Goal: Information Seeking & Learning: Learn about a topic

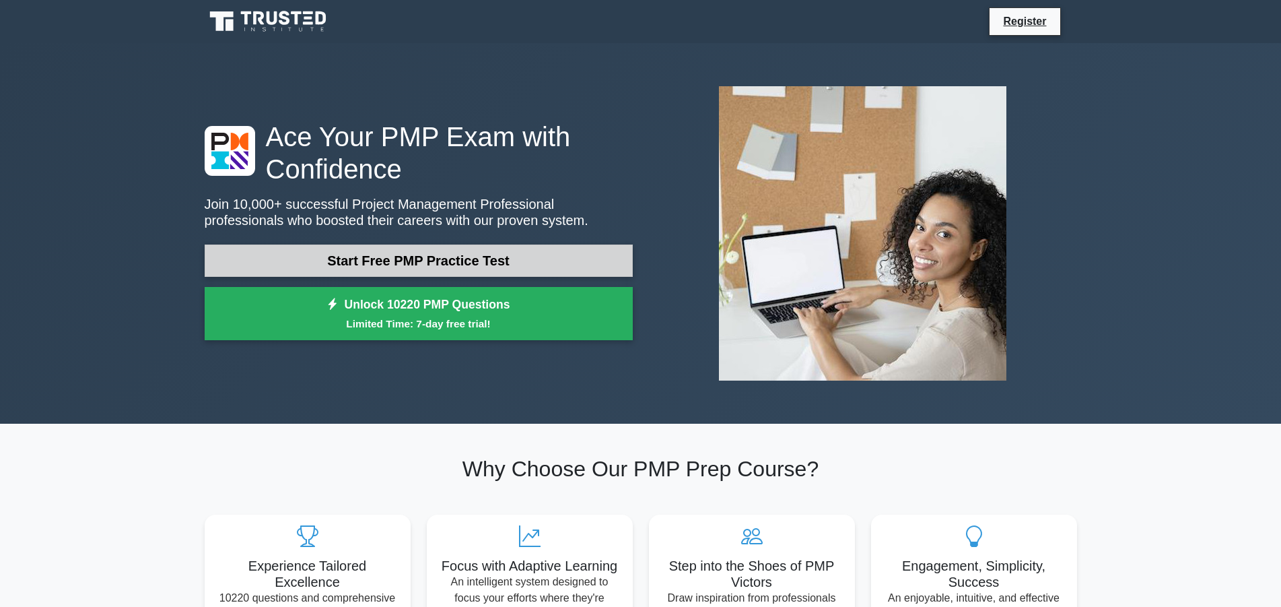
click at [408, 265] on link "Start Free PMP Practice Test" at bounding box center [419, 260] width 428 height 32
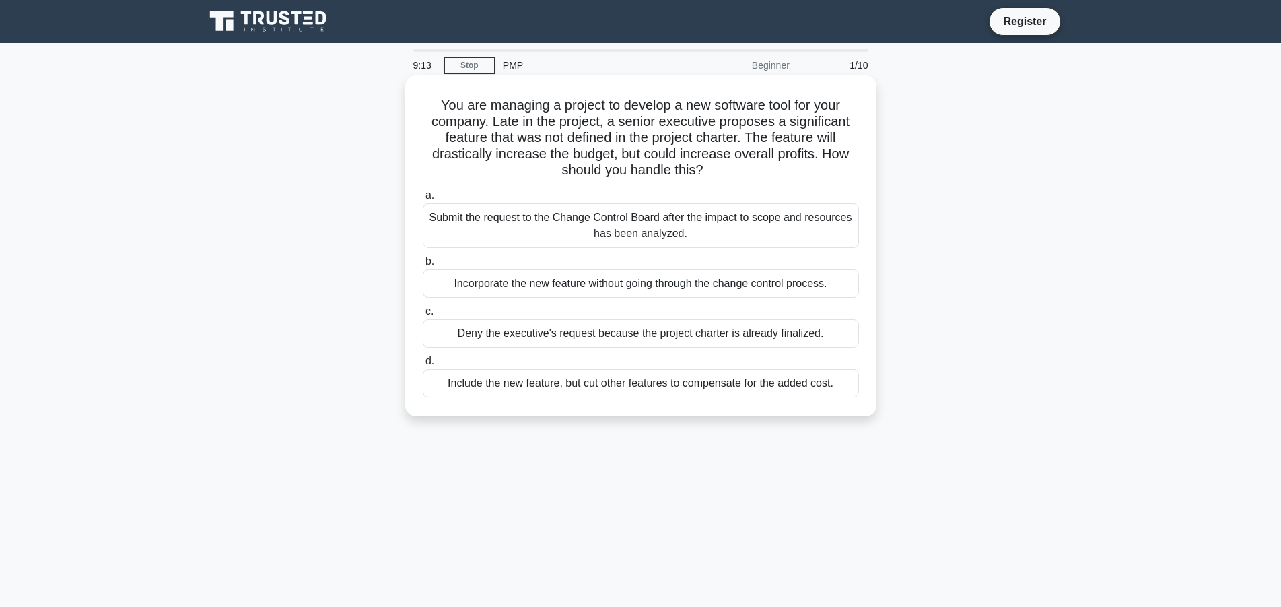
click at [615, 224] on div "Submit the request to the Change Control Board after the impact to scope and re…" at bounding box center [641, 225] width 436 height 44
click at [423, 200] on input "a. Submit the request to the Change Control Board after the impact to scope and…" at bounding box center [423, 195] width 0 height 9
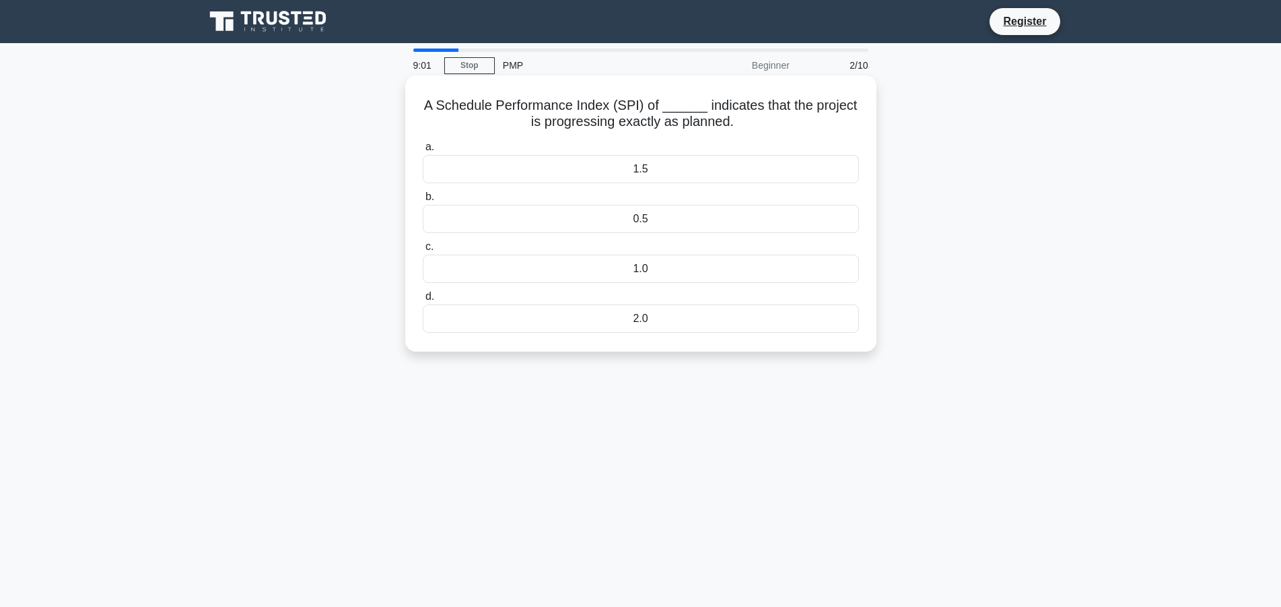
click at [664, 275] on div "1.0" at bounding box center [641, 269] width 436 height 28
click at [423, 251] on input "c. 1.0" at bounding box center [423, 246] width 0 height 9
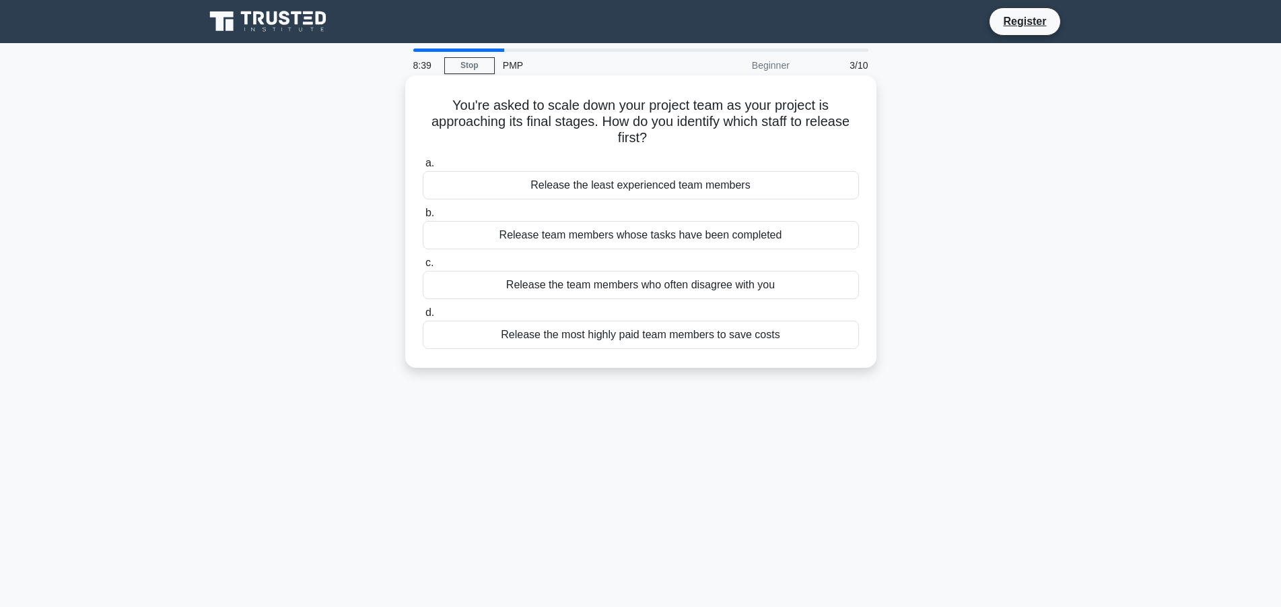
click at [639, 240] on div "Release team members whose tasks have been completed" at bounding box center [641, 235] width 436 height 28
click at [423, 217] on input "b. Release team members whose tasks have been completed" at bounding box center [423, 213] width 0 height 9
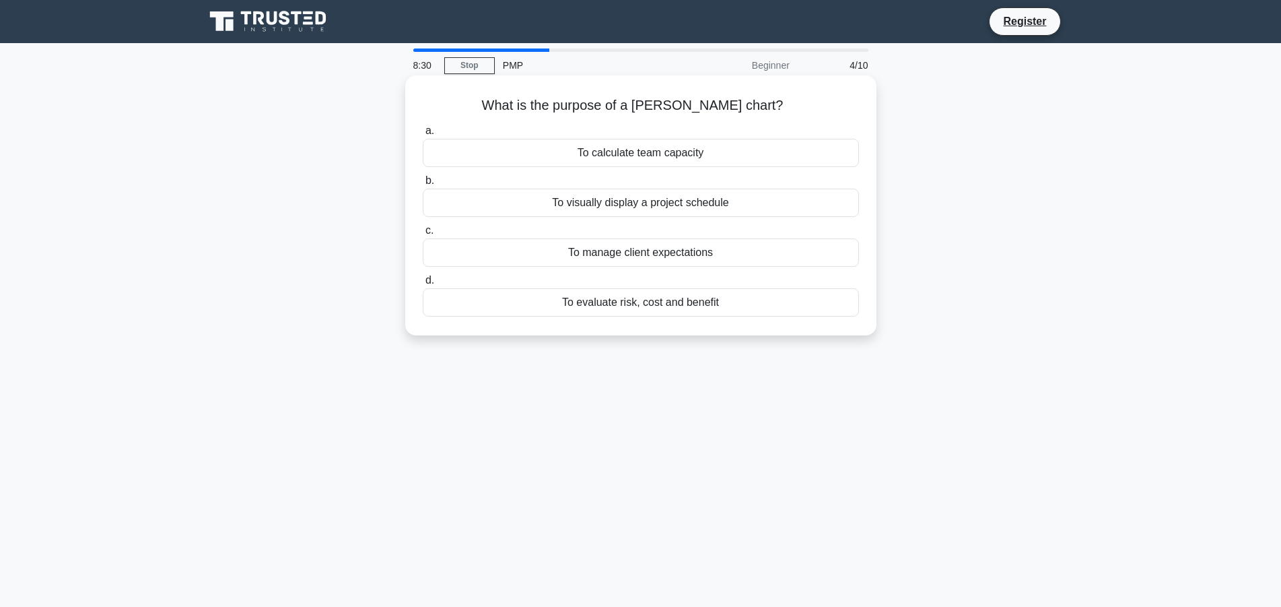
click at [638, 207] on div "To visually display a project schedule" at bounding box center [641, 203] width 436 height 28
click at [423, 185] on input "b. To visually display a project schedule" at bounding box center [423, 180] width 0 height 9
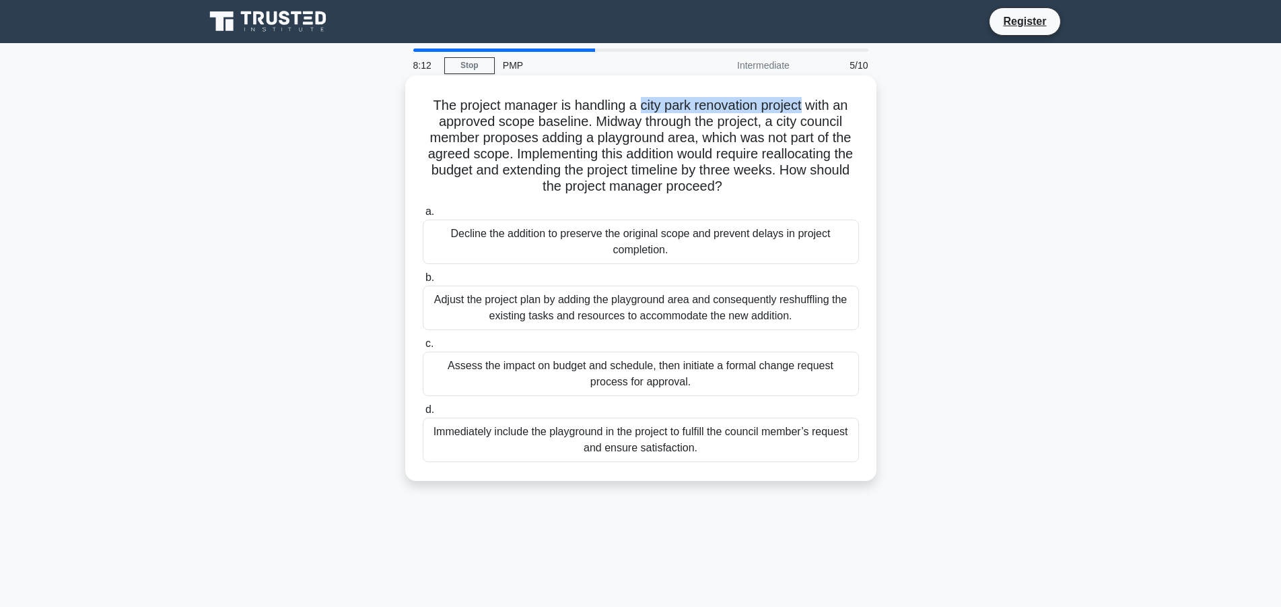
drag, startPoint x: 638, startPoint y: 110, endPoint x: 801, endPoint y: 104, distance: 162.4
click at [801, 104] on h5 "The project manager is handling a city park renovation project with an approved…" at bounding box center [641, 146] width 439 height 98
click at [722, 378] on div "Assess the impact on budget and schedule, then initiate a formal change request…" at bounding box center [641, 373] width 436 height 44
click at [423, 348] on input "c. Assess the impact on budget and schedule, then initiate a formal change requ…" at bounding box center [423, 343] width 0 height 9
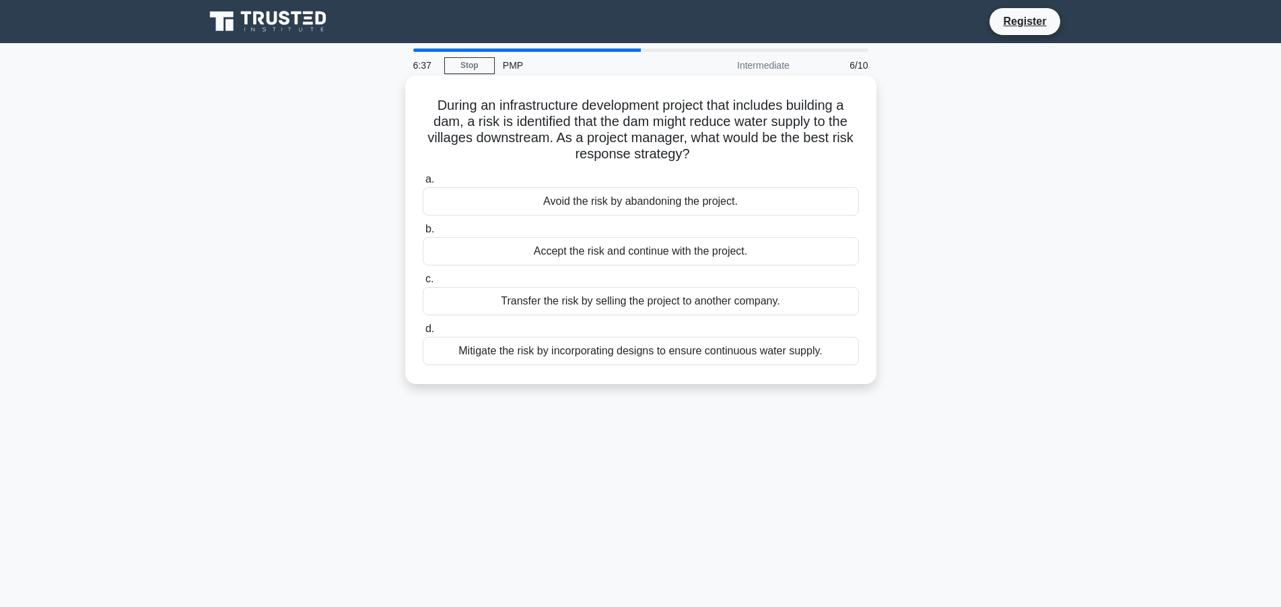
click at [689, 355] on div "Mitigate the risk by incorporating designs to ensure continuous water supply." at bounding box center [641, 351] width 436 height 28
click at [423, 333] on input "d. Mitigate the risk by incorporating designs to ensure continuous water supply." at bounding box center [423, 329] width 0 height 9
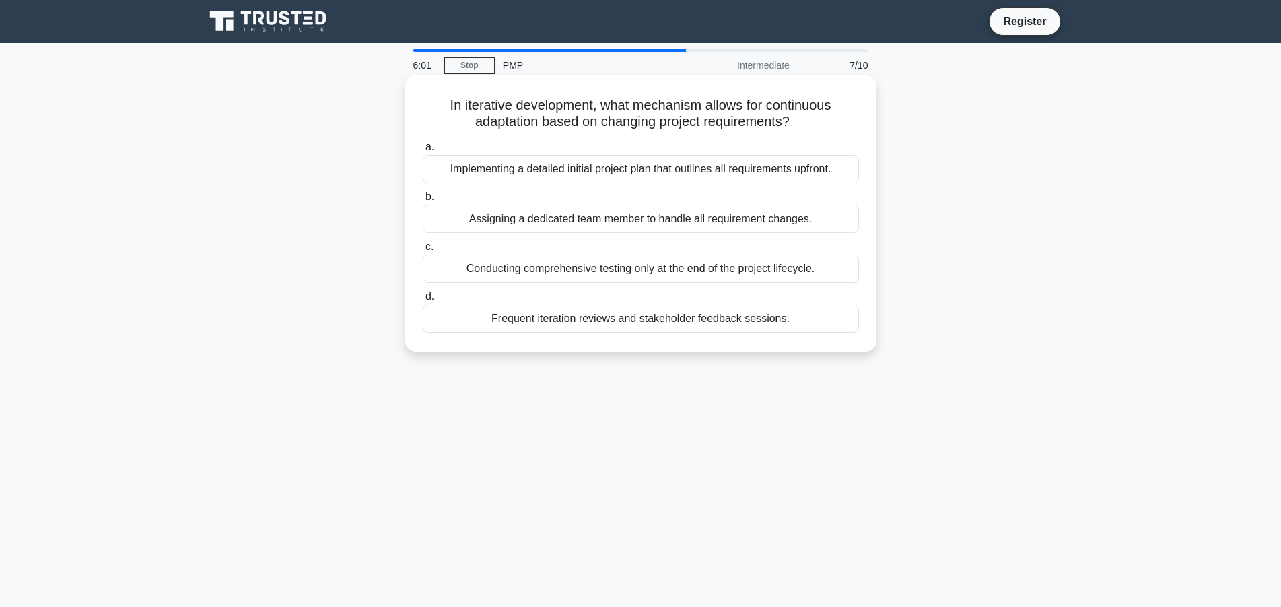
click at [594, 319] on div "Frequent iteration reviews and stakeholder feedback sessions." at bounding box center [641, 318] width 436 height 28
click at [423, 301] on input "d. Frequent iteration reviews and stakeholder feedback sessions." at bounding box center [423, 296] width 0 height 9
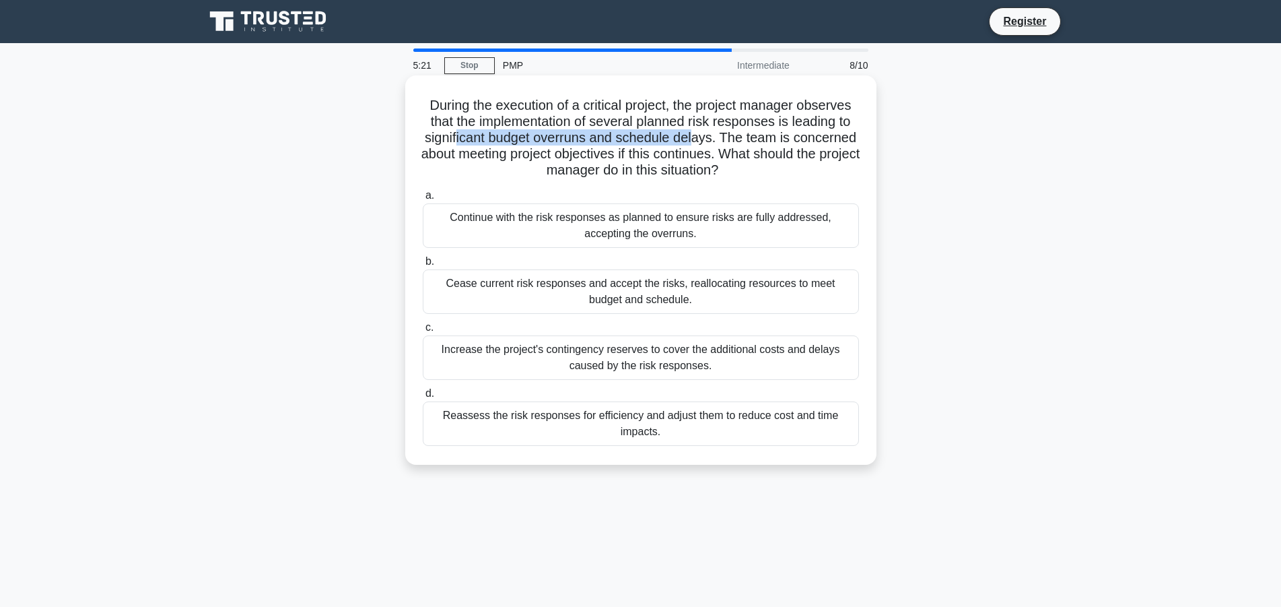
drag, startPoint x: 459, startPoint y: 140, endPoint x: 693, endPoint y: 139, distance: 233.6
click at [693, 139] on h5 "During the execution of a critical project, the project manager observes that t…" at bounding box center [641, 138] width 439 height 82
click at [539, 294] on div "Cease current risk responses and accept the risks, reallocating resources to me…" at bounding box center [641, 291] width 436 height 44
click at [423, 266] on input "b. Cease current risk responses and accept the risks, reallocating resources to…" at bounding box center [423, 261] width 0 height 9
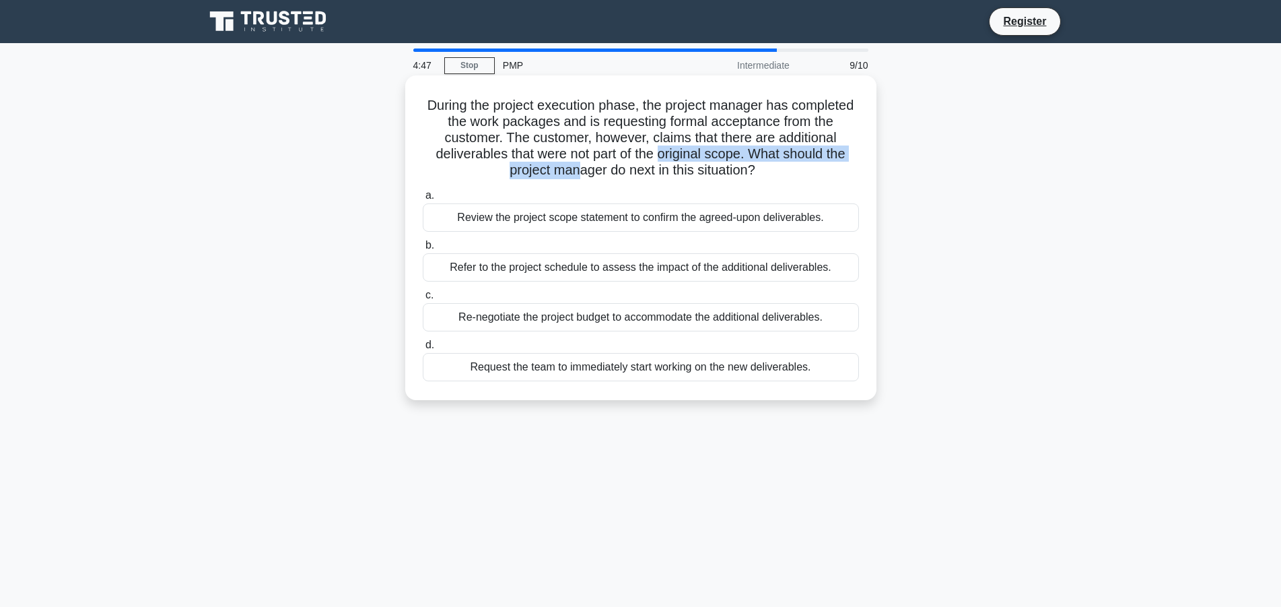
drag, startPoint x: 576, startPoint y: 163, endPoint x: 659, endPoint y: 150, distance: 84.5
click at [659, 150] on h5 "During the project execution phase, the project manager has completed the work …" at bounding box center [641, 138] width 439 height 82
click at [757, 172] on h5 "During the project execution phase, the project manager has completed the work …" at bounding box center [641, 138] width 439 height 82
click at [667, 220] on div "Review the project scope statement to confirm the agreed-upon deliverables." at bounding box center [641, 217] width 436 height 28
click at [423, 200] on input "a. Review the project scope statement to confirm the agreed-upon deliverables." at bounding box center [423, 195] width 0 height 9
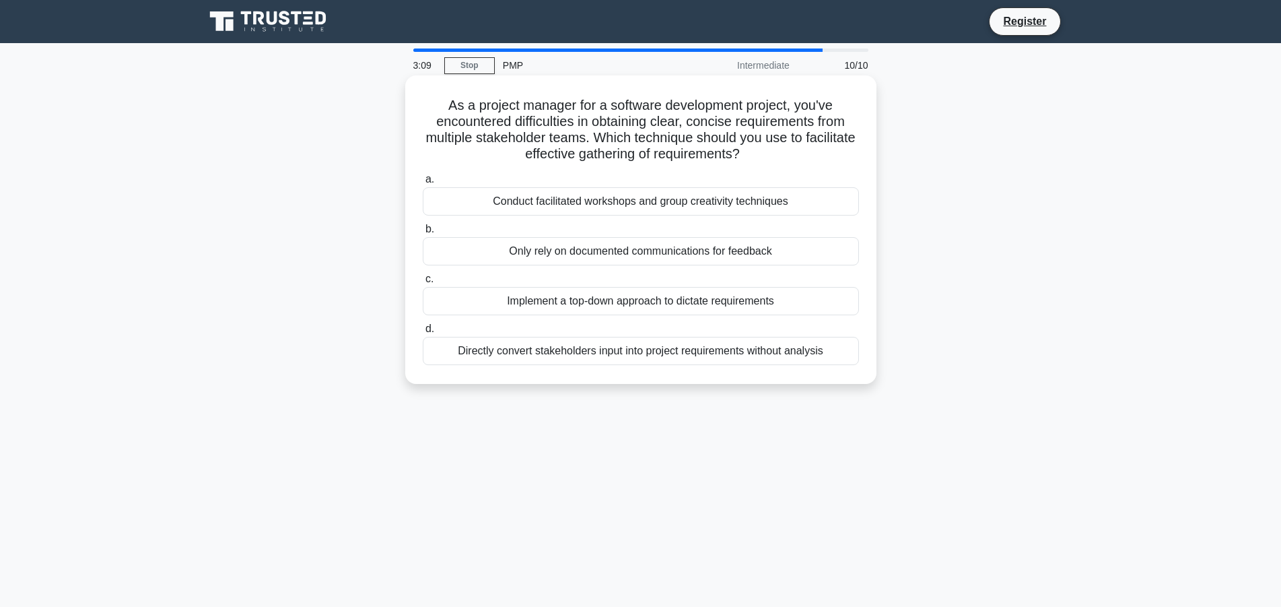
click at [648, 203] on div "Conduct facilitated workshops and group creativity techniques" at bounding box center [641, 201] width 436 height 28
click at [423, 184] on input "a. Conduct facilitated workshops and group creativity techniques" at bounding box center [423, 179] width 0 height 9
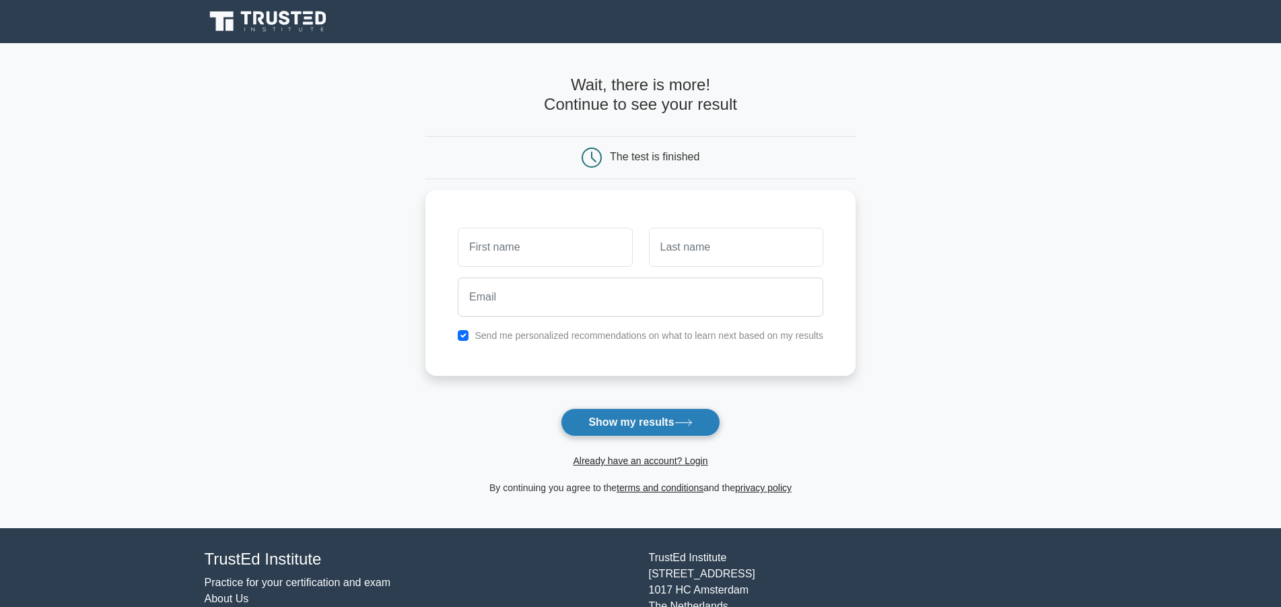
click at [632, 418] on button "Show my results" at bounding box center [640, 422] width 159 height 28
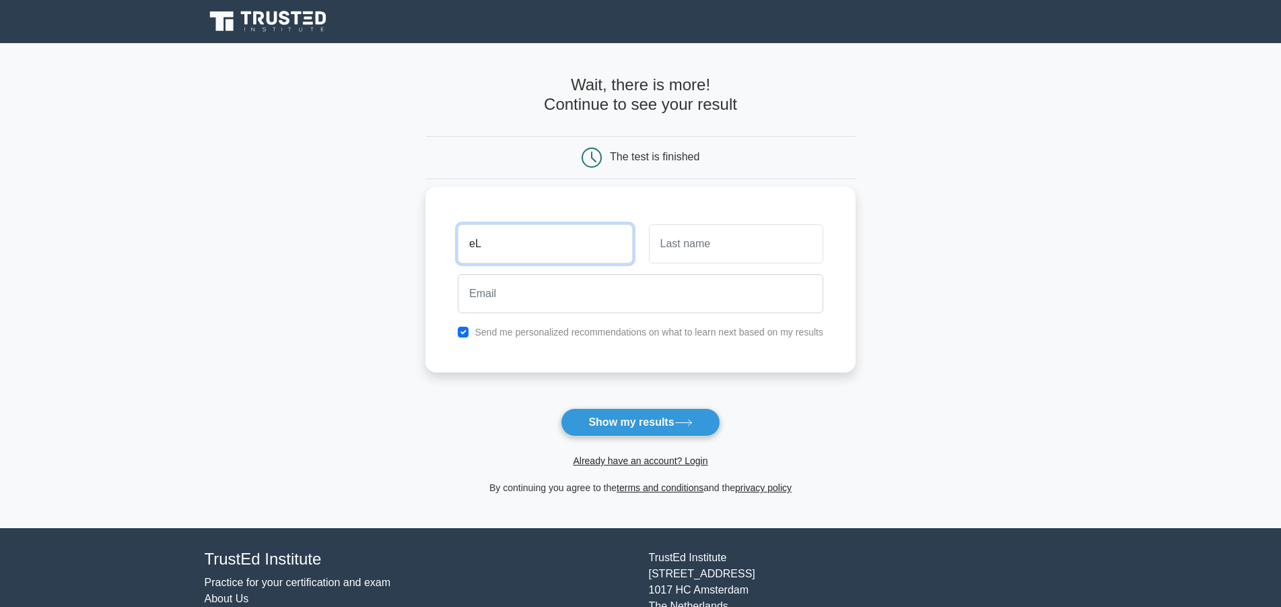
type input "e"
type input "ELLI"
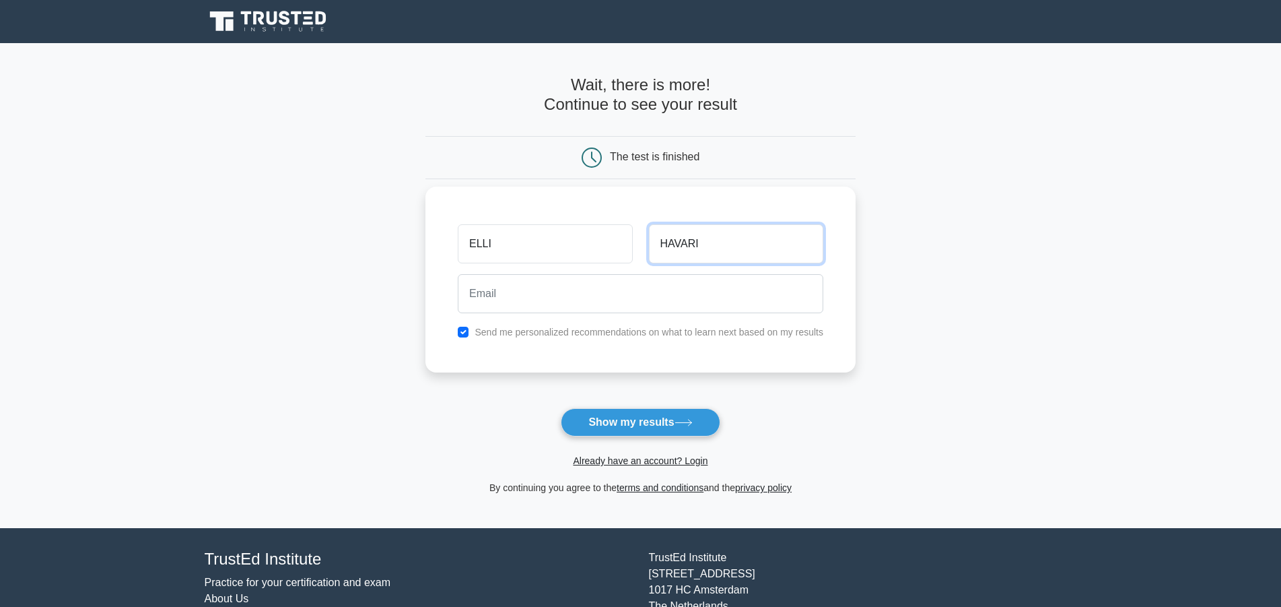
type input "HAVARI"
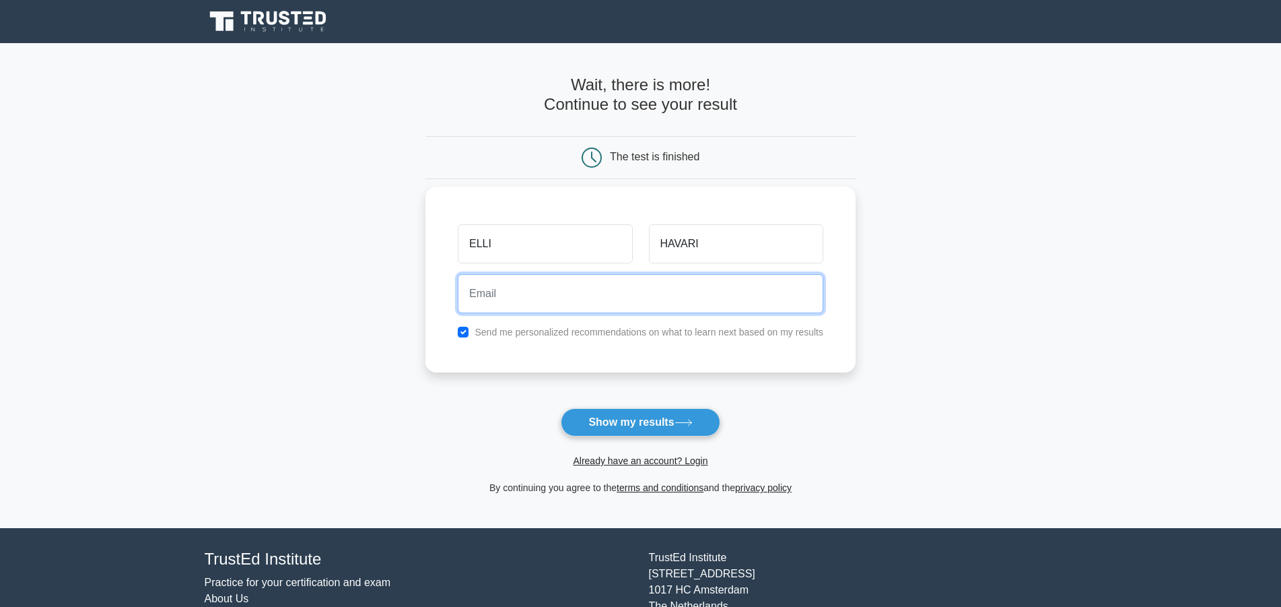
click at [539, 288] on input "email" at bounding box center [641, 293] width 366 height 39
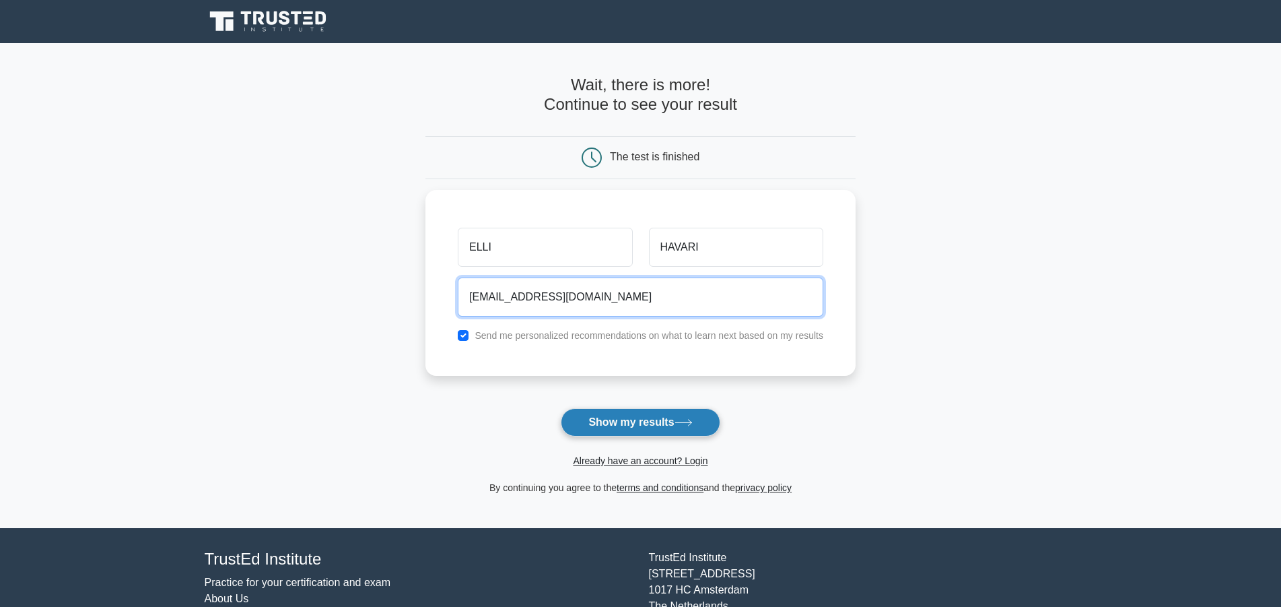
type input "exavari@gmail.com"
click at [625, 423] on button "Show my results" at bounding box center [640, 422] width 159 height 28
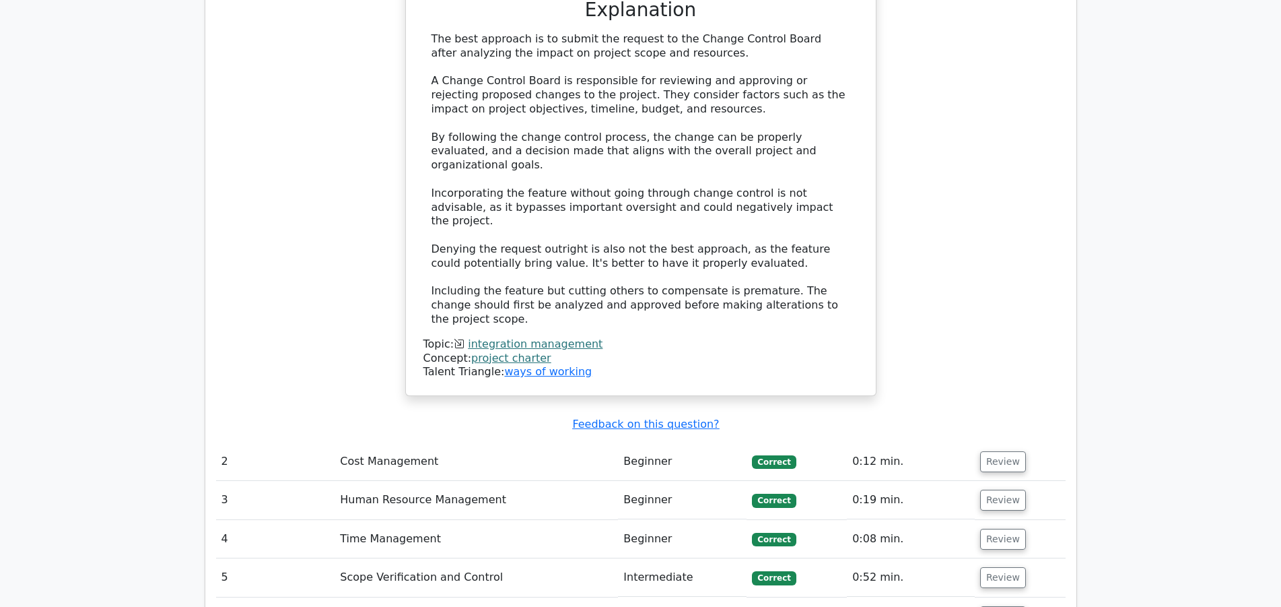
scroll to position [1648, 0]
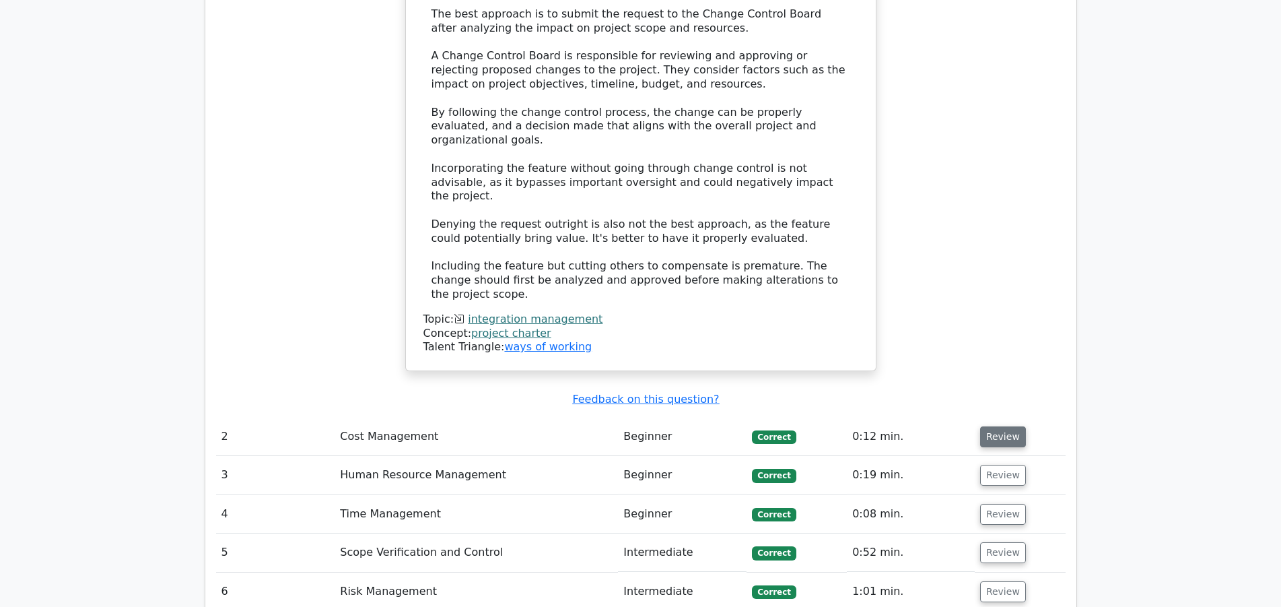
click at [987, 426] on button "Review" at bounding box center [1003, 436] width 46 height 21
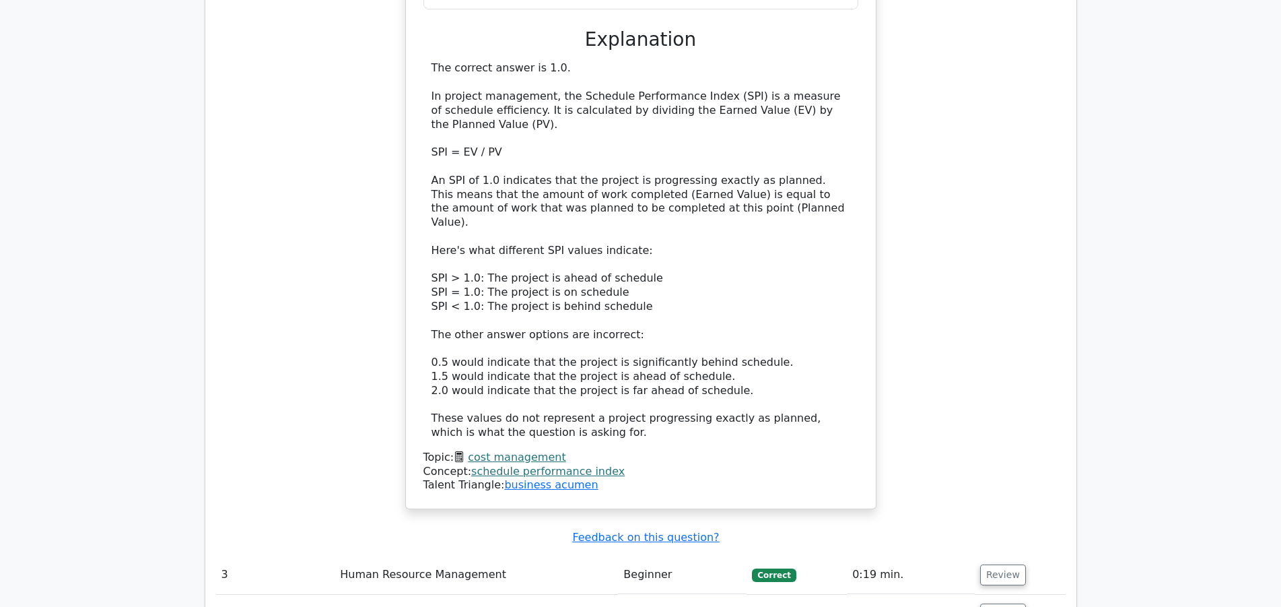
scroll to position [2335, 0]
click at [1005, 564] on button "Review" at bounding box center [1003, 574] width 46 height 21
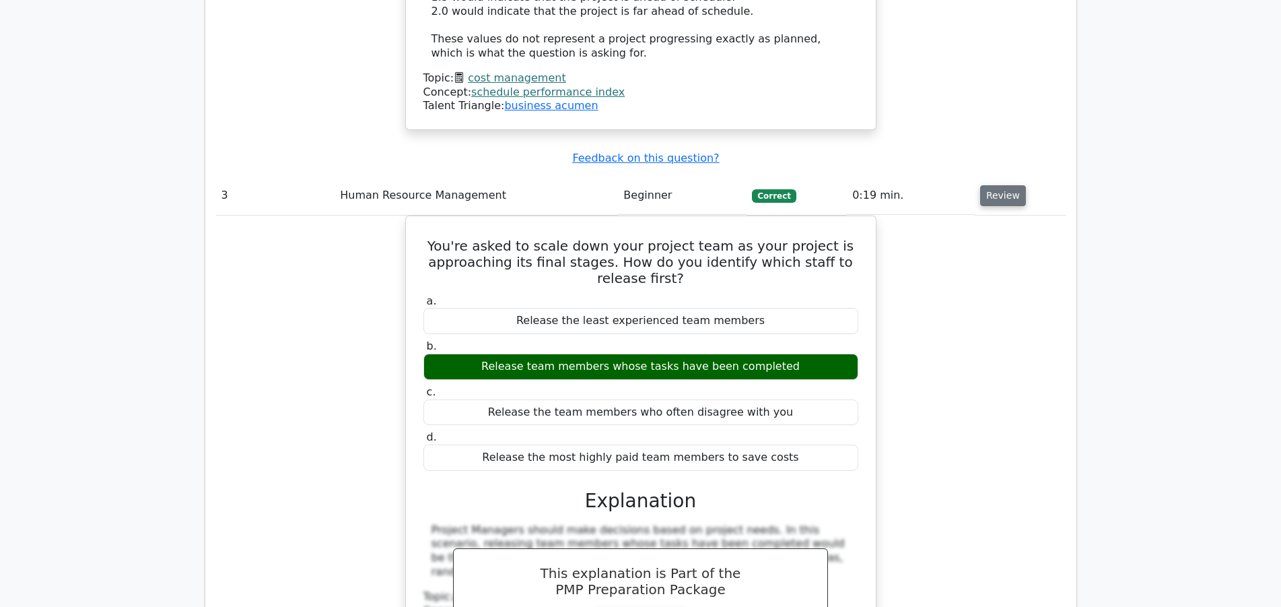
scroll to position [2747, 0]
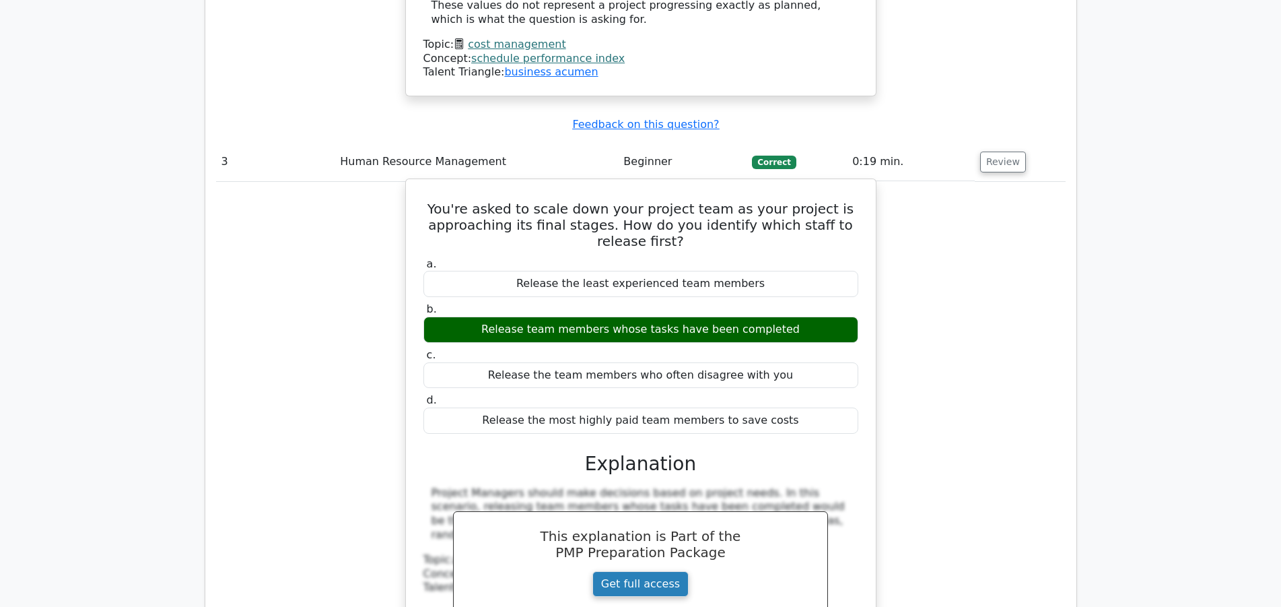
click at [657, 571] on link "Get full access" at bounding box center [641, 584] width 96 height 26
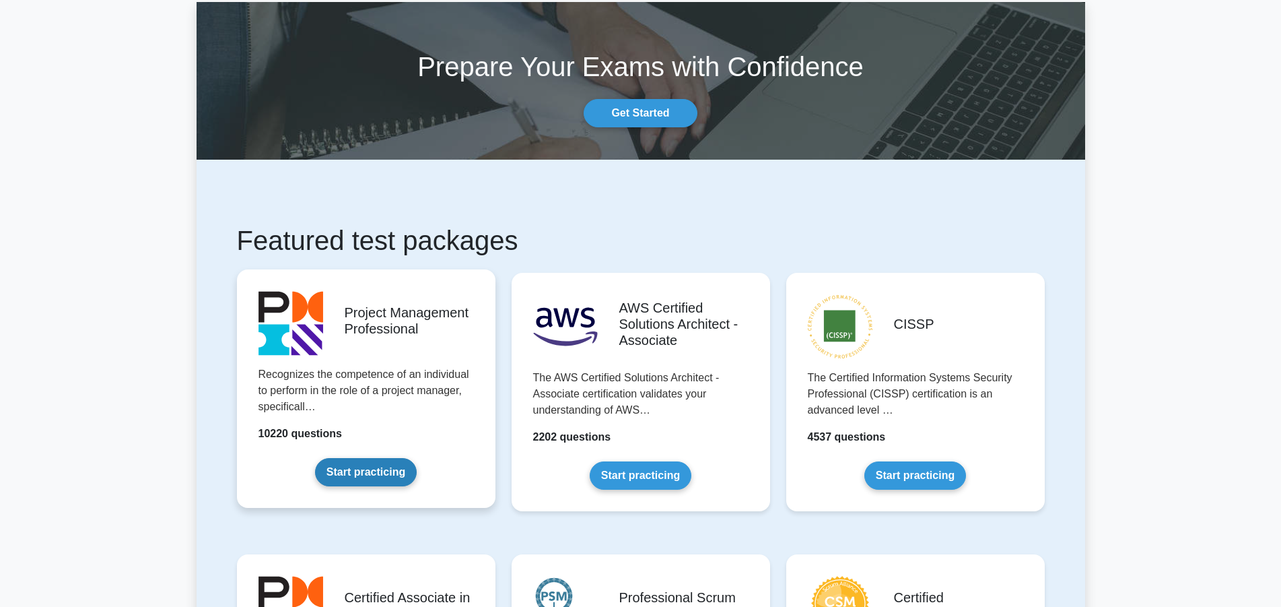
scroll to position [206, 0]
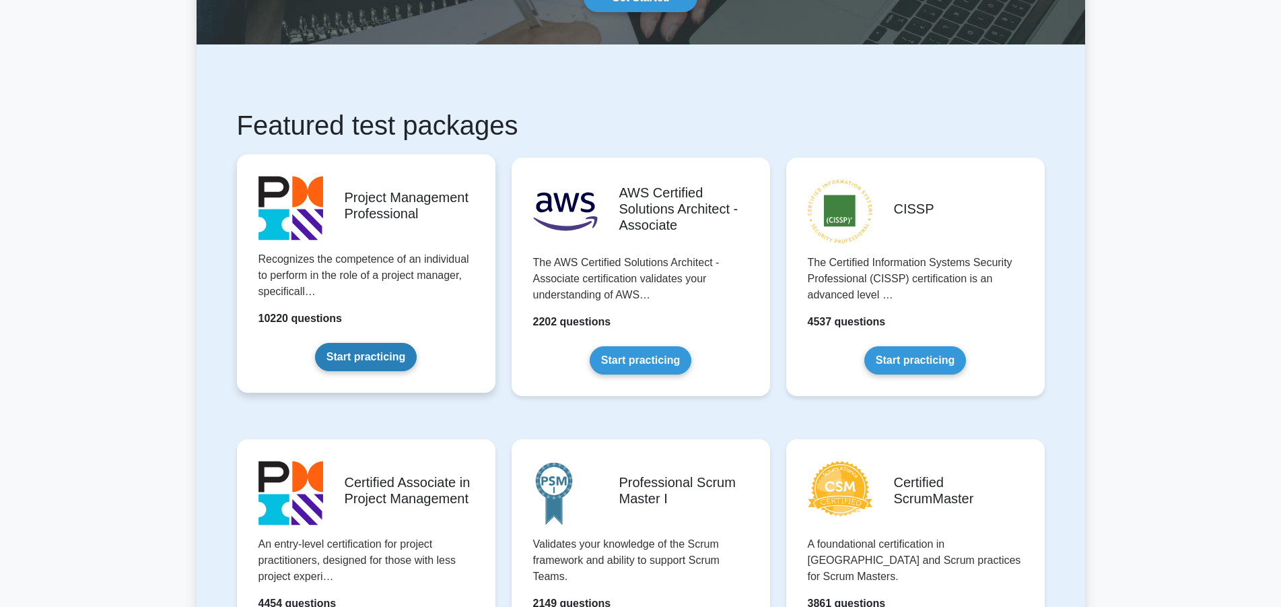
click at [383, 354] on link "Start practicing" at bounding box center [366, 357] width 102 height 28
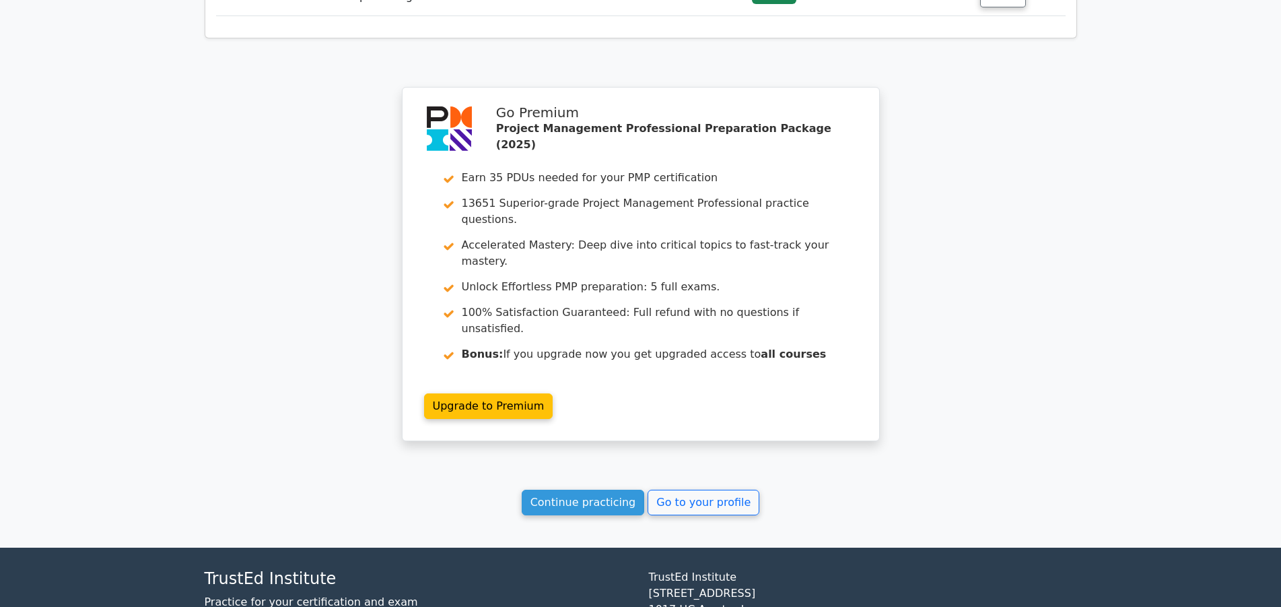
scroll to position [2342, 0]
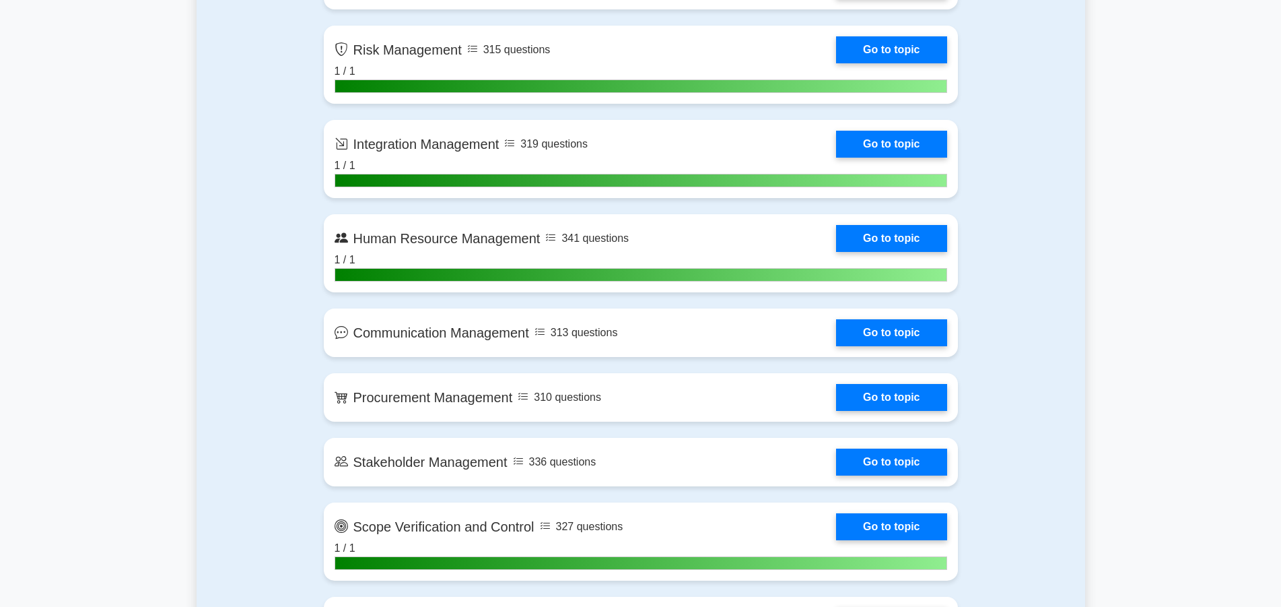
scroll to position [1442, 0]
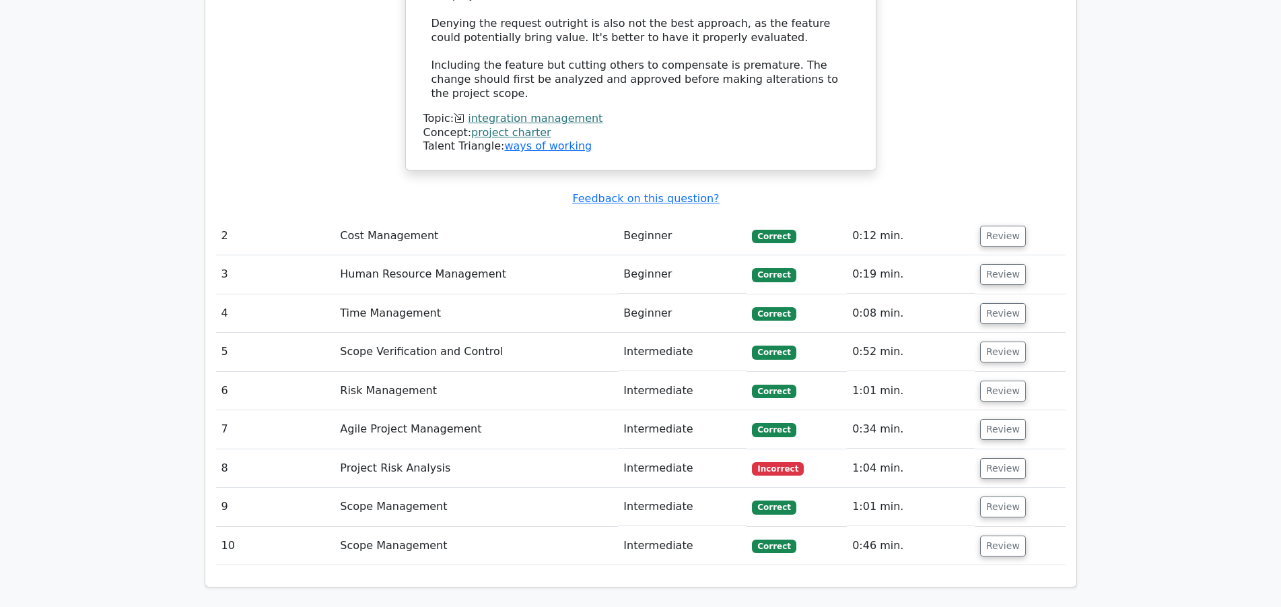
scroll to position [1923, 0]
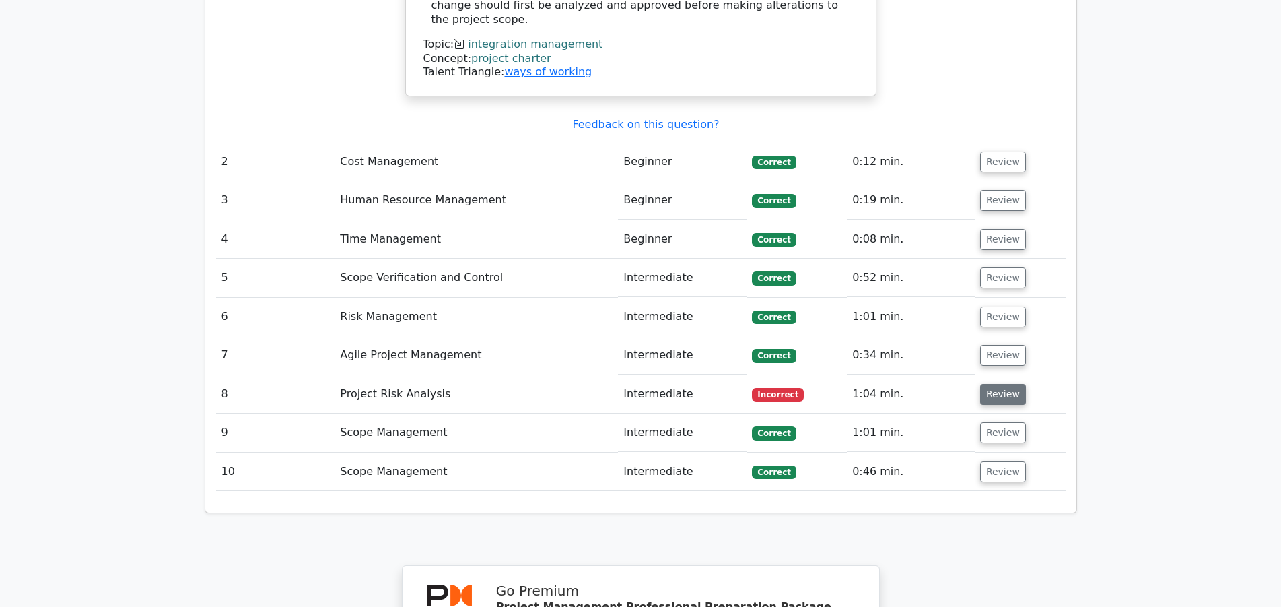
click at [1000, 384] on button "Review" at bounding box center [1003, 394] width 46 height 21
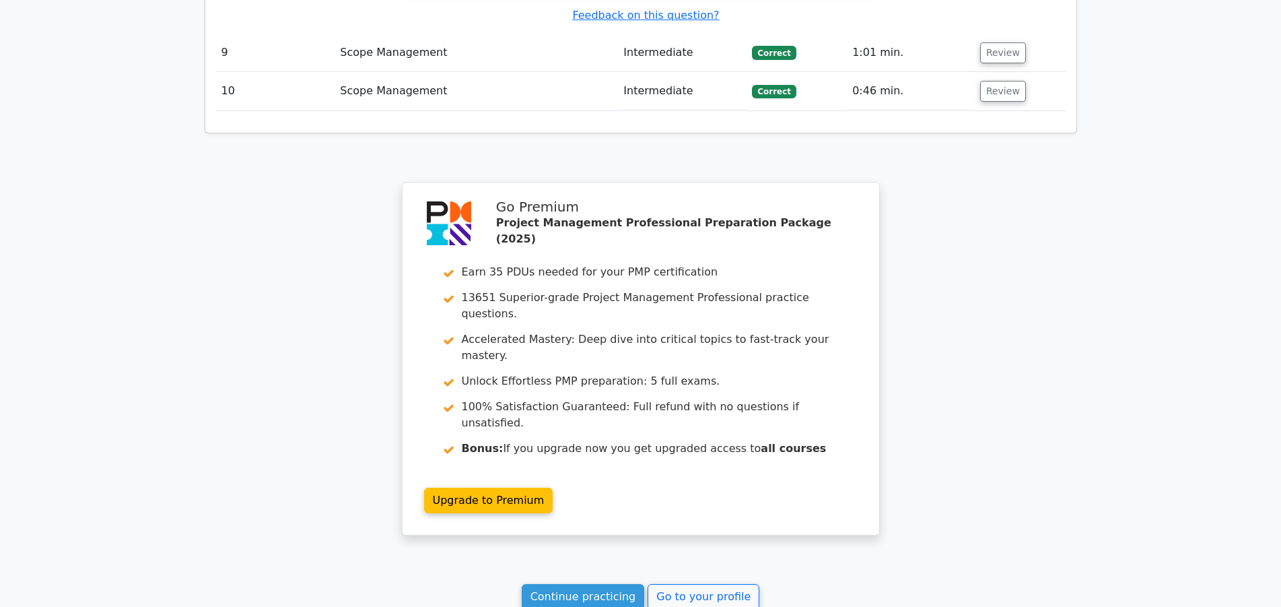
scroll to position [2925, 0]
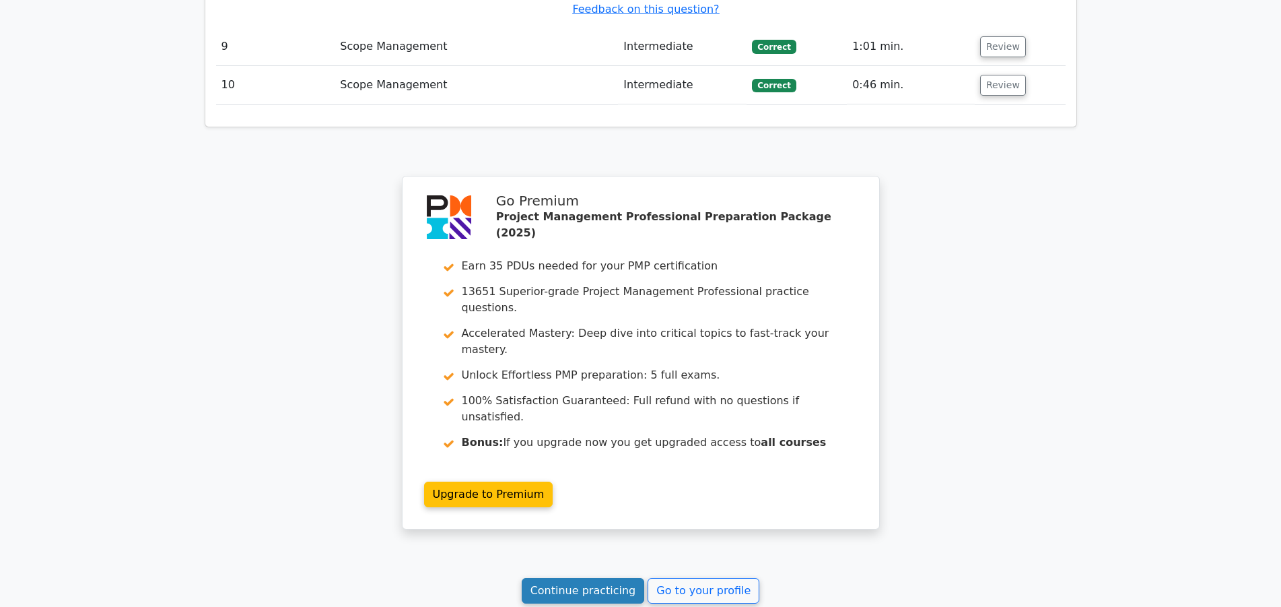
click at [591, 578] on link "Continue practicing" at bounding box center [583, 591] width 123 height 26
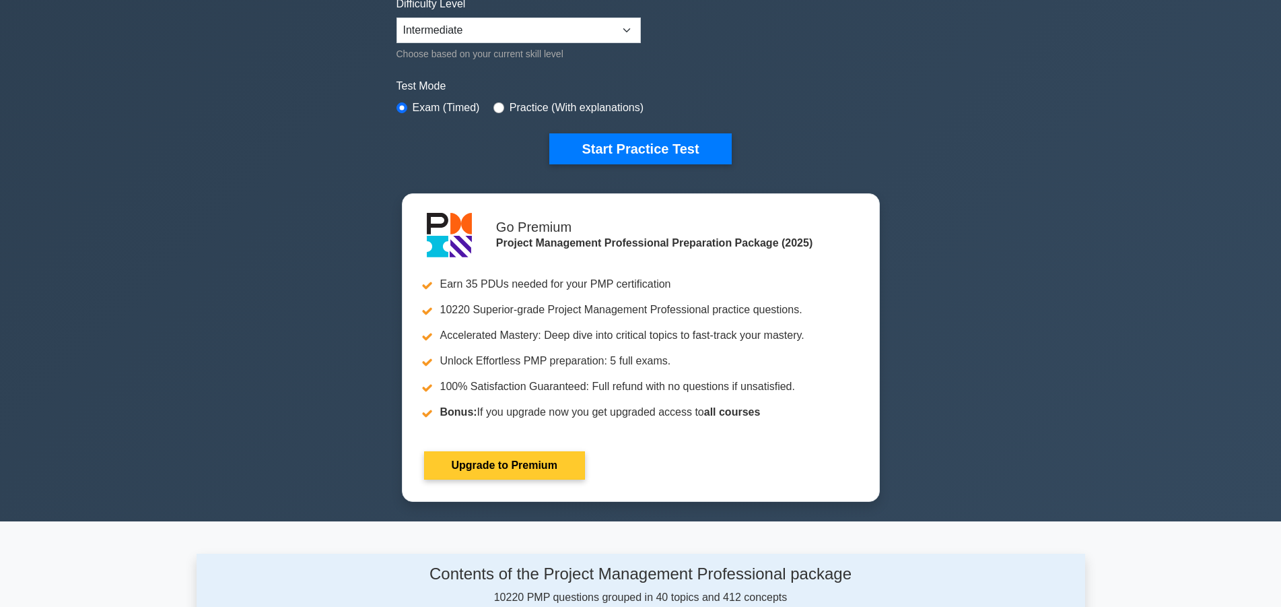
scroll to position [687, 0]
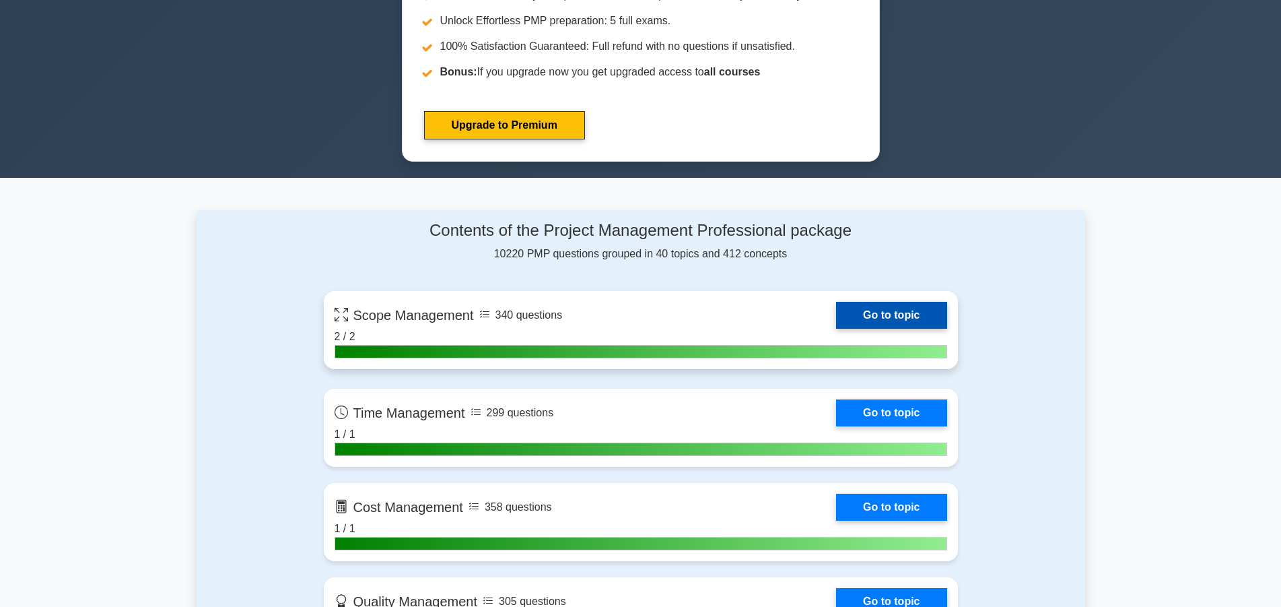
click at [885, 316] on link "Go to topic" at bounding box center [891, 315] width 110 height 27
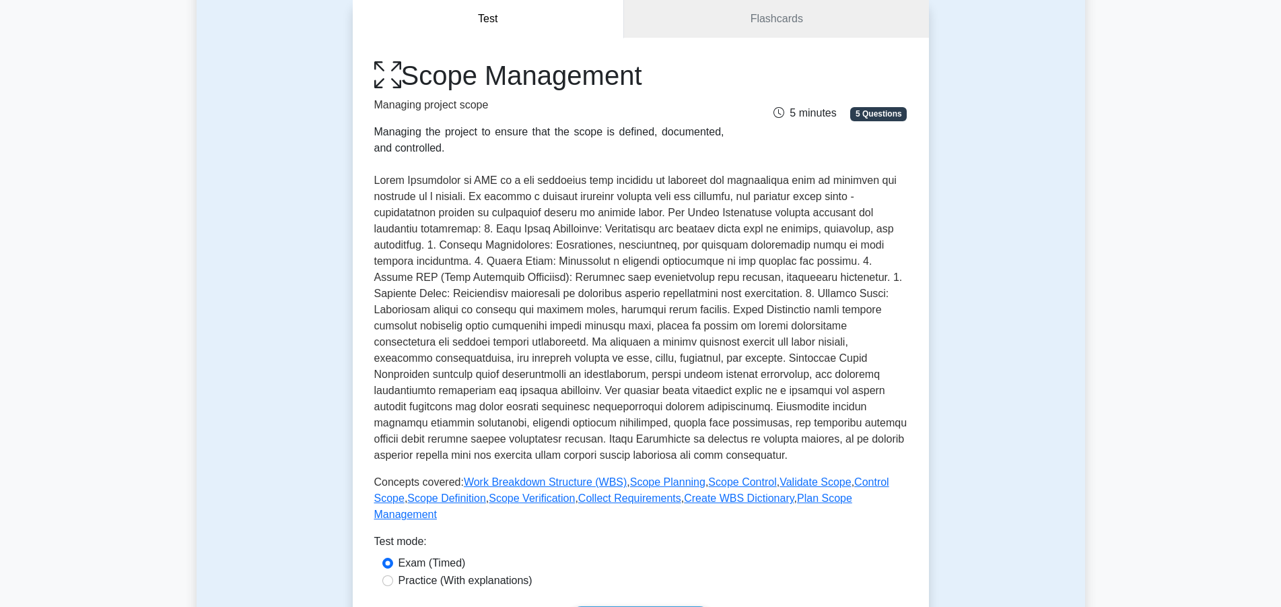
scroll to position [275, 0]
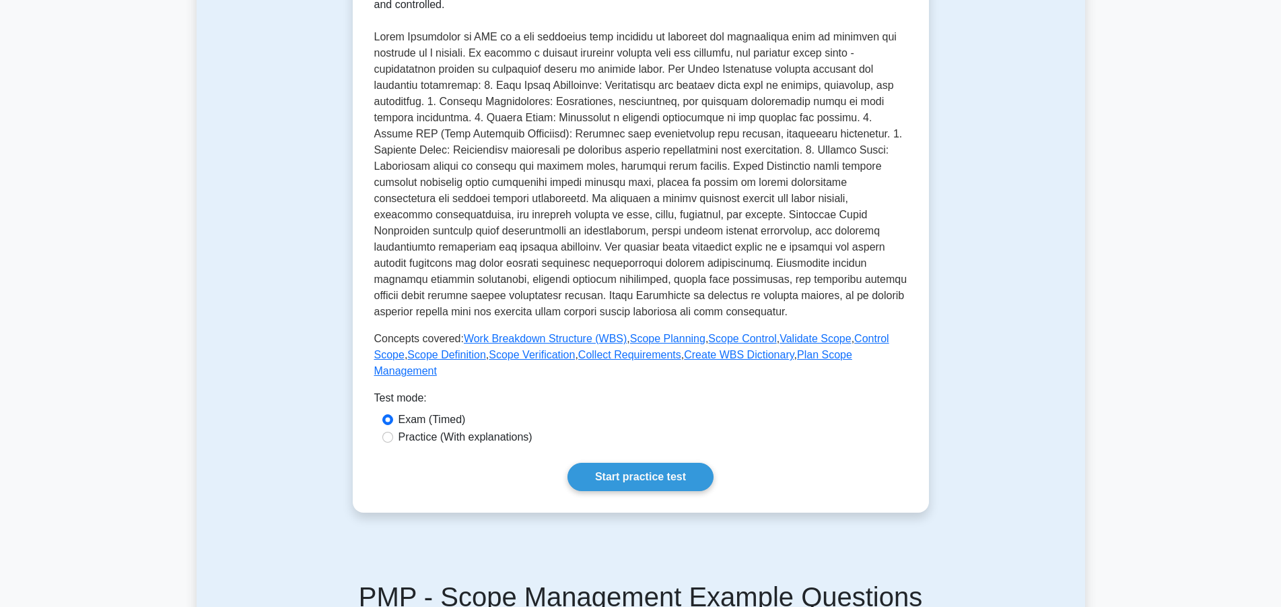
click at [507, 429] on label "Practice (With explanations)" at bounding box center [466, 437] width 134 height 16
click at [393, 432] on input "Practice (With explanations)" at bounding box center [387, 437] width 11 height 11
radio input "true"
click at [617, 463] on link "Start practice test" at bounding box center [641, 477] width 146 height 28
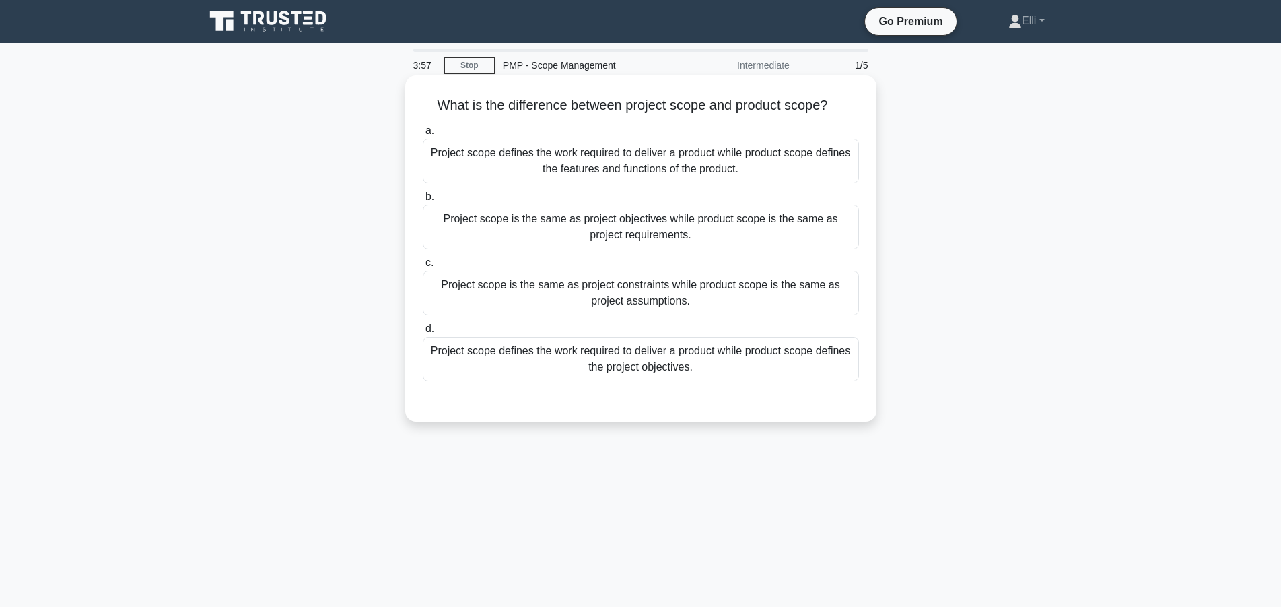
click at [733, 166] on div "Project scope defines the work required to deliver a product while product scop…" at bounding box center [641, 161] width 436 height 44
click at [423, 135] on input "a. Project scope defines the work required to deliver a product while product s…" at bounding box center [423, 131] width 0 height 9
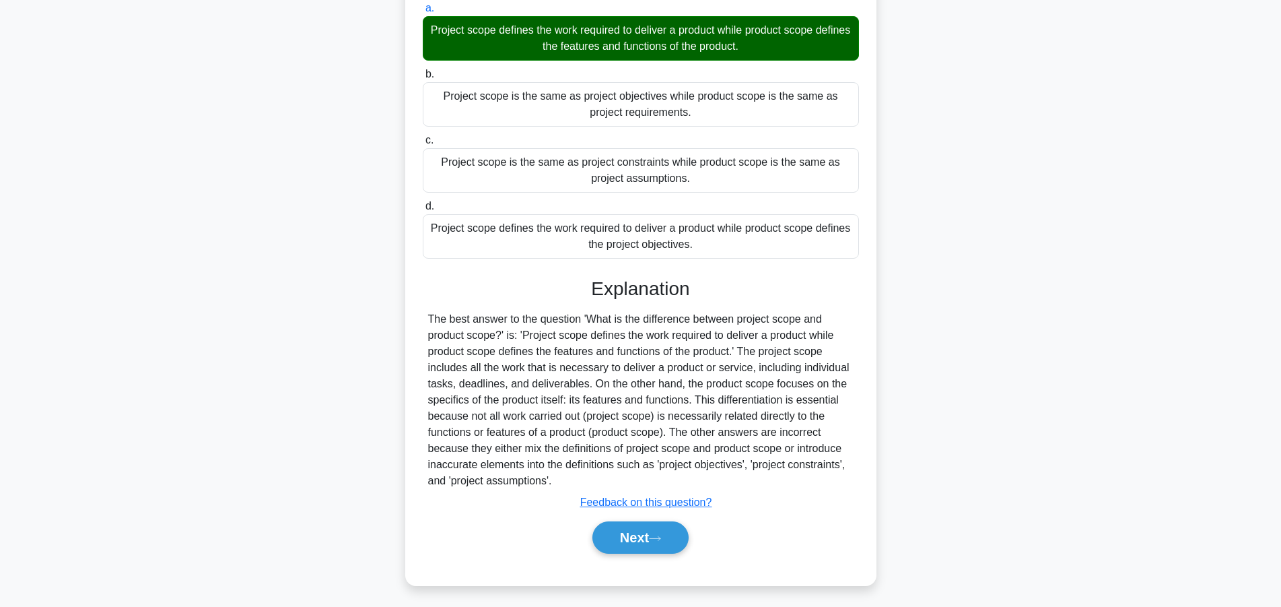
scroll to position [128, 0]
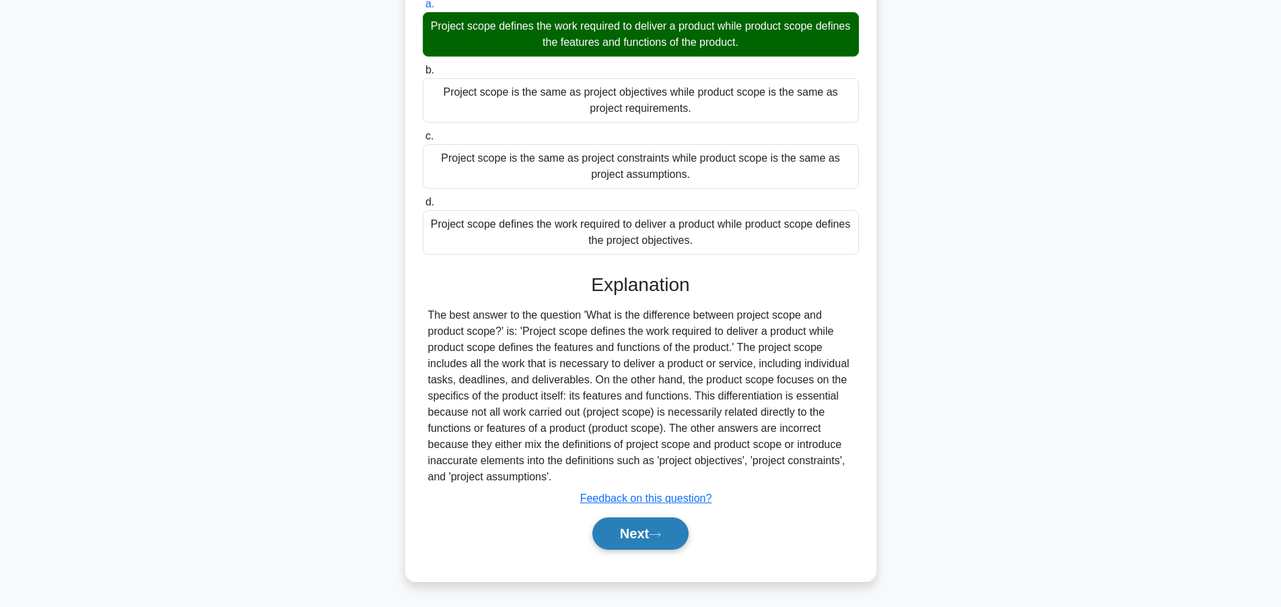
click at [650, 535] on button "Next" at bounding box center [641, 533] width 96 height 32
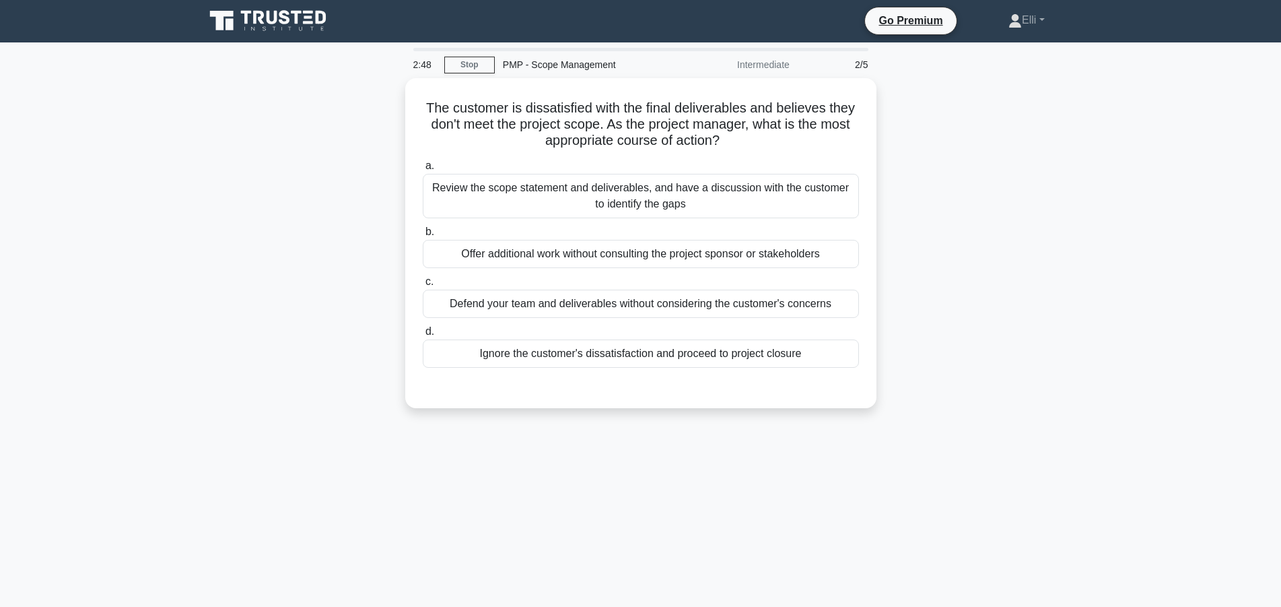
scroll to position [0, 0]
click at [611, 204] on div "Review the scope statement and deliverables, and have a discussion with the cus…" at bounding box center [641, 193] width 436 height 44
click at [423, 168] on input "a. Review the scope statement and deliverables, and have a discussion with the …" at bounding box center [423, 163] width 0 height 9
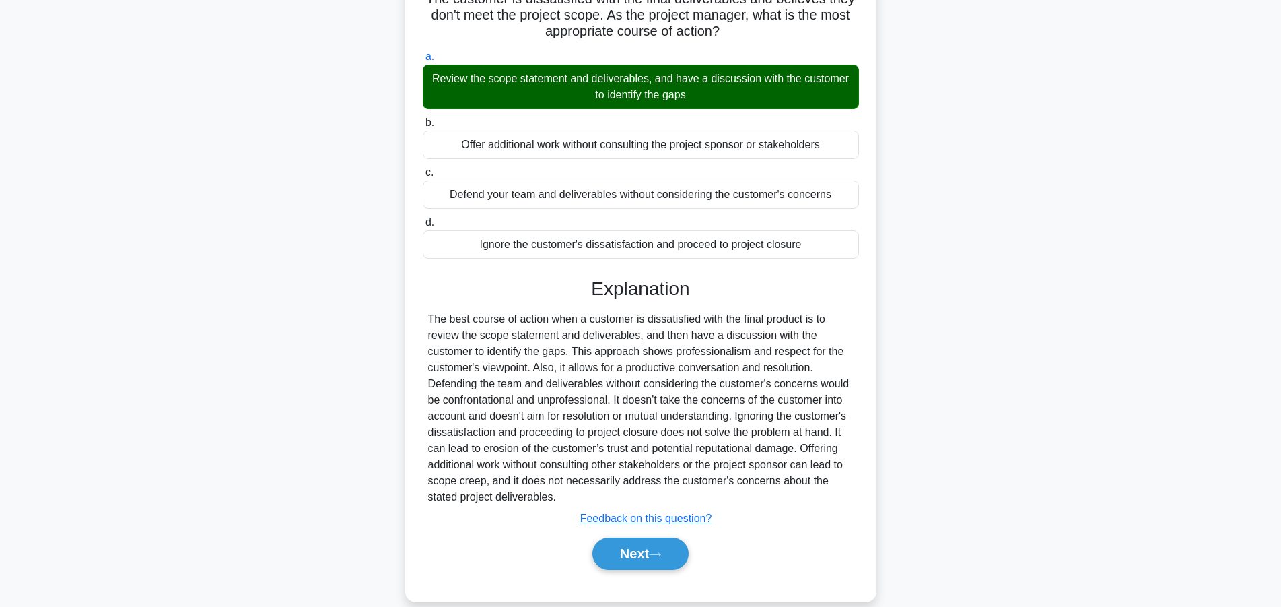
scroll to position [128, 0]
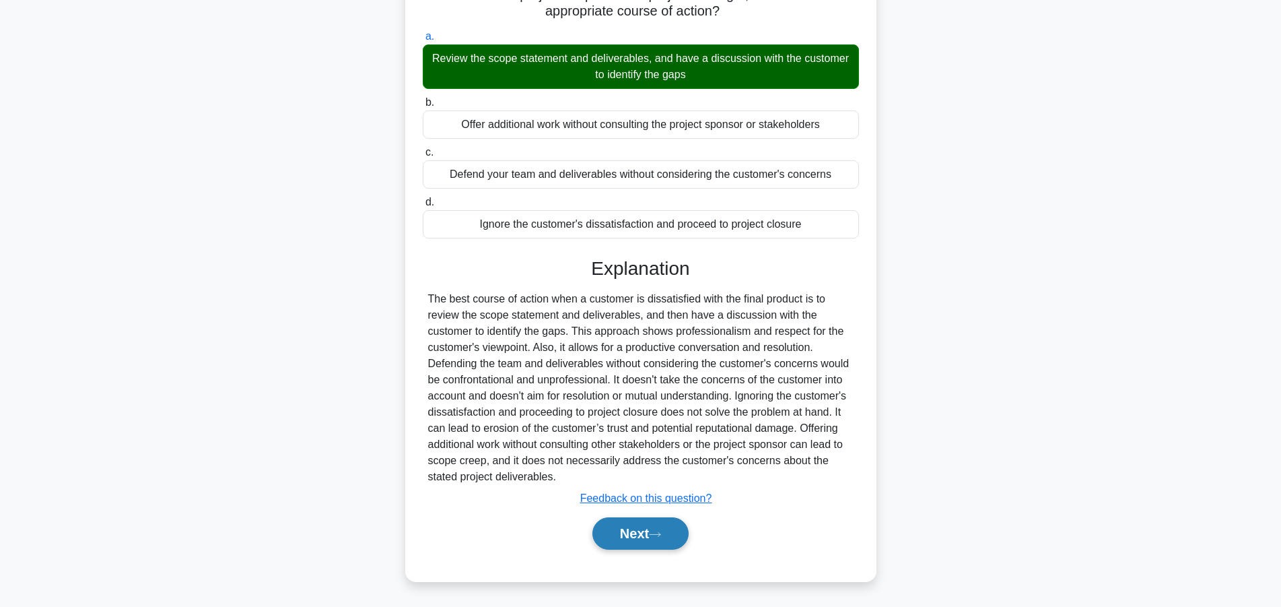
click at [650, 531] on button "Next" at bounding box center [641, 533] width 96 height 32
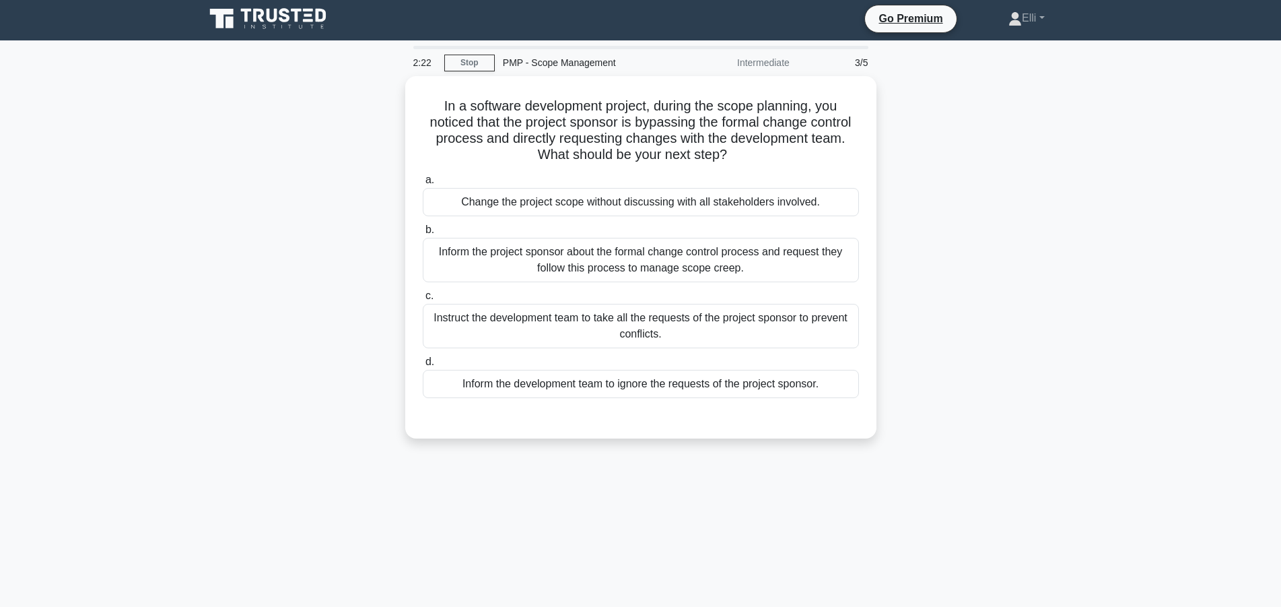
scroll to position [0, 0]
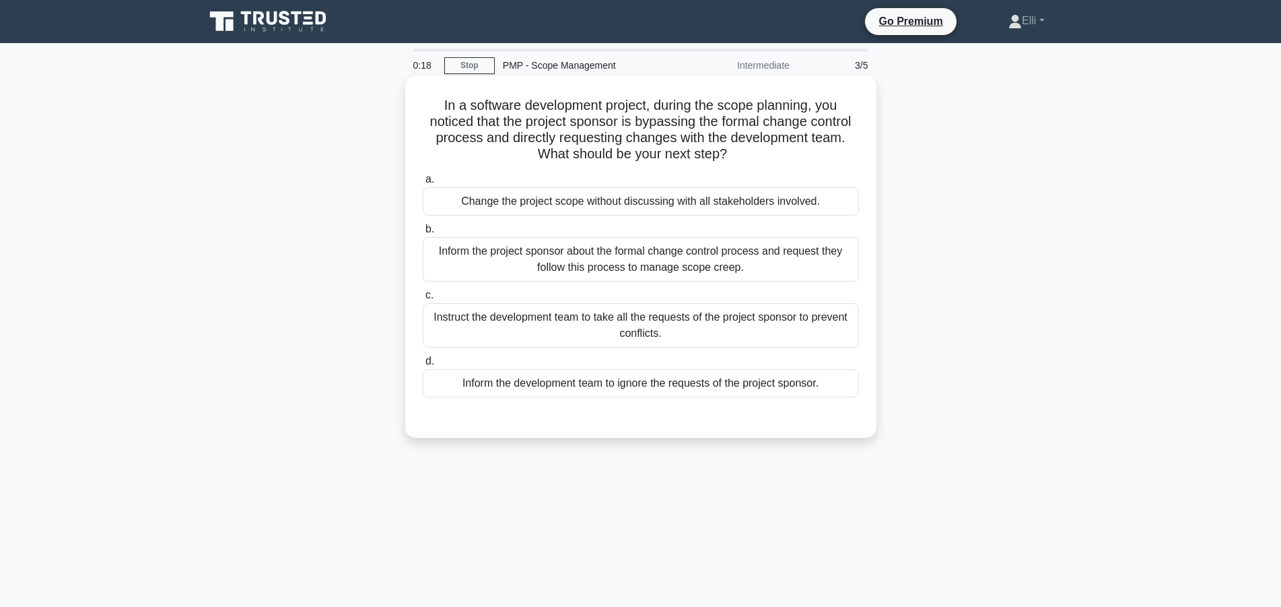
click at [753, 270] on div "Inform the project sponsor about the formal change control process and request …" at bounding box center [641, 259] width 436 height 44
click at [423, 234] on input "b. Inform the project sponsor about the formal change control process and reque…" at bounding box center [423, 229] width 0 height 9
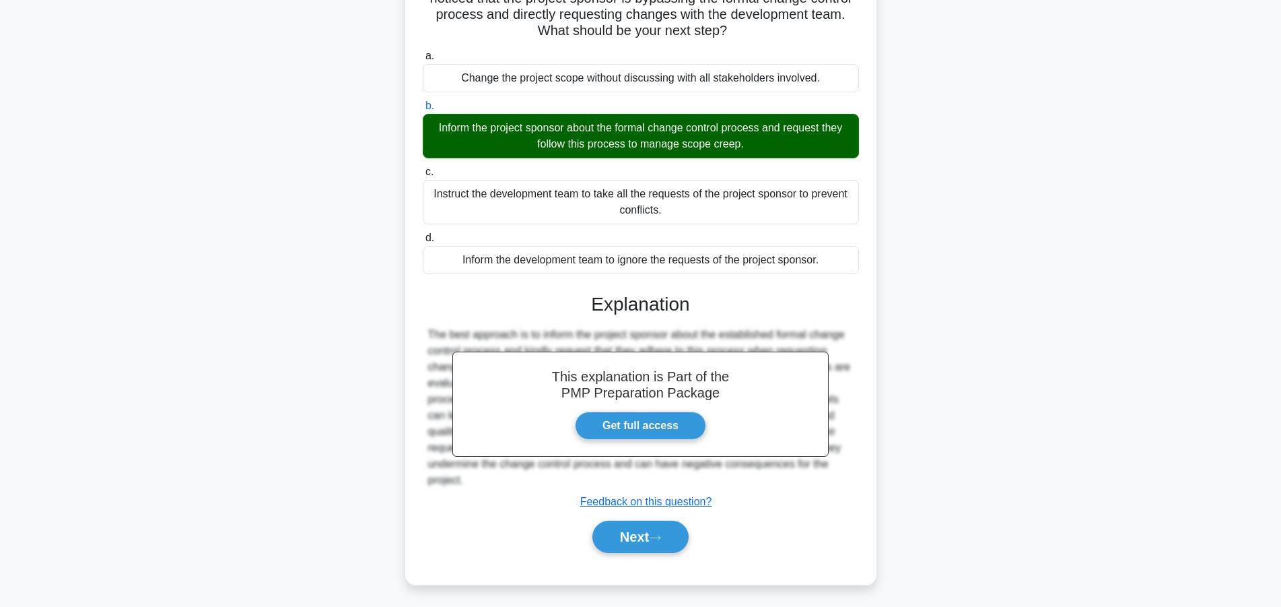
scroll to position [128, 0]
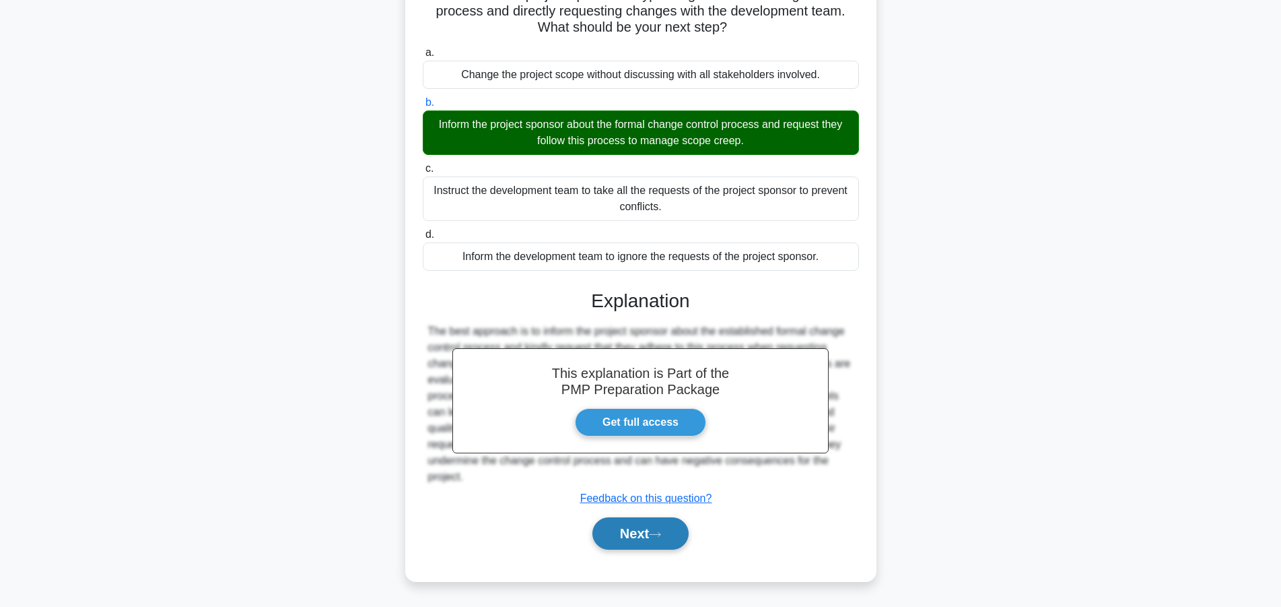
click at [611, 532] on button "Next" at bounding box center [641, 533] width 96 height 32
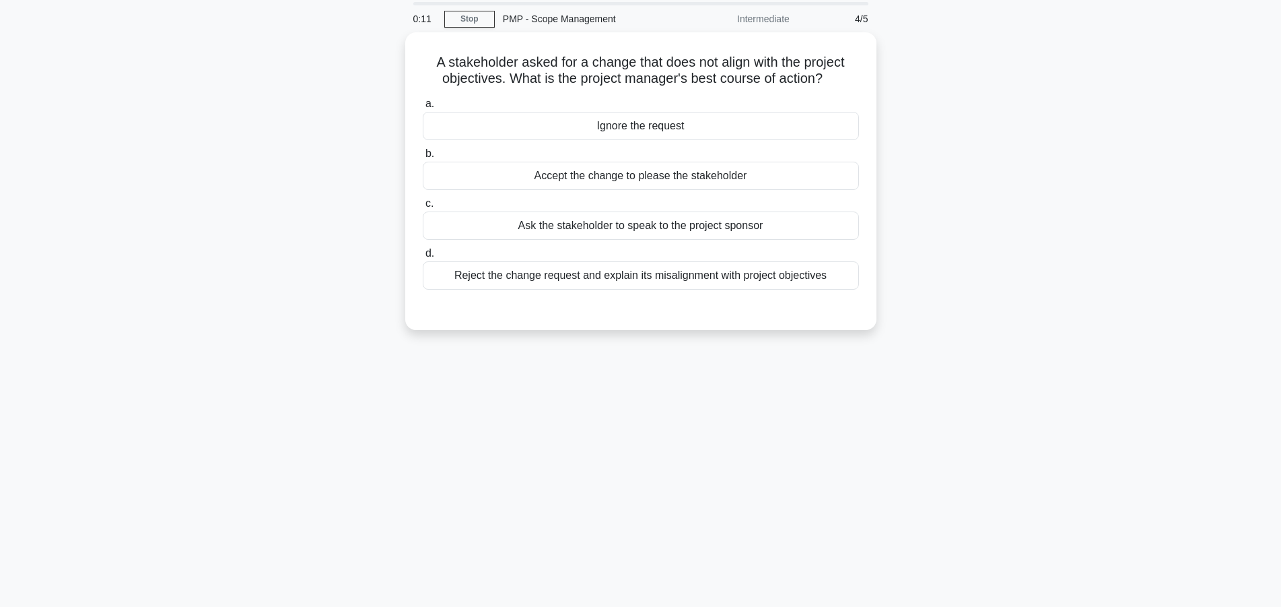
scroll to position [0, 0]
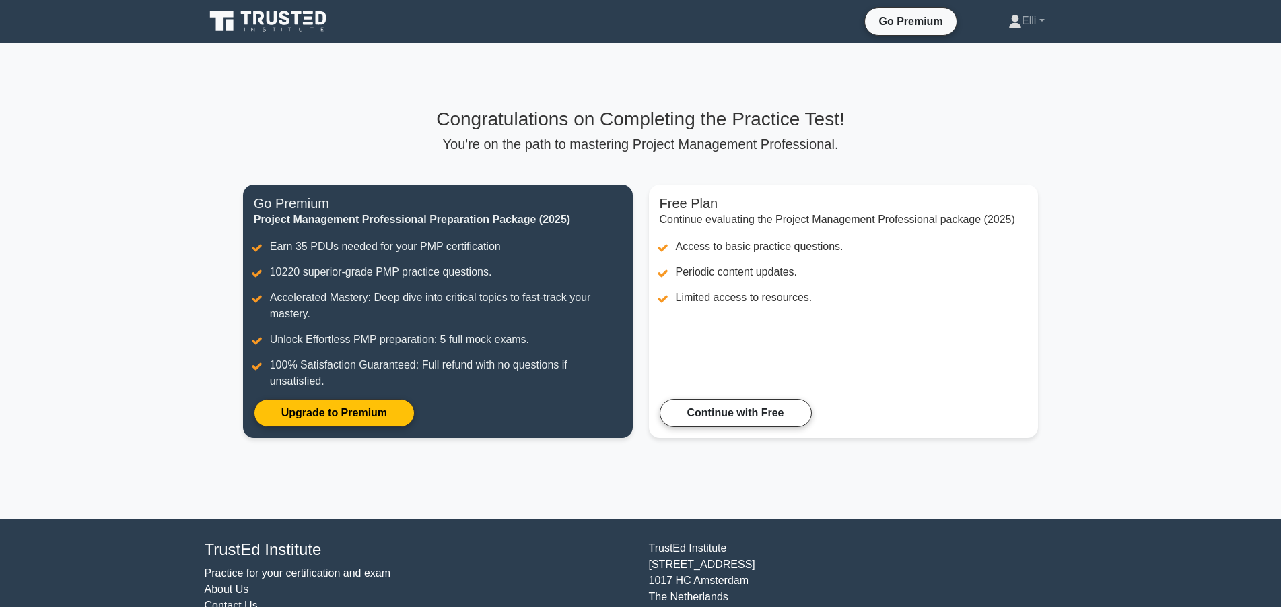
click at [685, 413] on link "Continue with Free" at bounding box center [736, 413] width 152 height 28
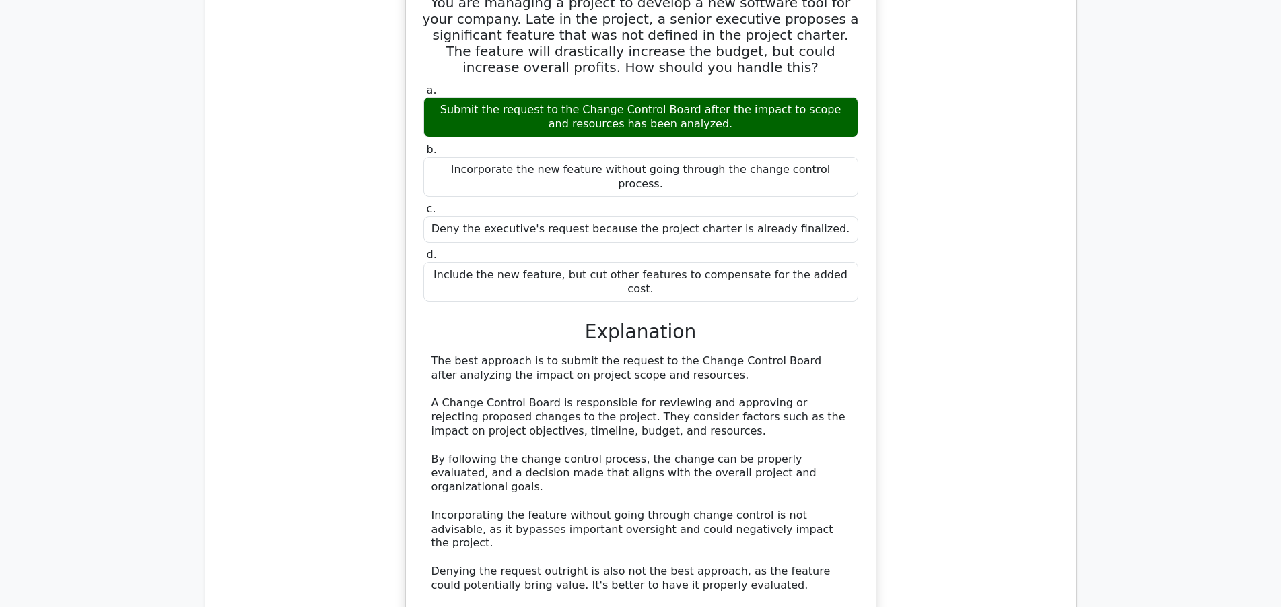
scroll to position [1648, 0]
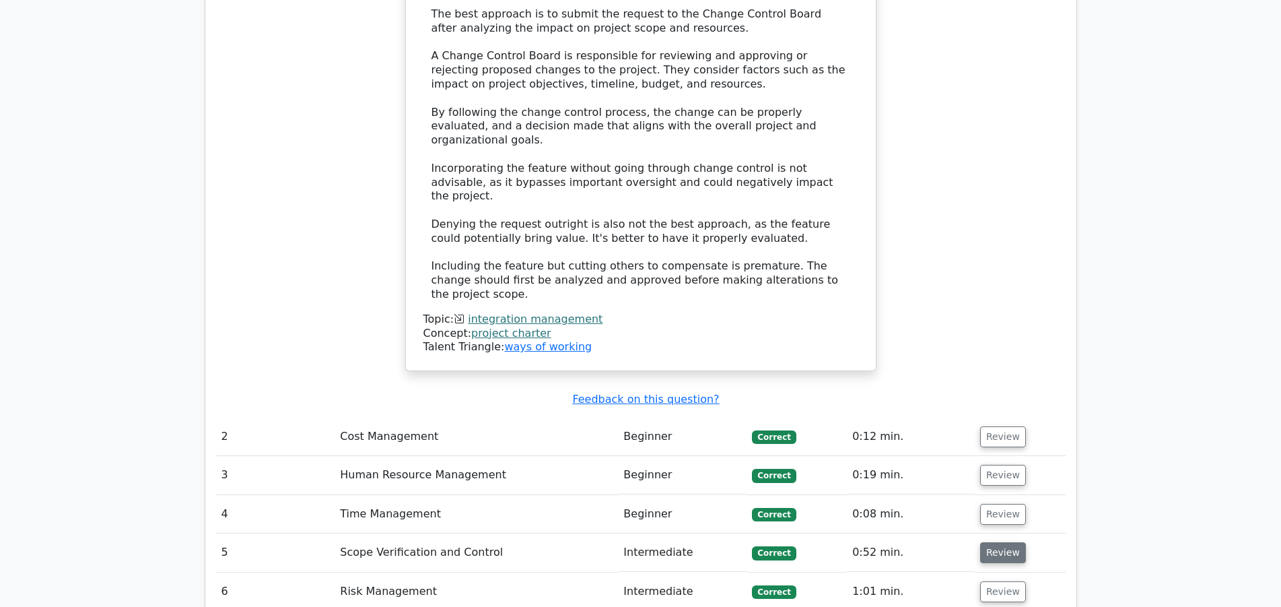
click at [994, 542] on button "Review" at bounding box center [1003, 552] width 46 height 21
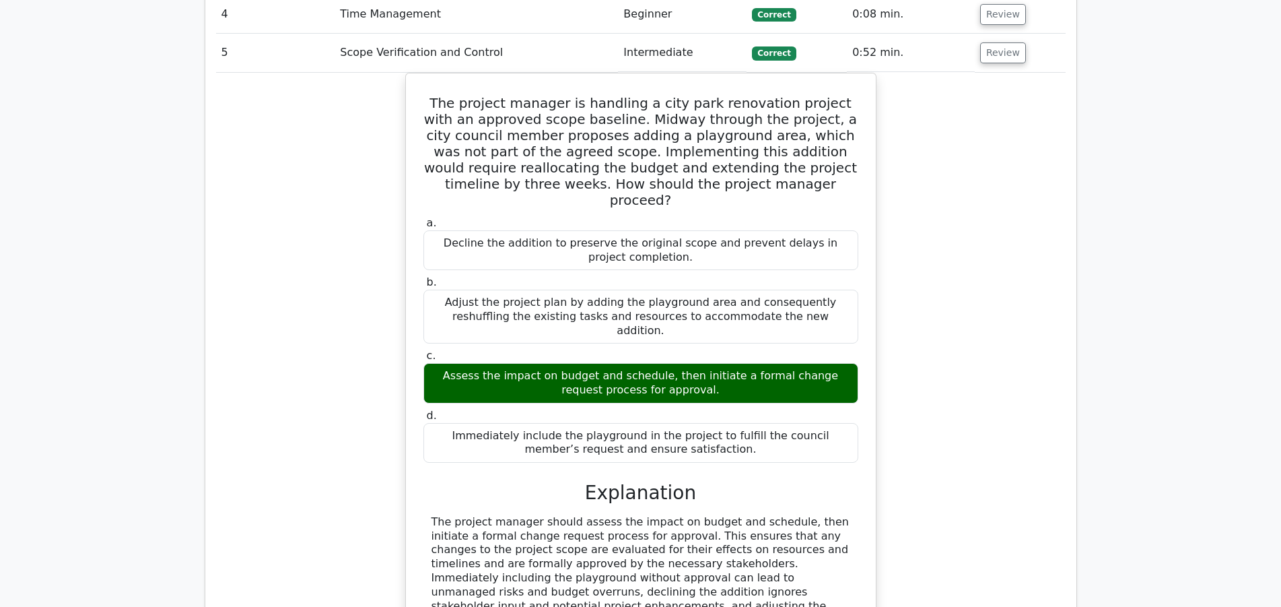
scroll to position [2266, 0]
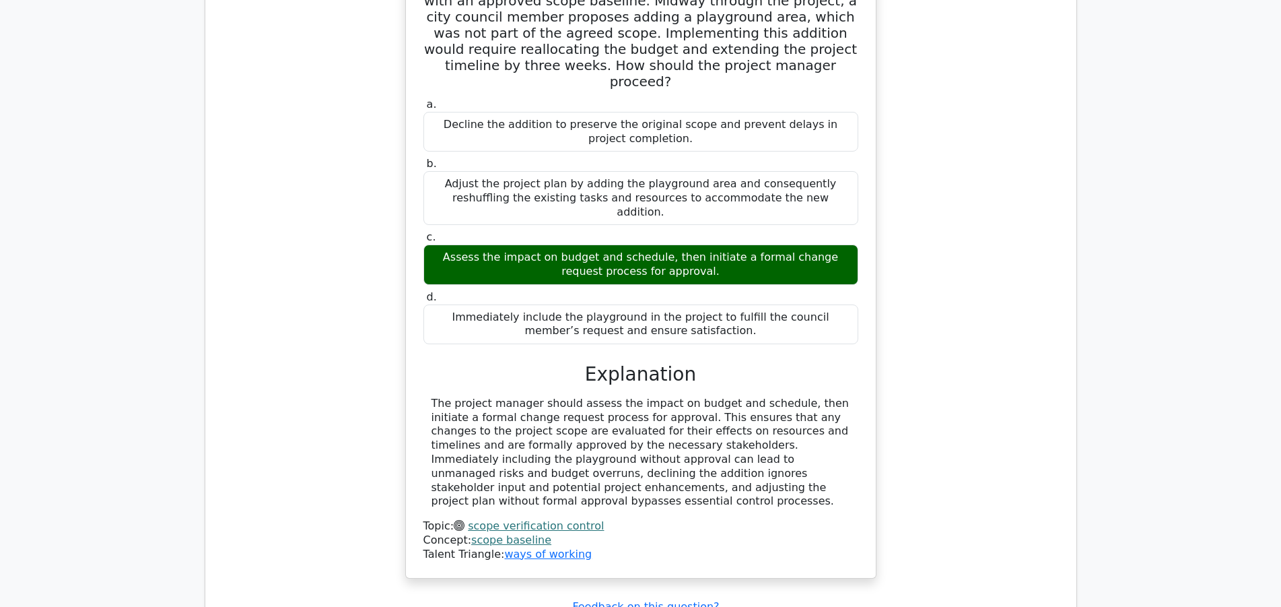
click at [288, 426] on div "The project manager is handling a city park renovation project with an approved…" at bounding box center [641, 274] width 850 height 640
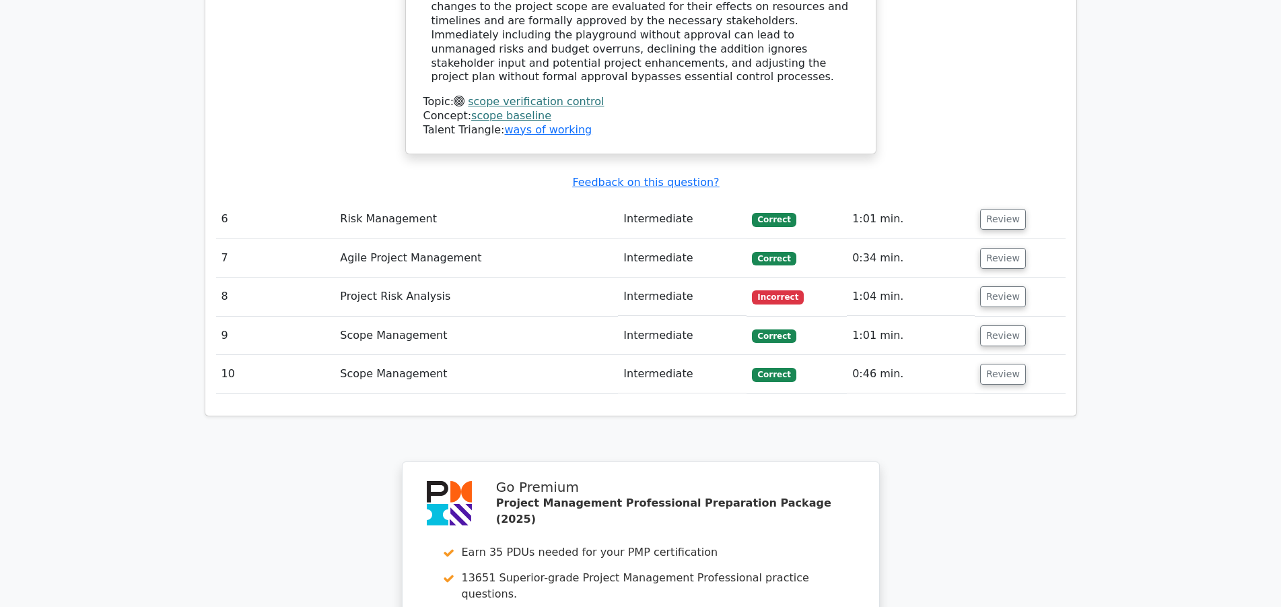
scroll to position [2969, 0]
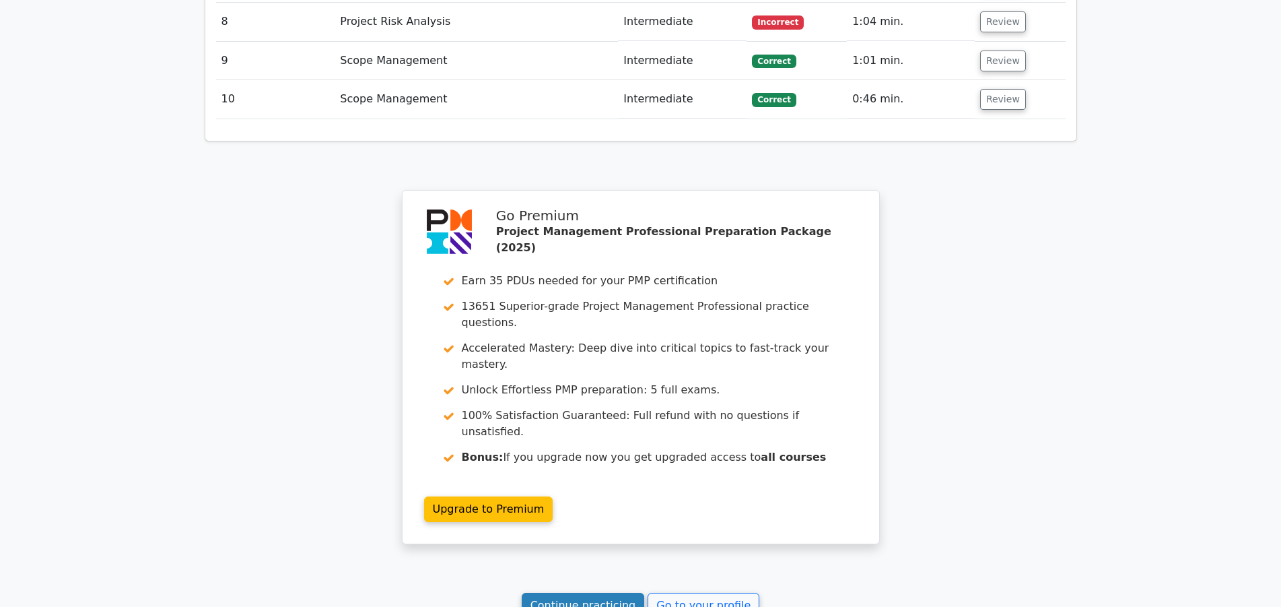
click at [610, 593] on link "Continue practicing" at bounding box center [583, 606] width 123 height 26
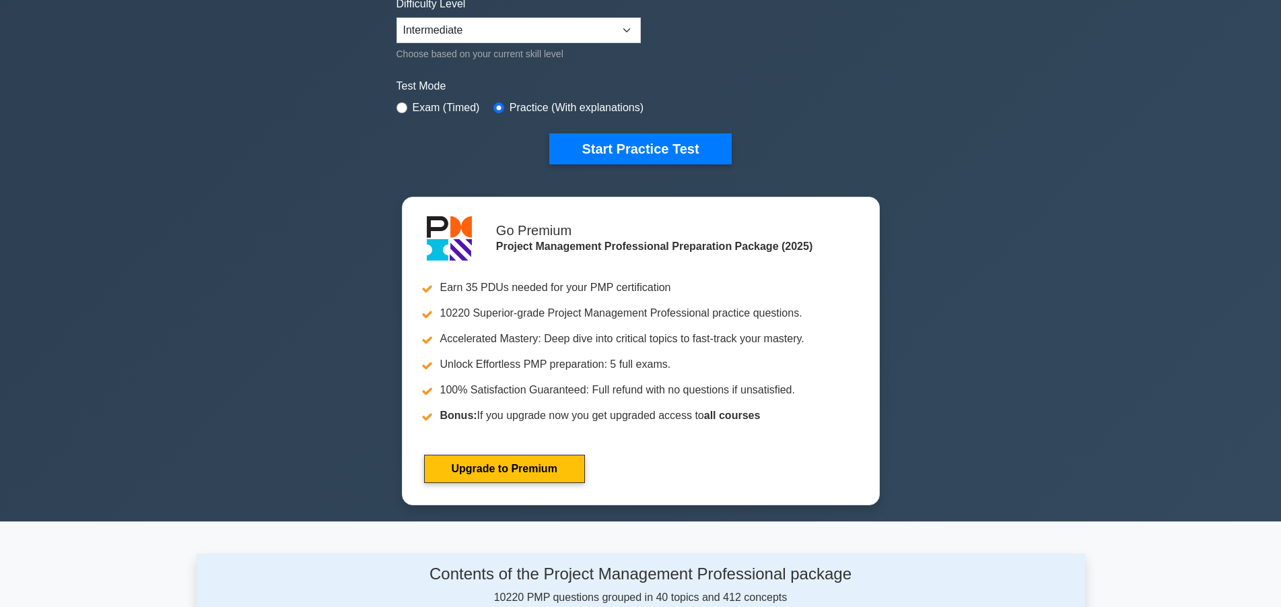
scroll to position [687, 0]
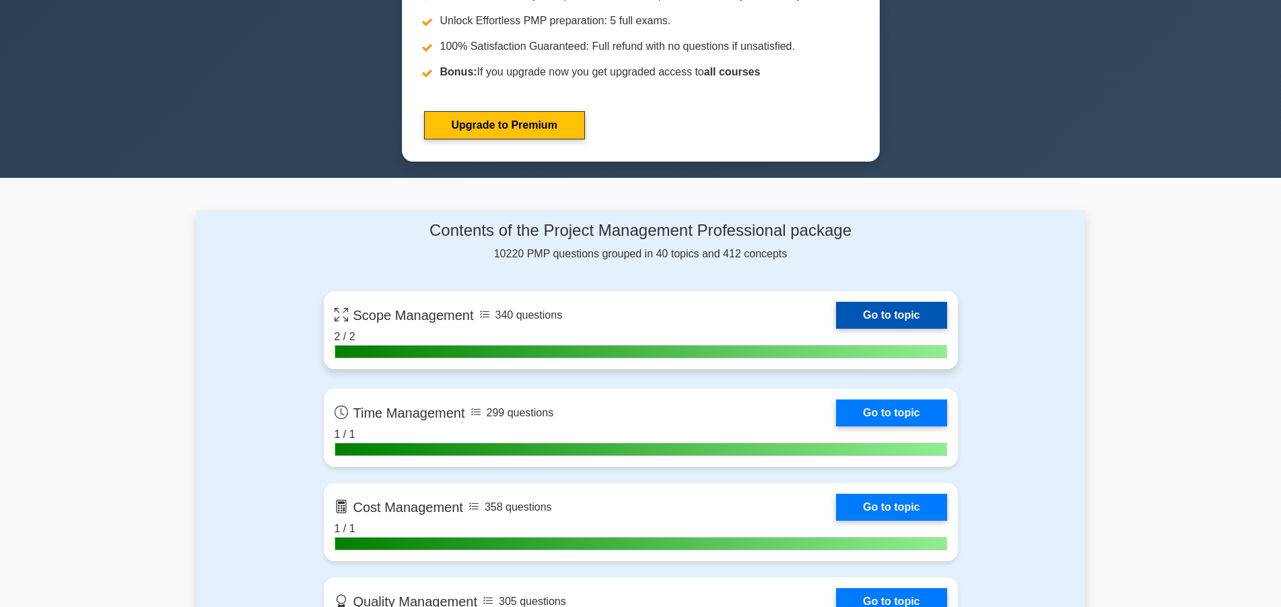
click at [881, 309] on link "Go to topic" at bounding box center [891, 315] width 110 height 27
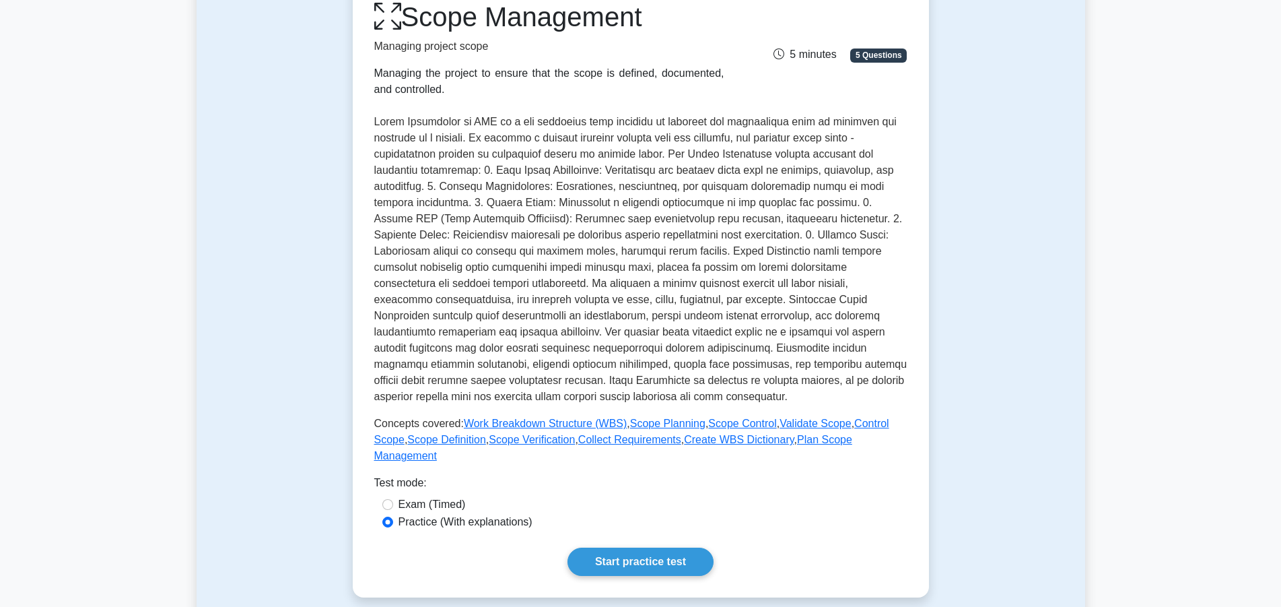
scroll to position [206, 0]
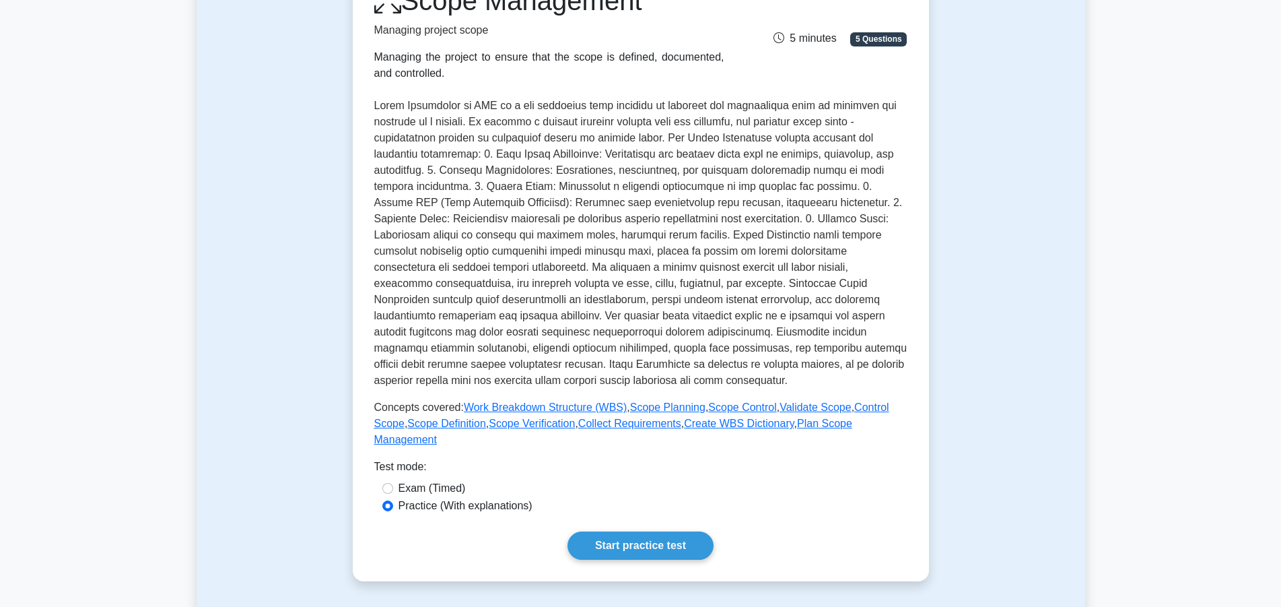
click at [453, 480] on label "Exam (Timed)" at bounding box center [432, 488] width 67 height 16
click at [393, 483] on input "Exam (Timed)" at bounding box center [387, 488] width 11 height 11
radio input "true"
click at [607, 531] on link "Start practice test" at bounding box center [641, 545] width 146 height 28
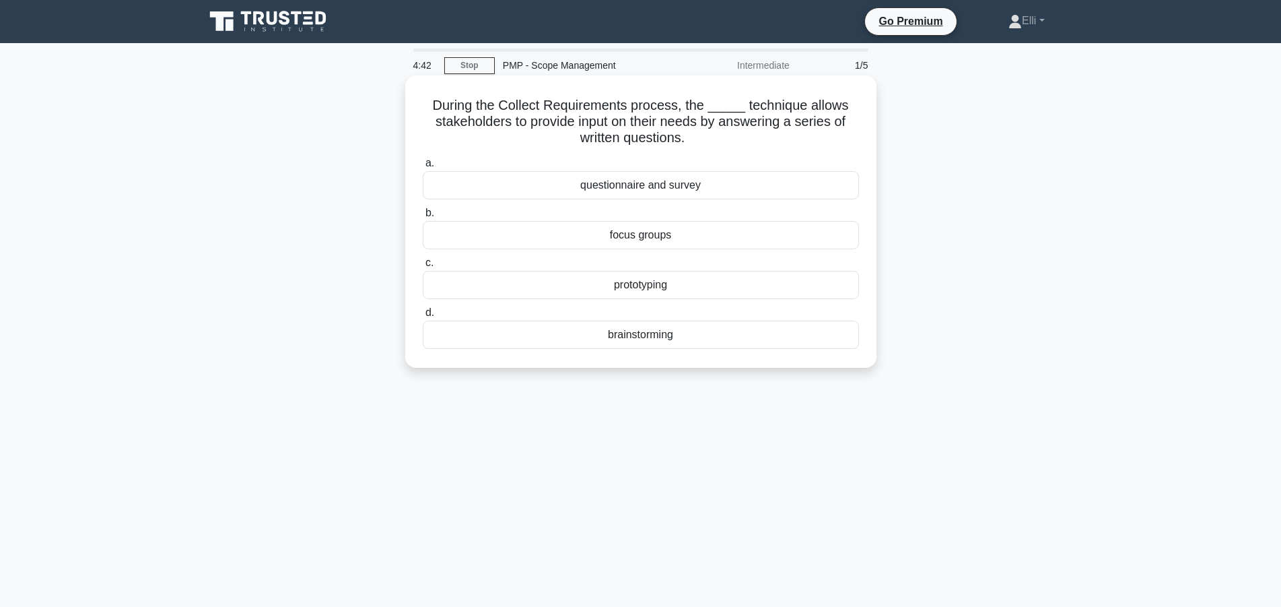
click at [725, 189] on div "questionnaire and survey" at bounding box center [641, 185] width 436 height 28
click at [423, 168] on input "a. questionnaire and survey" at bounding box center [423, 163] width 0 height 9
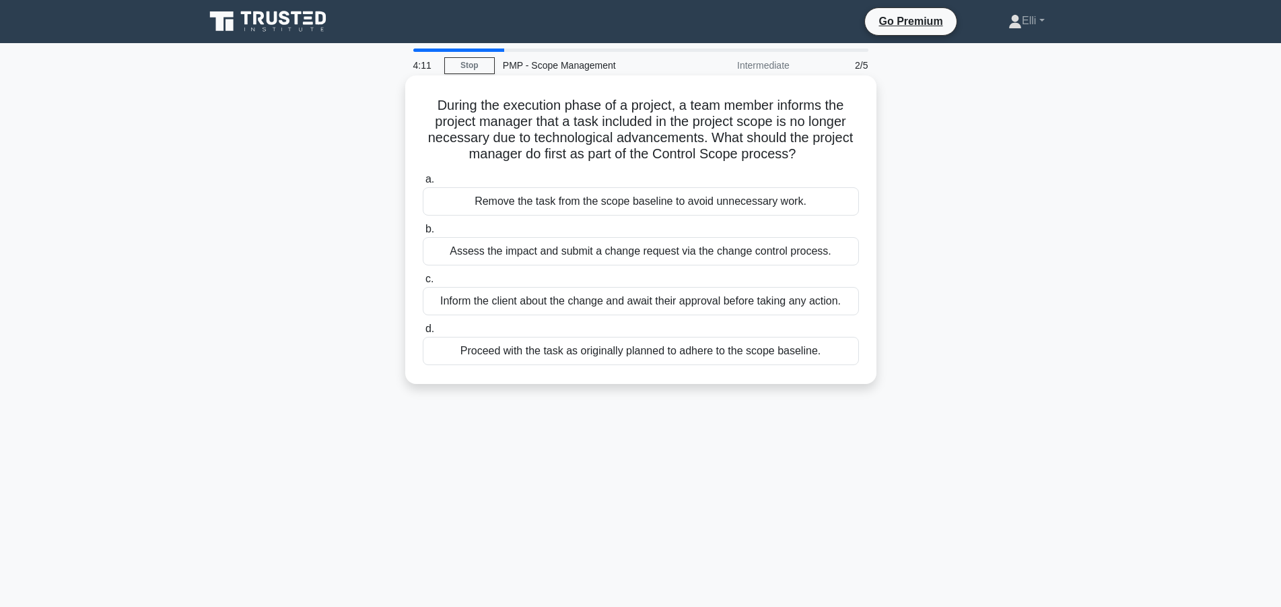
click at [741, 253] on div "Assess the impact and submit a change request via the change control process." at bounding box center [641, 251] width 436 height 28
click at [423, 234] on input "b. Assess the impact and submit a change request via the change control process." at bounding box center [423, 229] width 0 height 9
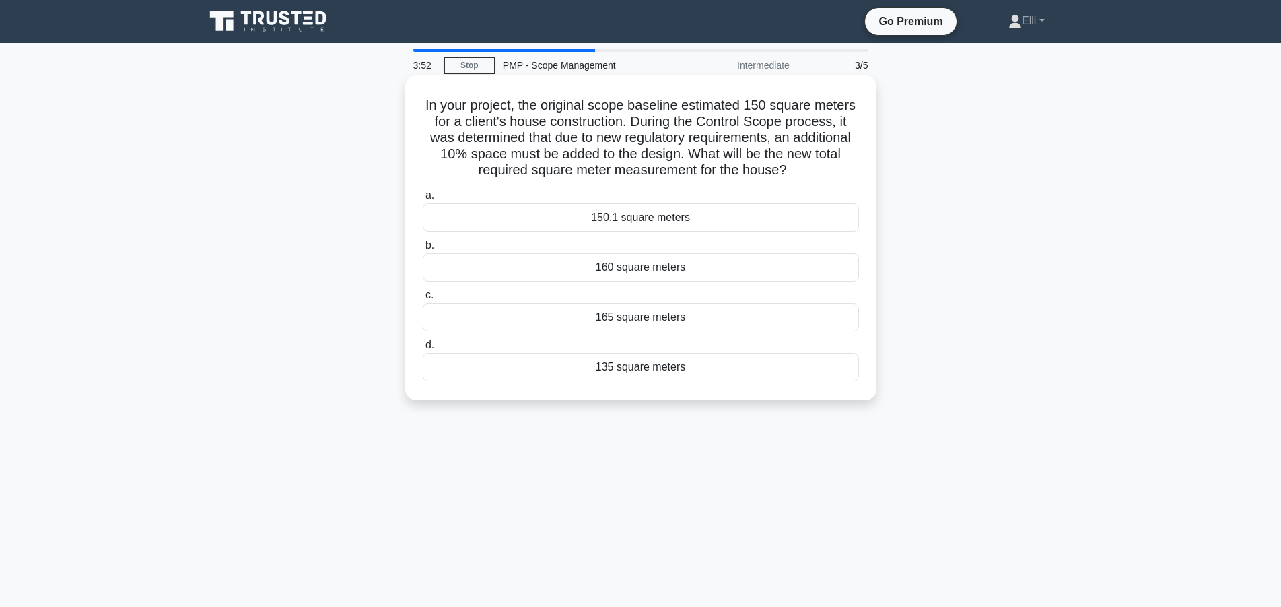
click at [729, 311] on div "165 square meters" at bounding box center [641, 317] width 436 height 28
click at [423, 300] on input "c. 165 square meters" at bounding box center [423, 295] width 0 height 9
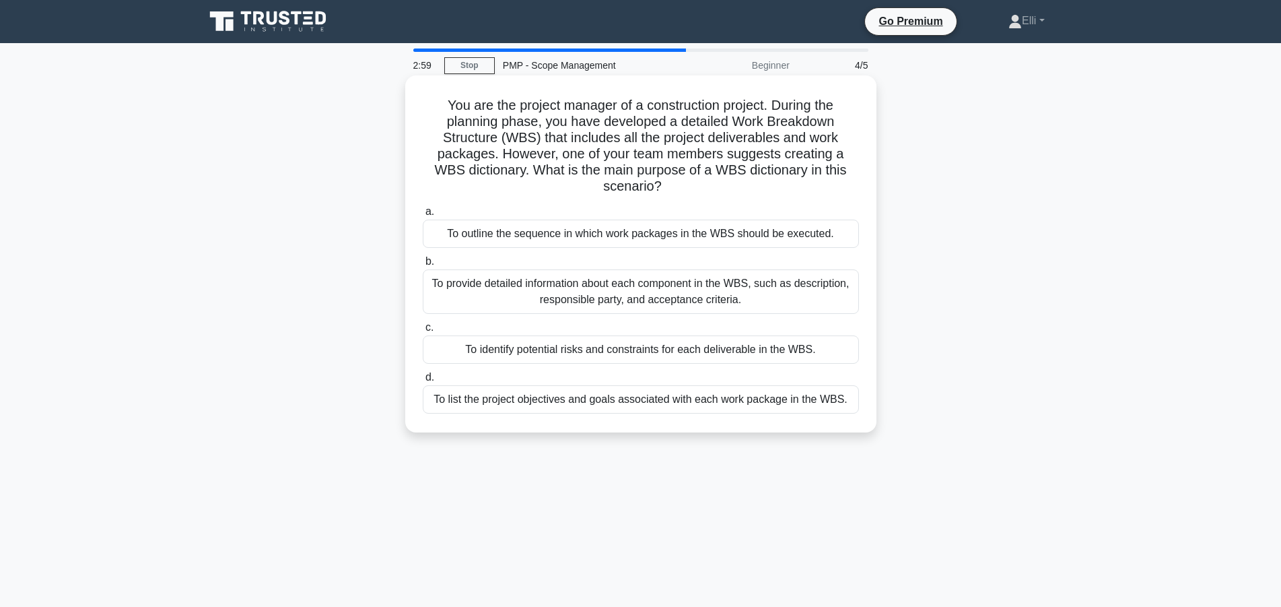
click at [727, 299] on div "To provide detailed information about each component in the WBS, such as descri…" at bounding box center [641, 291] width 436 height 44
click at [423, 266] on input "b. To provide detailed information about each component in the WBS, such as des…" at bounding box center [423, 261] width 0 height 9
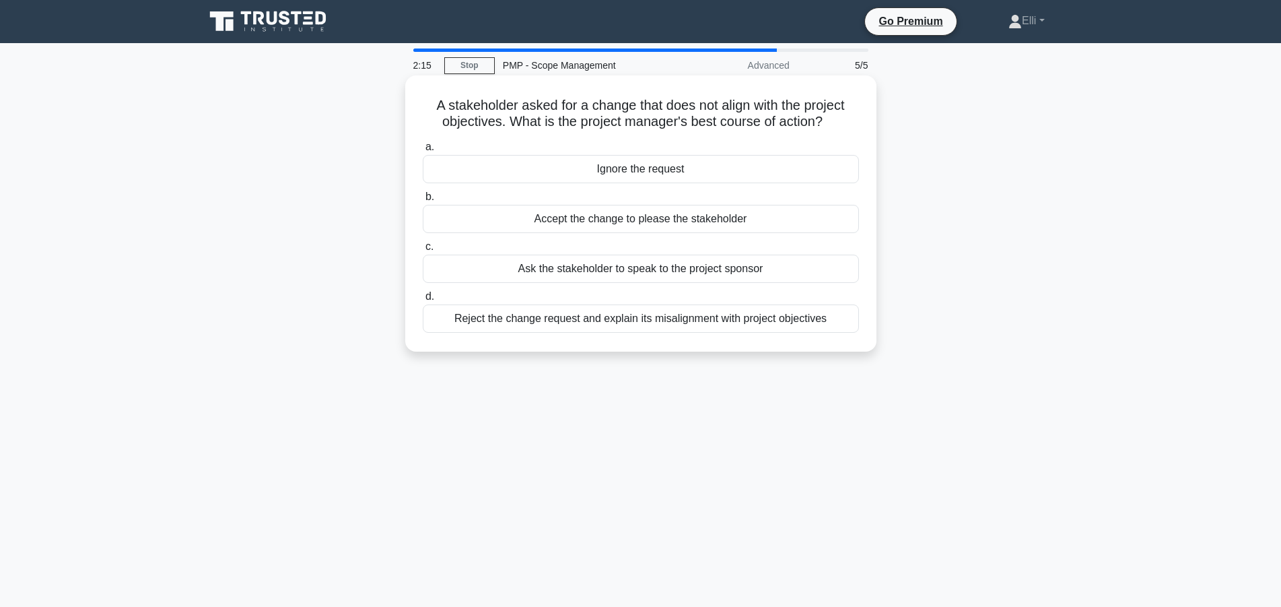
click at [748, 313] on div "Reject the change request and explain its misalignment with project objectives" at bounding box center [641, 318] width 436 height 28
click at [423, 301] on input "d. Reject the change request and explain its misalignment with project objectiv…" at bounding box center [423, 296] width 0 height 9
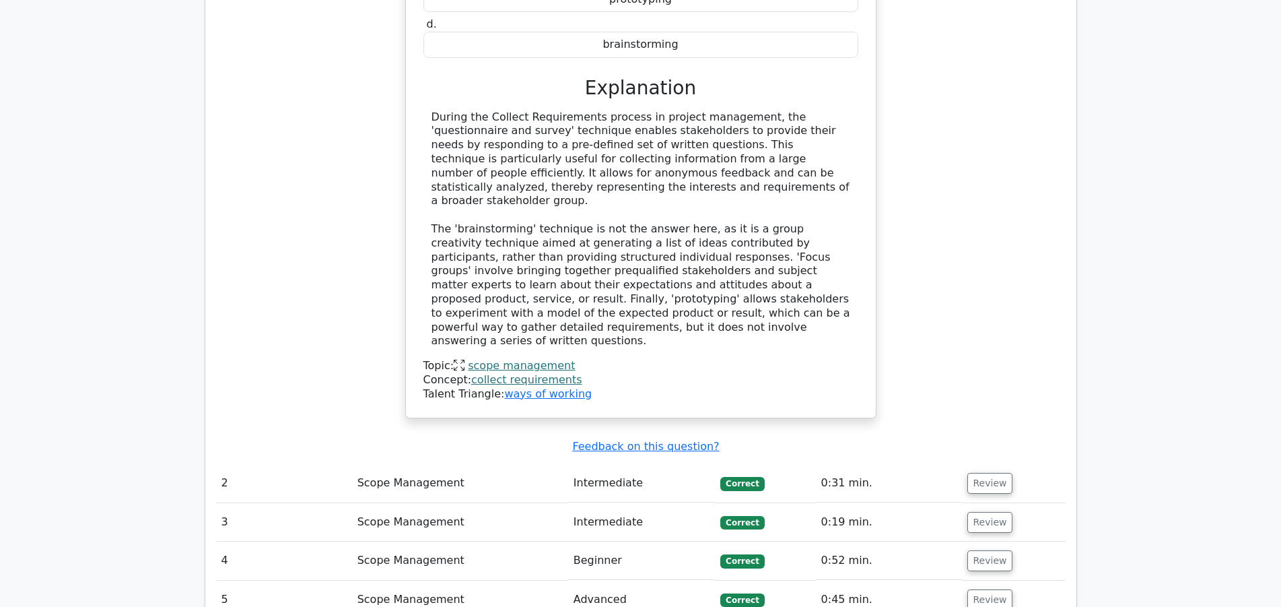
scroll to position [1305, 0]
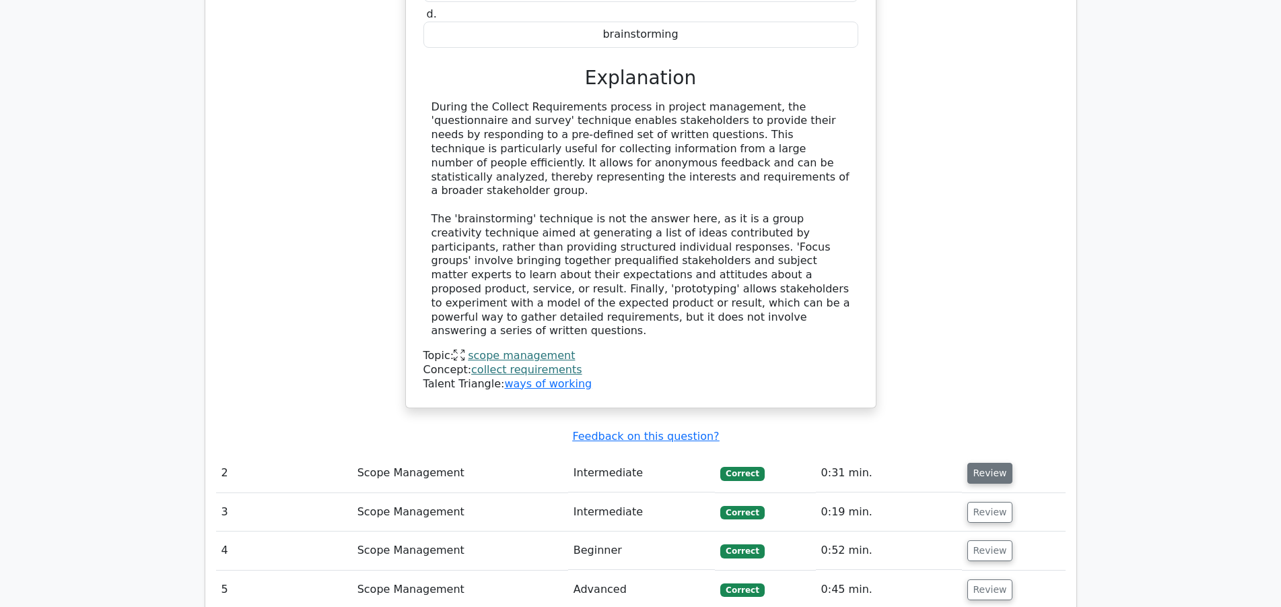
click at [973, 463] on button "Review" at bounding box center [991, 473] width 46 height 21
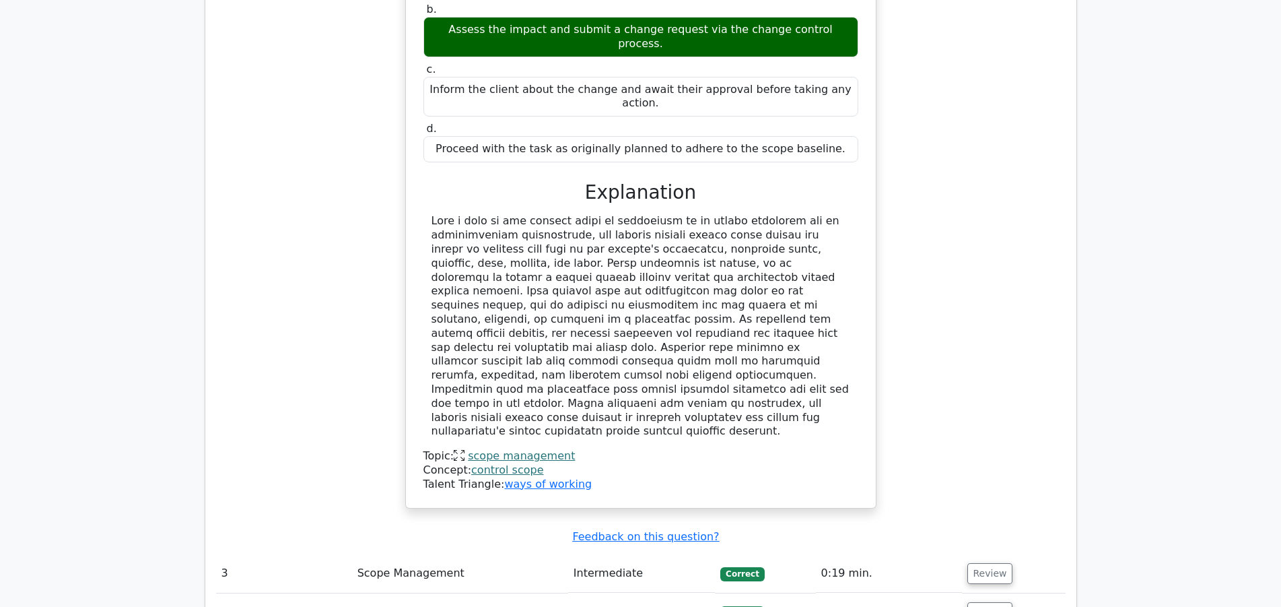
scroll to position [2060, 0]
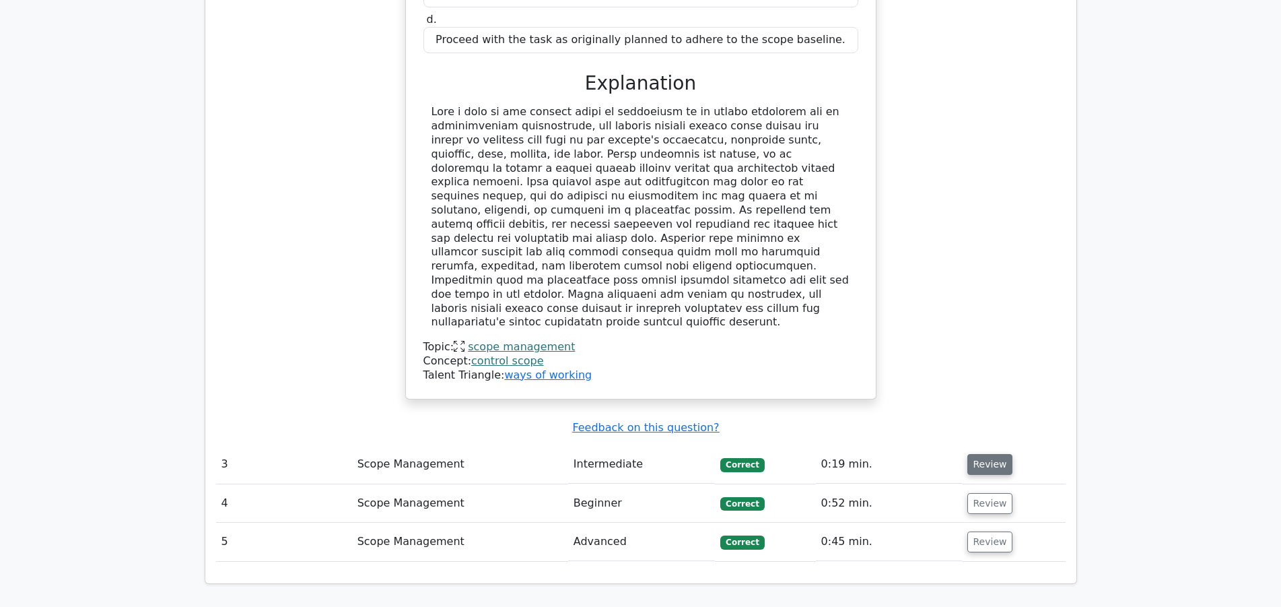
click at [984, 454] on button "Review" at bounding box center [991, 464] width 46 height 21
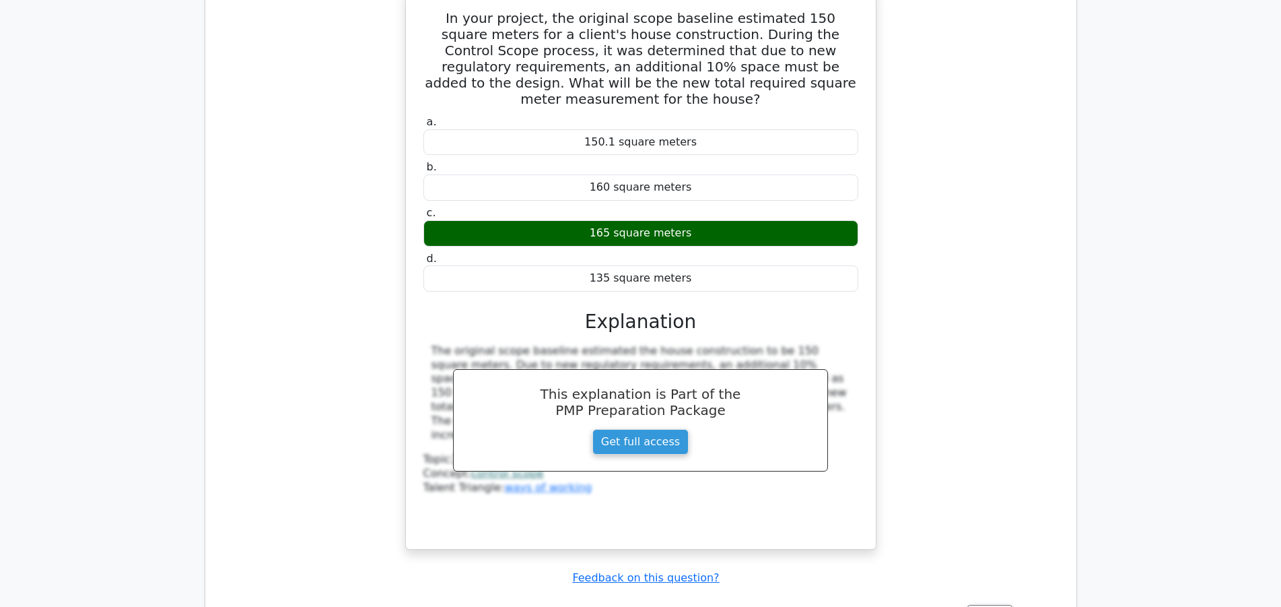
scroll to position [2610, 0]
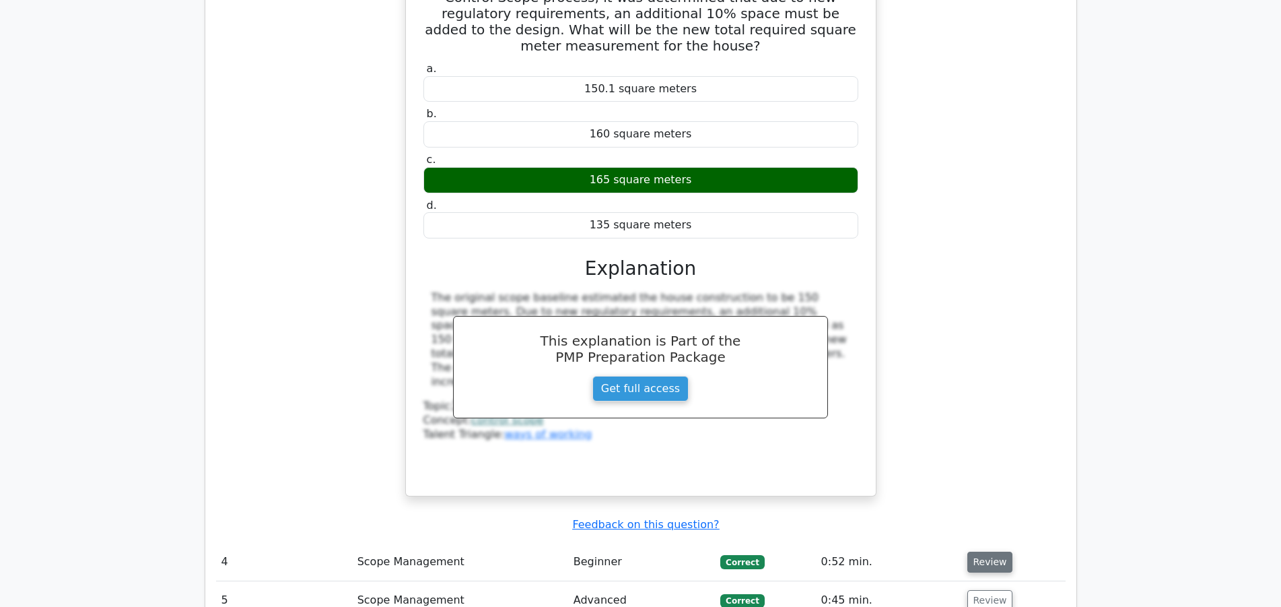
click at [980, 551] on button "Review" at bounding box center [991, 561] width 46 height 21
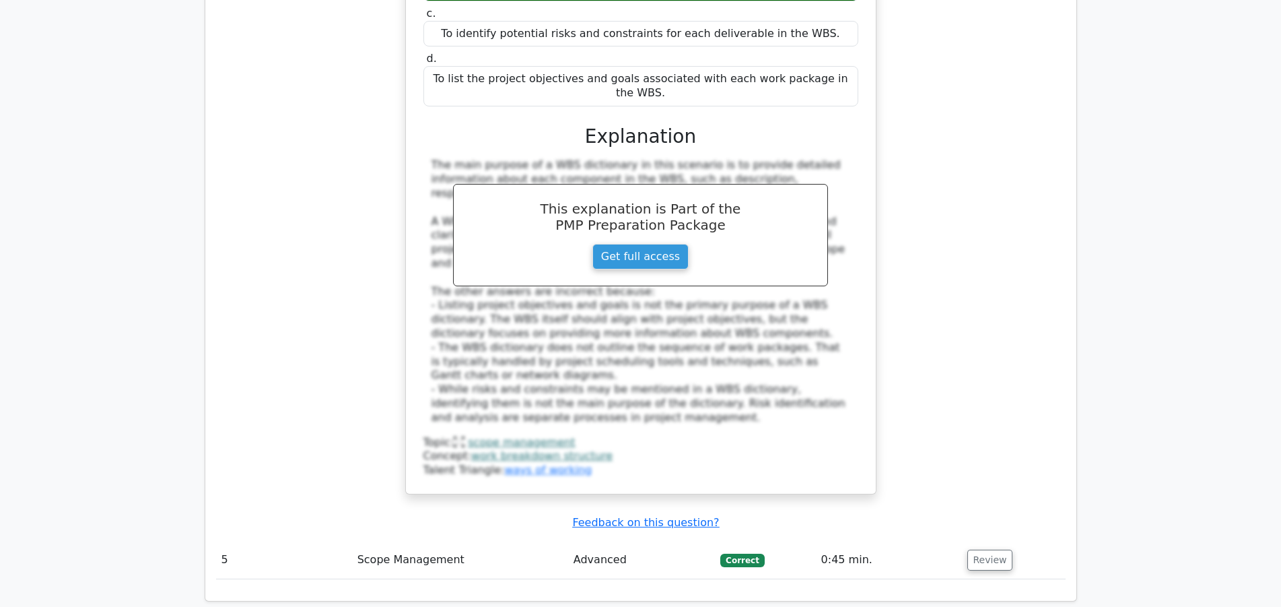
scroll to position [3709, 0]
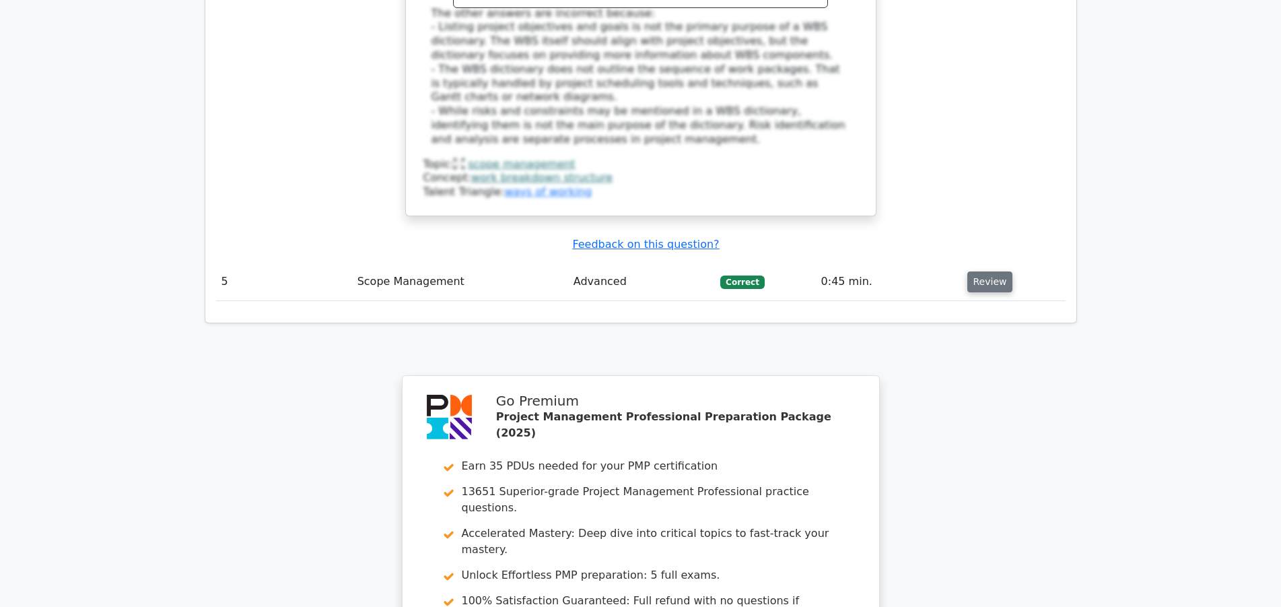
click at [983, 271] on button "Review" at bounding box center [991, 281] width 46 height 21
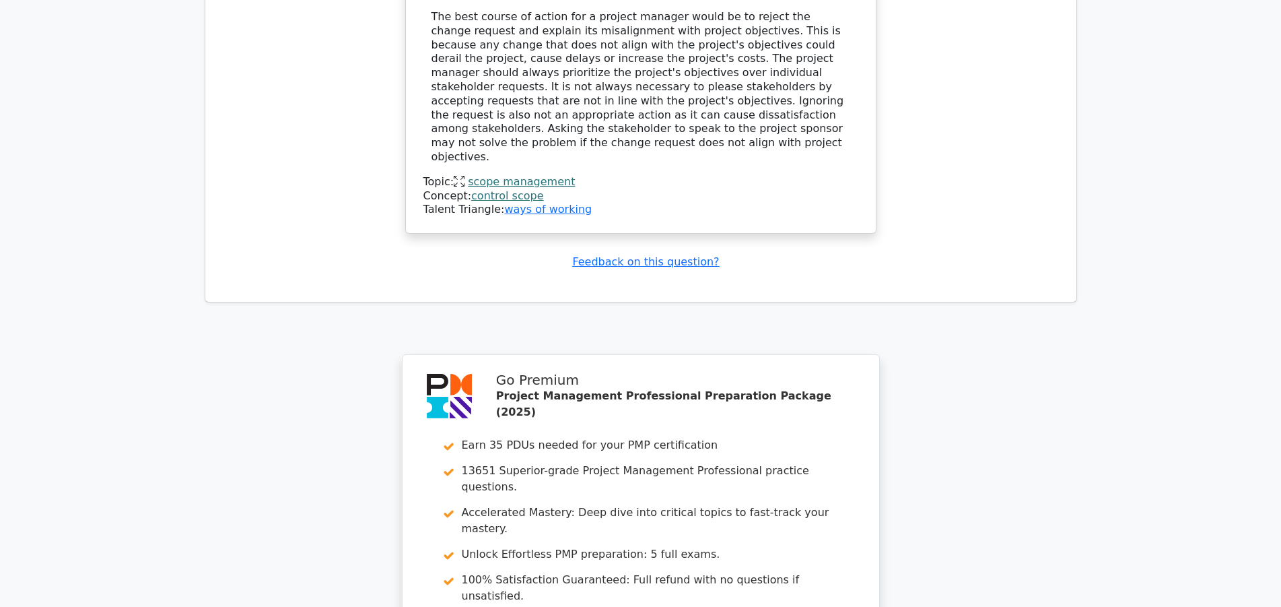
scroll to position [4327, 0]
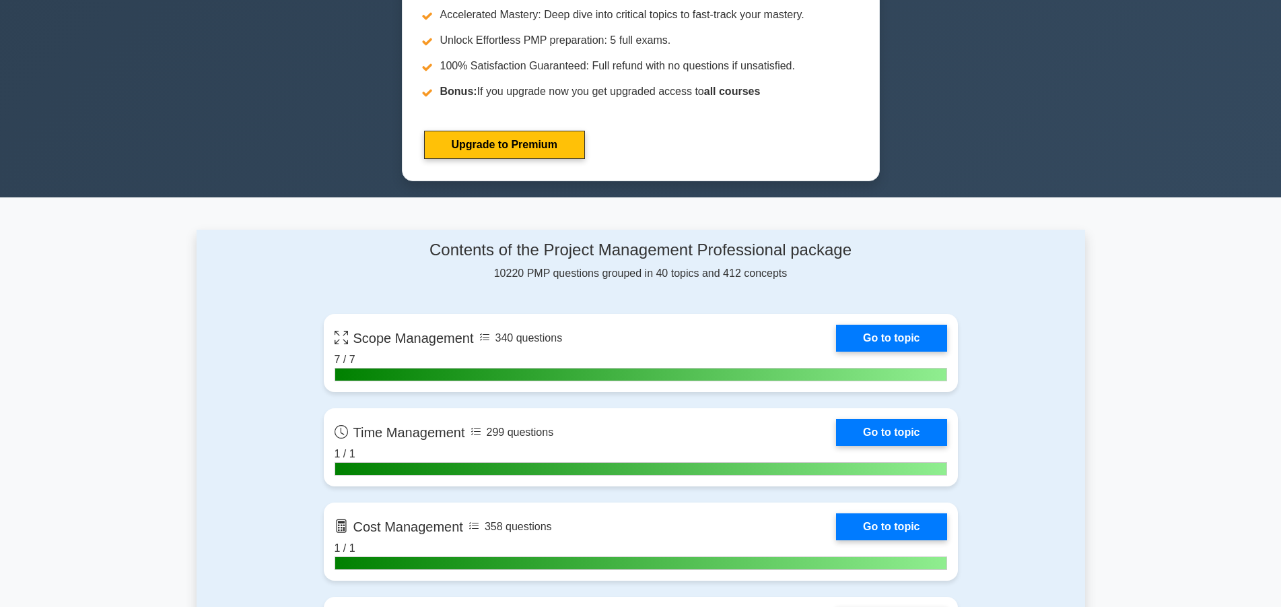
scroll to position [755, 0]
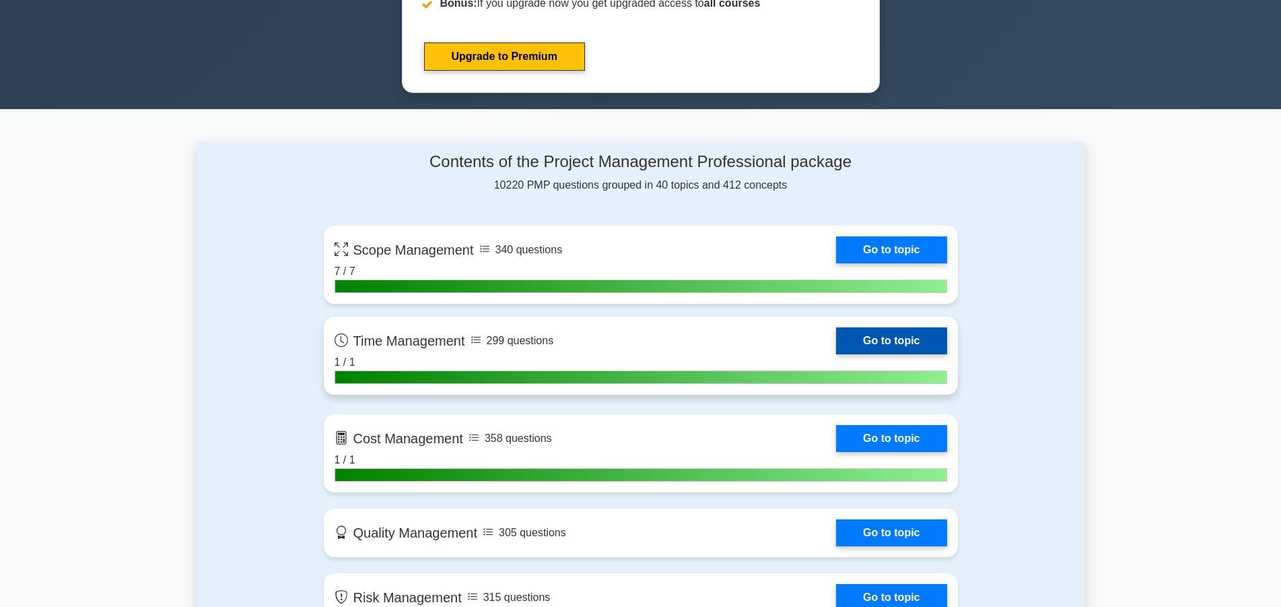
click at [899, 342] on link "Go to topic" at bounding box center [891, 340] width 110 height 27
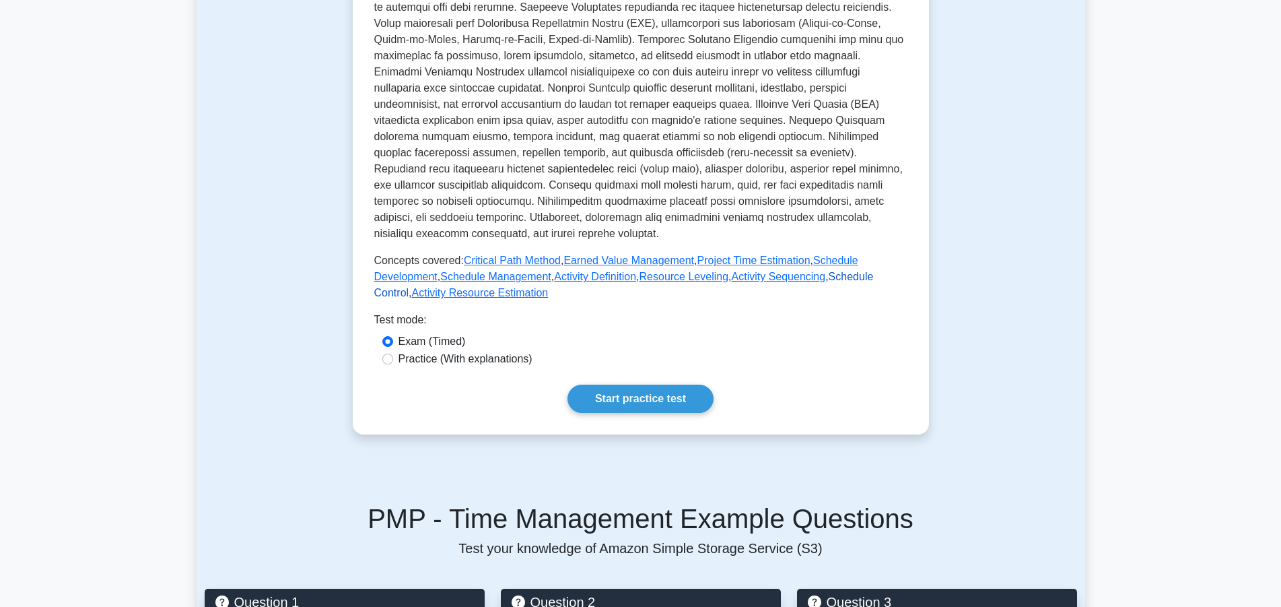
scroll to position [412, 0]
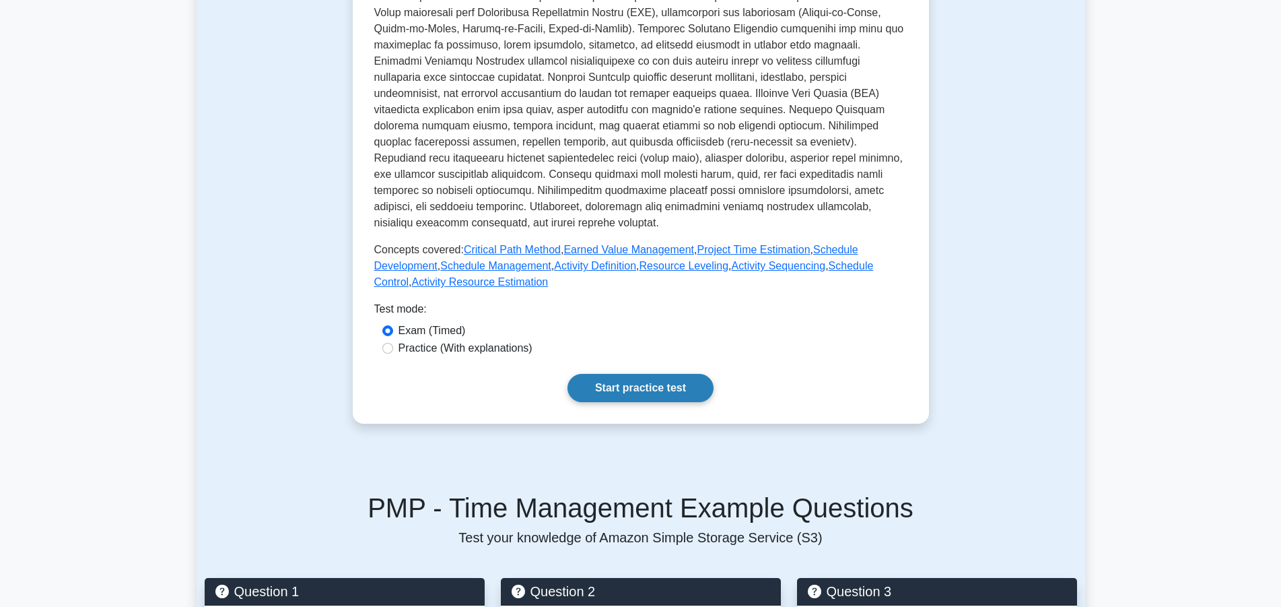
click at [643, 384] on link "Start practice test" at bounding box center [641, 388] width 146 height 28
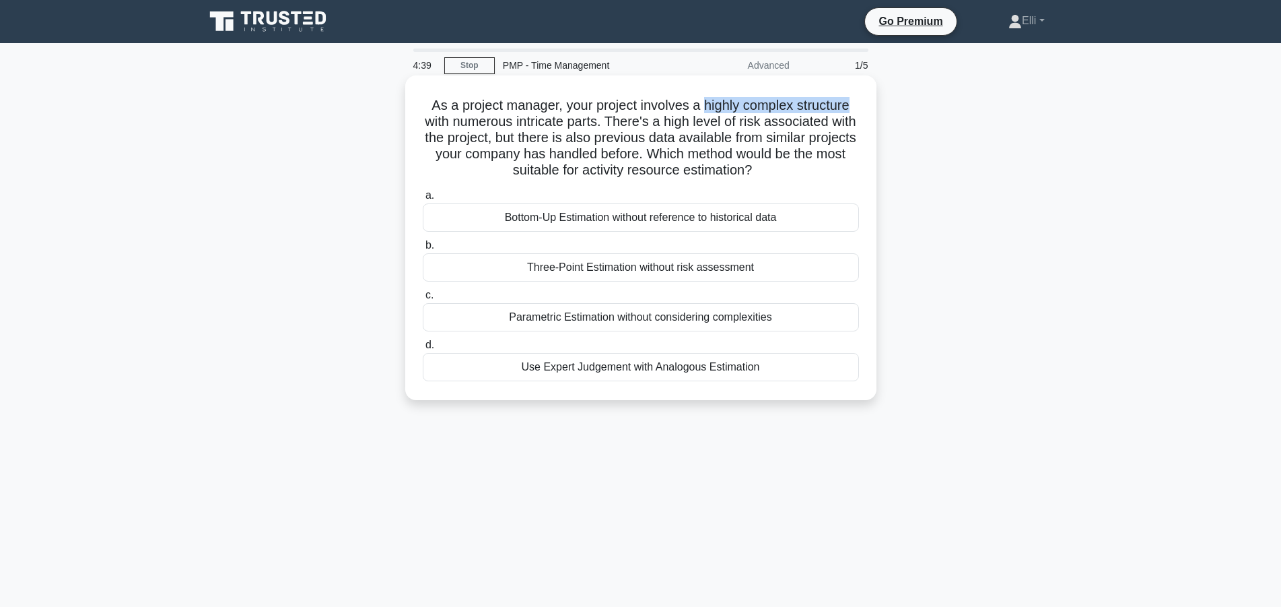
drag, startPoint x: 705, startPoint y: 108, endPoint x: 851, endPoint y: 108, distance: 146.1
click at [851, 108] on h5 "As a project manager, your project involves a highly complex structure with num…" at bounding box center [641, 138] width 439 height 82
click at [648, 370] on div "Use Expert Judgement with Analogous Estimation" at bounding box center [641, 367] width 436 height 28
click at [423, 349] on input "d. Use Expert Judgement with Analogous Estimation" at bounding box center [423, 345] width 0 height 9
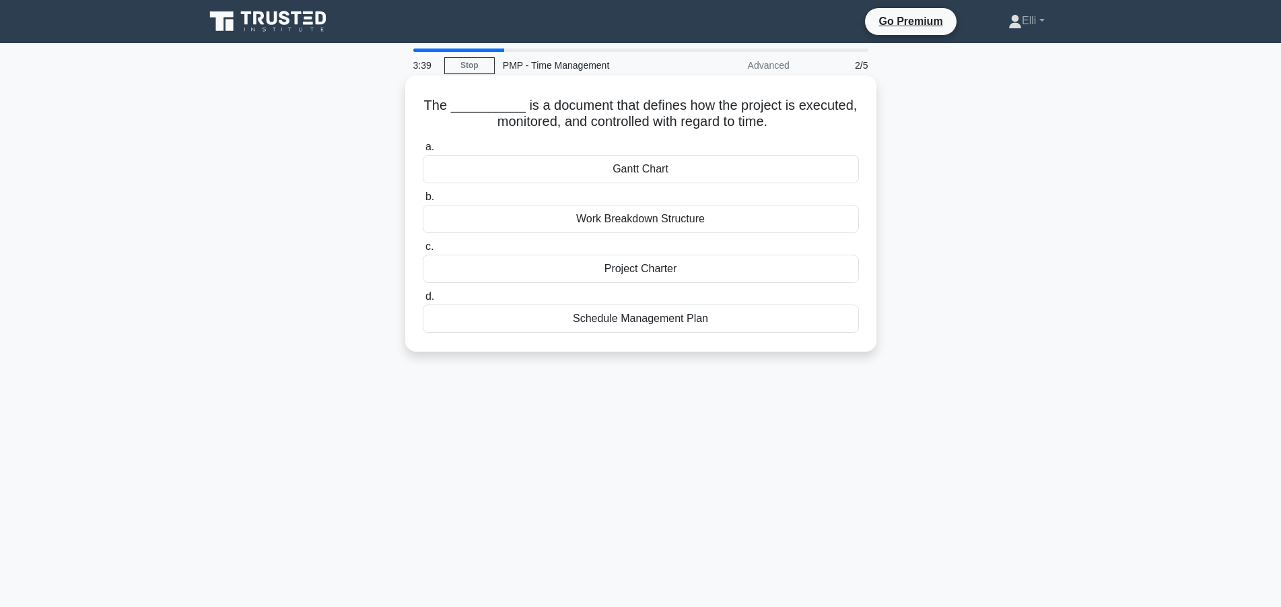
click at [645, 170] on div "Gantt Chart" at bounding box center [641, 169] width 436 height 28
click at [423, 151] on input "a. Gantt Chart" at bounding box center [423, 147] width 0 height 9
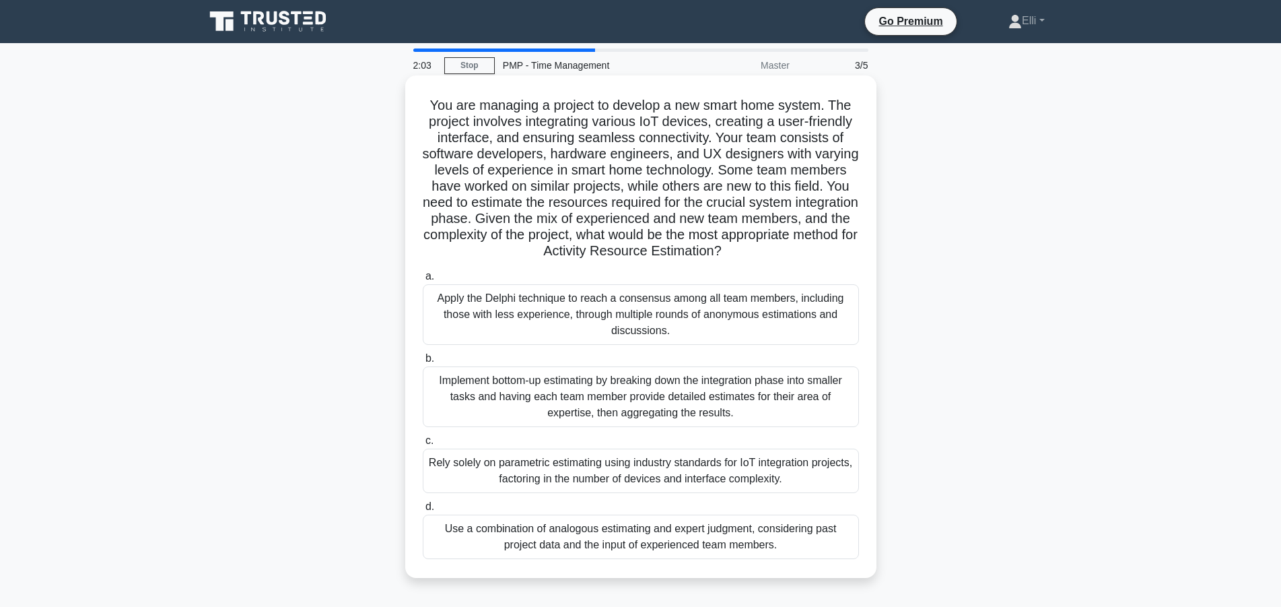
click at [772, 535] on div "Use a combination of analogous estimating and expert judgment, considering past…" at bounding box center [641, 536] width 436 height 44
click at [423, 511] on input "d. Use a combination of analogous estimating and expert judgment, considering p…" at bounding box center [423, 506] width 0 height 9
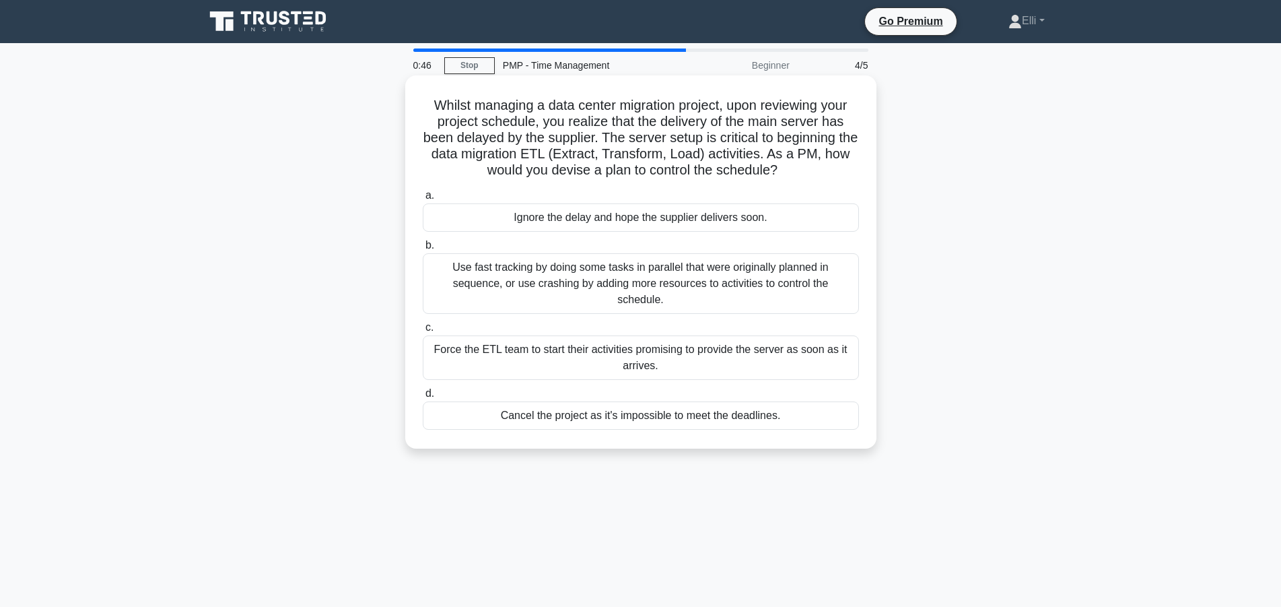
click at [712, 289] on div "Use fast tracking by doing some tasks in parallel that were originally planned …" at bounding box center [641, 283] width 436 height 61
click at [423, 250] on input "b. Use fast tracking by doing some tasks in parallel that were originally plann…" at bounding box center [423, 245] width 0 height 9
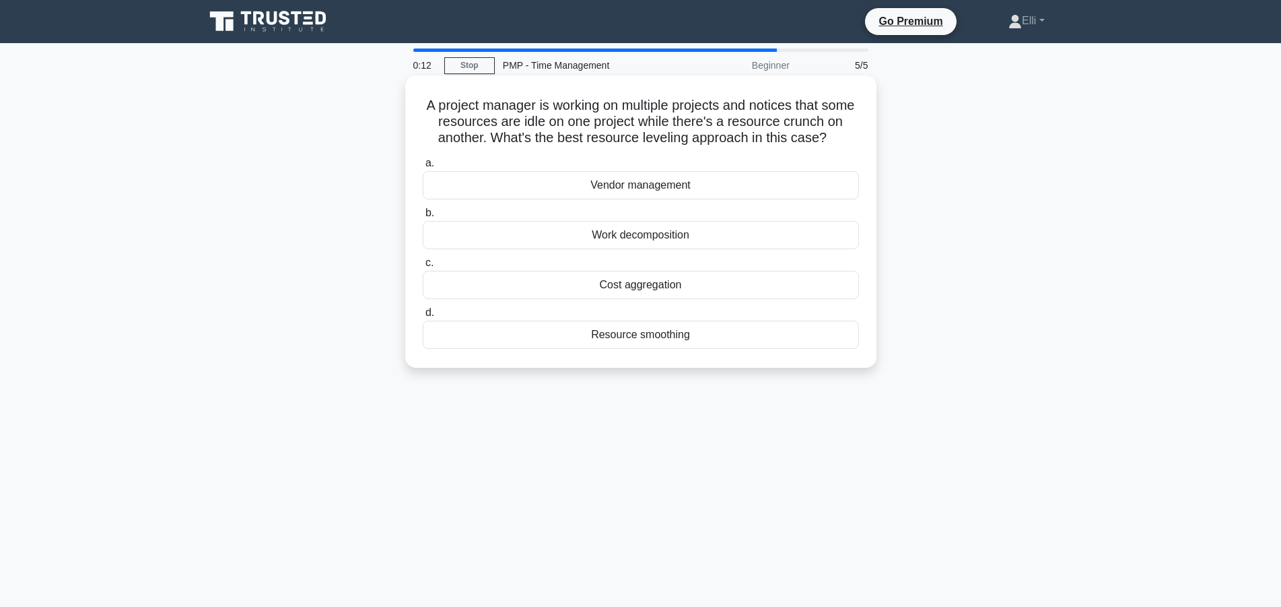
click at [674, 329] on div "Resource smoothing" at bounding box center [641, 335] width 436 height 28
click at [423, 317] on input "d. Resource smoothing" at bounding box center [423, 312] width 0 height 9
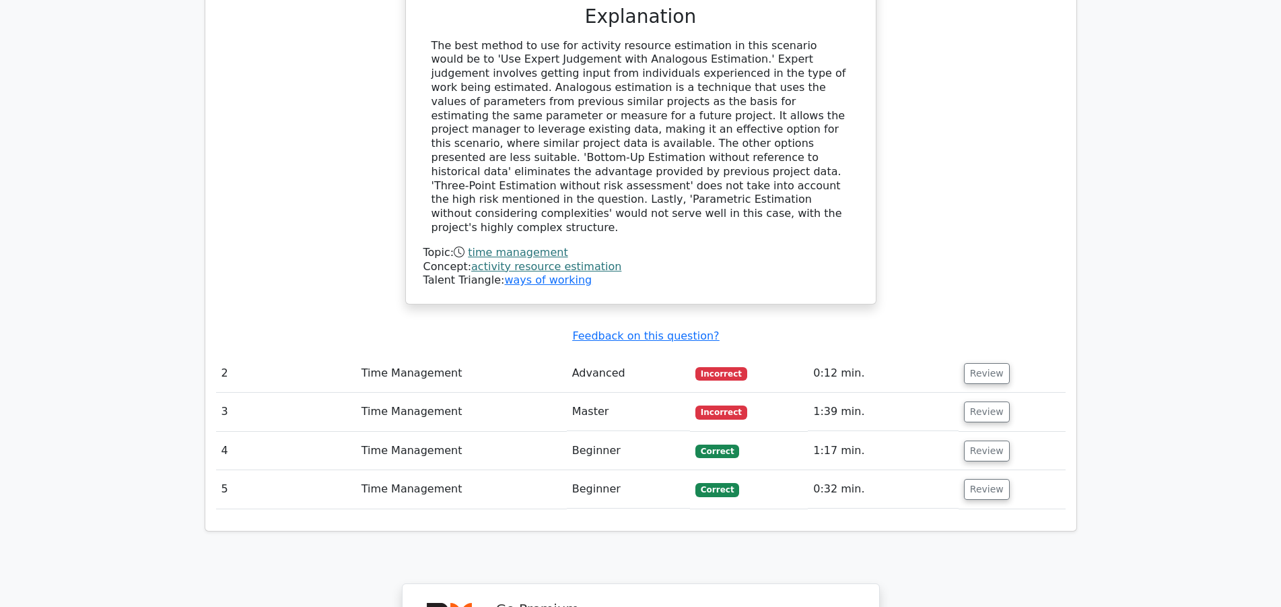
scroll to position [1442, 0]
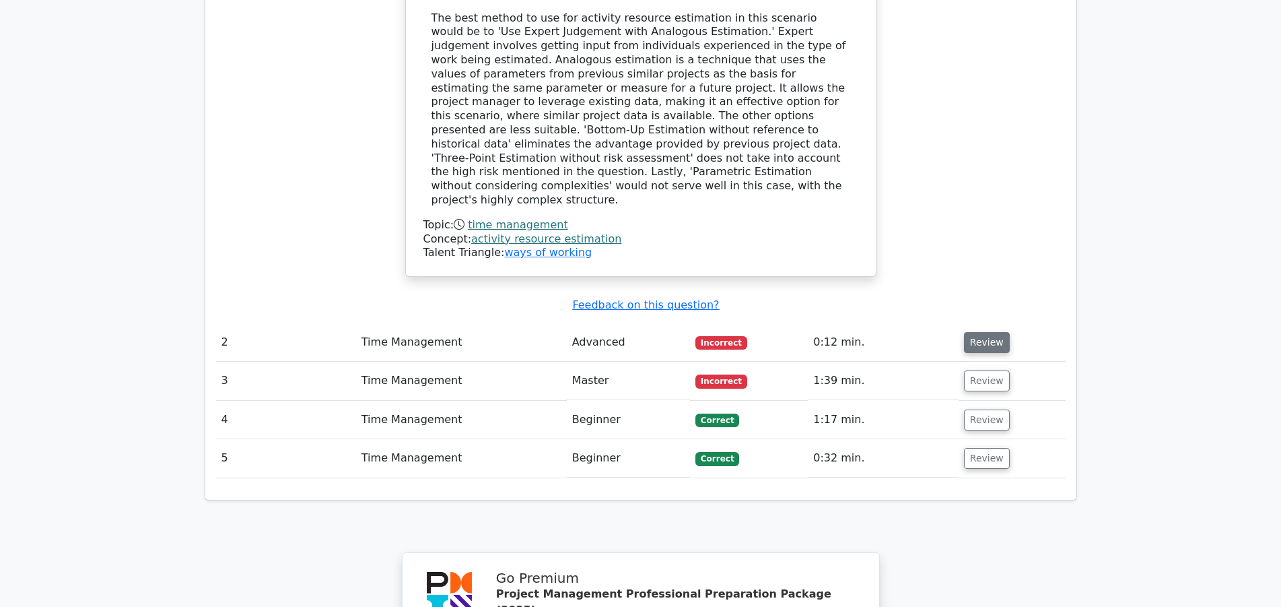
click at [992, 332] on button "Review" at bounding box center [987, 342] width 46 height 21
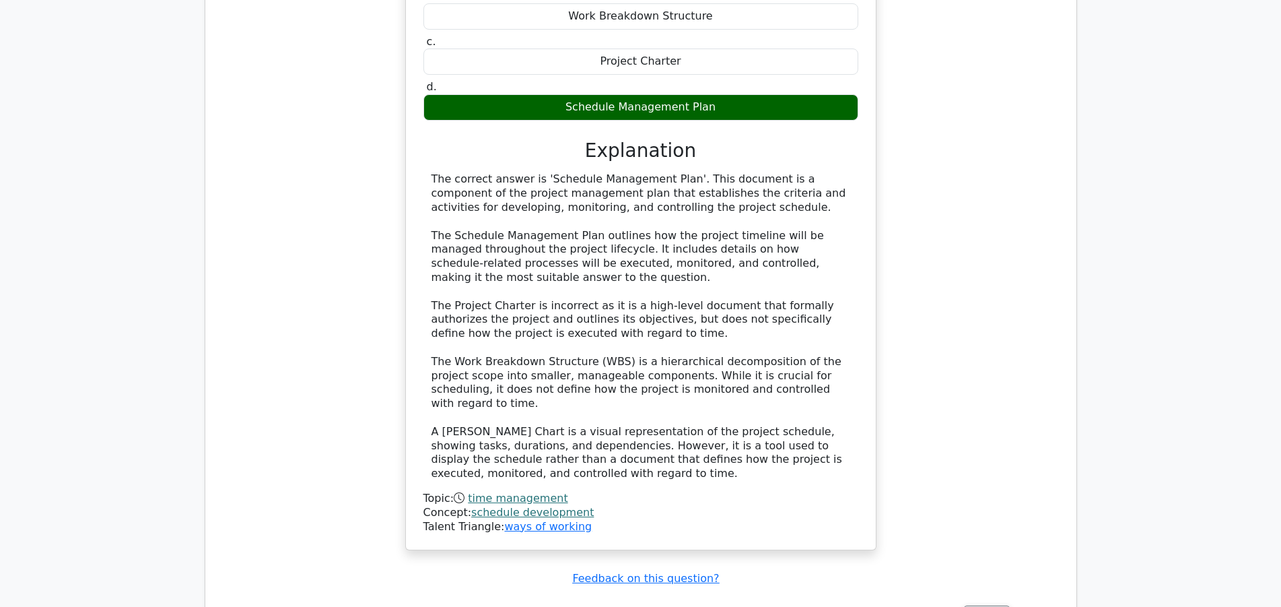
scroll to position [2129, 0]
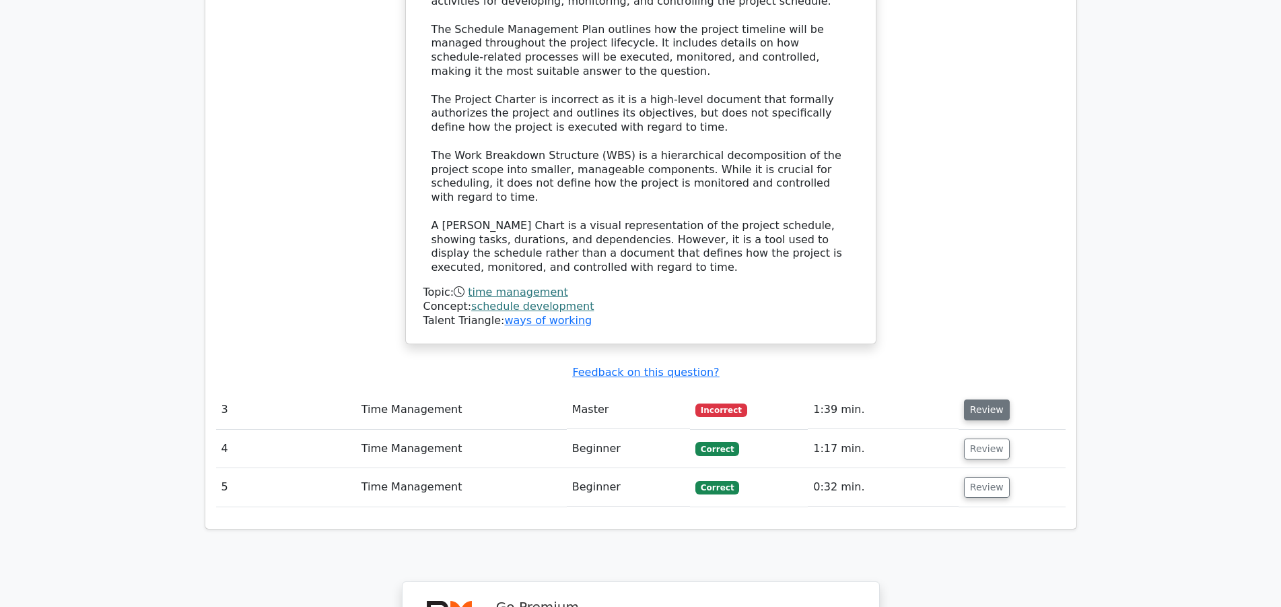
click at [984, 399] on button "Review" at bounding box center [987, 409] width 46 height 21
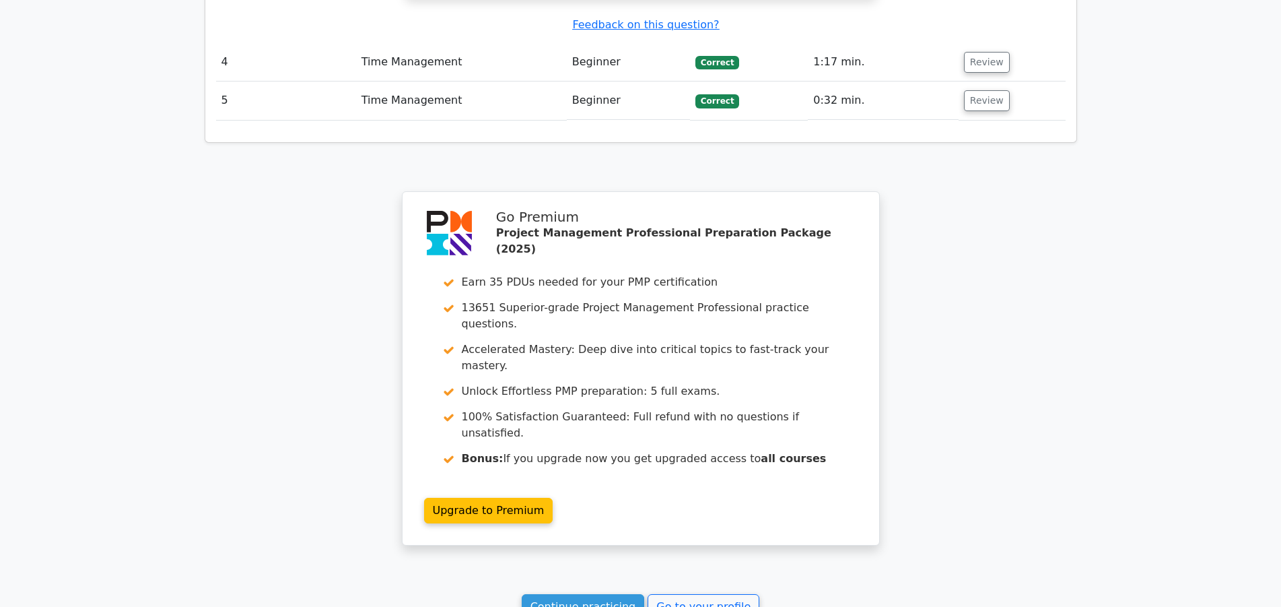
scroll to position [3334, 0]
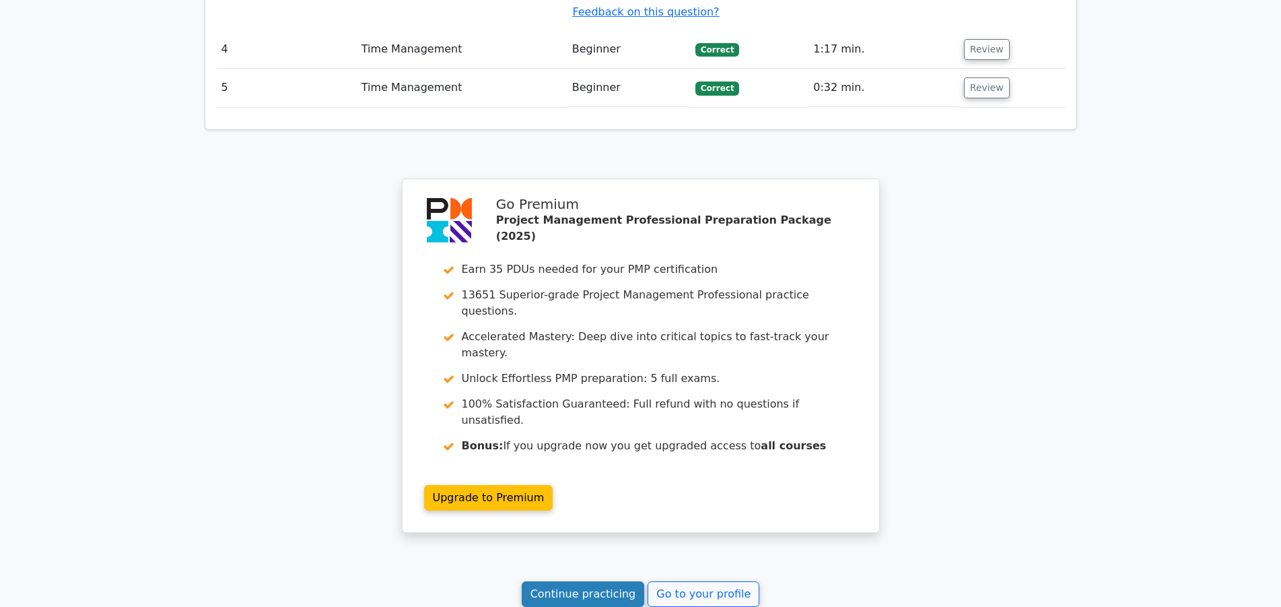
click at [604, 581] on link "Continue practicing" at bounding box center [583, 594] width 123 height 26
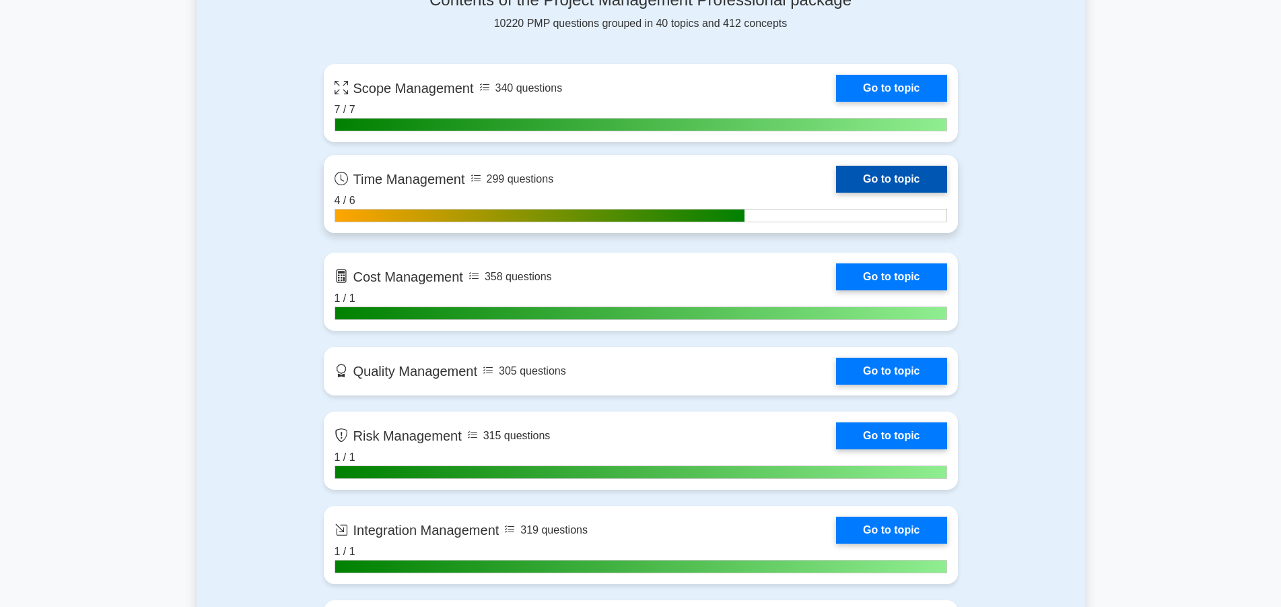
scroll to position [755, 0]
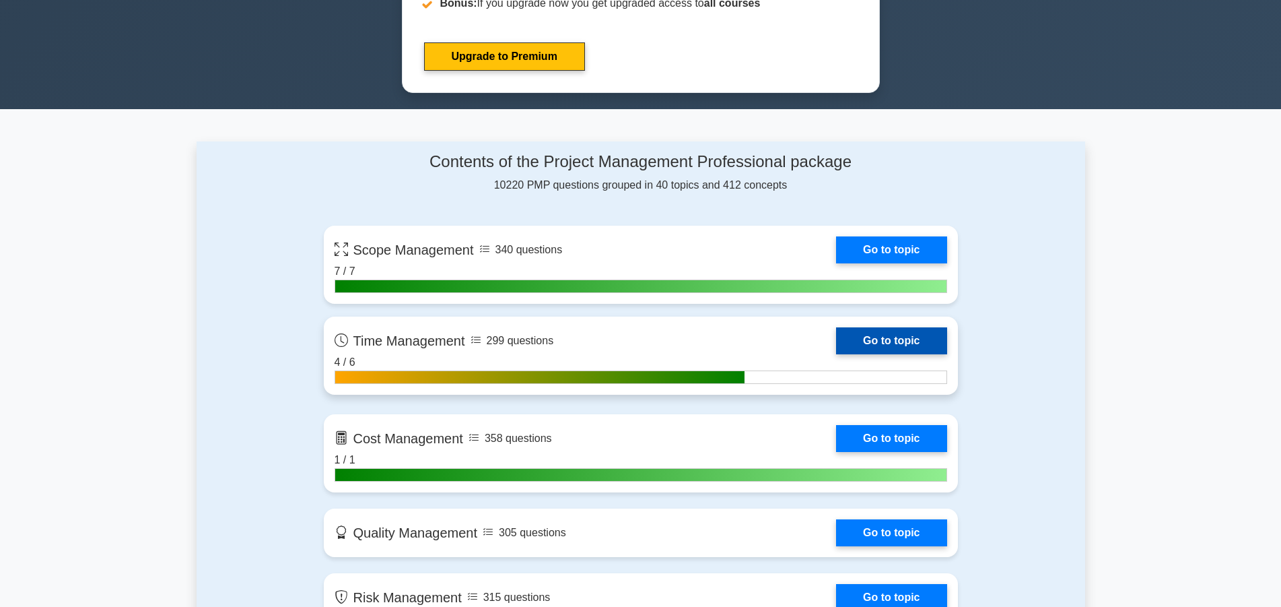
click at [891, 341] on link "Go to topic" at bounding box center [891, 340] width 110 height 27
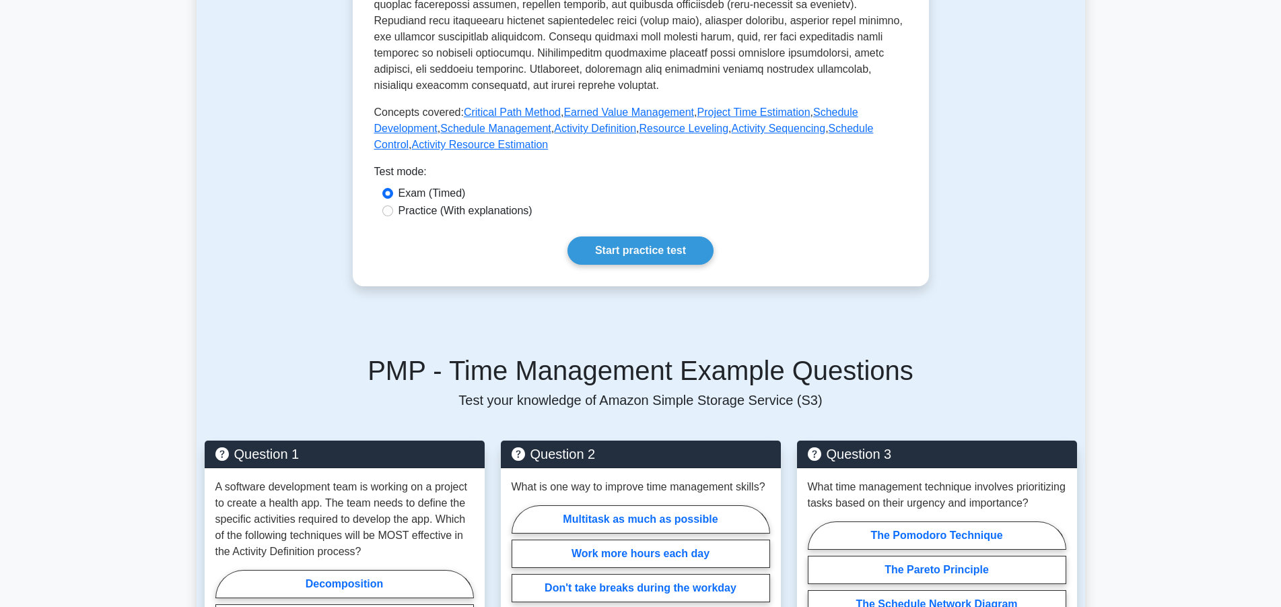
scroll to position [755, 0]
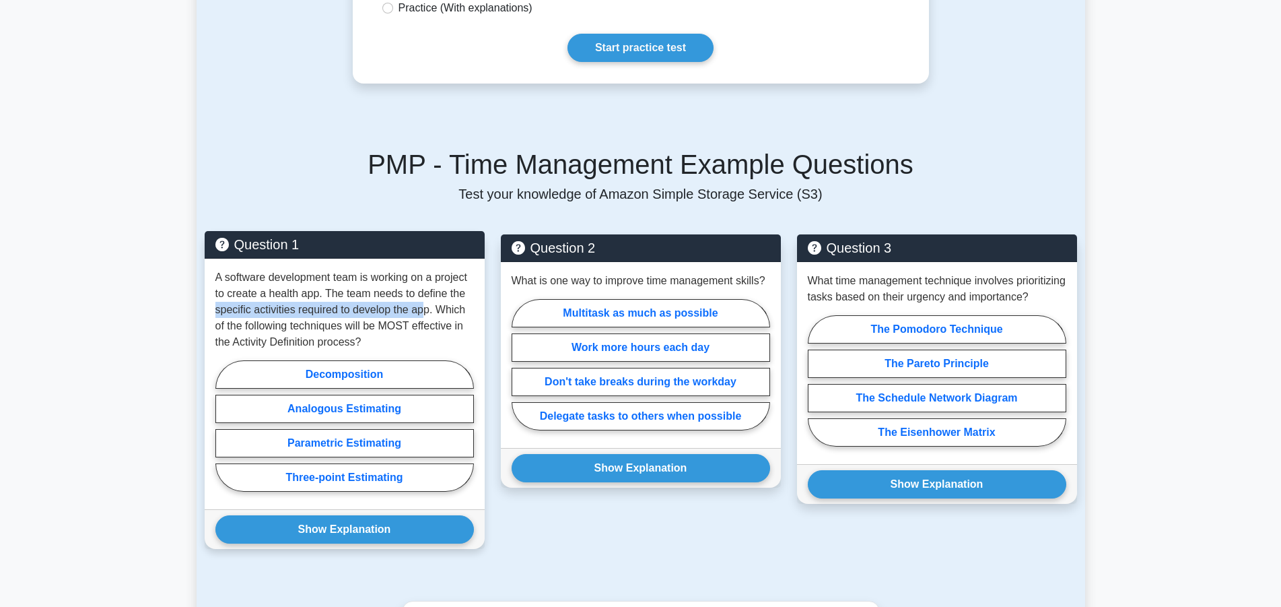
drag, startPoint x: 213, startPoint y: 310, endPoint x: 422, endPoint y: 308, distance: 208.1
click at [422, 308] on div "A software development team is working on a project to create a health app. The…" at bounding box center [345, 384] width 280 height 250
click at [412, 371] on label "Decomposition" at bounding box center [344, 374] width 259 height 28
click at [224, 426] on input "Decomposition" at bounding box center [219, 430] width 9 height 9
radio input "true"
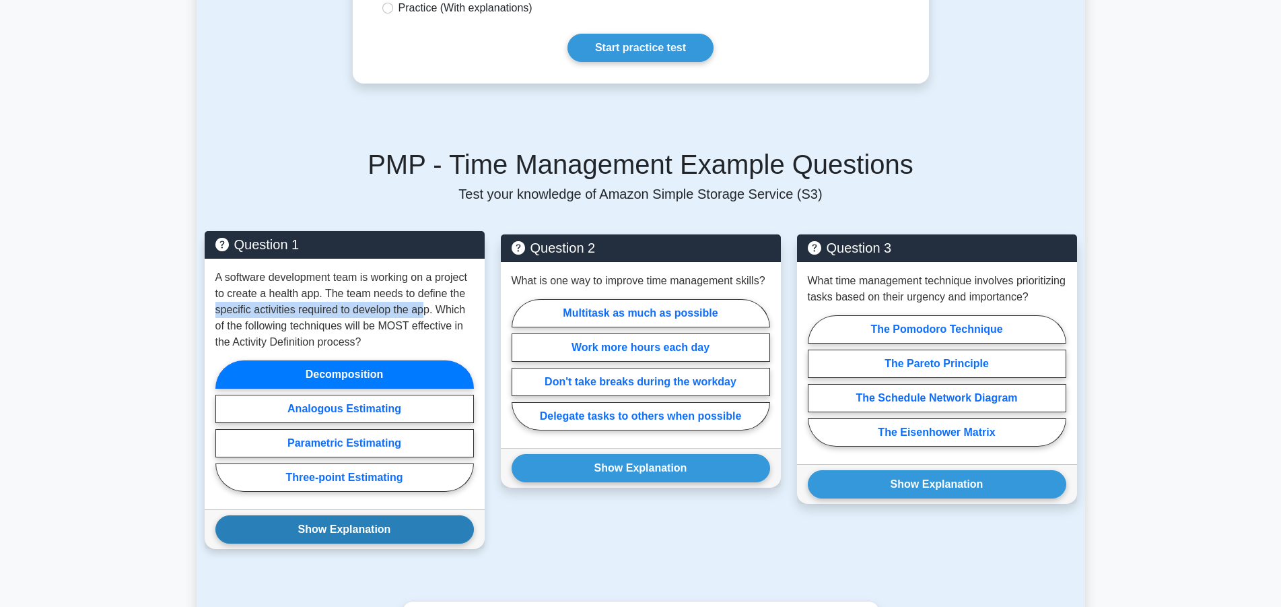
click at [386, 527] on button "Show Explanation" at bounding box center [344, 529] width 259 height 28
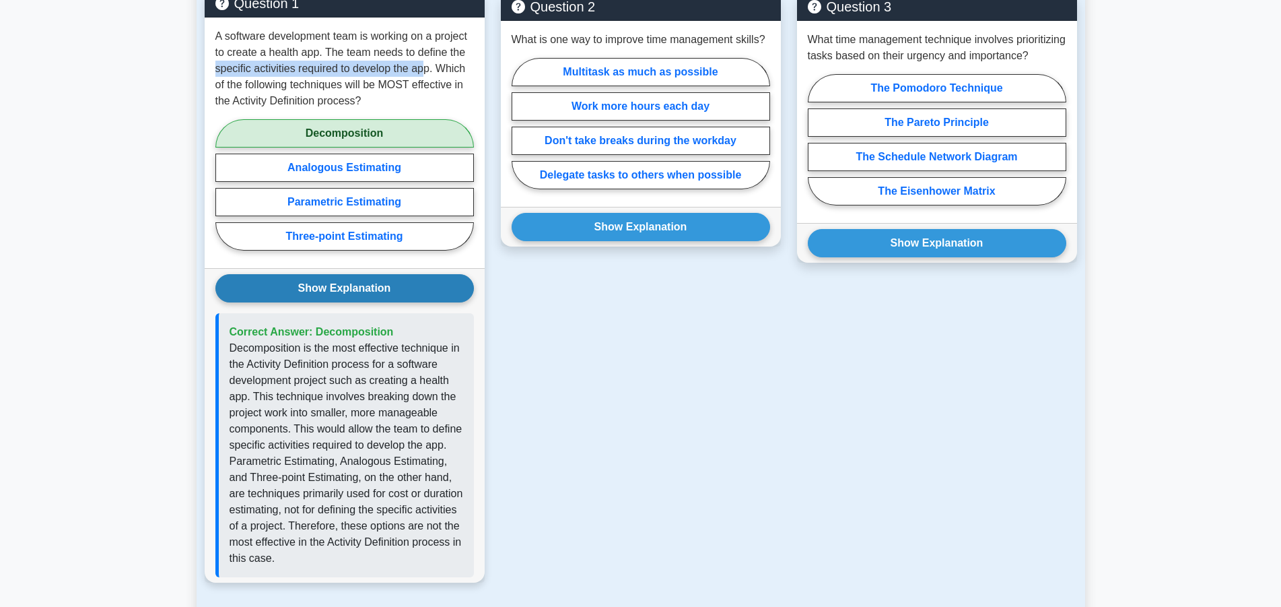
scroll to position [1030, 0]
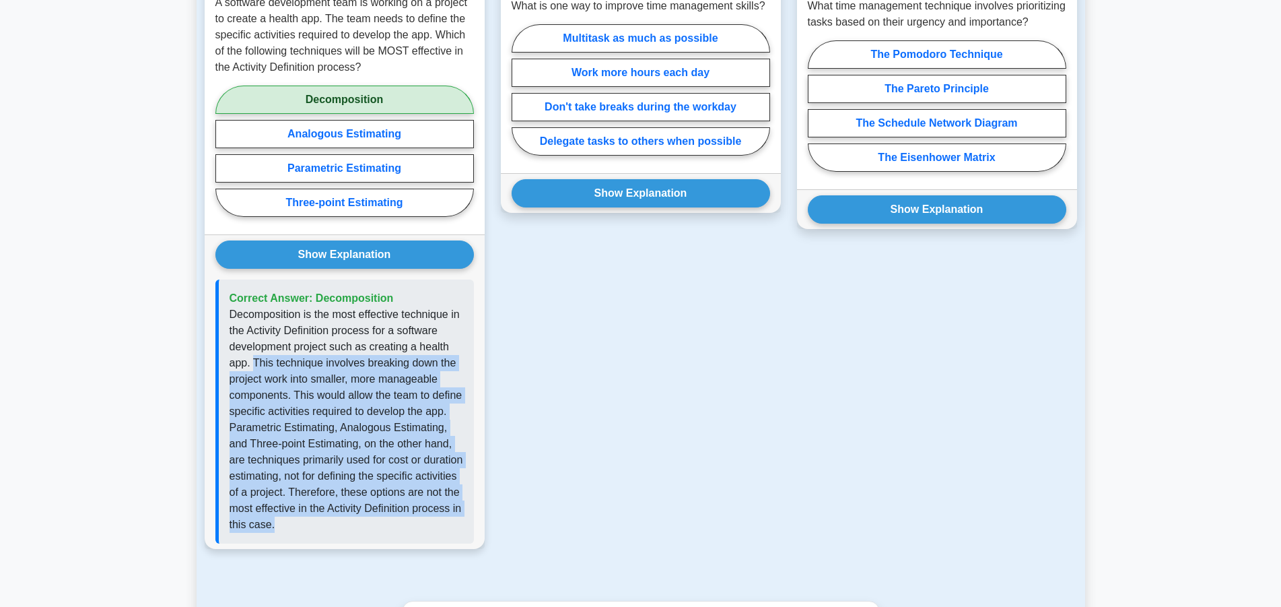
drag, startPoint x: 255, startPoint y: 363, endPoint x: 462, endPoint y: 517, distance: 258.4
click at [462, 517] on p "Decomposition is the most effective technique in the Activity Definition proces…" at bounding box center [347, 419] width 234 height 226
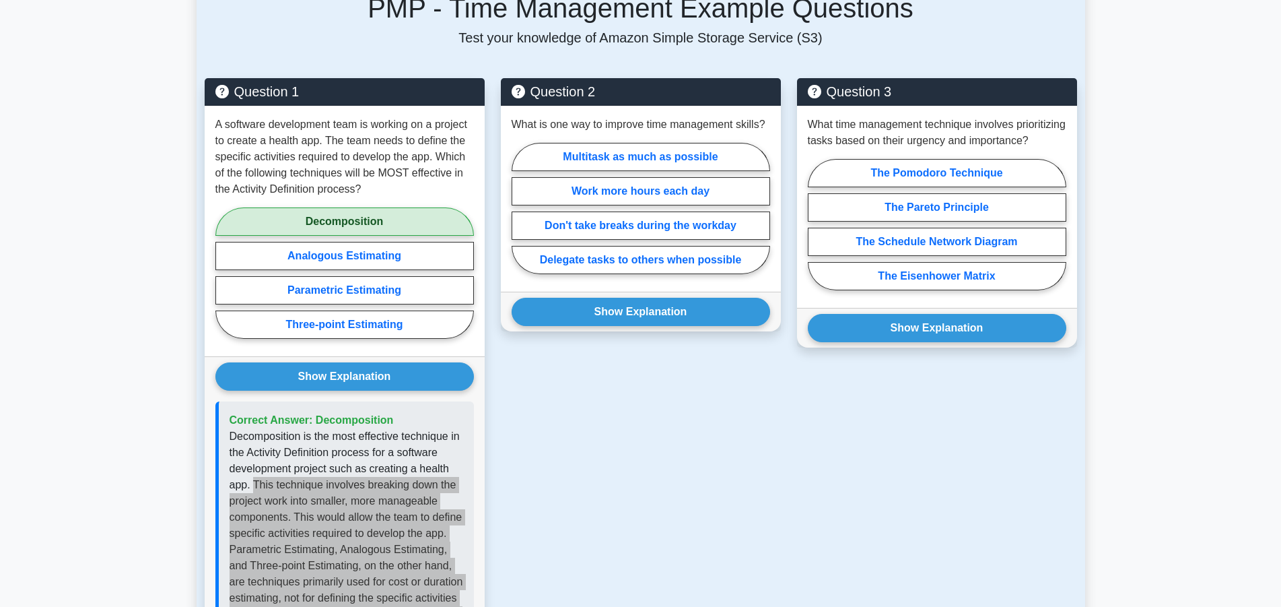
scroll to position [893, 0]
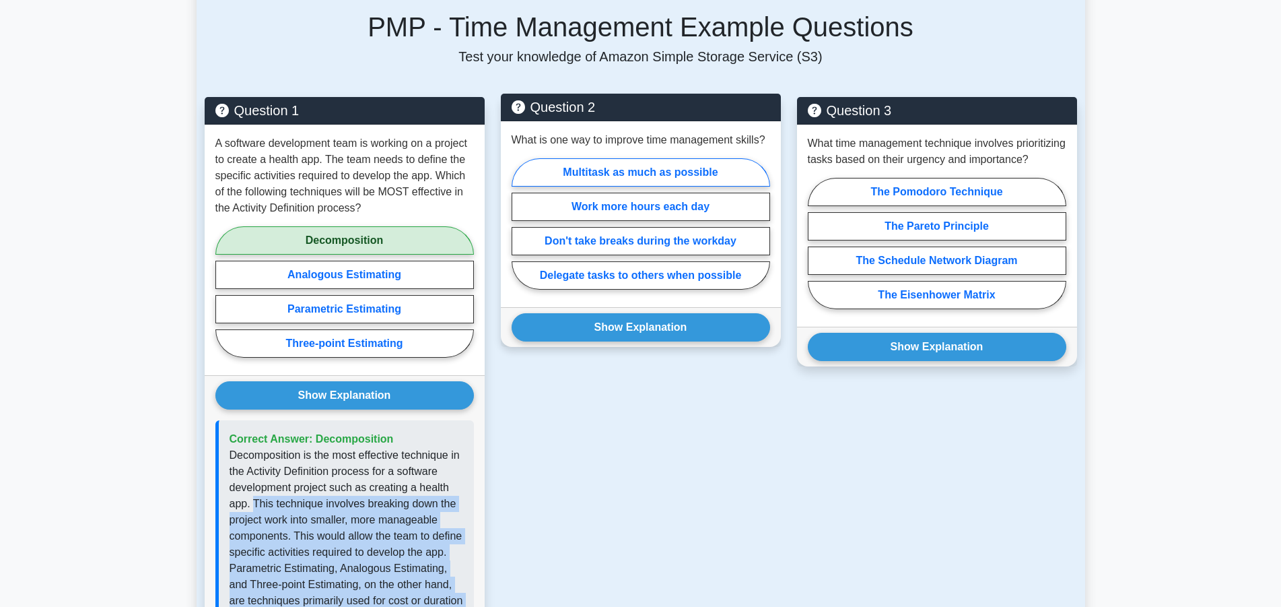
click at [655, 170] on label "Multitask as much as possible" at bounding box center [641, 172] width 259 height 28
click at [520, 224] on input "Multitask as much as possible" at bounding box center [516, 228] width 9 height 9
radio input "true"
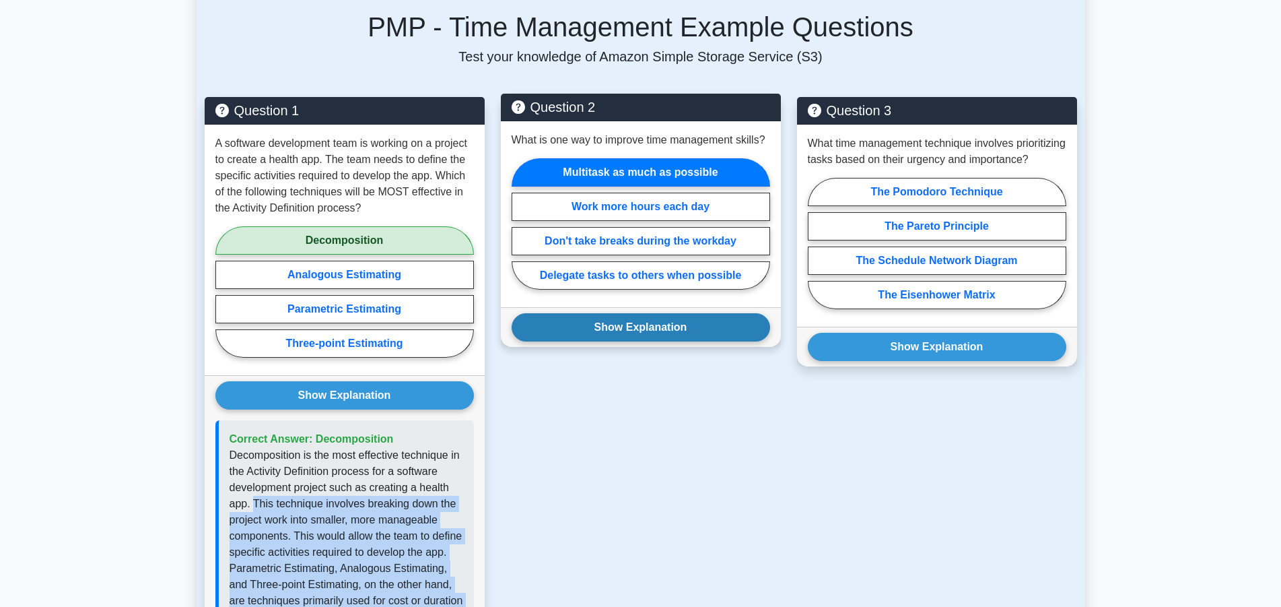
click at [635, 331] on button "Show Explanation" at bounding box center [641, 327] width 259 height 28
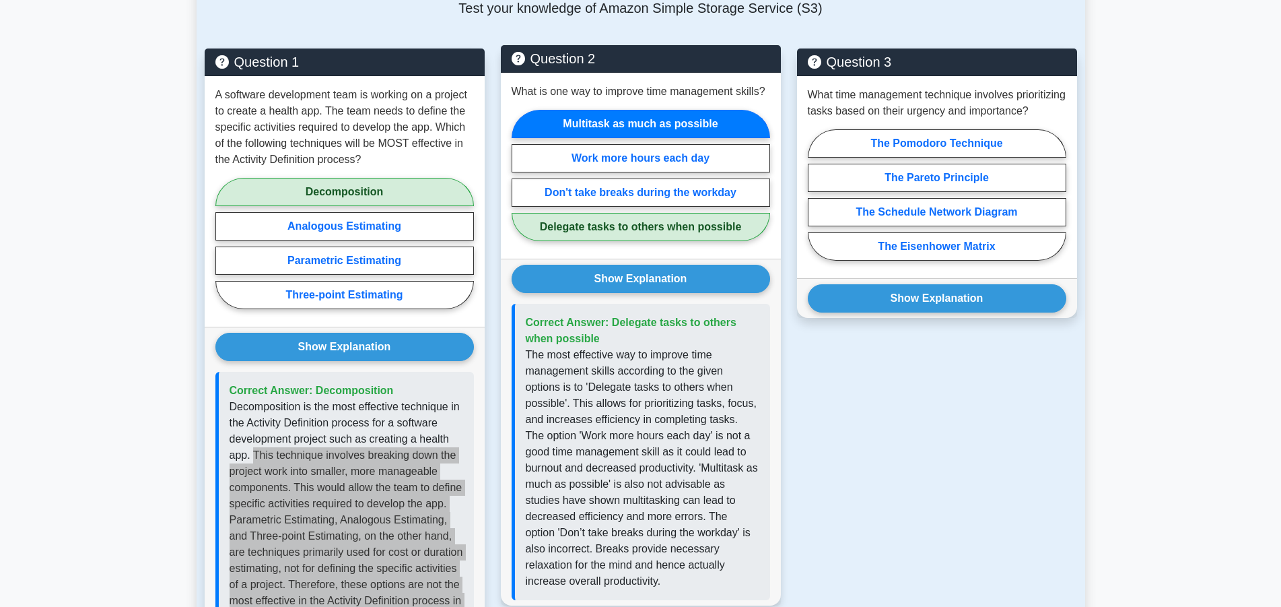
scroll to position [962, 0]
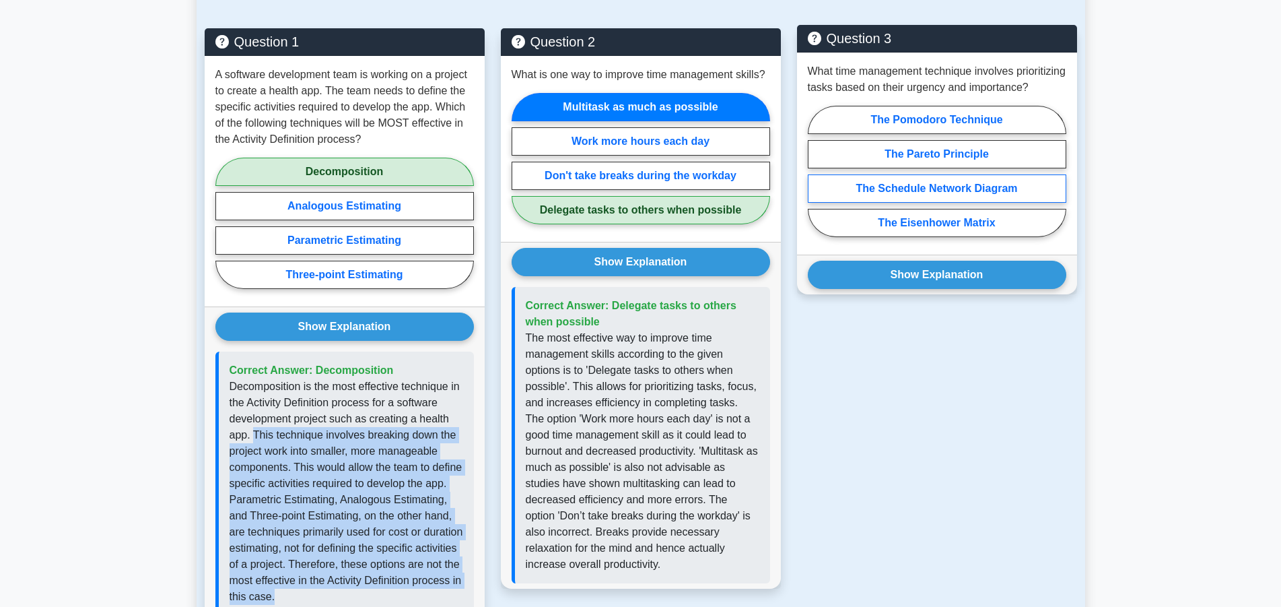
click at [888, 203] on label "The Schedule Network Diagram" at bounding box center [937, 188] width 259 height 28
click at [817, 180] on input "The Schedule Network Diagram" at bounding box center [812, 175] width 9 height 9
radio input "true"
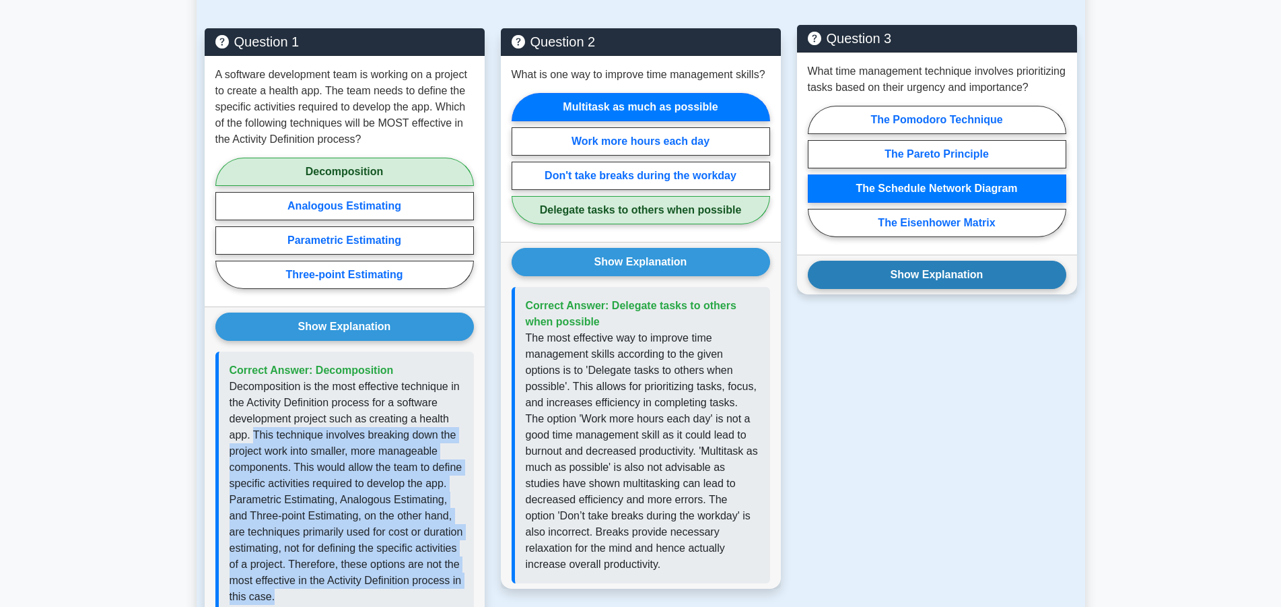
click at [966, 285] on button "Show Explanation" at bounding box center [937, 275] width 259 height 28
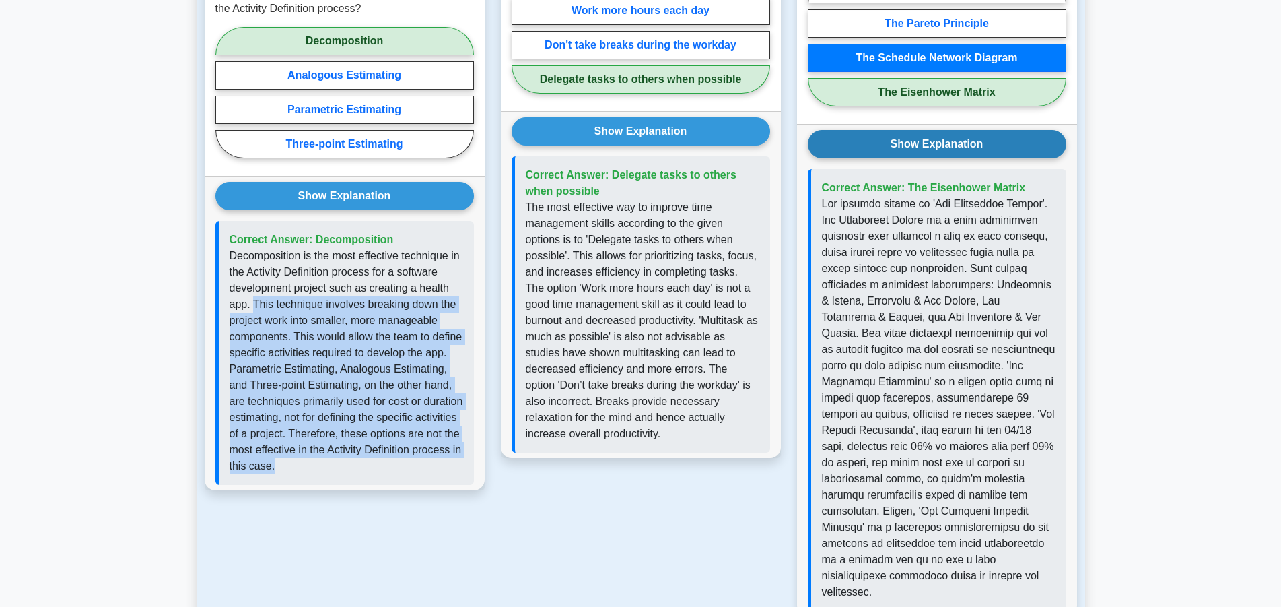
scroll to position [1099, 0]
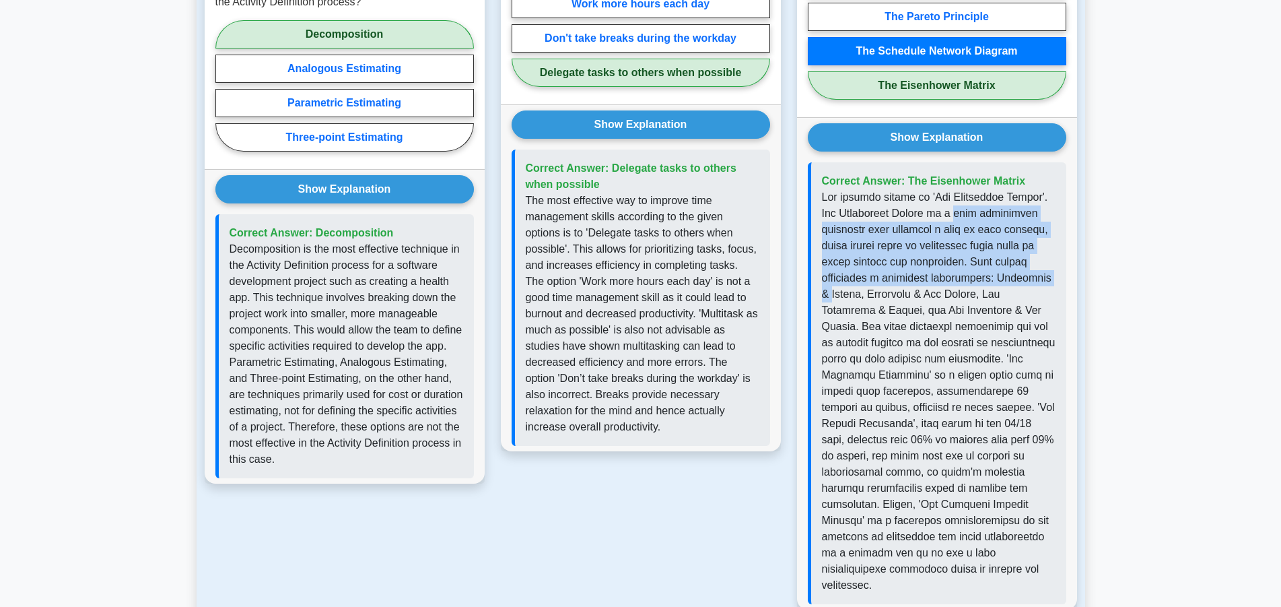
drag, startPoint x: 951, startPoint y: 231, endPoint x: 1065, endPoint y: 294, distance: 130.2
click at [1065, 294] on div "Correct Answer: The Eisenhower Matrix" at bounding box center [937, 383] width 259 height 442
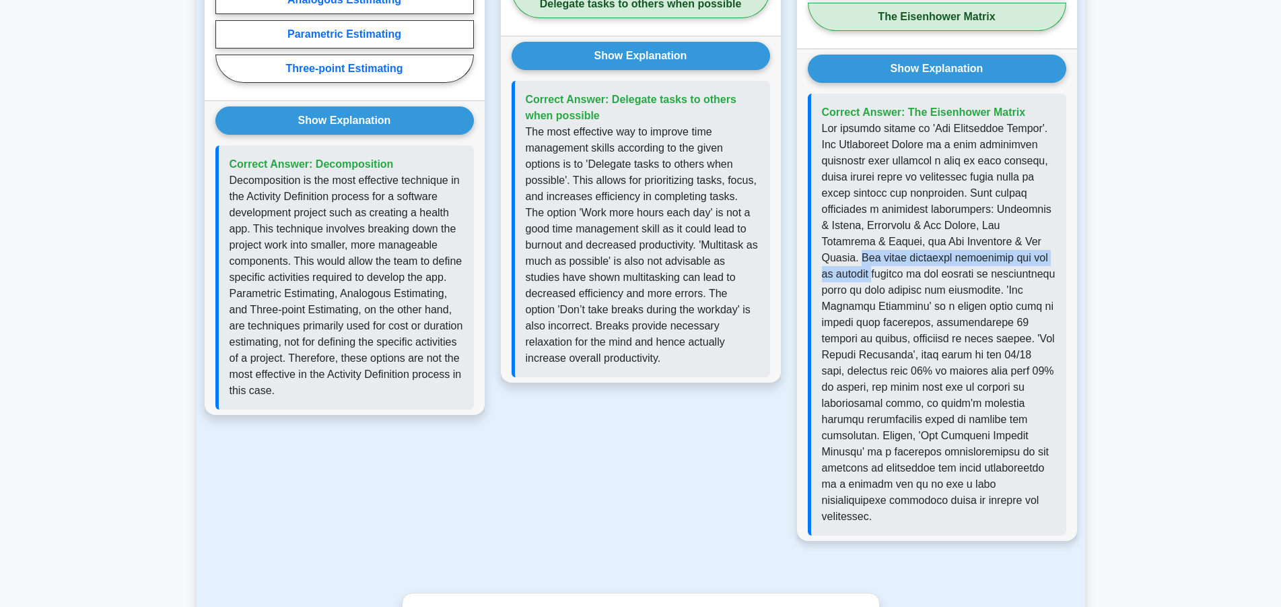
drag, startPoint x: 1036, startPoint y: 263, endPoint x: 1067, endPoint y: 278, distance: 34.6
click at [1067, 278] on div "Show Explanation Correct Answer: The Eisenhower Matrix" at bounding box center [937, 294] width 280 height 492
click at [1019, 305] on p at bounding box center [939, 323] width 234 height 404
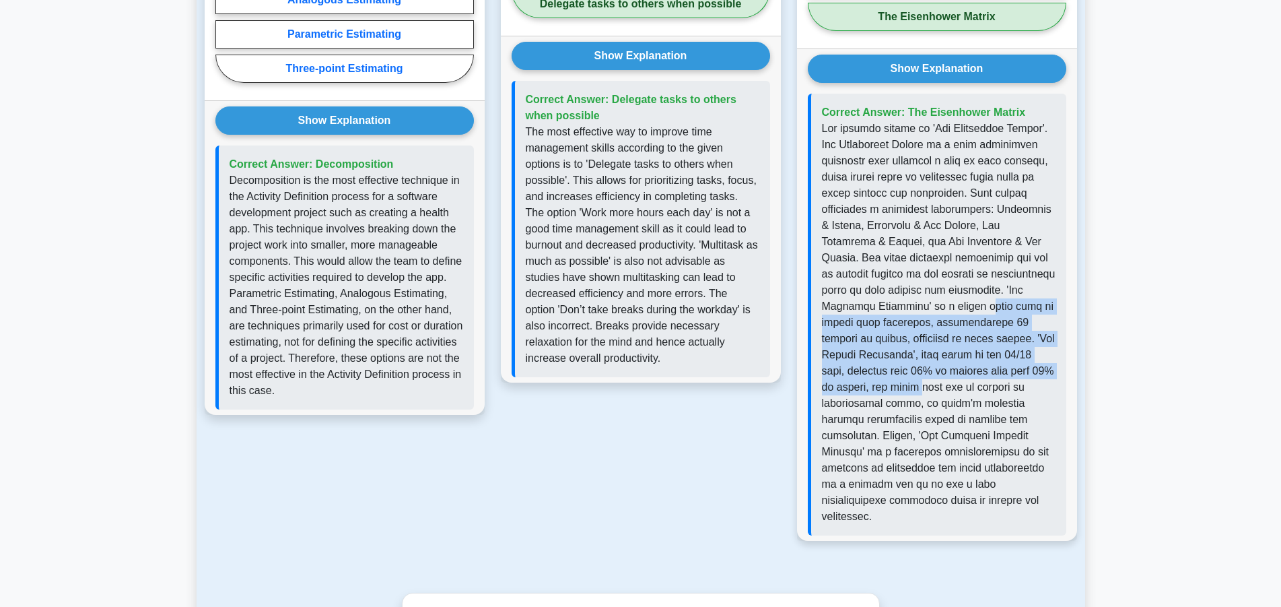
drag, startPoint x: 942, startPoint y: 321, endPoint x: 1063, endPoint y: 387, distance: 138.3
click at [1063, 387] on div "Correct Answer: The Eisenhower Matrix" at bounding box center [937, 315] width 259 height 442
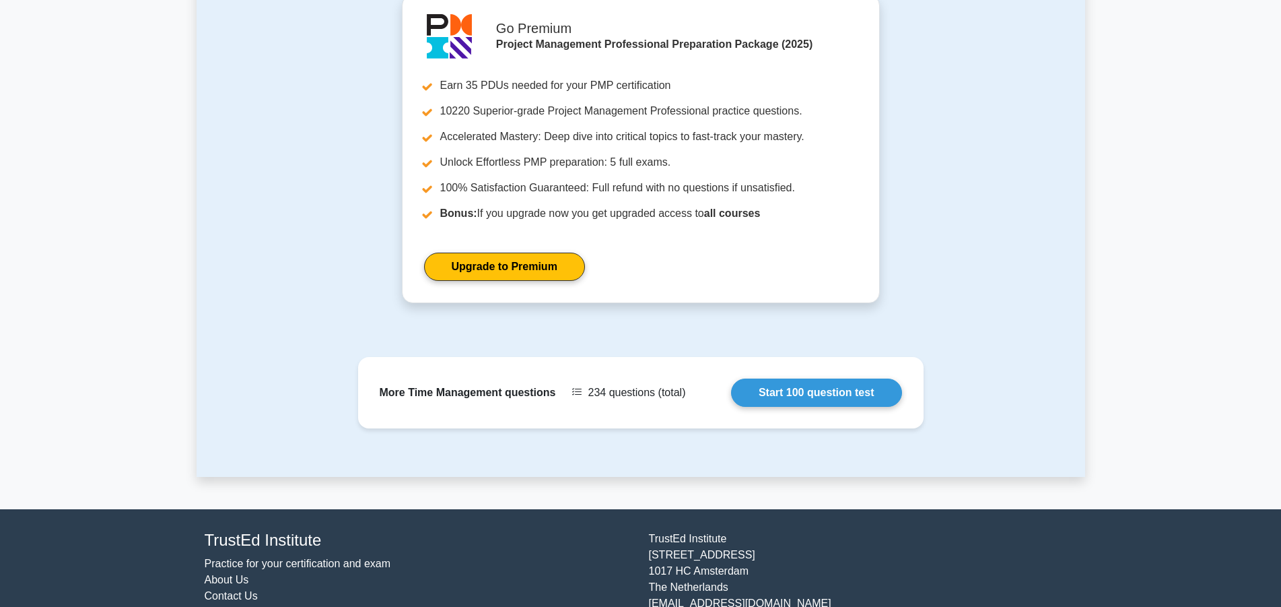
scroll to position [1786, 0]
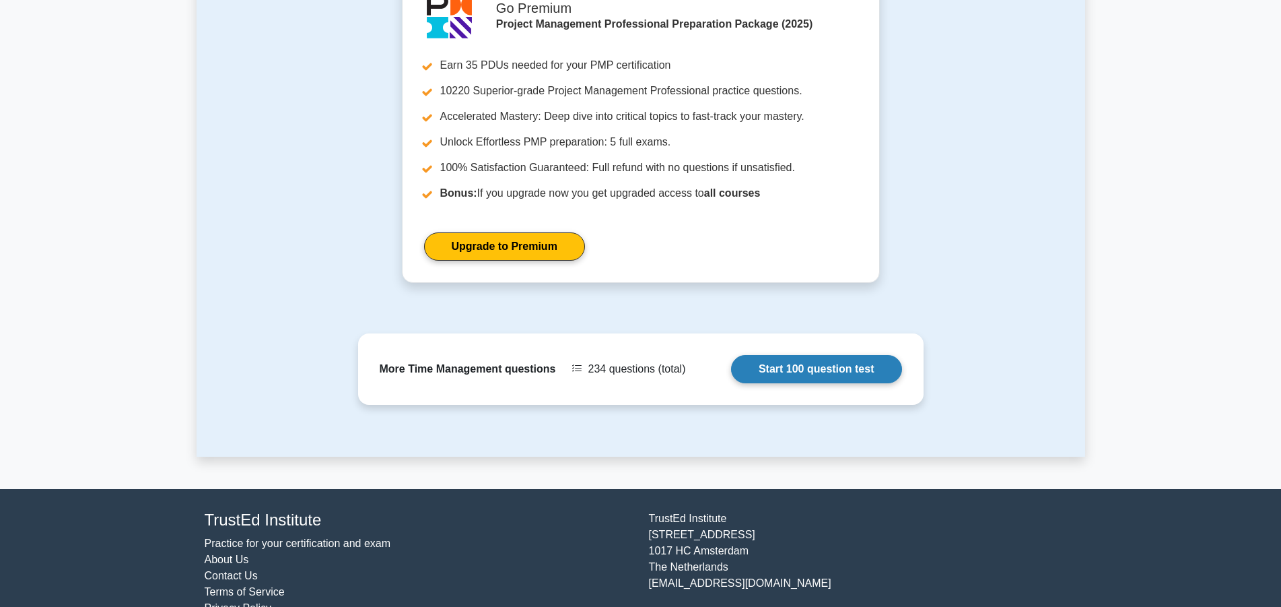
click at [784, 355] on link "Start 100 question test" at bounding box center [816, 369] width 171 height 28
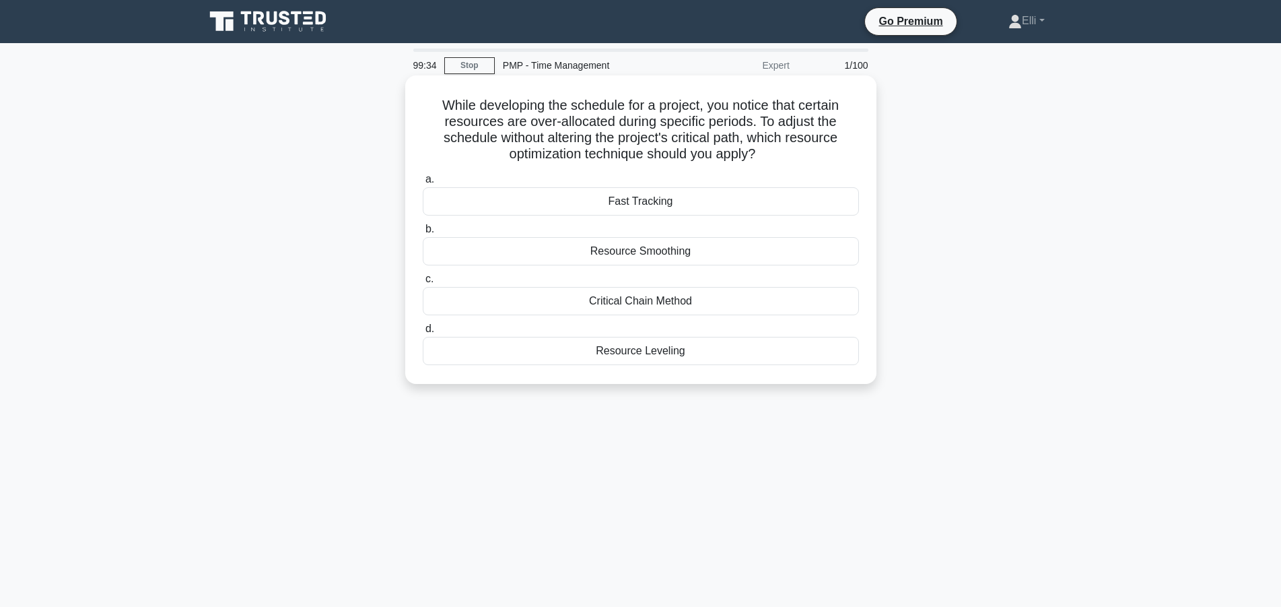
drag, startPoint x: 443, startPoint y: 105, endPoint x: 801, endPoint y: 153, distance: 360.7
click at [801, 153] on h5 "While developing the schedule for a project, you notice that certain resources …" at bounding box center [641, 130] width 439 height 66
click at [684, 358] on div "Resource Leveling" at bounding box center [641, 351] width 436 height 28
click at [423, 333] on input "d. Resource Leveling" at bounding box center [423, 329] width 0 height 9
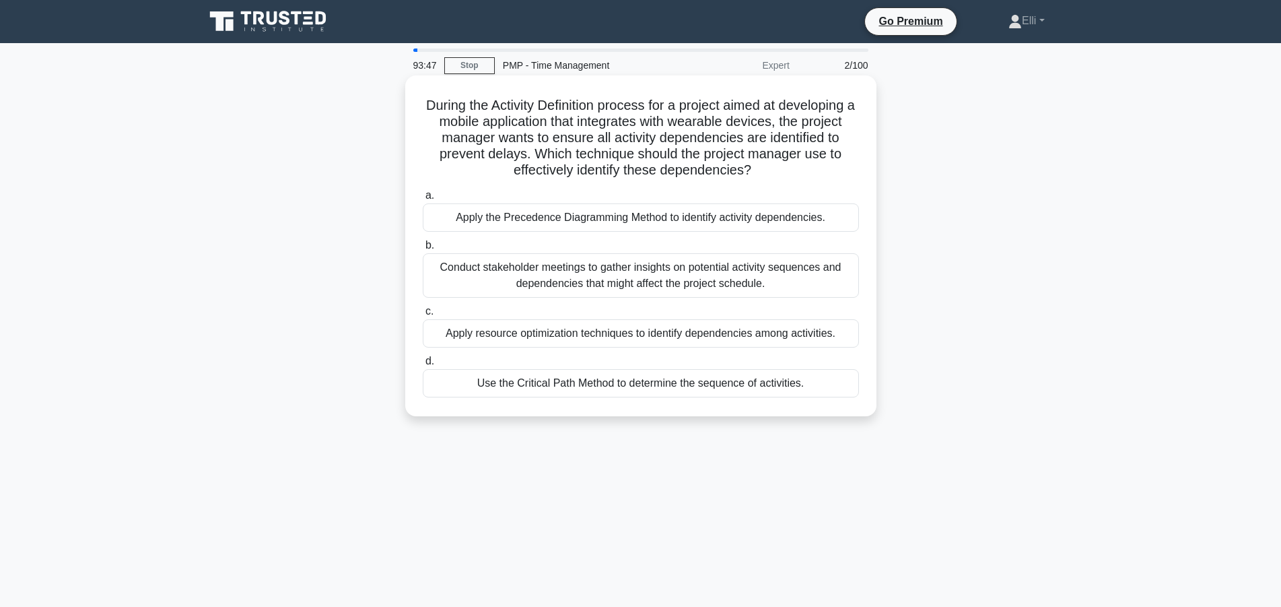
click at [643, 217] on div "Apply the Precedence Diagramming Method to identify activity dependencies." at bounding box center [641, 217] width 436 height 28
click at [423, 200] on input "a. Apply the Precedence Diagramming Method to identify activity dependencies." at bounding box center [423, 195] width 0 height 9
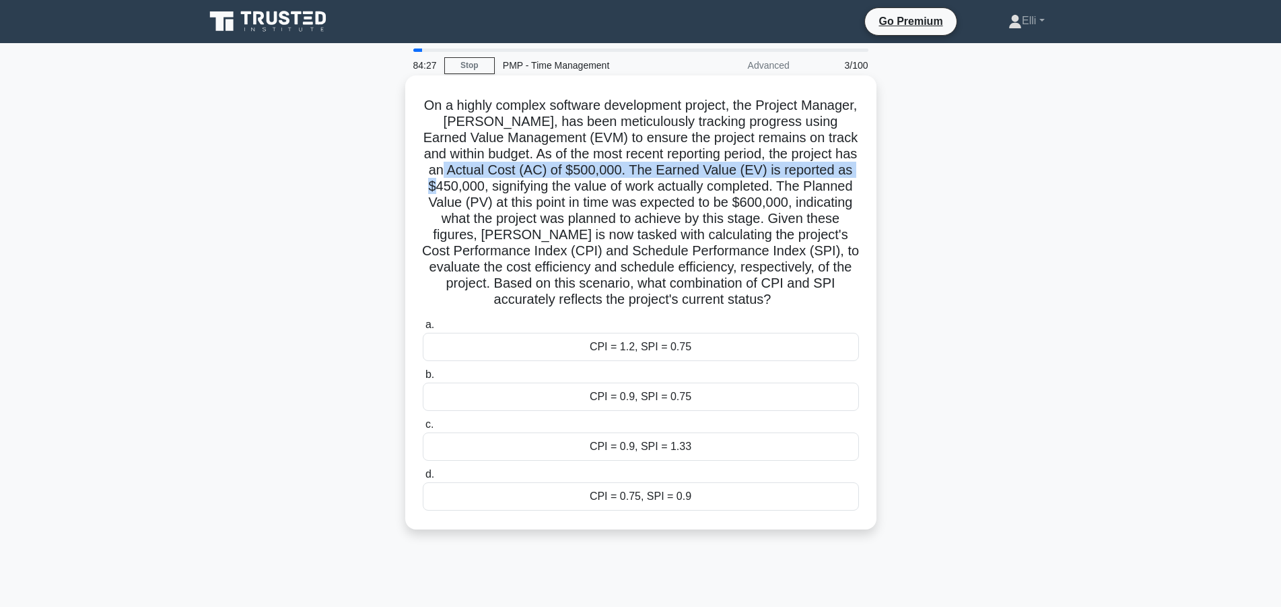
drag, startPoint x: 442, startPoint y: 171, endPoint x: 854, endPoint y: 175, distance: 412.1
click at [854, 175] on h5 "On a highly complex software development project, the Project Manager, Alex, ha…" at bounding box center [641, 202] width 439 height 211
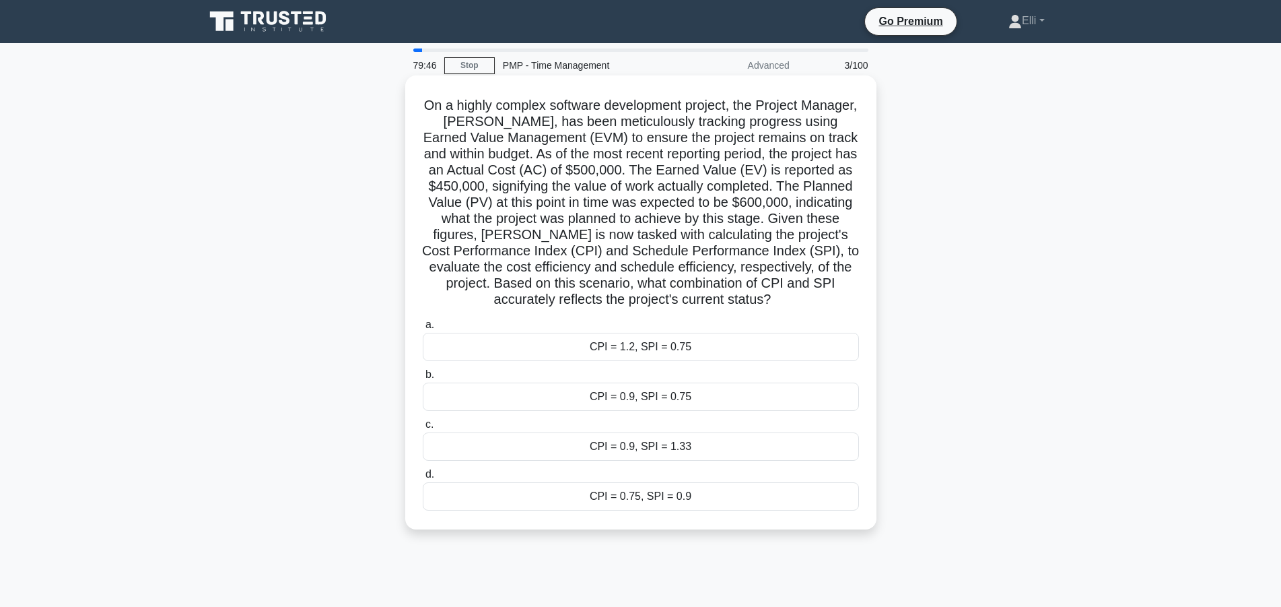
click at [707, 395] on div "CPI = 0.9, SPI = 0.75" at bounding box center [641, 396] width 436 height 28
click at [423, 379] on input "b. CPI = 0.9, SPI = 0.75" at bounding box center [423, 374] width 0 height 9
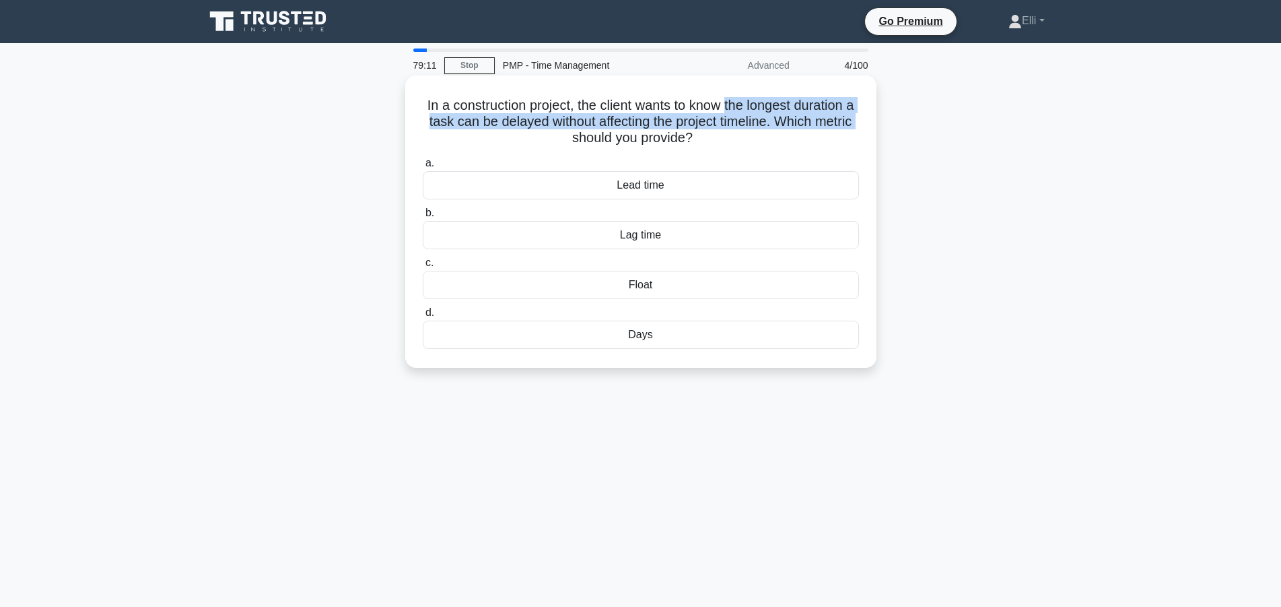
drag, startPoint x: 723, startPoint y: 106, endPoint x: 873, endPoint y: 114, distance: 149.7
click at [873, 114] on div "In a construction project, the client wants to know the longest duration a task…" at bounding box center [640, 221] width 471 height 292
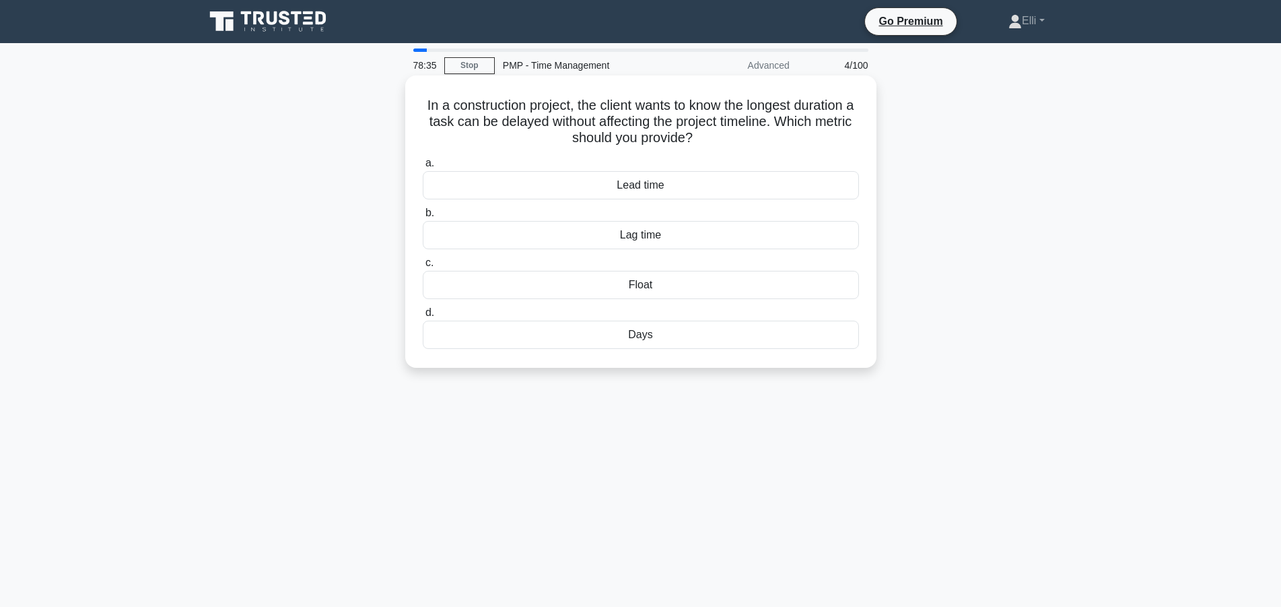
click at [747, 147] on h5 "In a construction project, the client wants to know the longest duration a task…" at bounding box center [641, 122] width 439 height 50
click at [661, 193] on div "Lead time" at bounding box center [641, 185] width 436 height 28
click at [423, 168] on input "a. Lead time" at bounding box center [423, 163] width 0 height 9
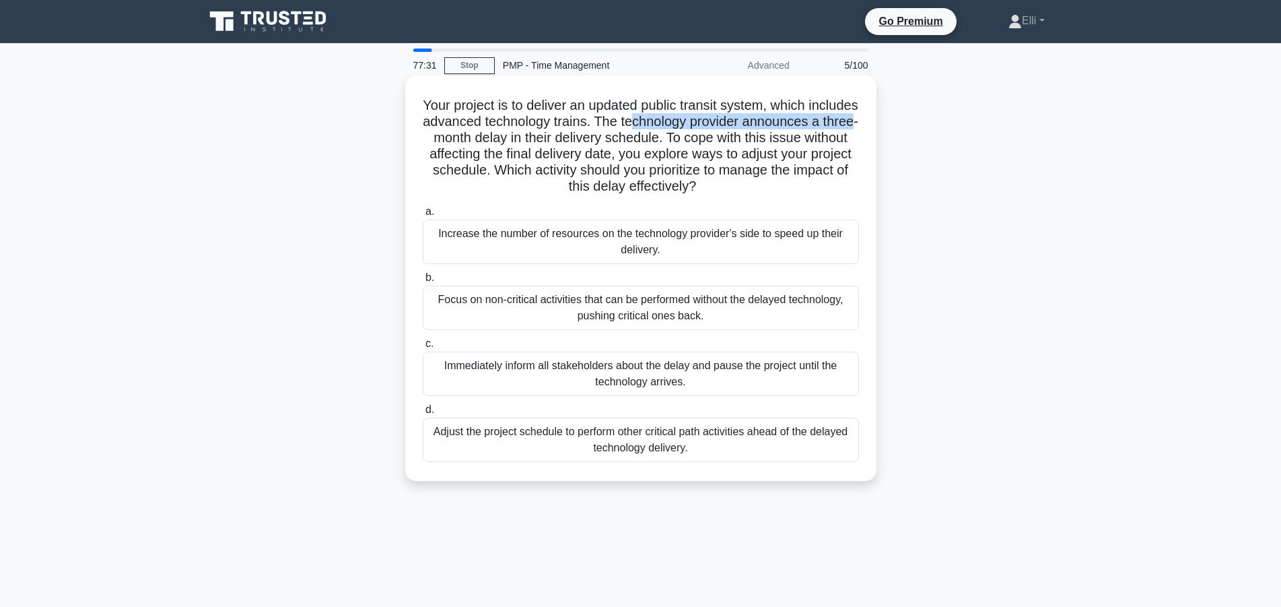
drag, startPoint x: 630, startPoint y: 123, endPoint x: 850, endPoint y: 122, distance: 220.9
click at [850, 122] on h5 "Your project is to deliver an updated public transit system, which includes adv…" at bounding box center [641, 146] width 439 height 98
drag, startPoint x: 569, startPoint y: 139, endPoint x: 698, endPoint y: 129, distance: 129.0
click at [698, 129] on h5 "Your project is to deliver an updated public transit system, which includes adv…" at bounding box center [641, 146] width 439 height 98
click at [807, 174] on h5 "Your project is to deliver an updated public transit system, which includes adv…" at bounding box center [641, 146] width 439 height 98
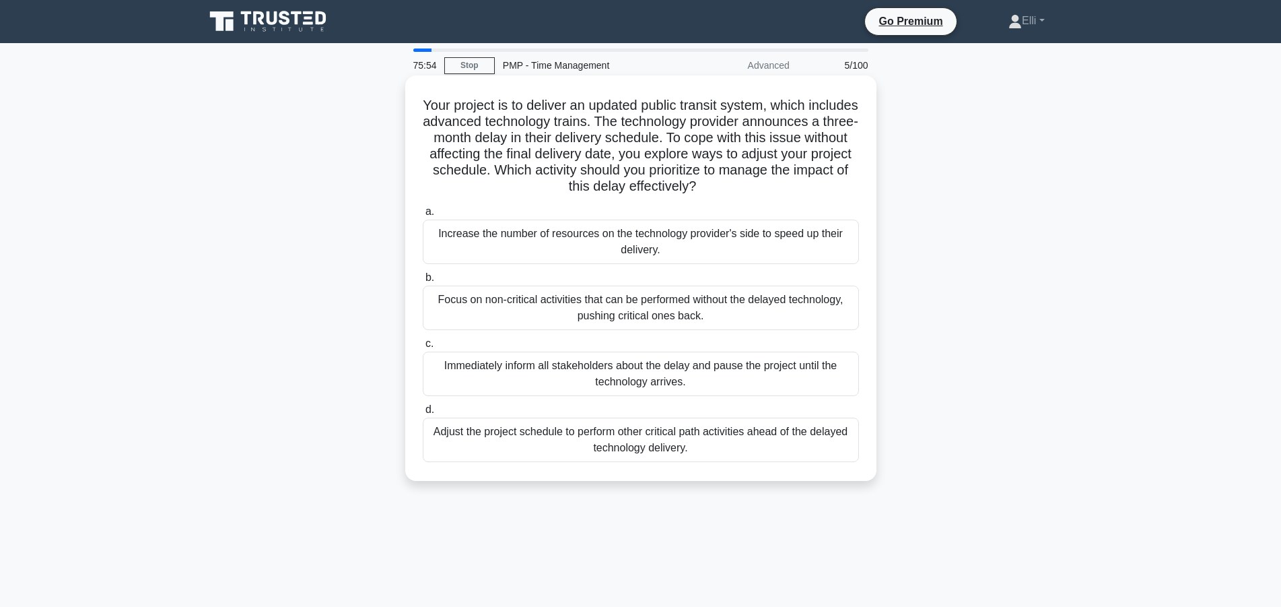
click at [730, 439] on div "Adjust the project schedule to perform other critical path activities ahead of …" at bounding box center [641, 439] width 436 height 44
click at [423, 414] on input "d. Adjust the project schedule to perform other critical path activities ahead …" at bounding box center [423, 409] width 0 height 9
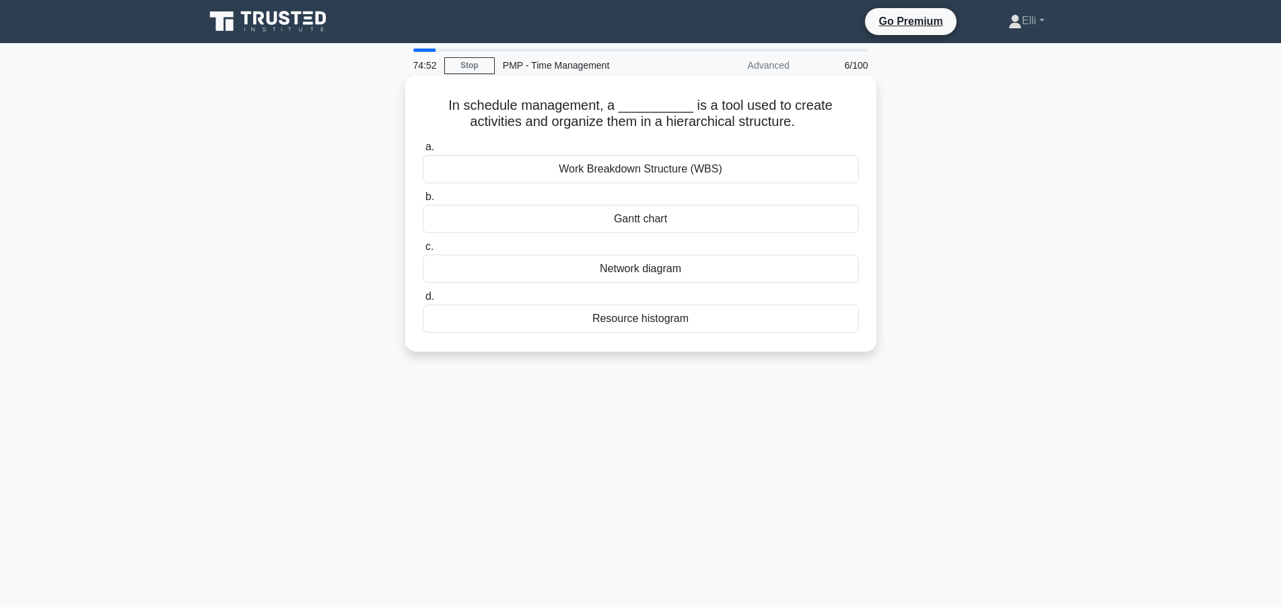
click at [718, 220] on div "Gantt chart" at bounding box center [641, 219] width 436 height 28
click at [423, 201] on input "b. Gantt chart" at bounding box center [423, 197] width 0 height 9
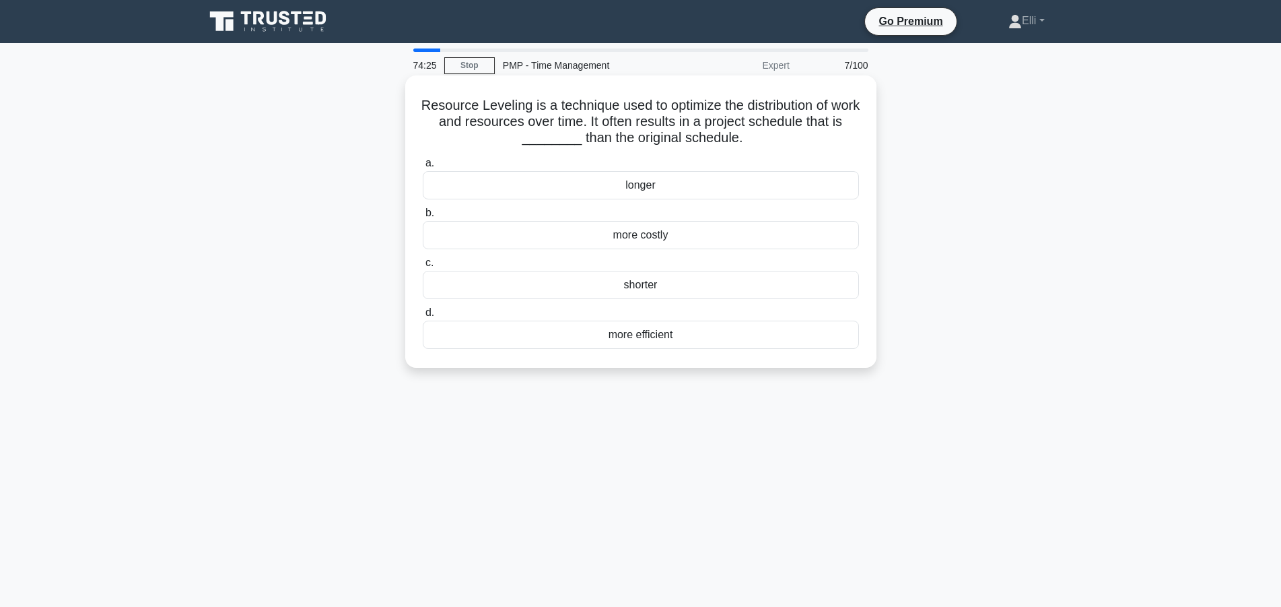
click at [663, 340] on div "more efficient" at bounding box center [641, 335] width 436 height 28
click at [423, 317] on input "d. more efficient" at bounding box center [423, 312] width 0 height 9
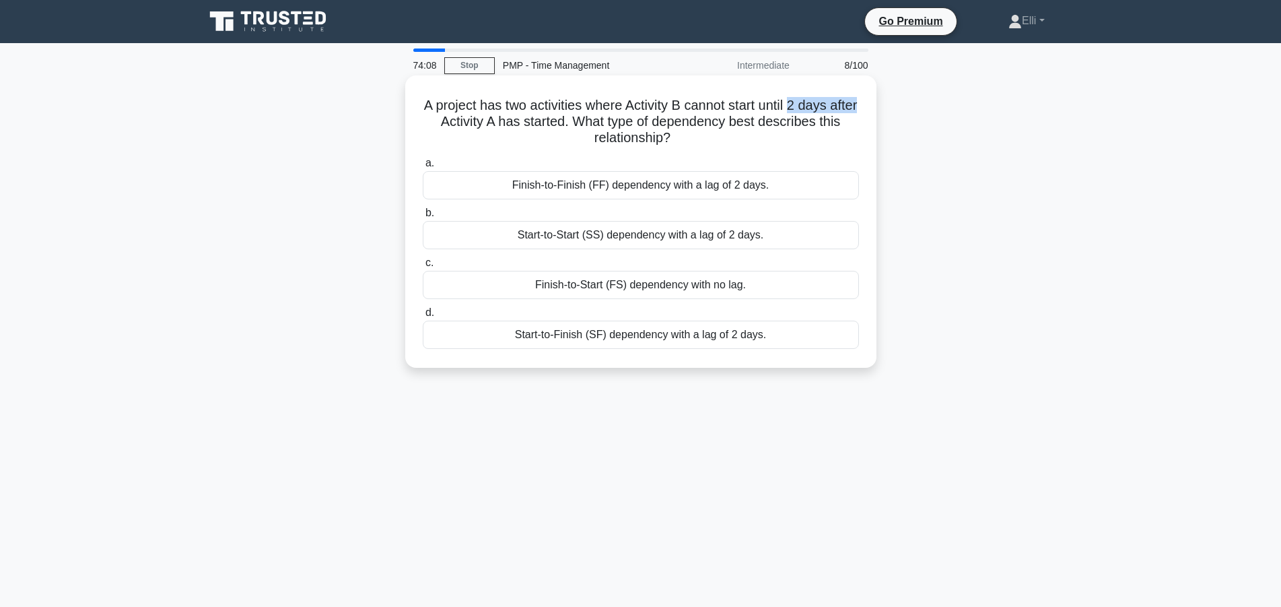
drag, startPoint x: 790, startPoint y: 105, endPoint x: 857, endPoint y: 106, distance: 67.3
click at [857, 106] on h5 "A project has two activities where Activity B cannot start until 2 days after A…" at bounding box center [641, 122] width 439 height 50
click at [677, 240] on div "Start-to-Start (SS) dependency with a lag of 2 days." at bounding box center [641, 235] width 436 height 28
click at [423, 217] on input "b. Start-to-Start (SS) dependency with a lag of 2 days." at bounding box center [423, 213] width 0 height 9
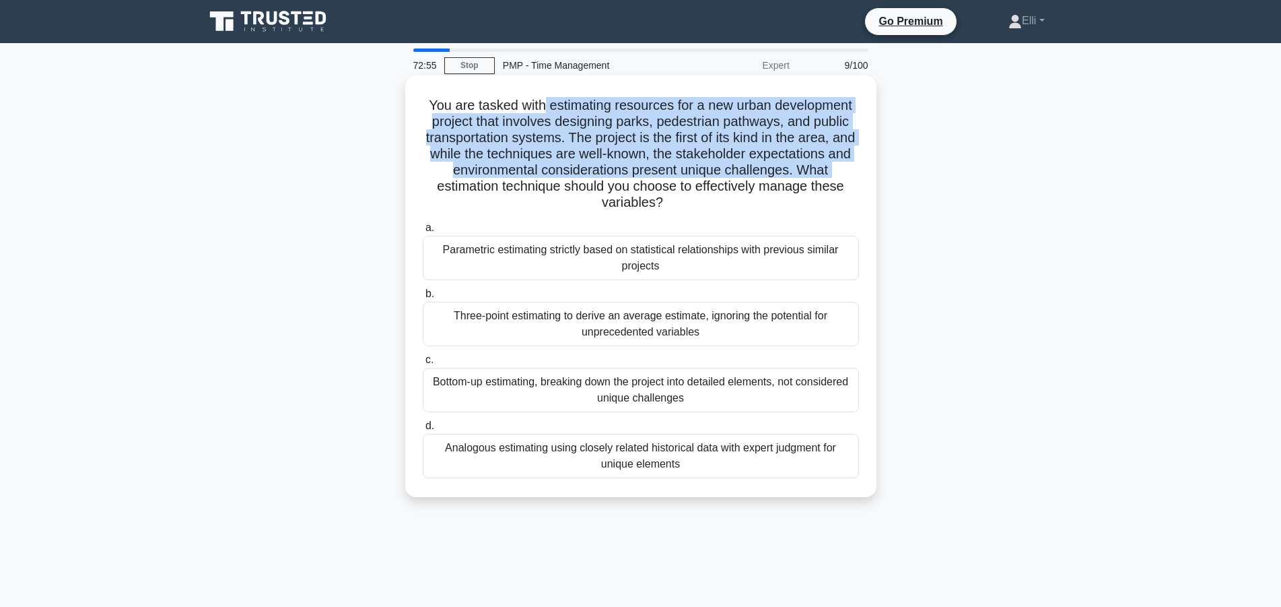
drag, startPoint x: 546, startPoint y: 103, endPoint x: 873, endPoint y: 168, distance: 332.9
click at [873, 168] on div "You are tasked with estimating resources for a new urban development project th…" at bounding box center [640, 286] width 471 height 422
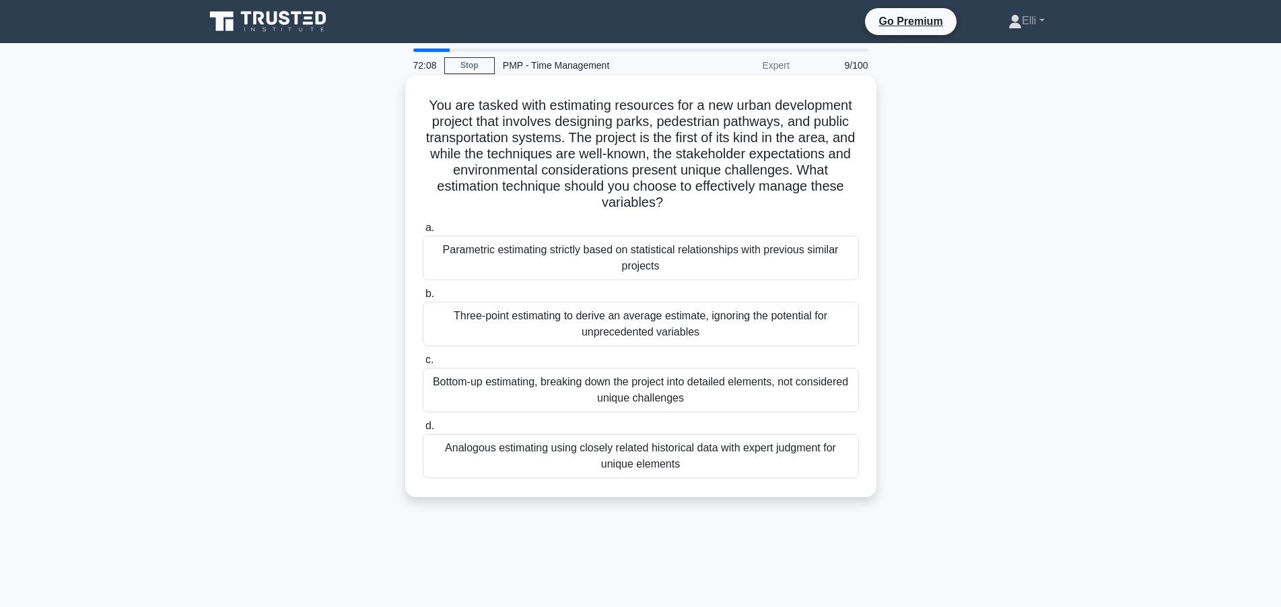
click at [698, 465] on div "Analogous estimating using closely related historical data with expert judgment…" at bounding box center [641, 456] width 436 height 44
click at [423, 430] on input "d. Analogous estimating using closely related historical data with expert judgm…" at bounding box center [423, 426] width 0 height 9
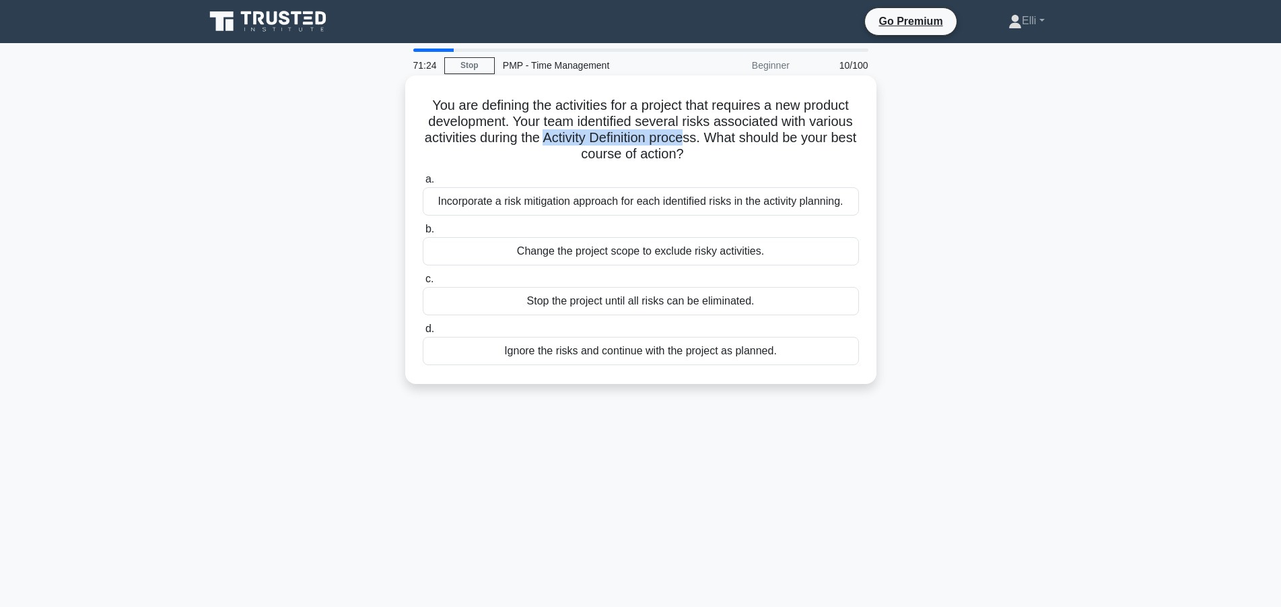
drag, startPoint x: 547, startPoint y: 139, endPoint x: 684, endPoint y: 136, distance: 136.7
click at [684, 136] on h5 "You are defining the activities for a project that requires a new product devel…" at bounding box center [641, 130] width 439 height 66
click at [624, 208] on div "Incorporate a risk mitigation approach for each identified risks in the activit…" at bounding box center [641, 201] width 436 height 28
click at [423, 184] on input "a. Incorporate a risk mitigation approach for each identified risks in the acti…" at bounding box center [423, 179] width 0 height 9
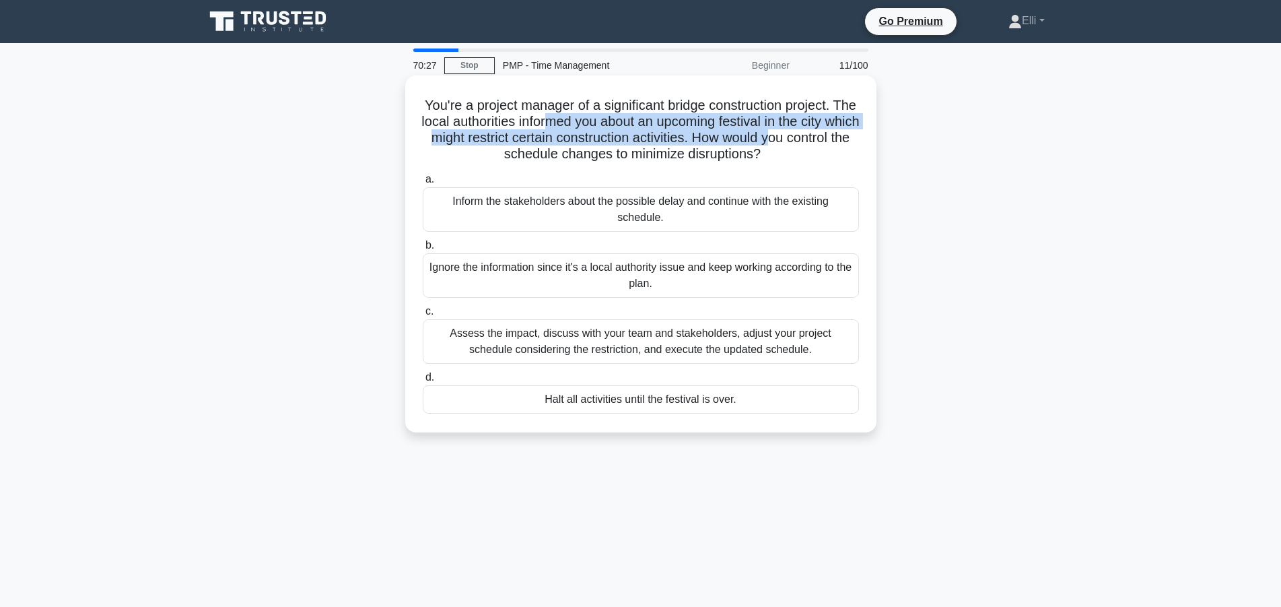
drag, startPoint x: 568, startPoint y: 116, endPoint x: 819, endPoint y: 132, distance: 251.6
click at [819, 132] on h5 "You're a project manager of a significant bridge construction project. The loca…" at bounding box center [641, 130] width 439 height 66
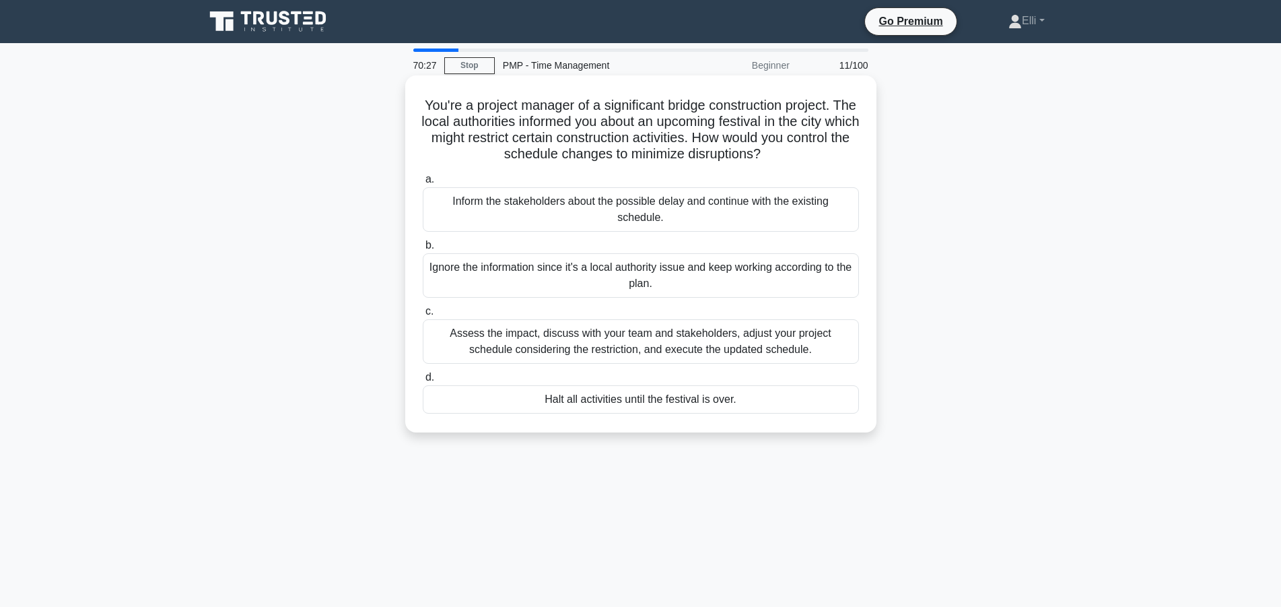
click at [619, 203] on div "Inform the stakeholders about the possible delay and continue with the existing…" at bounding box center [641, 209] width 436 height 44
click at [423, 184] on input "a. Inform the stakeholders about the possible delay and continue with the exist…" at bounding box center [423, 179] width 0 height 9
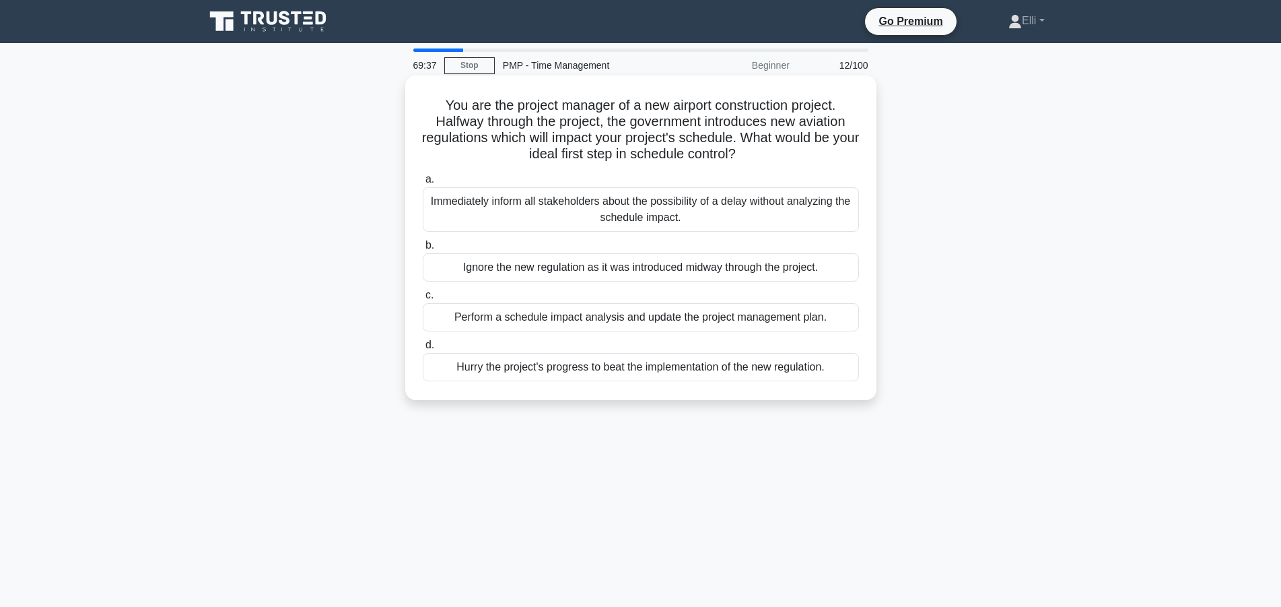
click at [594, 317] on div "Perform a schedule impact analysis and update the project management plan." at bounding box center [641, 317] width 436 height 28
click at [423, 300] on input "c. Perform a schedule impact analysis and update the project management plan." at bounding box center [423, 295] width 0 height 9
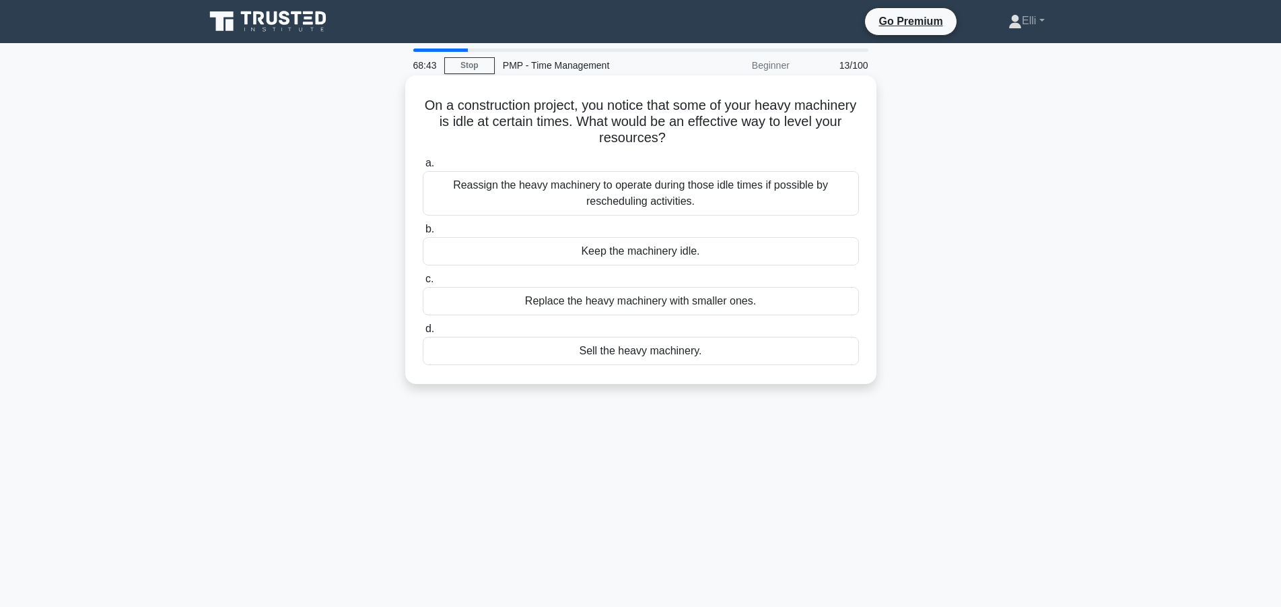
click at [642, 195] on div "Reassign the heavy machinery to operate during those idle times if possible by …" at bounding box center [641, 193] width 436 height 44
click at [423, 168] on input "a. Reassign the heavy machinery to operate during those idle times if possible …" at bounding box center [423, 163] width 0 height 9
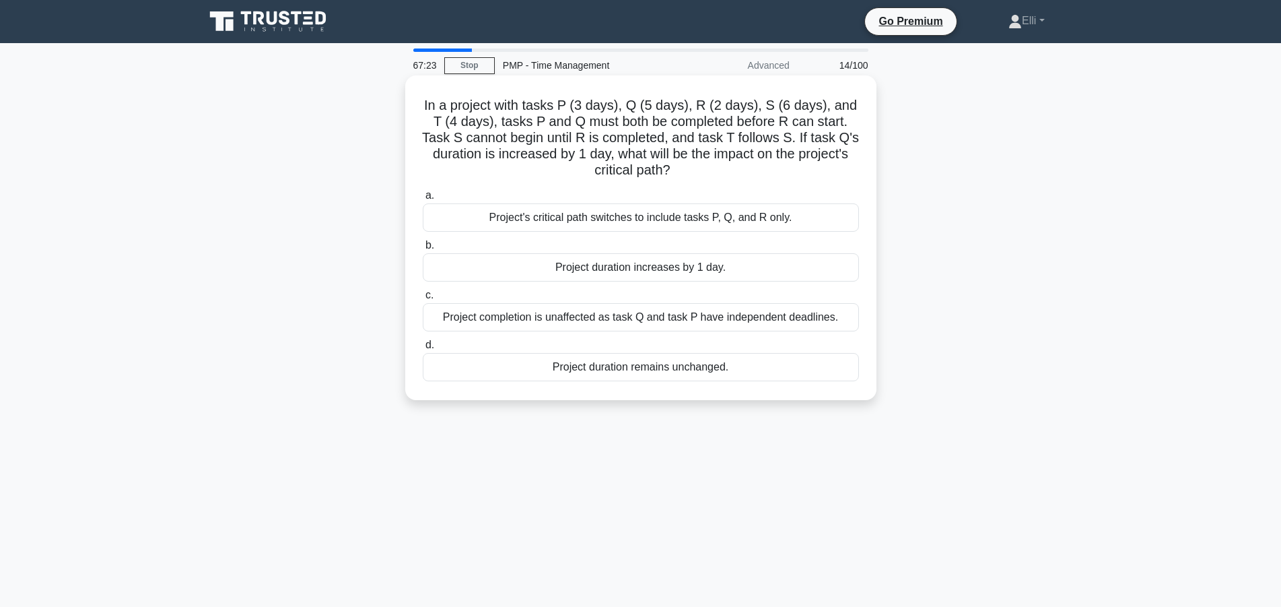
click at [714, 262] on div "Project duration increases by 1 day." at bounding box center [641, 267] width 436 height 28
click at [423, 250] on input "b. Project duration increases by 1 day." at bounding box center [423, 245] width 0 height 9
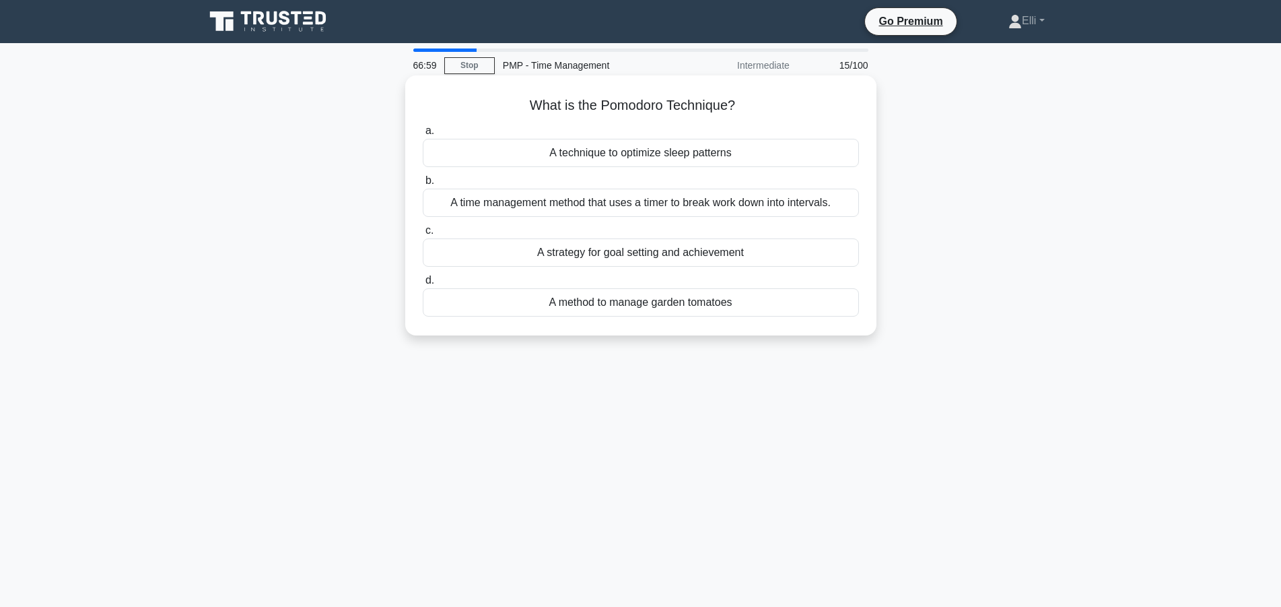
click at [675, 207] on div "A time management method that uses a timer to break work down into intervals." at bounding box center [641, 203] width 436 height 28
click at [423, 185] on input "b. A time management method that uses a timer to break work down into intervals." at bounding box center [423, 180] width 0 height 9
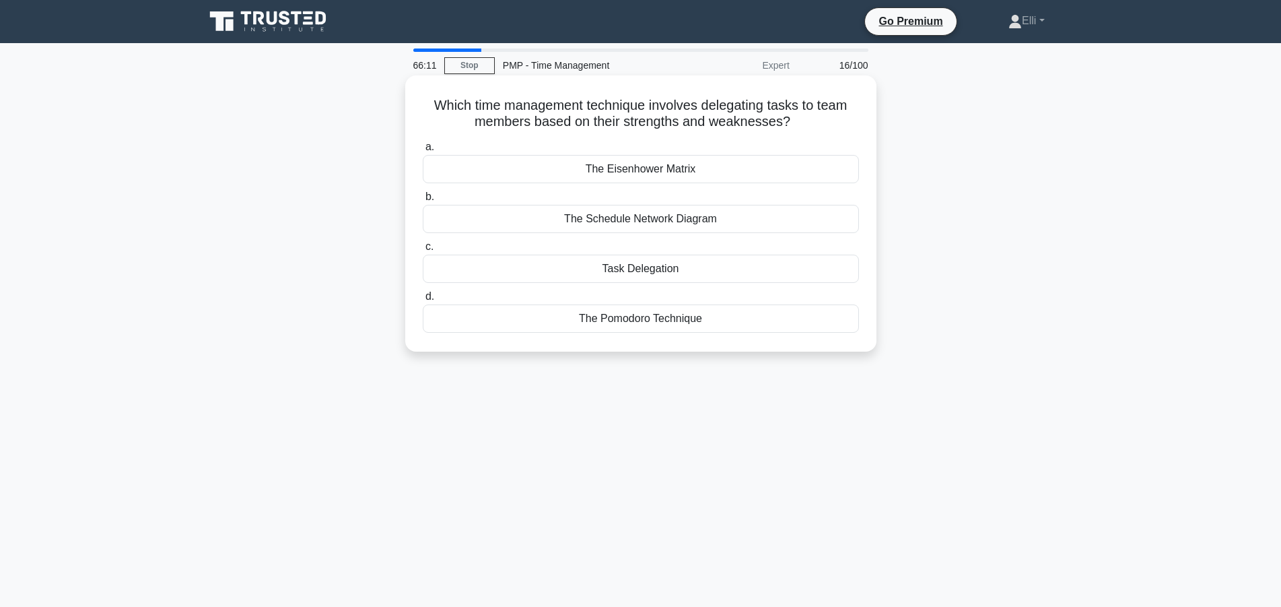
click at [696, 275] on div "Task Delegation" at bounding box center [641, 269] width 436 height 28
click at [423, 251] on input "c. Task Delegation" at bounding box center [423, 246] width 0 height 9
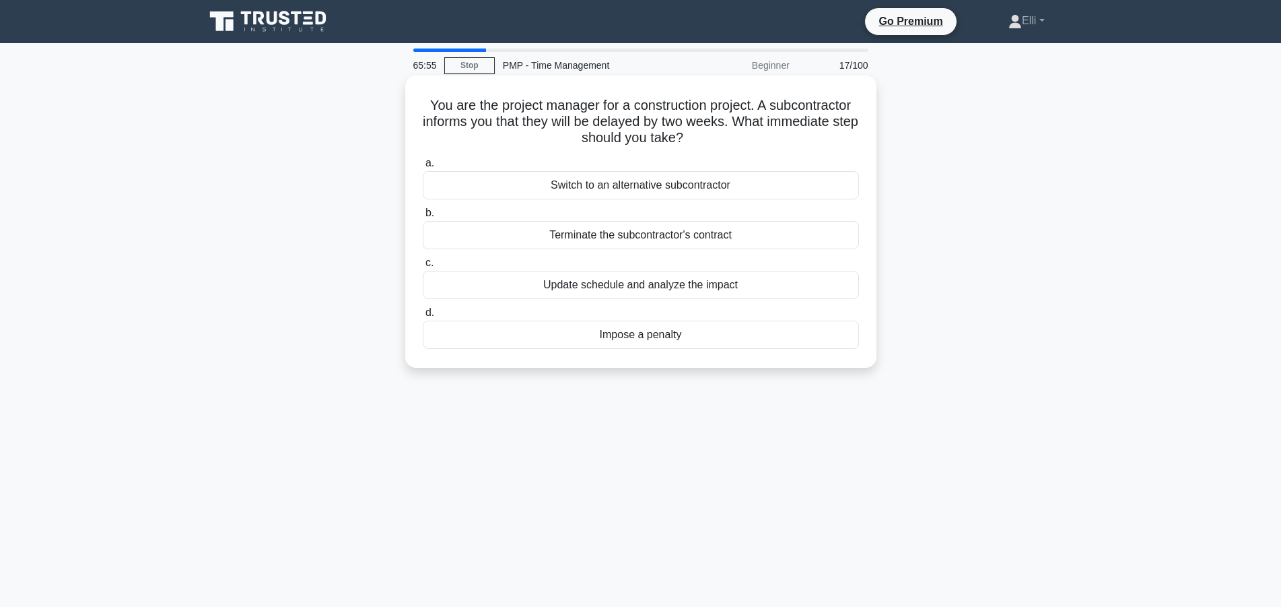
click at [689, 283] on div "Update schedule and analyze the impact" at bounding box center [641, 285] width 436 height 28
click at [423, 267] on input "c. Update schedule and analyze the impact" at bounding box center [423, 263] width 0 height 9
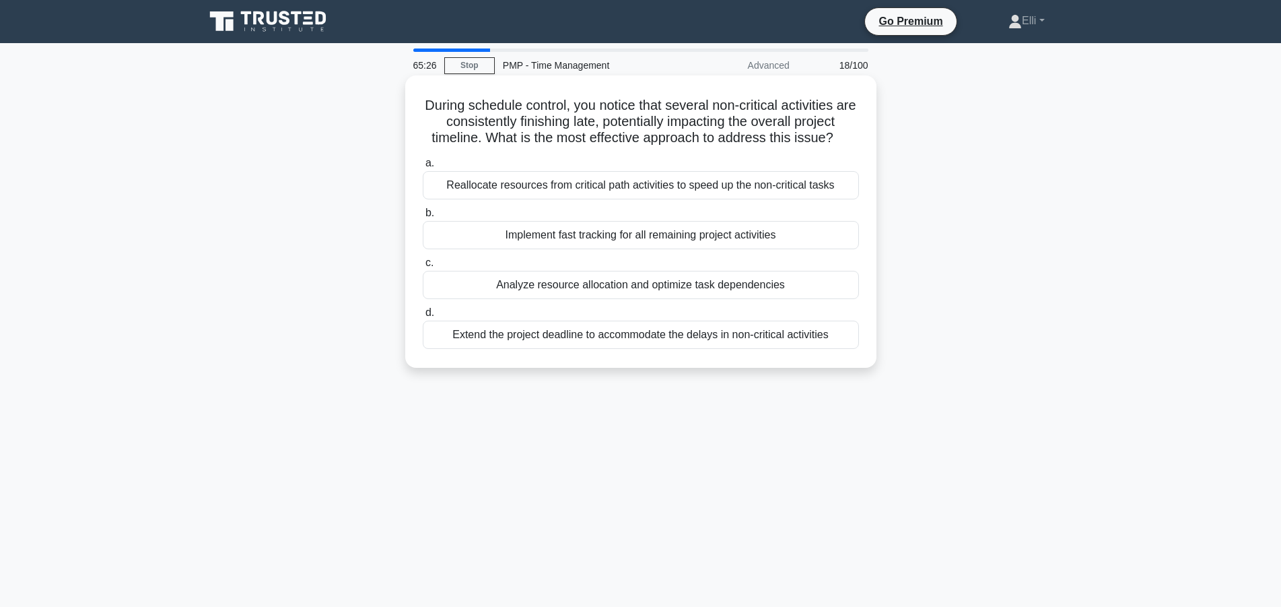
click at [786, 240] on div "Implement fast tracking for all remaining project activities" at bounding box center [641, 235] width 436 height 28
click at [423, 217] on input "b. Implement fast tracking for all remaining project activities" at bounding box center [423, 213] width 0 height 9
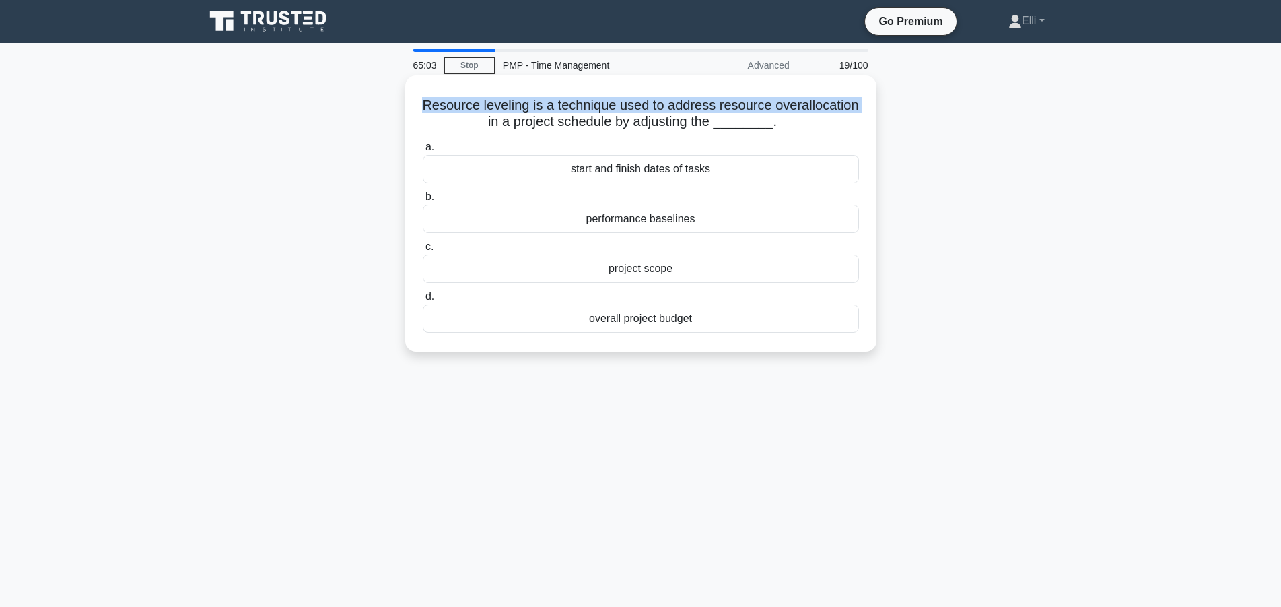
drag, startPoint x: 428, startPoint y: 104, endPoint x: 858, endPoint y: 102, distance: 430.3
click at [858, 102] on h5 "Resource leveling is a technique used to address resource overallocation in a p…" at bounding box center [641, 114] width 439 height 34
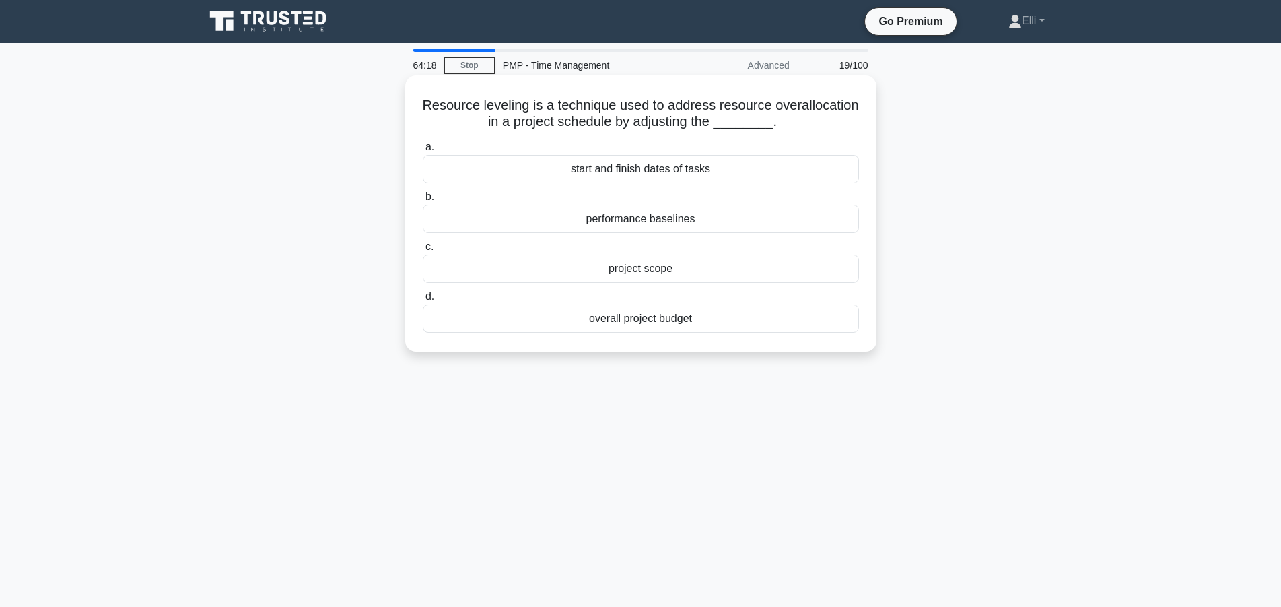
click at [757, 212] on div "performance baselines" at bounding box center [641, 219] width 436 height 28
click at [423, 201] on input "b. performance baselines" at bounding box center [423, 197] width 0 height 9
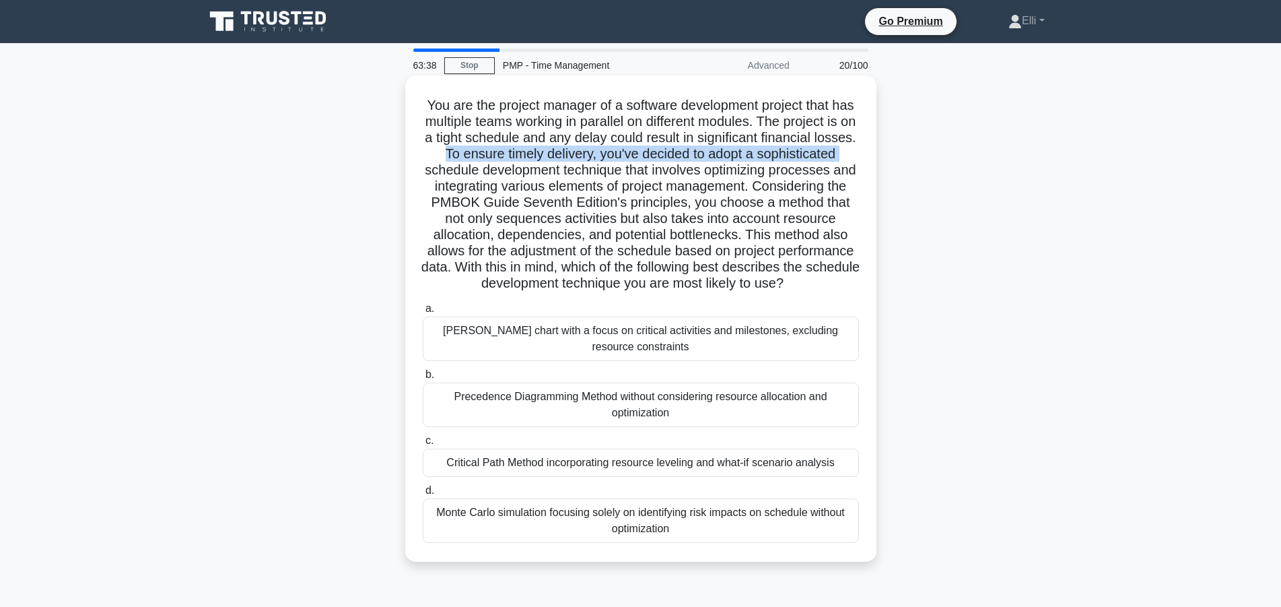
drag, startPoint x: 447, startPoint y: 154, endPoint x: 846, endPoint y: 160, distance: 398.6
click at [846, 160] on h5 "You are the project manager of a software development project that has multiple…" at bounding box center [641, 194] width 439 height 195
click at [598, 465] on div "Critical Path Method incorporating resource leveling and what-if scenario analy…" at bounding box center [641, 462] width 436 height 28
click at [423, 445] on input "c. Critical Path Method incorporating resource leveling and what-if scenario an…" at bounding box center [423, 440] width 0 height 9
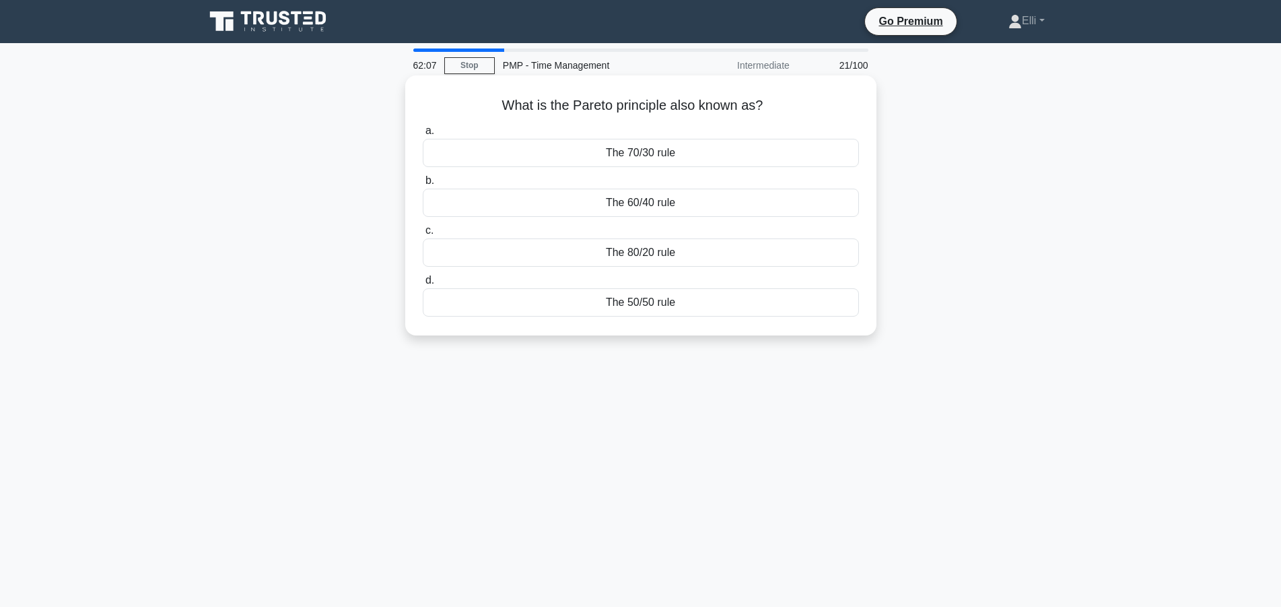
click at [652, 259] on div "The 80/20 rule" at bounding box center [641, 252] width 436 height 28
click at [423, 235] on input "c. The 80/20 rule" at bounding box center [423, 230] width 0 height 9
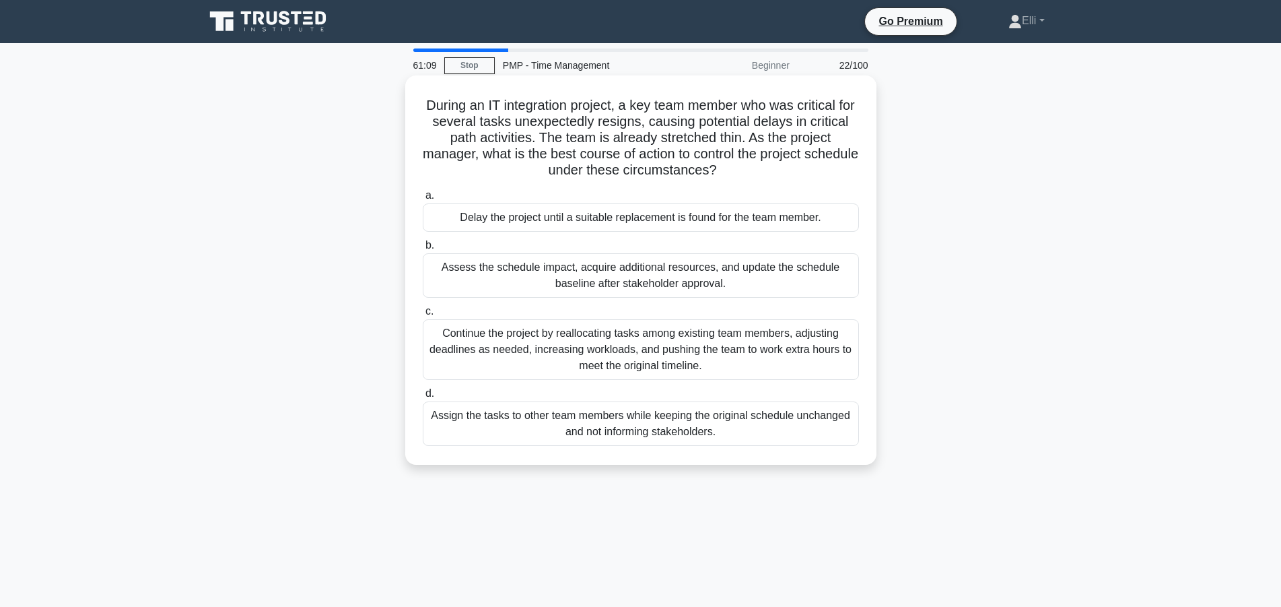
click at [781, 283] on div "Assess the schedule impact, acquire additional resources, and update the schedu…" at bounding box center [641, 275] width 436 height 44
click at [423, 250] on input "b. Assess the schedule impact, acquire additional resources, and update the sch…" at bounding box center [423, 245] width 0 height 9
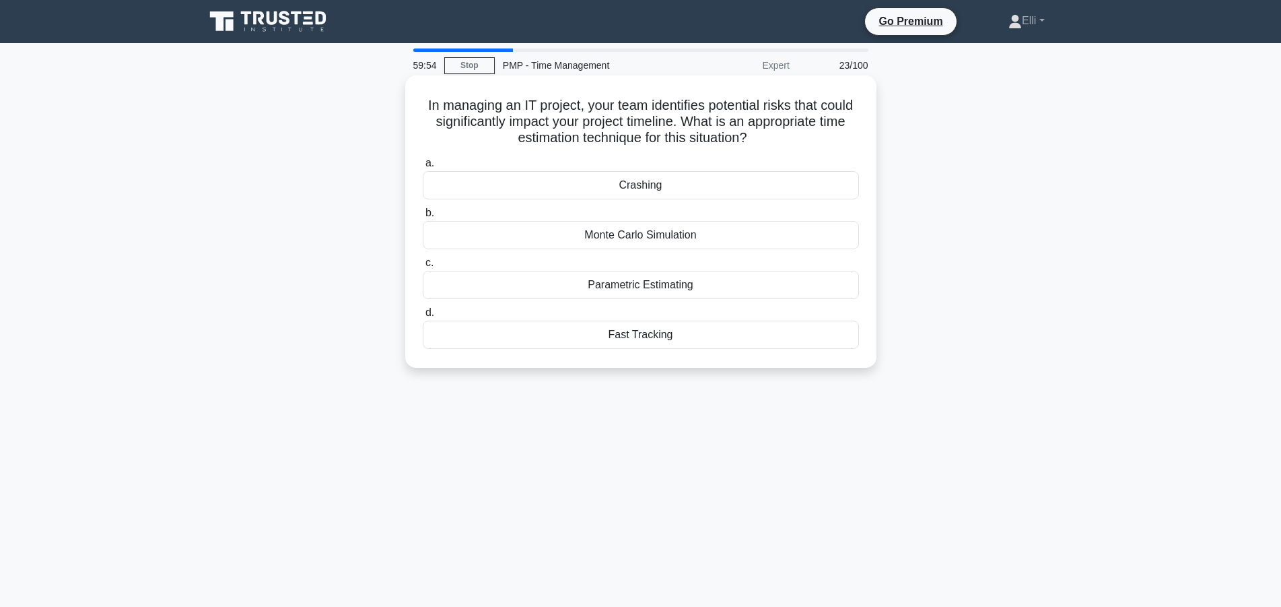
click at [640, 289] on div "Parametric Estimating" at bounding box center [641, 285] width 436 height 28
click at [423, 267] on input "c. Parametric Estimating" at bounding box center [423, 263] width 0 height 9
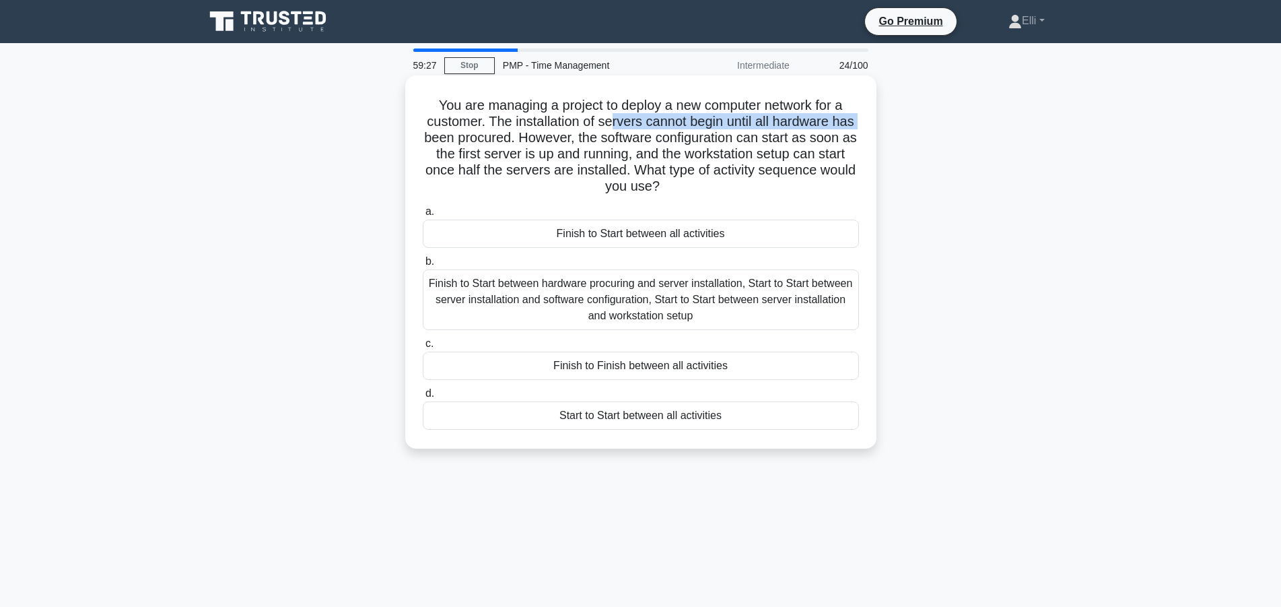
drag, startPoint x: 614, startPoint y: 121, endPoint x: 865, endPoint y: 124, distance: 251.2
click at [865, 124] on div "You are managing a project to deploy a new computer network for a customer. The…" at bounding box center [641, 262] width 461 height 362
drag, startPoint x: 657, startPoint y: 143, endPoint x: 858, endPoint y: 137, distance: 200.8
click at [858, 137] on h5 "You are managing a project to deploy a new computer network for a customer. The…" at bounding box center [641, 146] width 439 height 98
click at [770, 302] on div "Finish to Start between hardware procuring and server installation, Start to St…" at bounding box center [641, 299] width 436 height 61
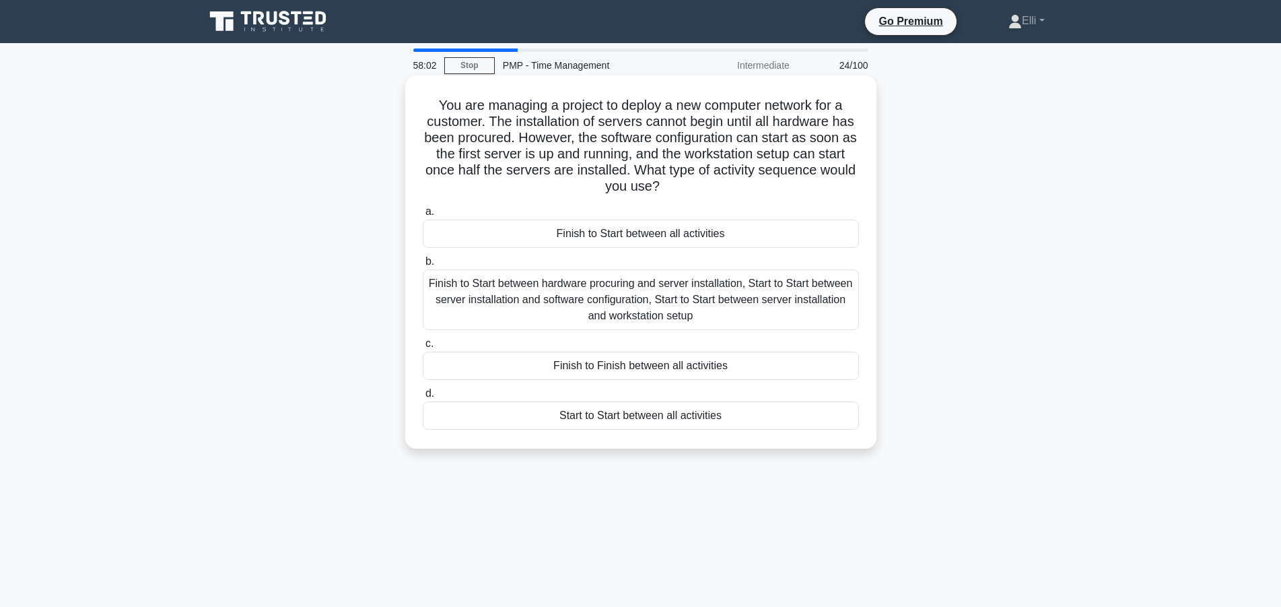
click at [423, 266] on input "b. Finish to Start between hardware procuring and server installation, Start to…" at bounding box center [423, 261] width 0 height 9
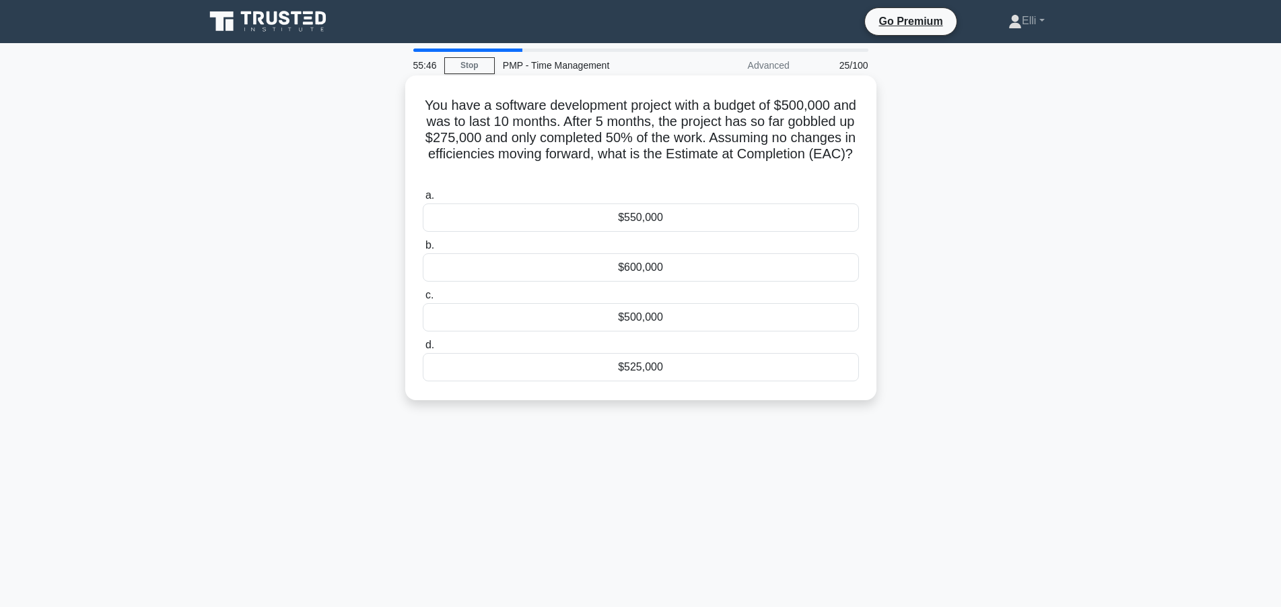
click at [670, 203] on div "$550,000" at bounding box center [641, 217] width 436 height 28
click at [423, 197] on input "a. $550,000" at bounding box center [423, 195] width 0 height 9
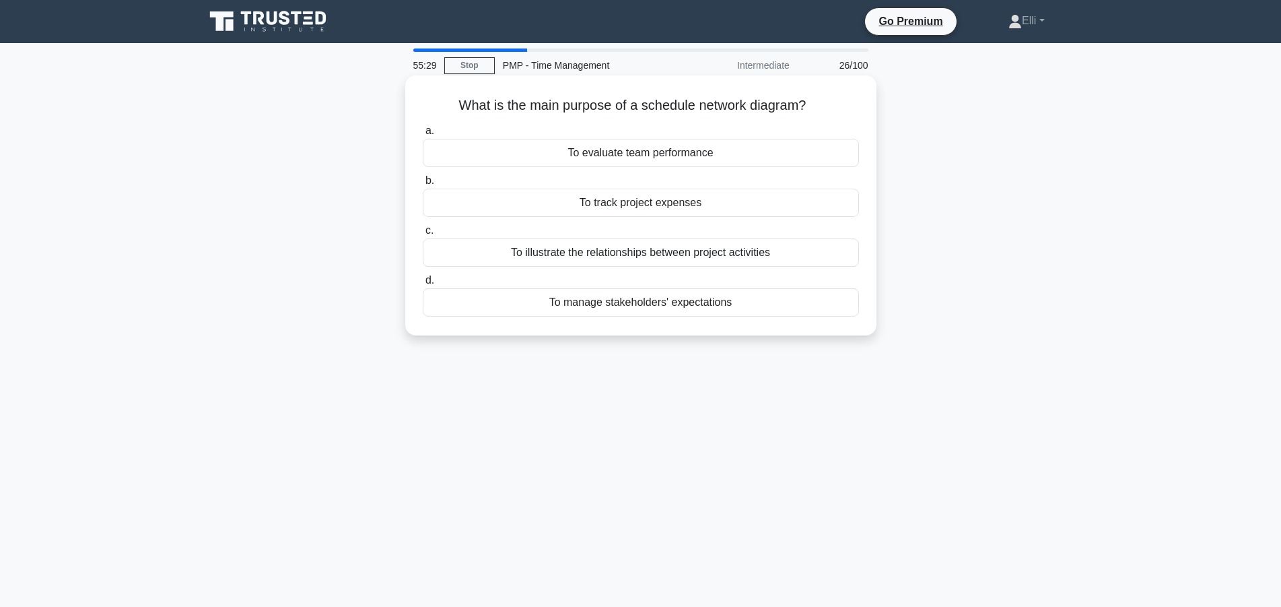
click at [696, 254] on div "To illustrate the relationships between project activities" at bounding box center [641, 252] width 436 height 28
click at [423, 235] on input "c. To illustrate the relationships between project activities" at bounding box center [423, 230] width 0 height 9
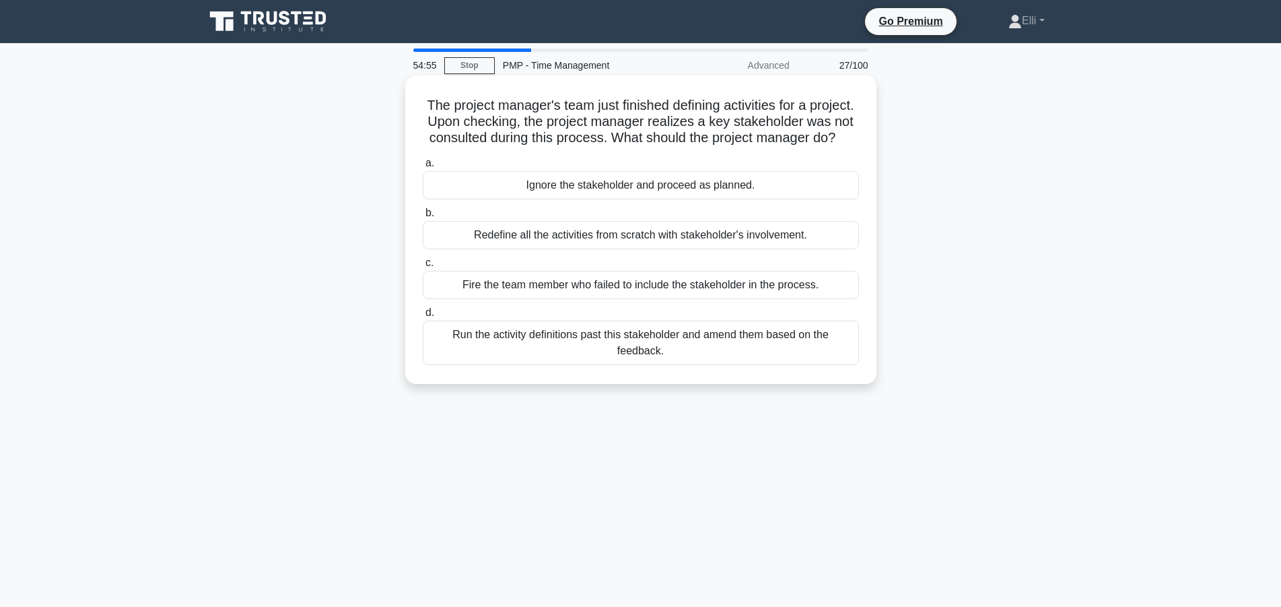
click at [696, 242] on div "Redefine all the activities from scratch with stakeholder's involvement." at bounding box center [641, 235] width 436 height 28
click at [423, 217] on input "b. Redefine all the activities from scratch with stakeholder's involvement." at bounding box center [423, 213] width 0 height 9
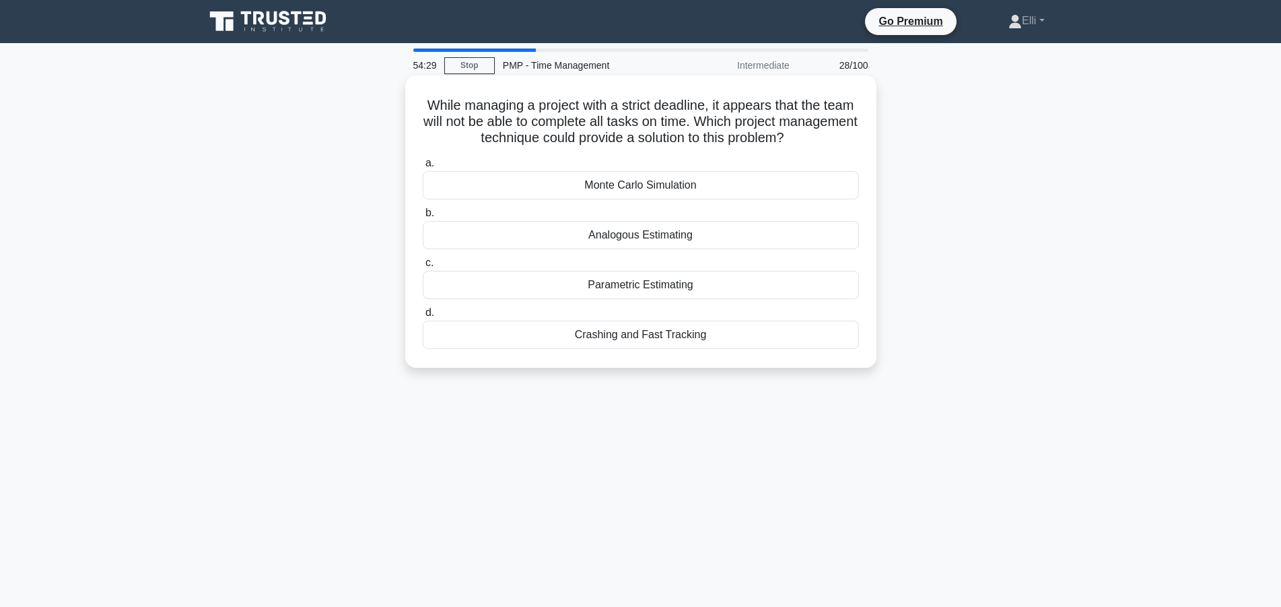
drag, startPoint x: 431, startPoint y: 104, endPoint x: 824, endPoint y: 145, distance: 395.4
click at [824, 145] on h5 "While managing a project with a strict deadline, it appears that the team will …" at bounding box center [641, 122] width 439 height 50
click at [724, 337] on div "Crashing and Fast Tracking" at bounding box center [641, 335] width 436 height 28
click at [423, 317] on input "d. Crashing and Fast Tracking" at bounding box center [423, 312] width 0 height 9
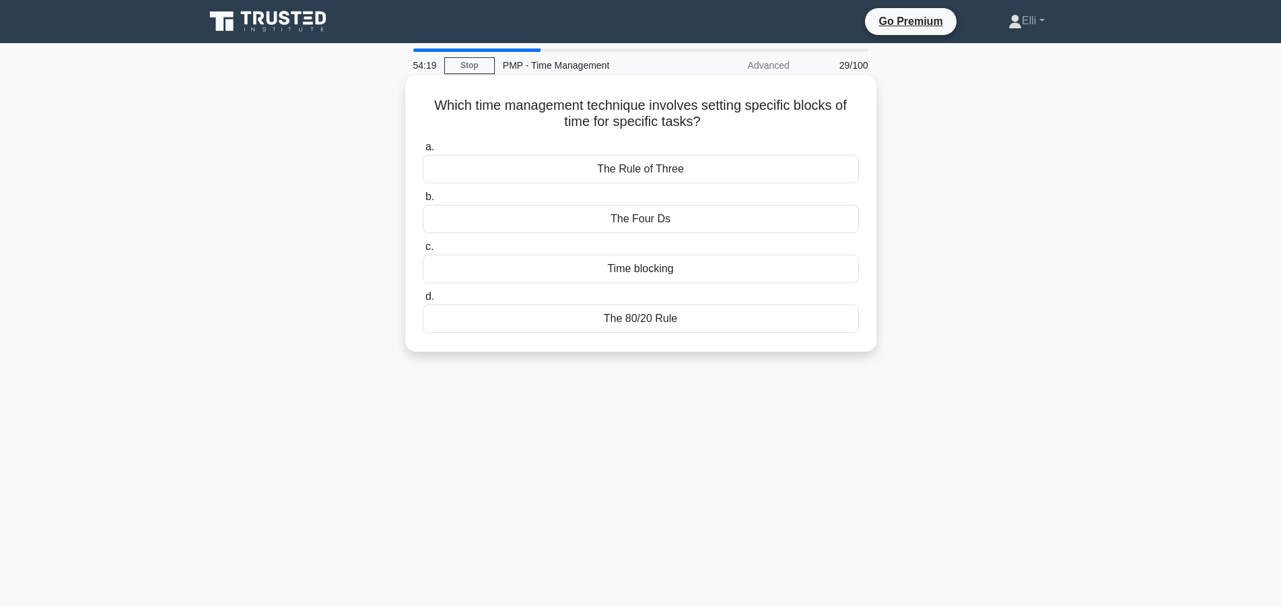
click at [747, 125] on h5 "Which time management technique involves setting specific blocks of time for sp…" at bounding box center [641, 114] width 439 height 34
click at [663, 271] on div "Time blocking" at bounding box center [641, 269] width 436 height 28
click at [423, 251] on input "c. Time blocking" at bounding box center [423, 246] width 0 height 9
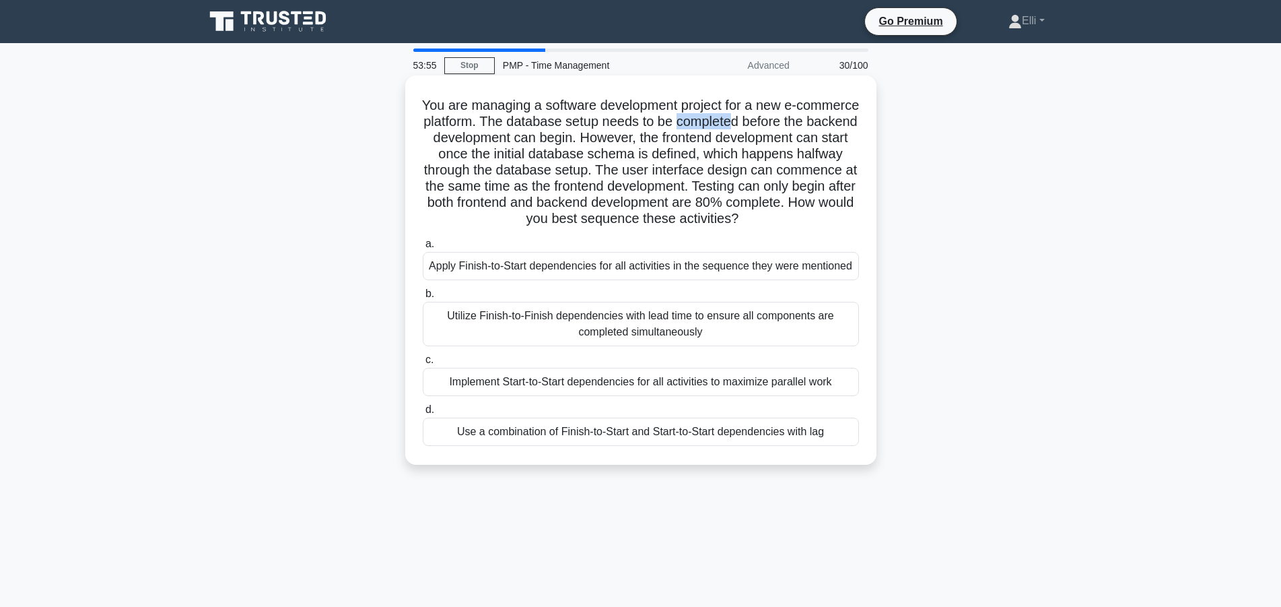
drag, startPoint x: 728, startPoint y: 128, endPoint x: 674, endPoint y: 124, distance: 54.0
click at [674, 124] on h5 "You are managing a software development project for a new e-commerce platform. …" at bounding box center [641, 162] width 439 height 131
click at [576, 428] on div "Use a combination of Finish-to-Start and Start-to-Start dependencies with lag" at bounding box center [641, 431] width 436 height 28
click at [423, 414] on input "d. Use a combination of Finish-to-Start and Start-to-Start dependencies with lag" at bounding box center [423, 409] width 0 height 9
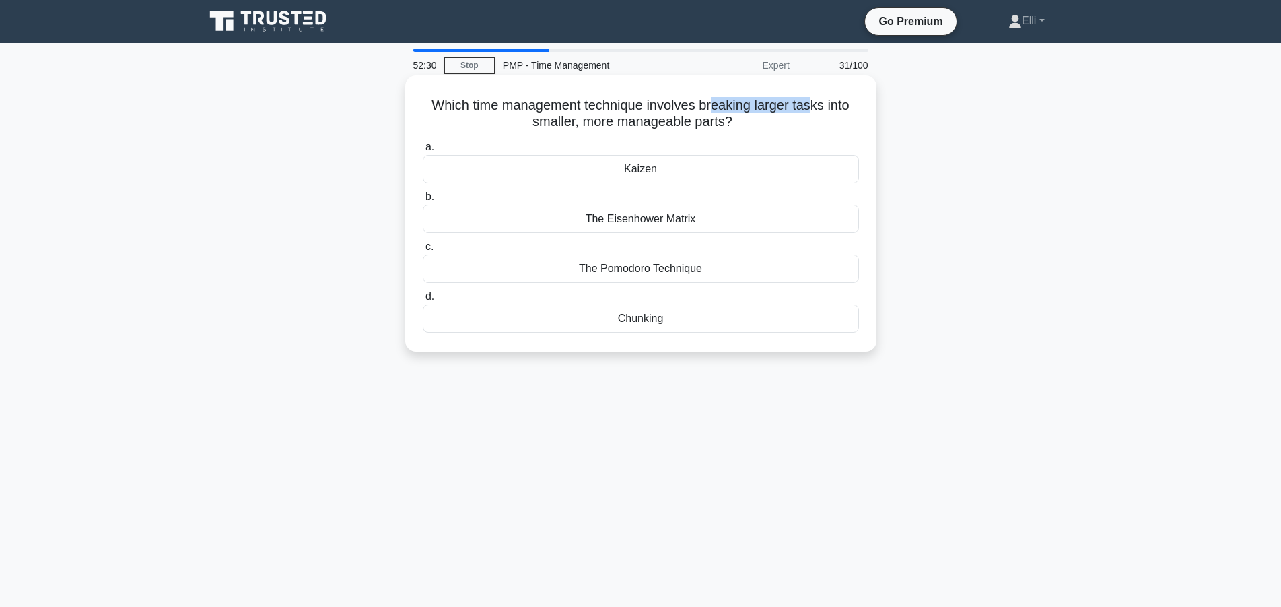
drag, startPoint x: 714, startPoint y: 101, endPoint x: 810, endPoint y: 96, distance: 96.4
click at [810, 96] on div "Which time management technique involves breaking larger tasks into smaller, mo…" at bounding box center [641, 213] width 461 height 265
click at [654, 316] on div "Chunking" at bounding box center [641, 318] width 436 height 28
click at [423, 301] on input "d. Chunking" at bounding box center [423, 296] width 0 height 9
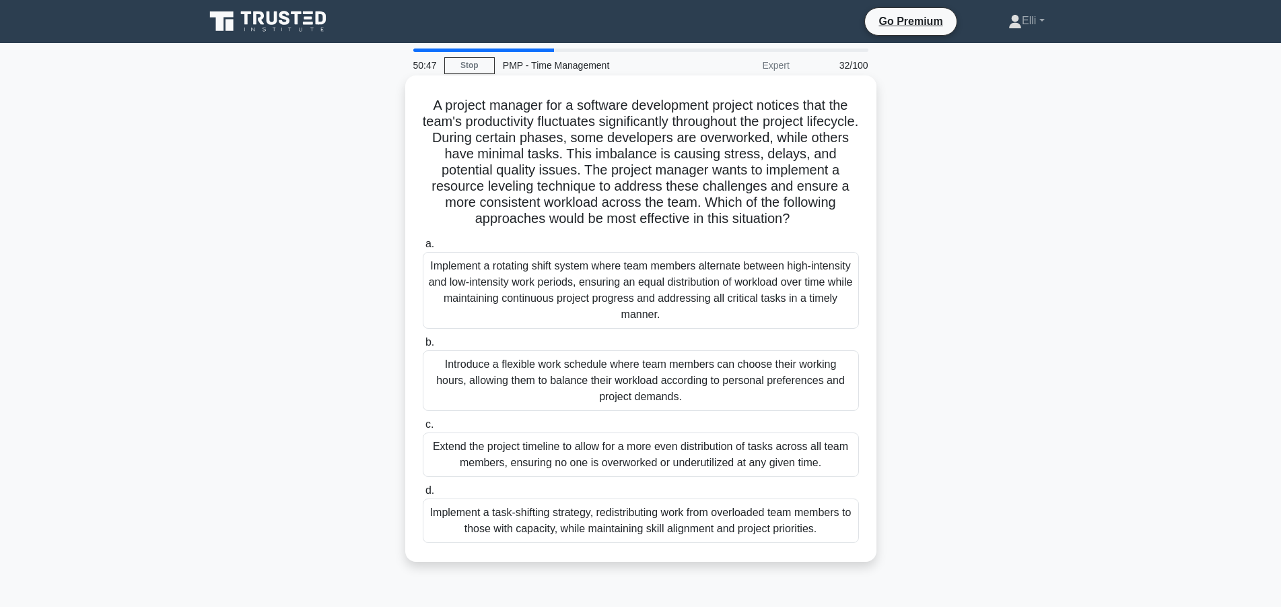
click at [638, 524] on div "Implement a task-shifting strategy, redistributing work from overloaded team me…" at bounding box center [641, 520] width 436 height 44
click at [423, 495] on input "d. Implement a task-shifting strategy, redistributing work from overloaded team…" at bounding box center [423, 490] width 0 height 9
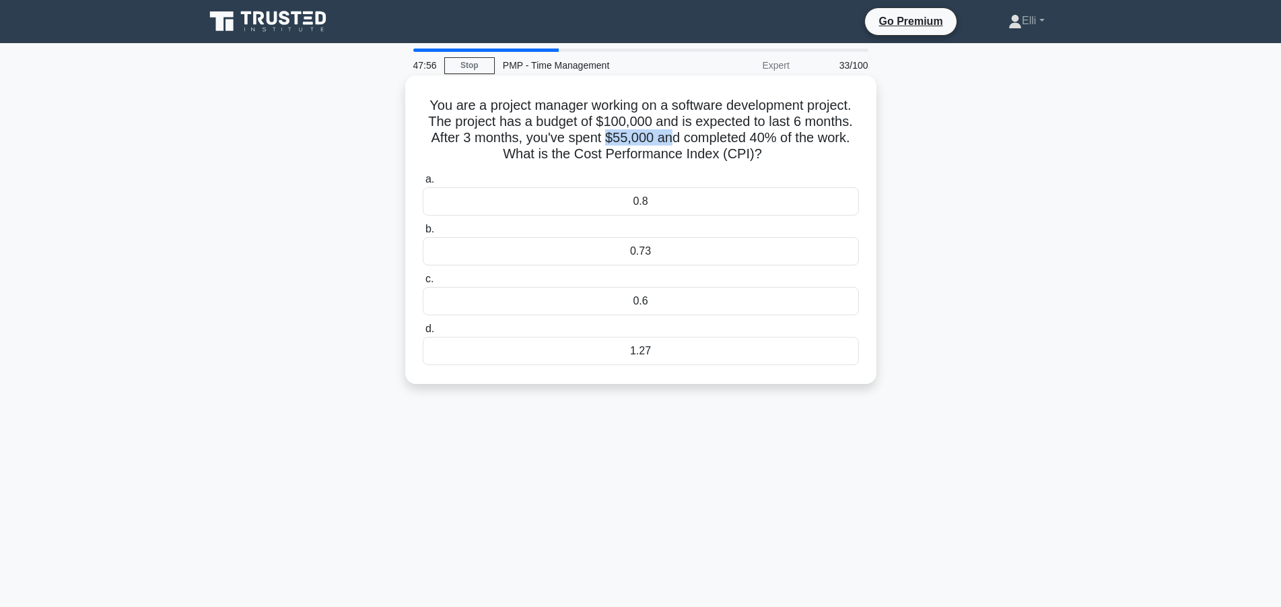
drag, startPoint x: 606, startPoint y: 141, endPoint x: 667, endPoint y: 141, distance: 61.3
click at [667, 141] on h5 "You are a project manager working on a software development project. The projec…" at bounding box center [641, 130] width 439 height 66
click at [638, 353] on div "1.27" at bounding box center [641, 351] width 436 height 28
click at [423, 333] on input "d. 1.27" at bounding box center [423, 329] width 0 height 9
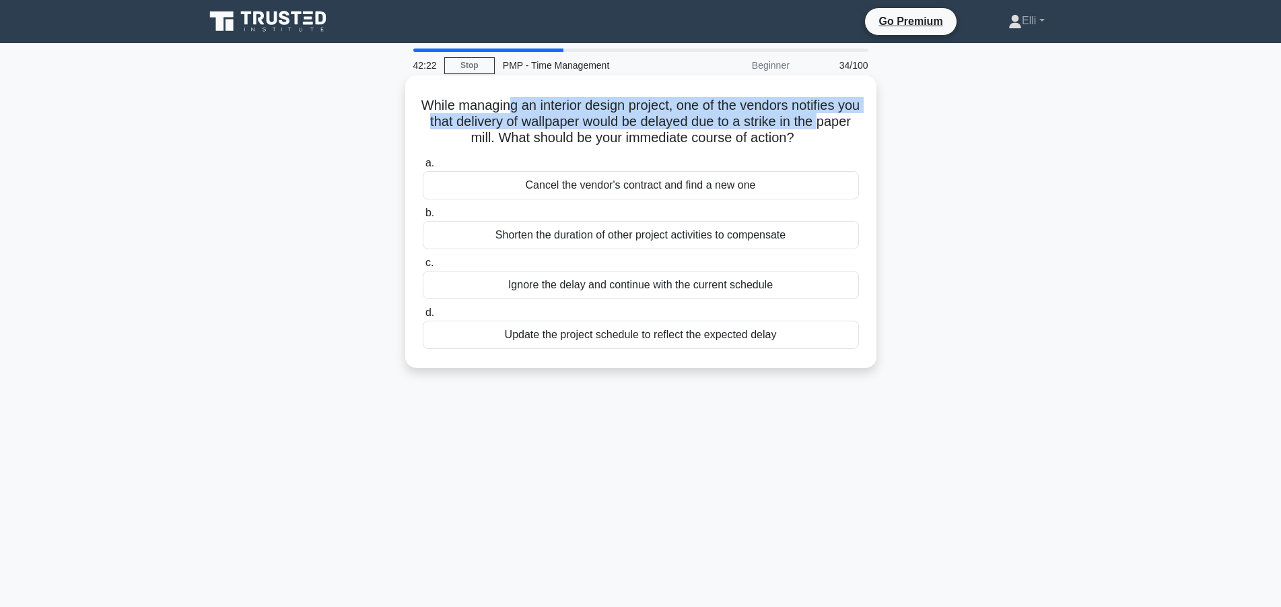
drag, startPoint x: 525, startPoint y: 100, endPoint x: 865, endPoint y: 129, distance: 340.6
click at [865, 129] on div "While managing an interior design project, one of the vendors notifies you that…" at bounding box center [641, 221] width 461 height 281
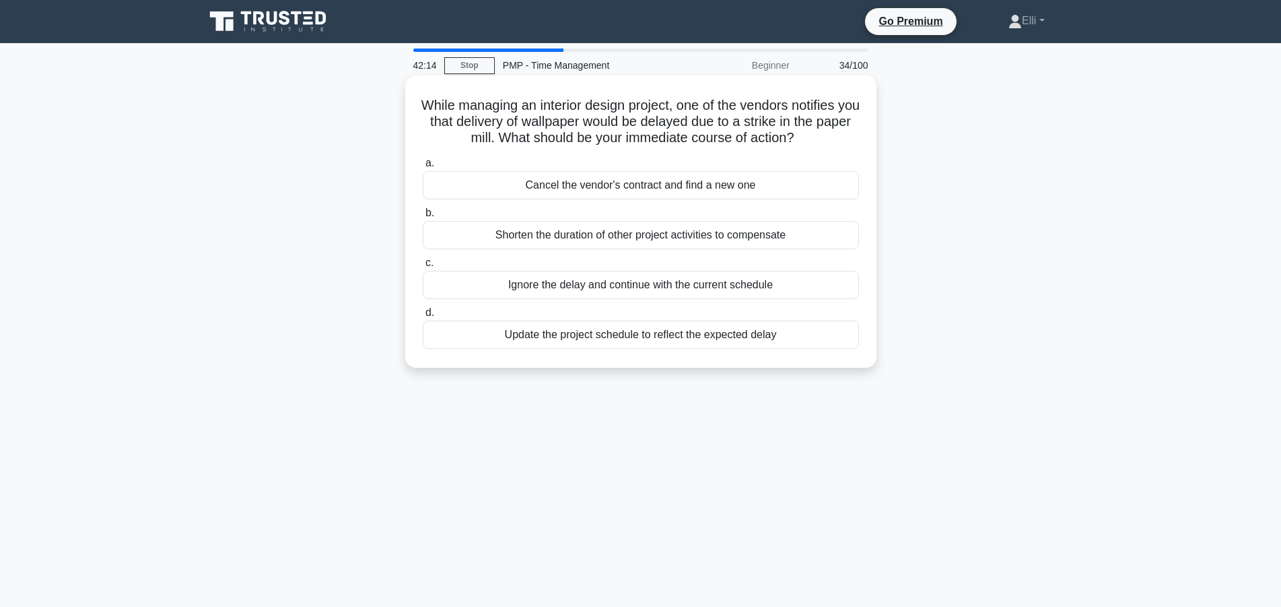
click at [708, 344] on div "Update the project schedule to reflect the expected delay" at bounding box center [641, 335] width 436 height 28
click at [423, 317] on input "d. Update the project schedule to reflect the expected delay" at bounding box center [423, 312] width 0 height 9
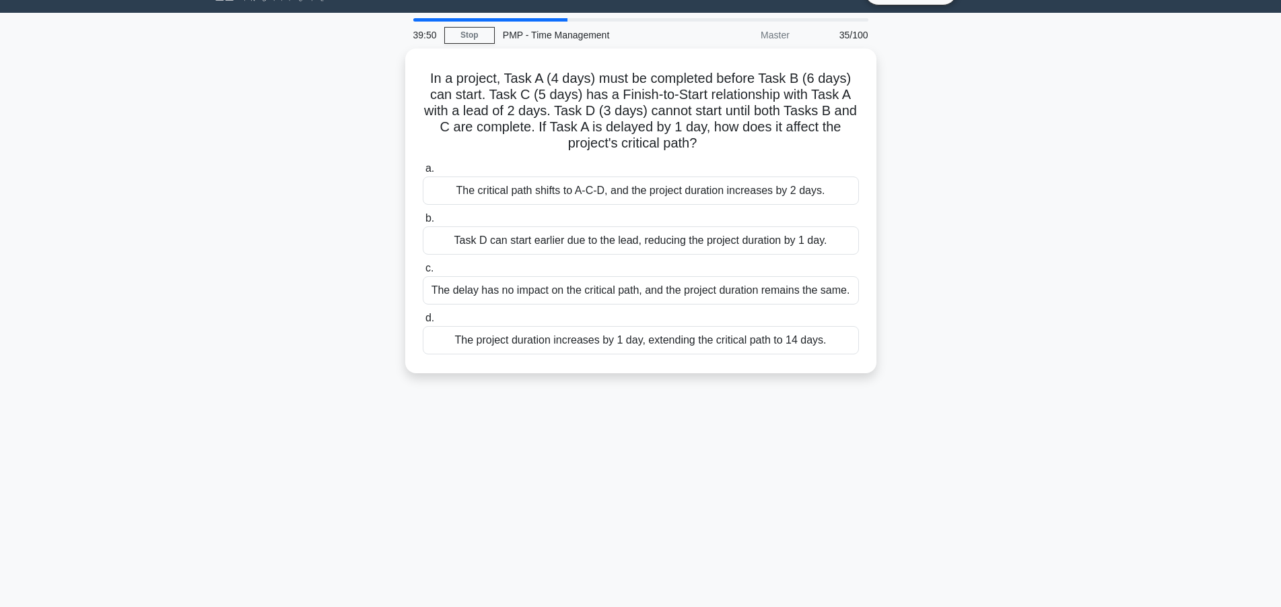
scroll to position [34, 0]
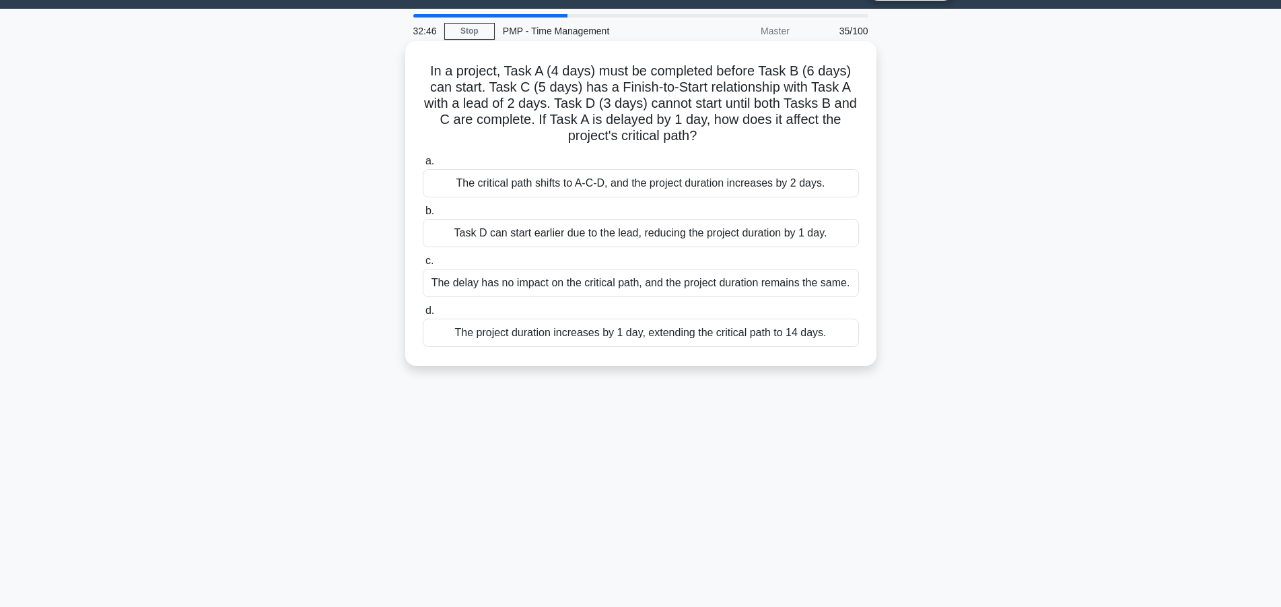
click at [711, 343] on div "The project duration increases by 1 day, extending the critical path to 14 days." at bounding box center [641, 332] width 436 height 28
click at [423, 315] on input "d. The project duration increases by 1 day, extending the critical path to 14 d…" at bounding box center [423, 310] width 0 height 9
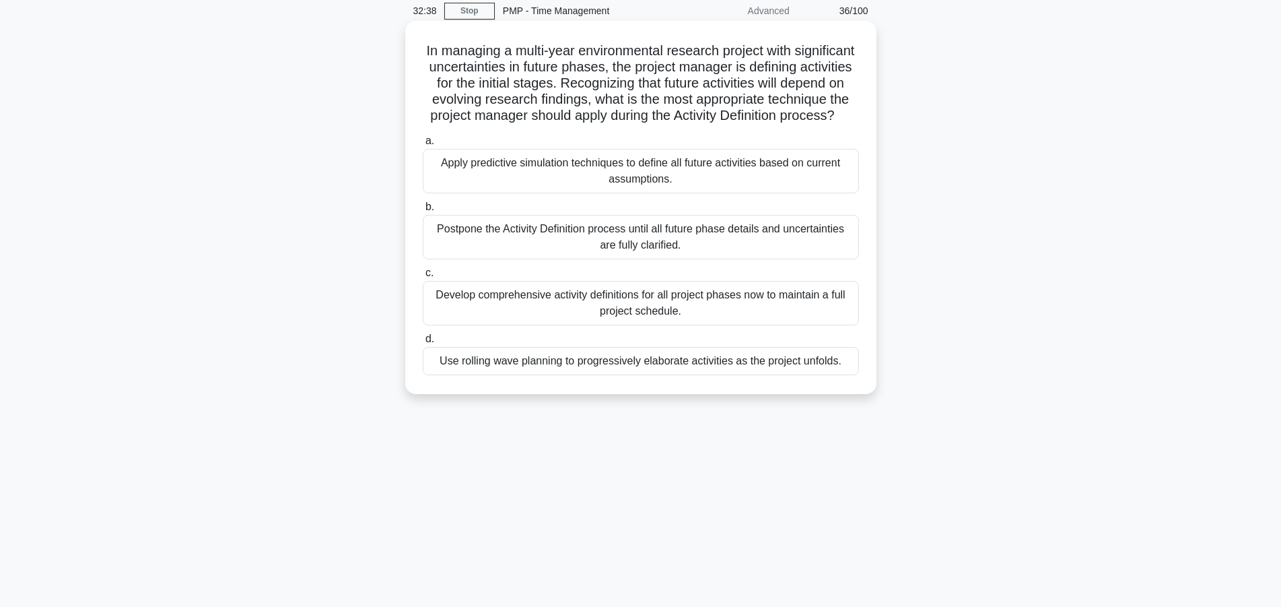
scroll to position [0, 0]
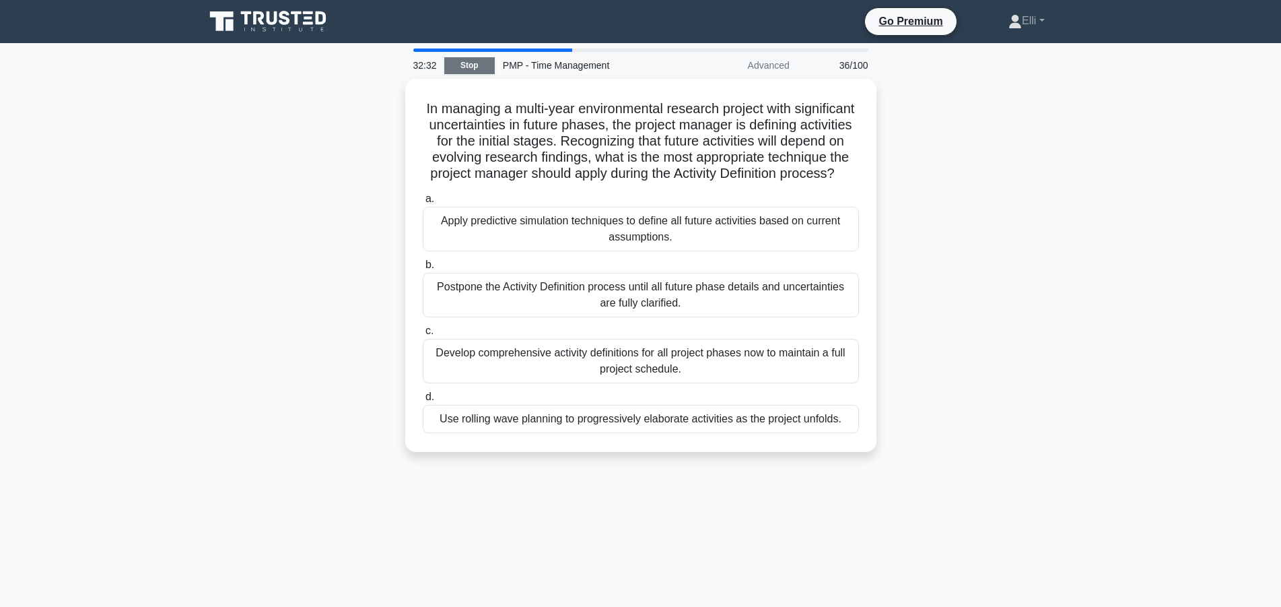
click at [467, 63] on link "Stop" at bounding box center [469, 65] width 50 height 17
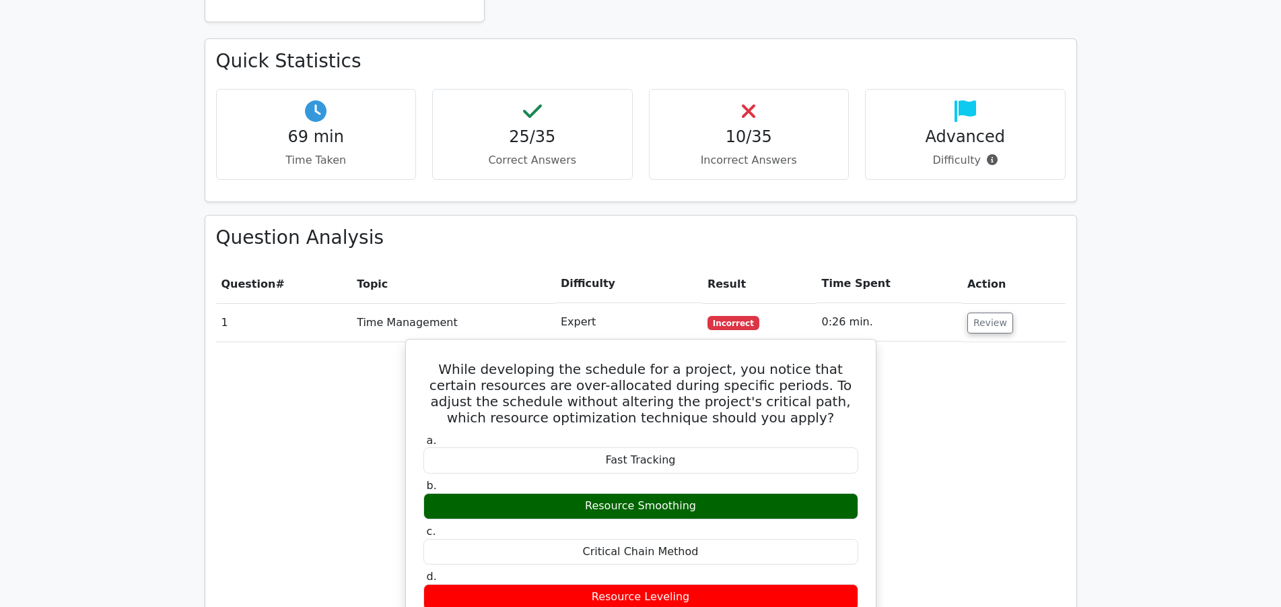
scroll to position [893, 0]
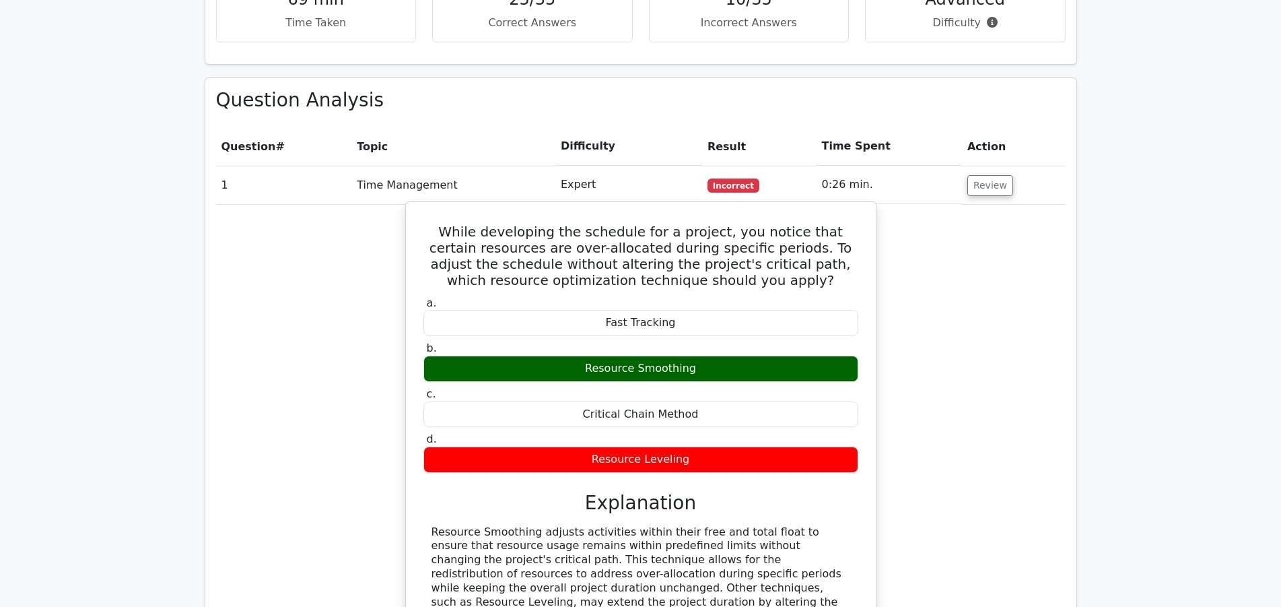
drag, startPoint x: 453, startPoint y: 199, endPoint x: 772, endPoint y: 232, distance: 320.9
click at [772, 232] on h5 "While developing the schedule for a project, you notice that certain resources …" at bounding box center [641, 256] width 438 height 65
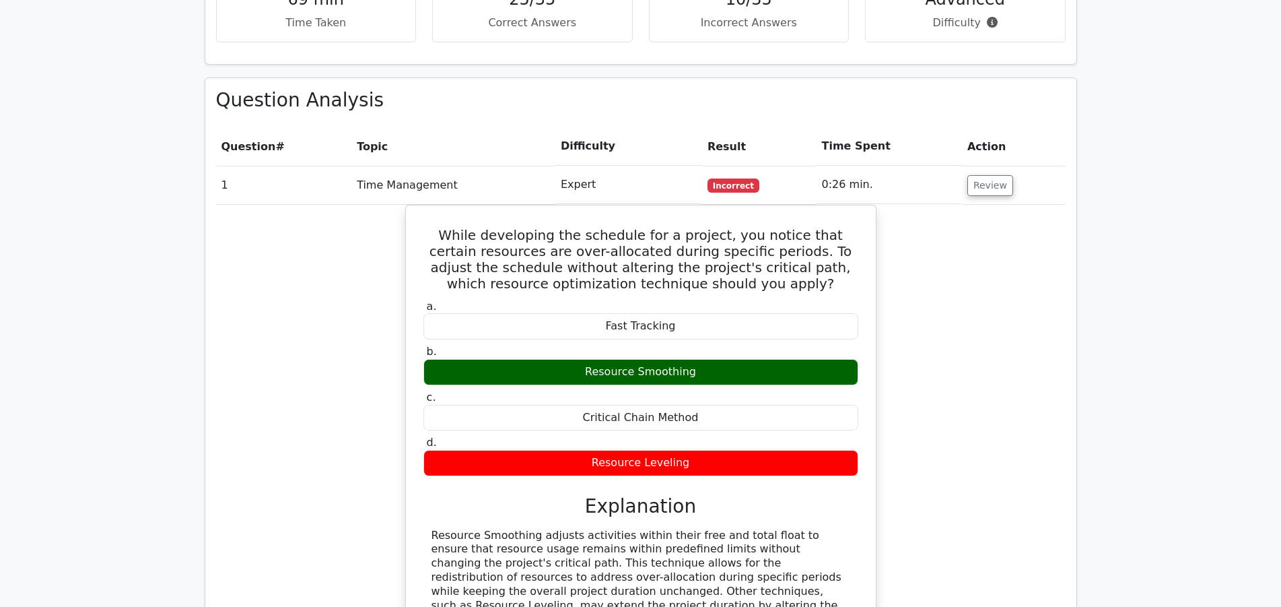
click at [500, 166] on td "Time Management" at bounding box center [453, 185] width 204 height 38
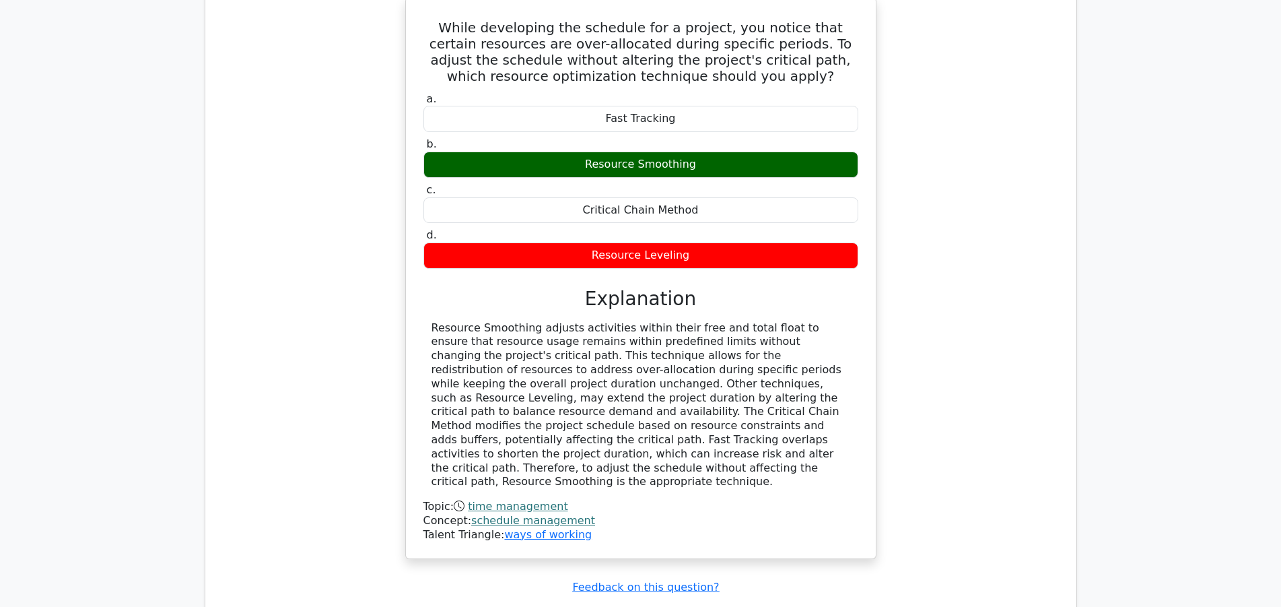
scroll to position [1305, 0]
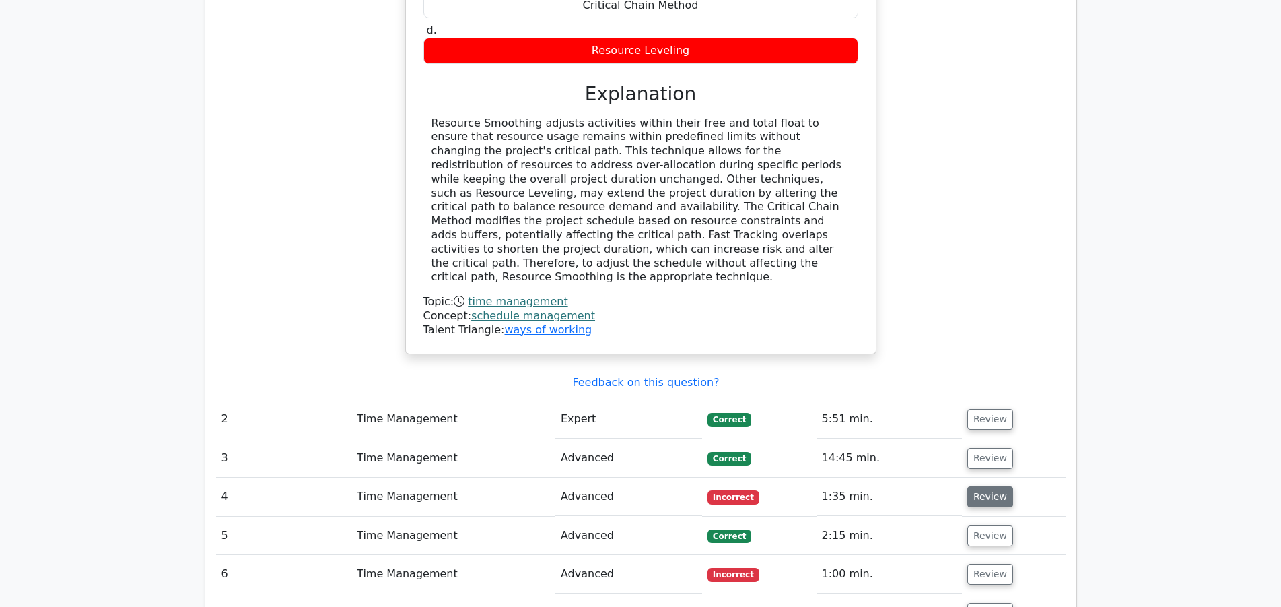
click at [988, 486] on button "Review" at bounding box center [991, 496] width 46 height 21
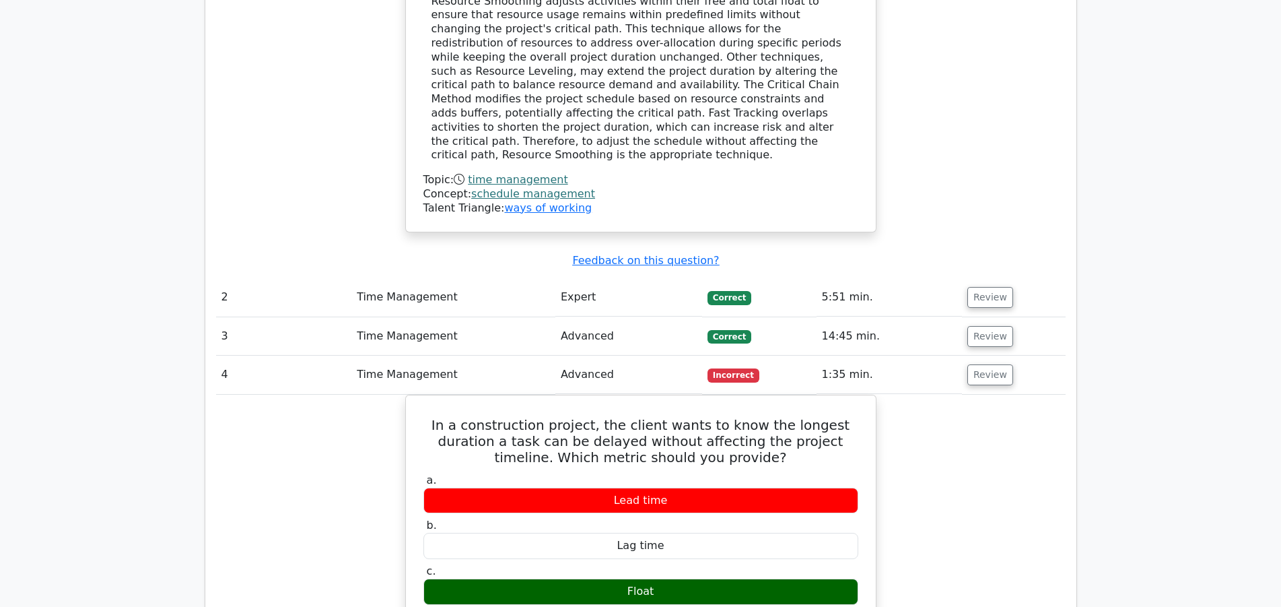
scroll to position [1442, 0]
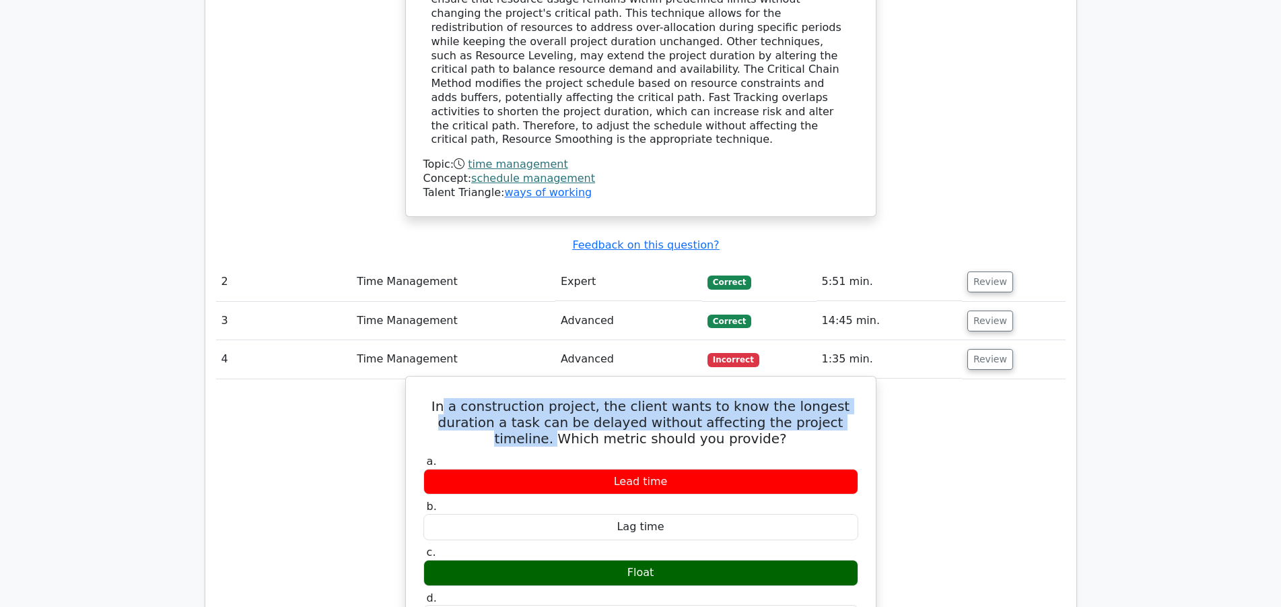
drag, startPoint x: 436, startPoint y: 345, endPoint x: 777, endPoint y: 367, distance: 342.1
click at [777, 398] on h5 "In a construction project, the client wants to know the longest duration a task…" at bounding box center [641, 422] width 438 height 48
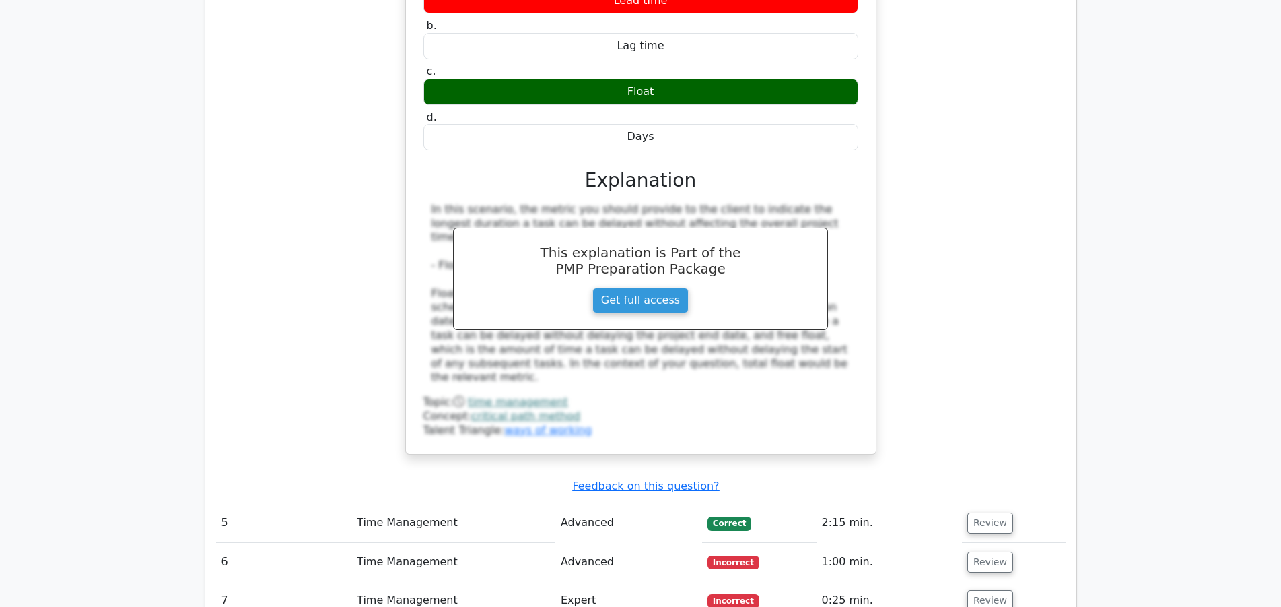
scroll to position [2060, 0]
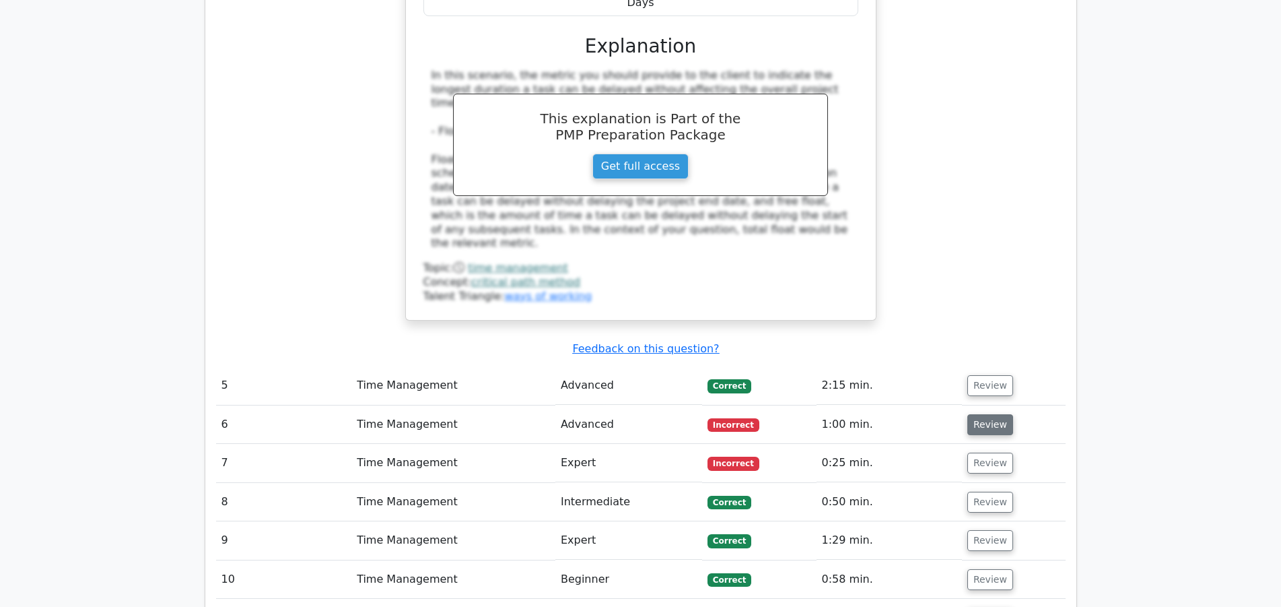
click at [974, 414] on button "Review" at bounding box center [991, 424] width 46 height 21
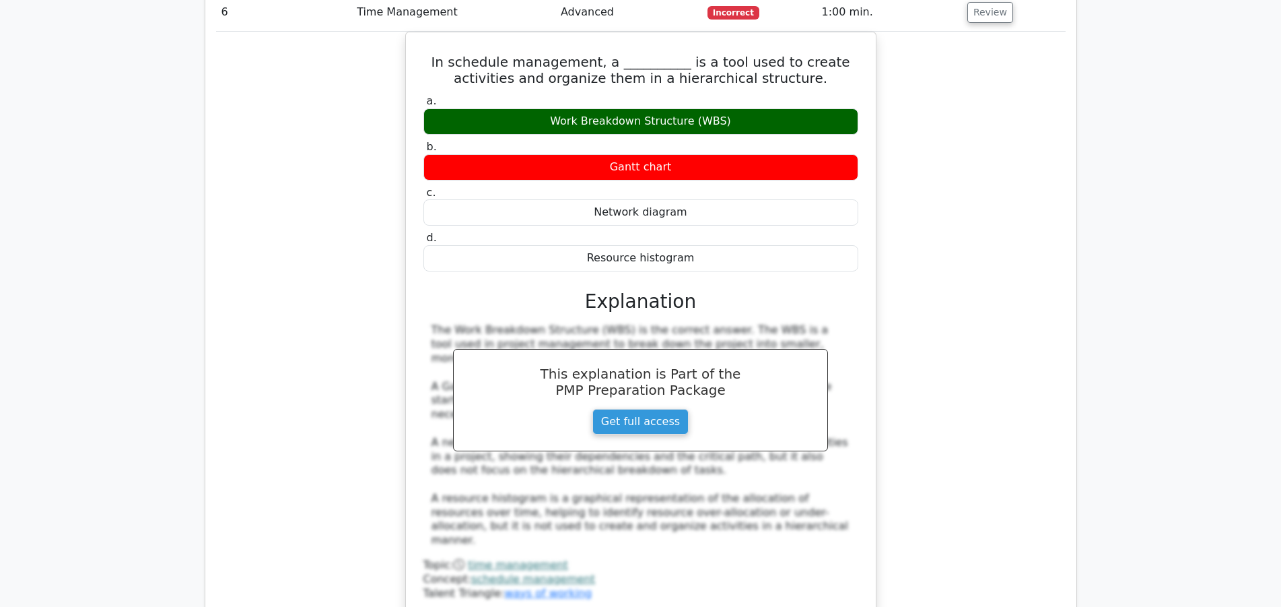
scroll to position [2610, 0]
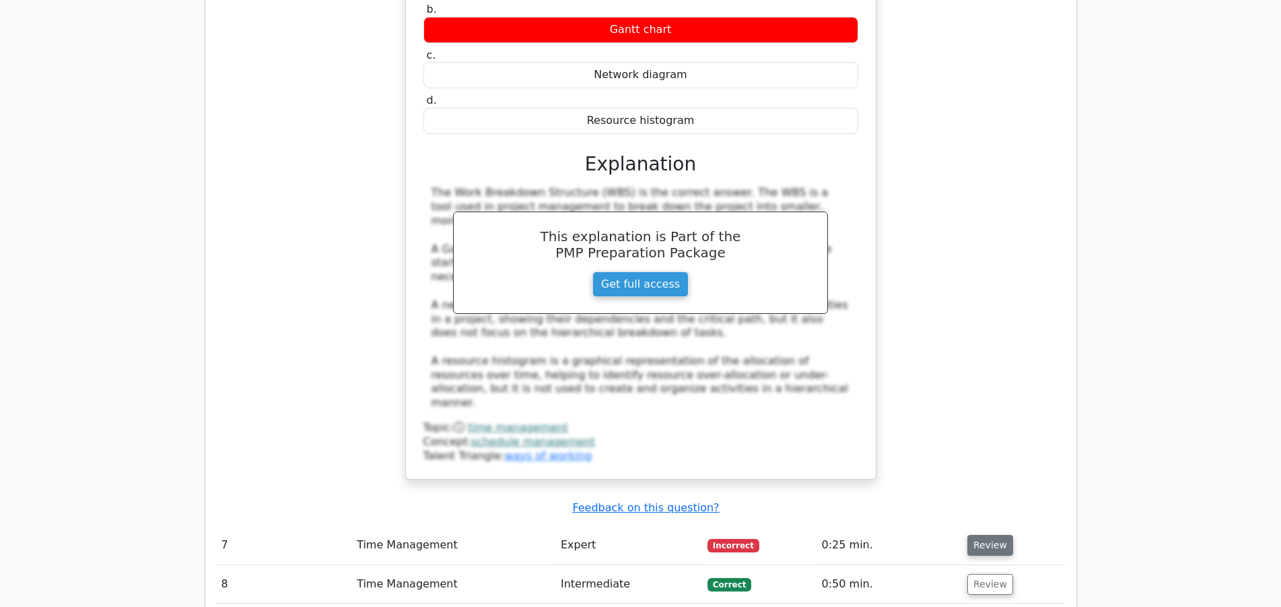
click at [992, 535] on button "Review" at bounding box center [991, 545] width 46 height 21
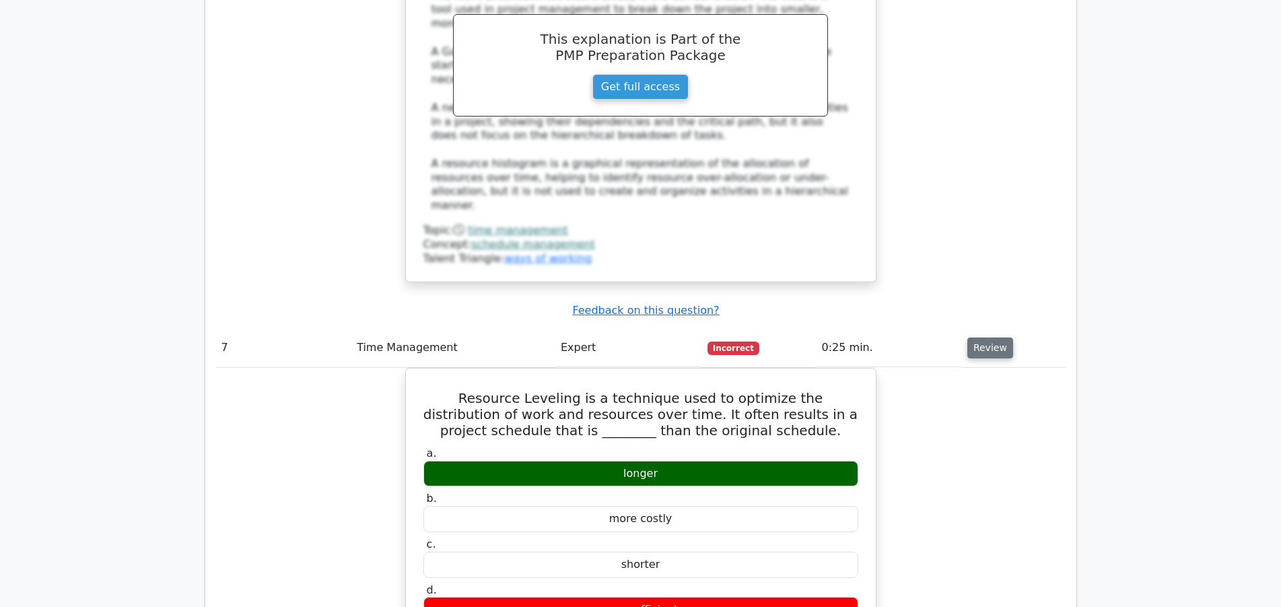
scroll to position [2816, 0]
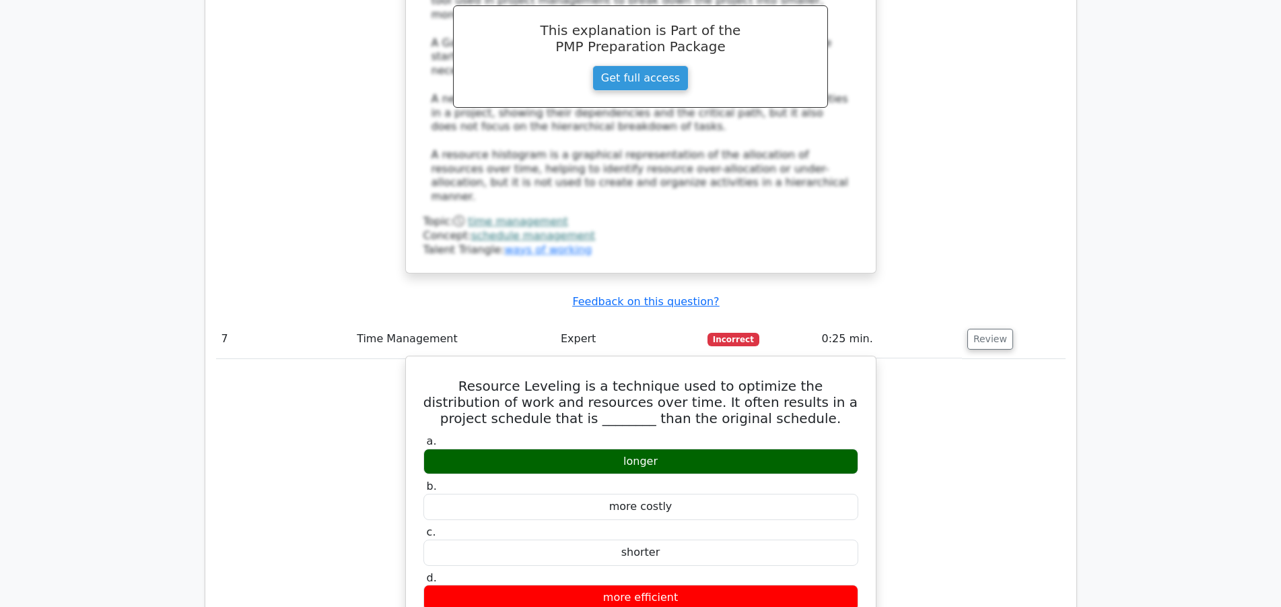
drag, startPoint x: 722, startPoint y: 300, endPoint x: 860, endPoint y: 320, distance: 139.4
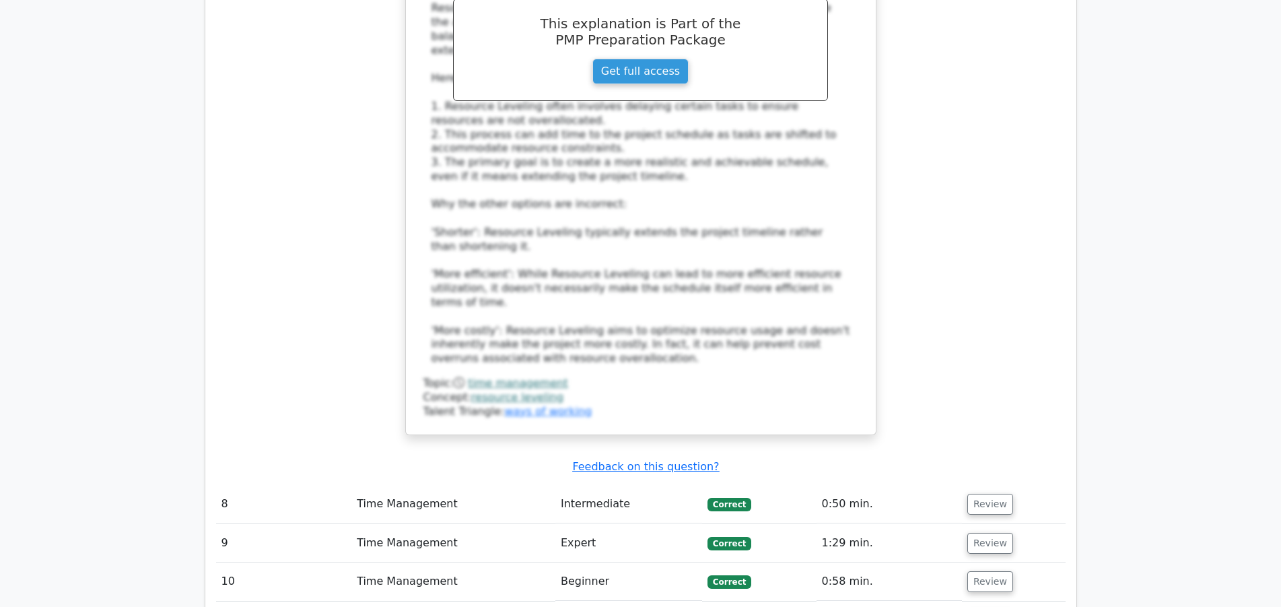
scroll to position [3571, 0]
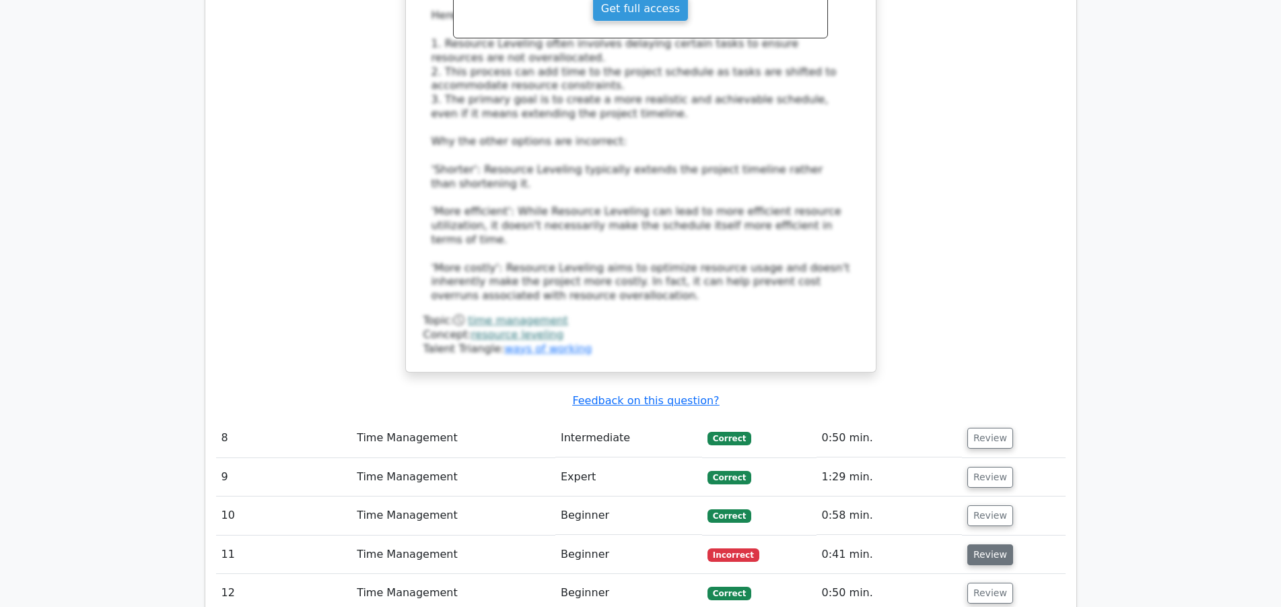
click at [988, 544] on button "Review" at bounding box center [991, 554] width 46 height 21
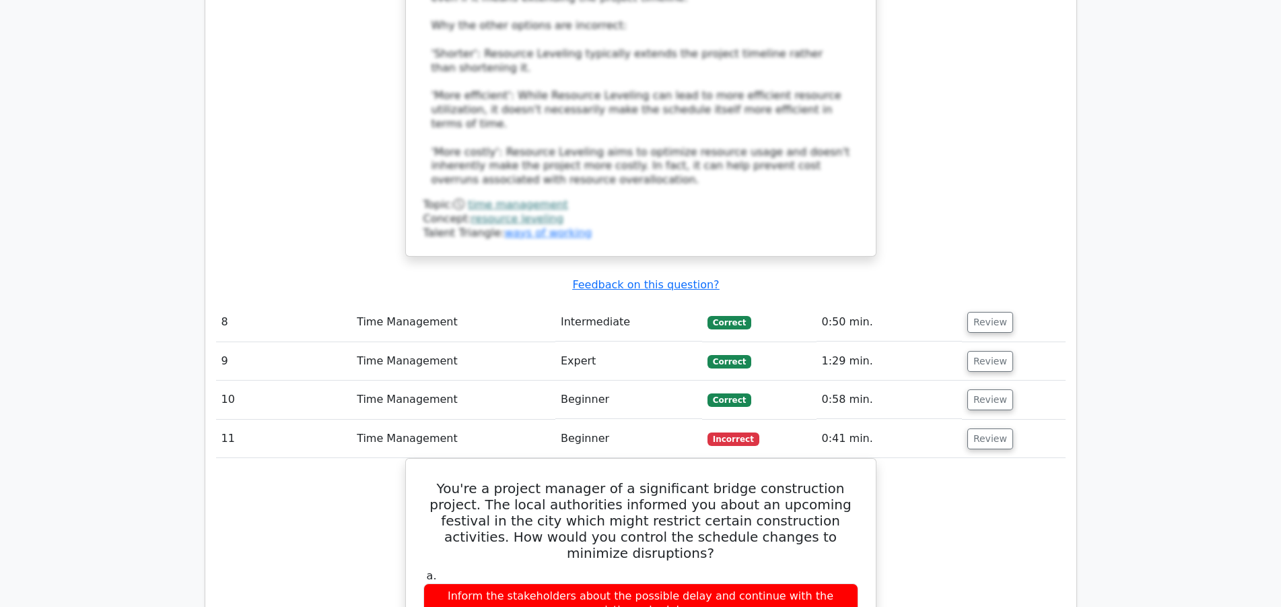
scroll to position [3777, 0]
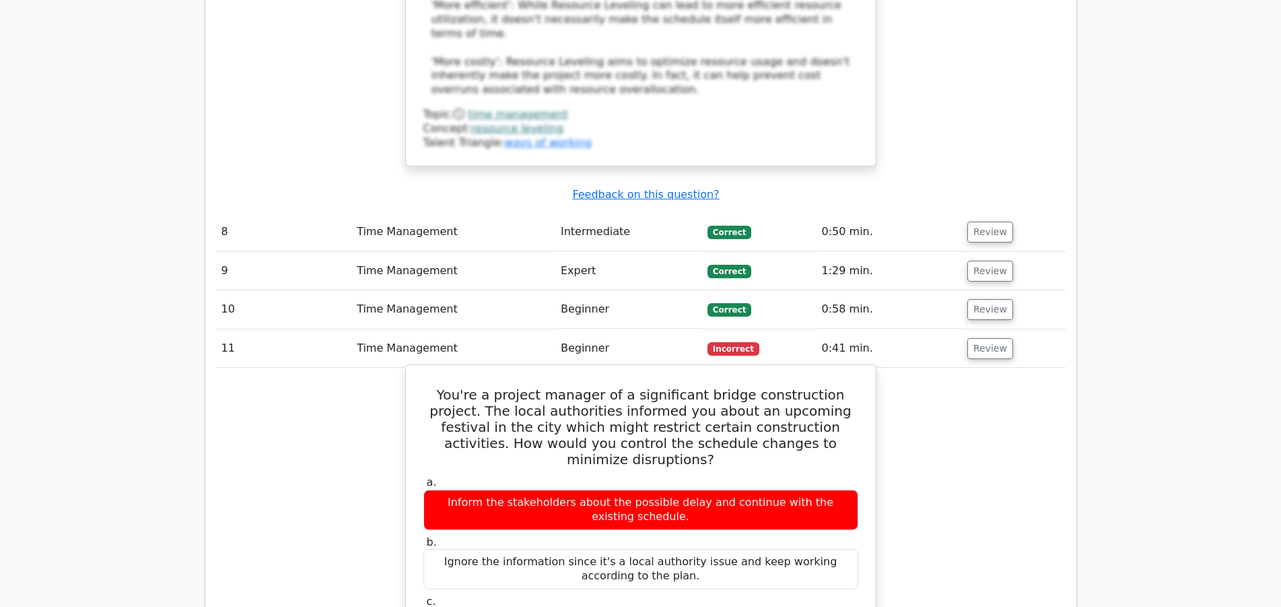
drag, startPoint x: 791, startPoint y: 486, endPoint x: 432, endPoint y: 470, distance: 359.2
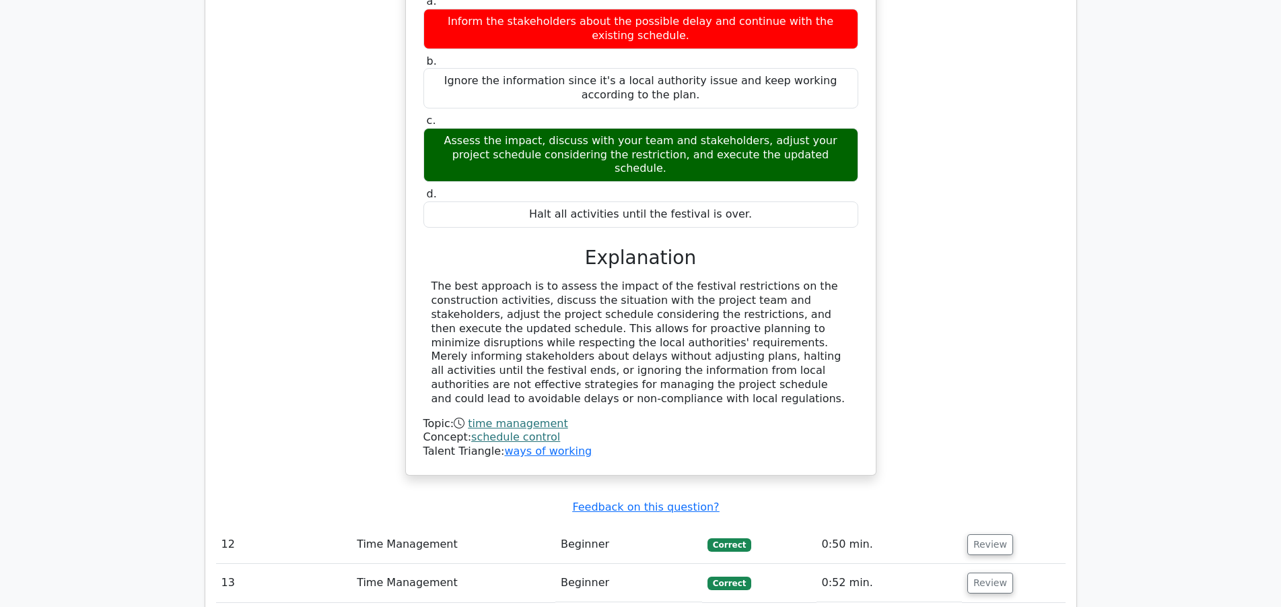
scroll to position [4533, 0]
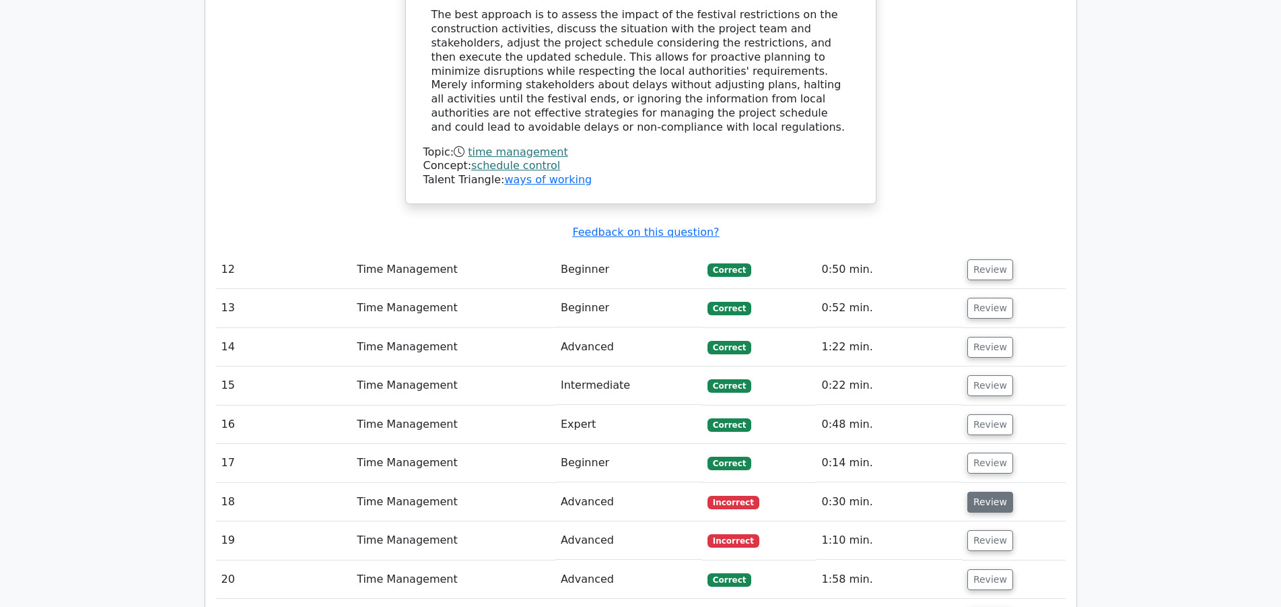
click at [989, 492] on button "Review" at bounding box center [991, 502] width 46 height 21
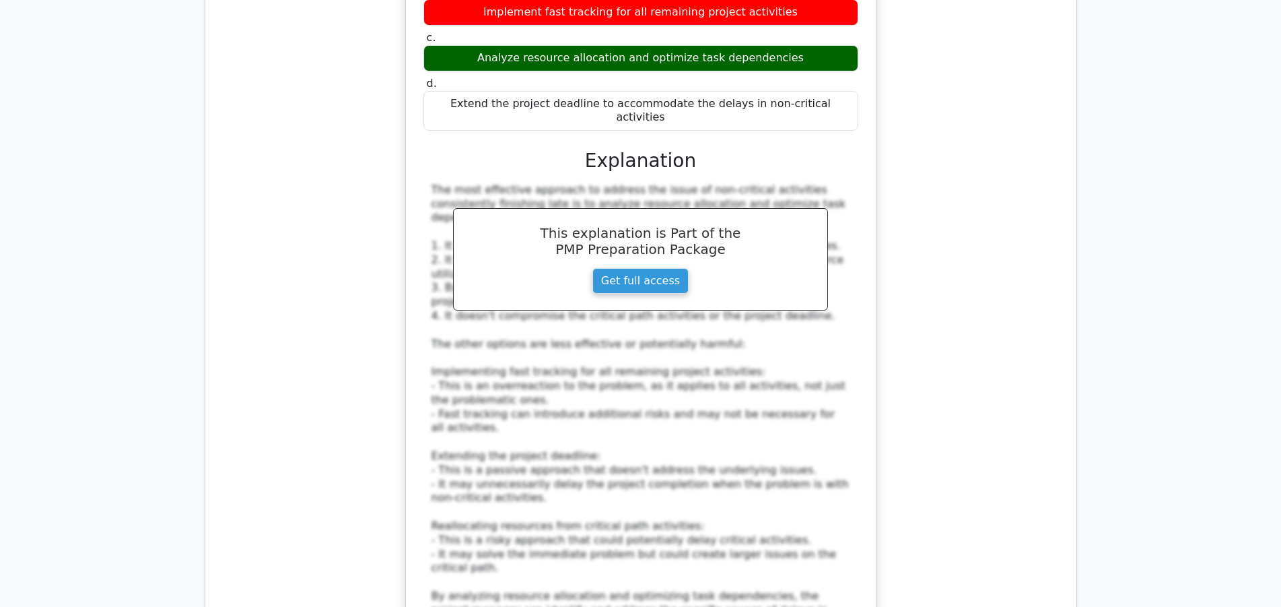
scroll to position [5426, 0]
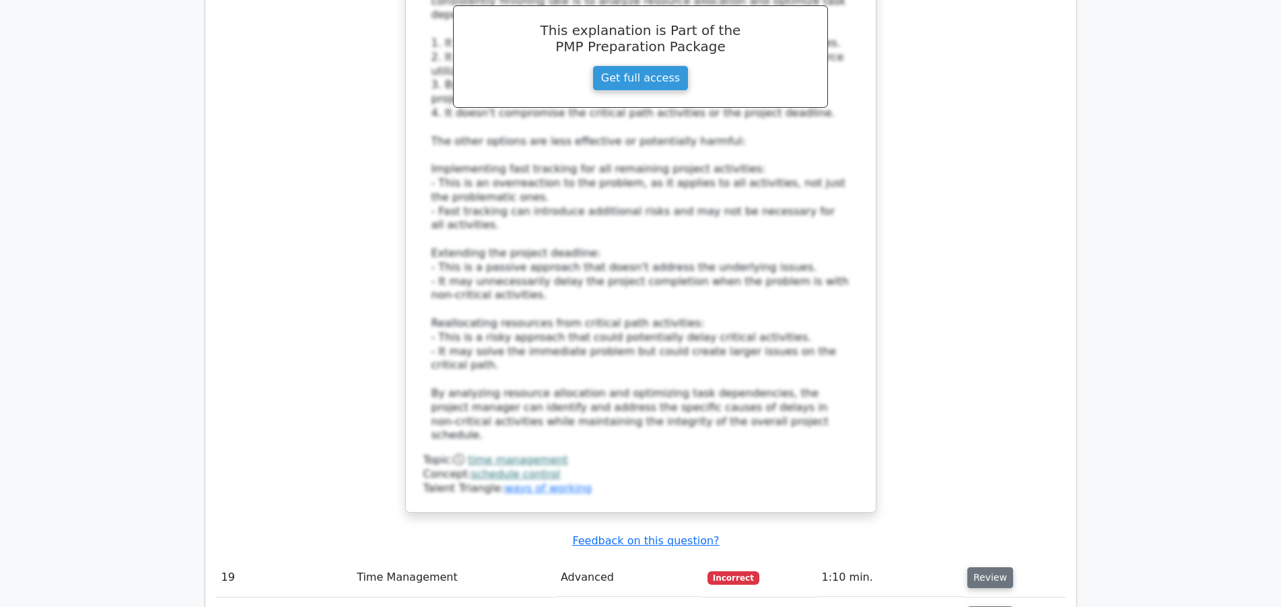
click at [973, 567] on button "Review" at bounding box center [991, 577] width 46 height 21
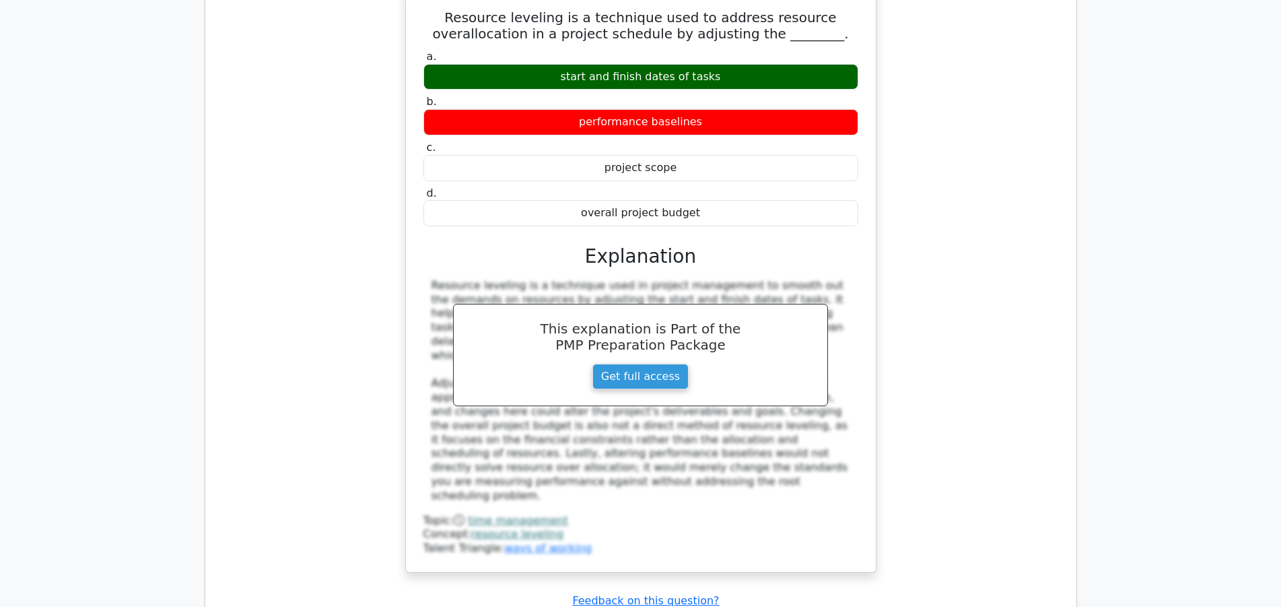
scroll to position [6044, 0]
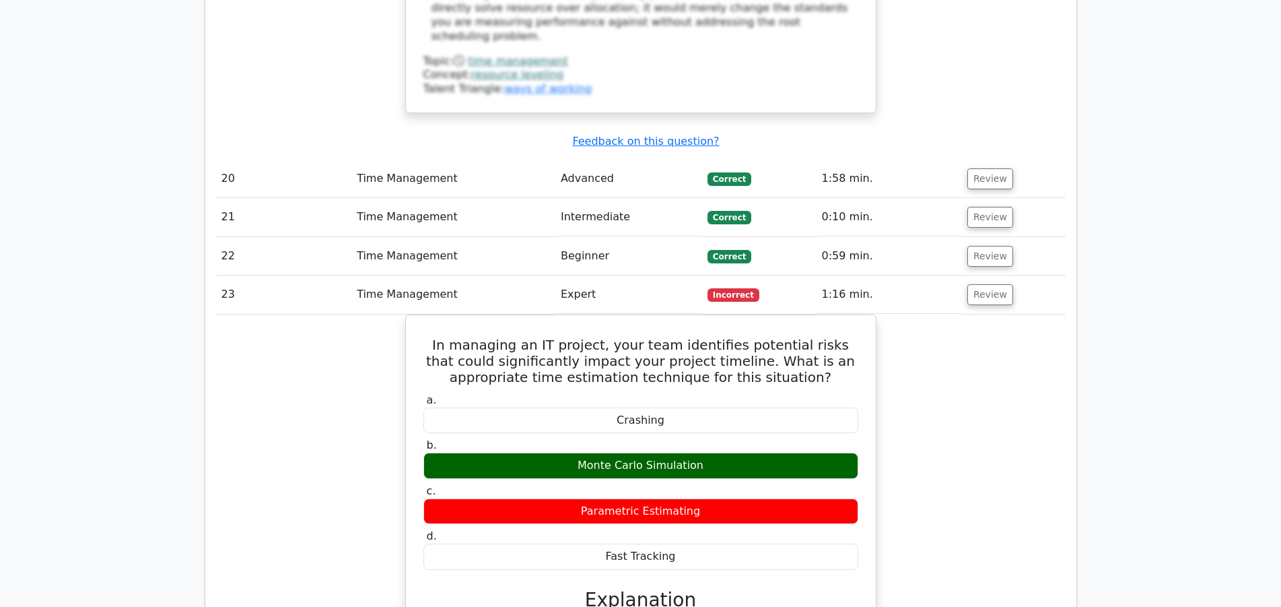
scroll to position [6525, 0]
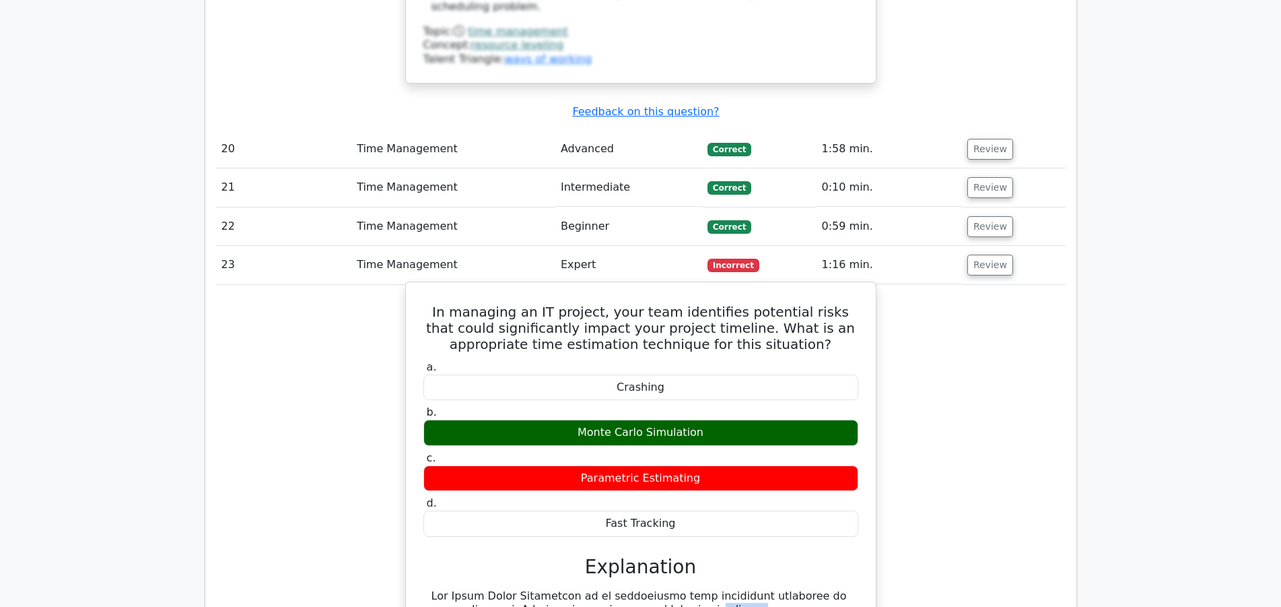
drag, startPoint x: 579, startPoint y: 312, endPoint x: 842, endPoint y: 347, distance: 265.7
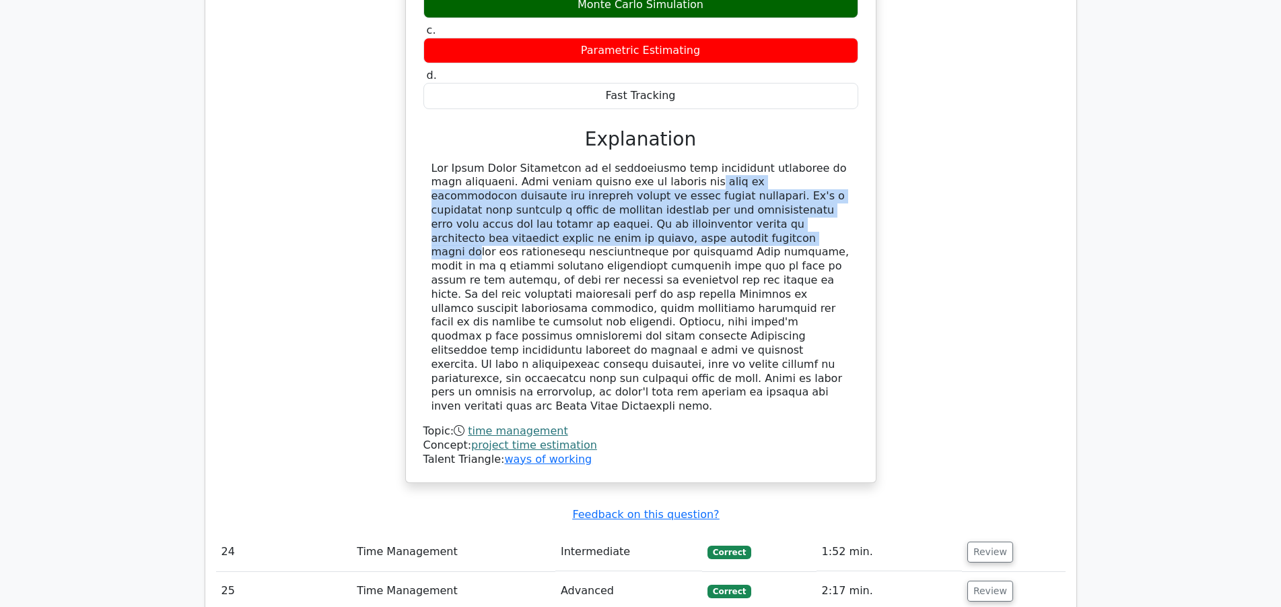
scroll to position [7005, 0]
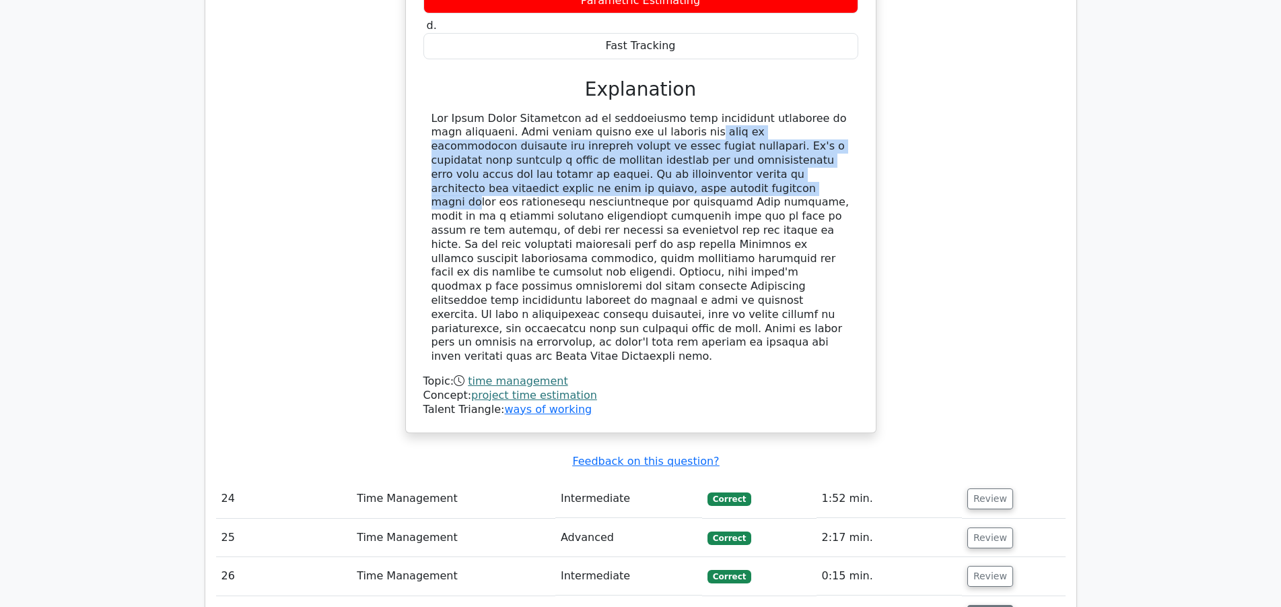
click at [989, 605] on button "Review" at bounding box center [991, 615] width 46 height 21
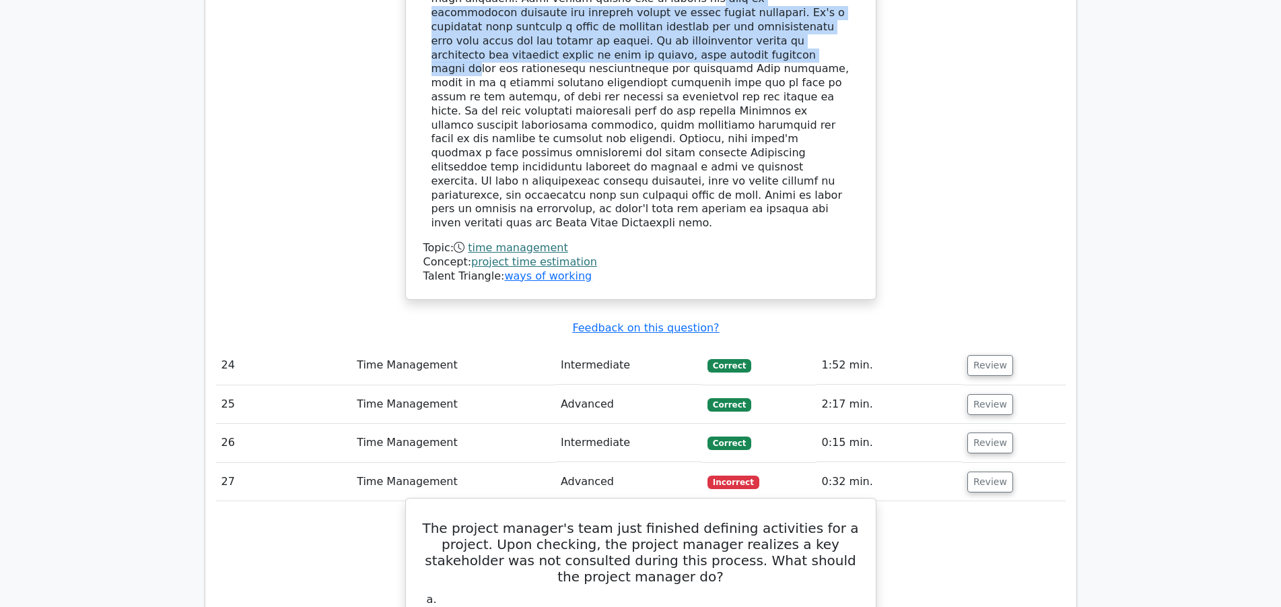
scroll to position [7143, 0]
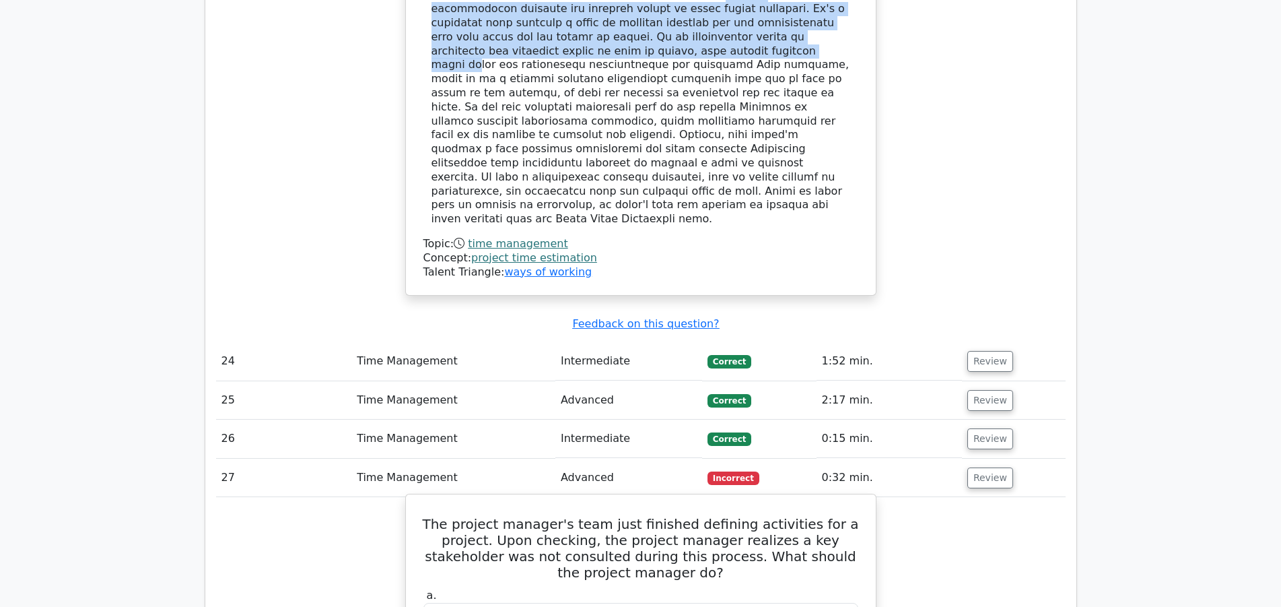
drag, startPoint x: 450, startPoint y: 394, endPoint x: 685, endPoint y: 419, distance: 236.3
copy div "Run the activity definitions past this stakeholder and amend them based on the …"
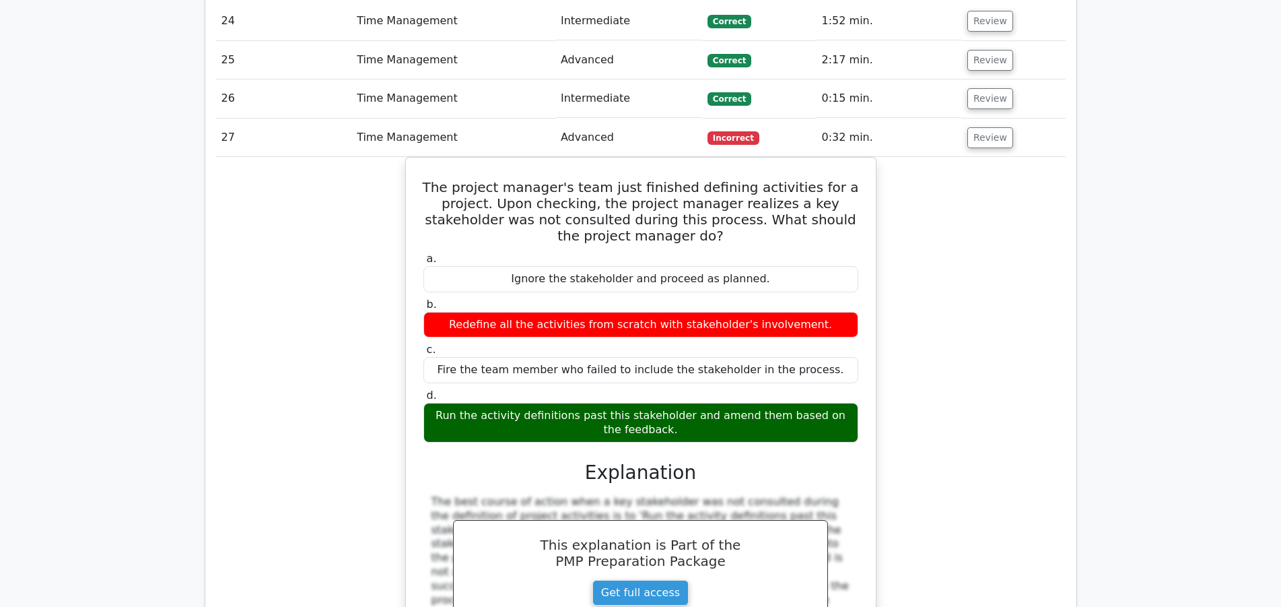
scroll to position [7898, 0]
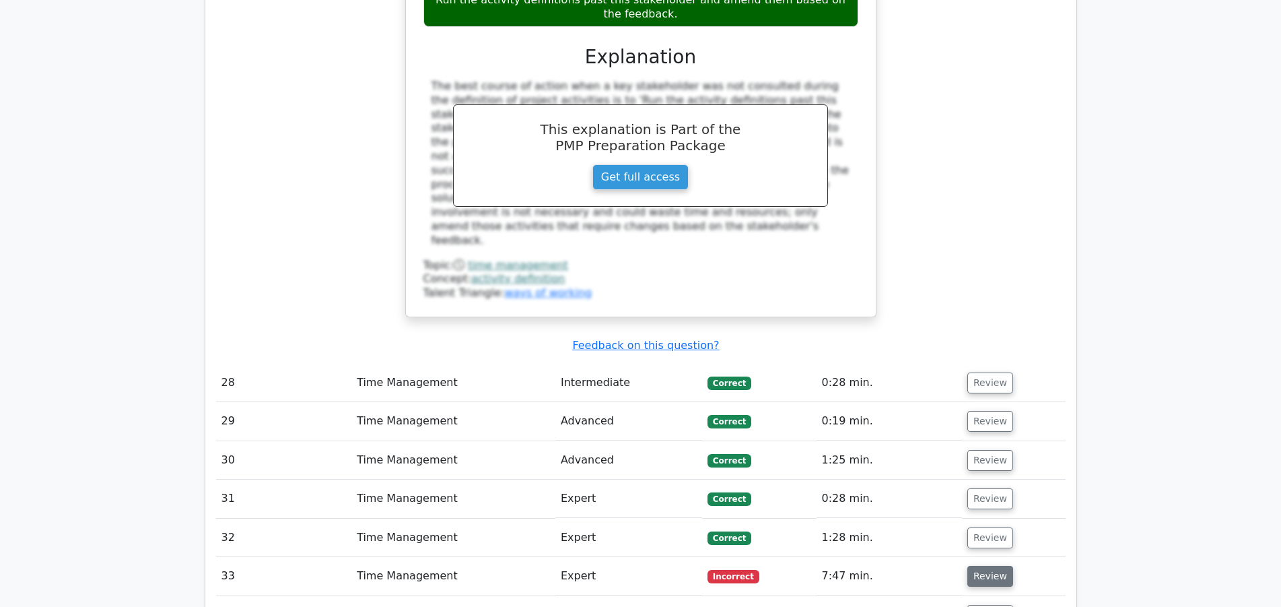
click at [994, 566] on button "Review" at bounding box center [991, 576] width 46 height 21
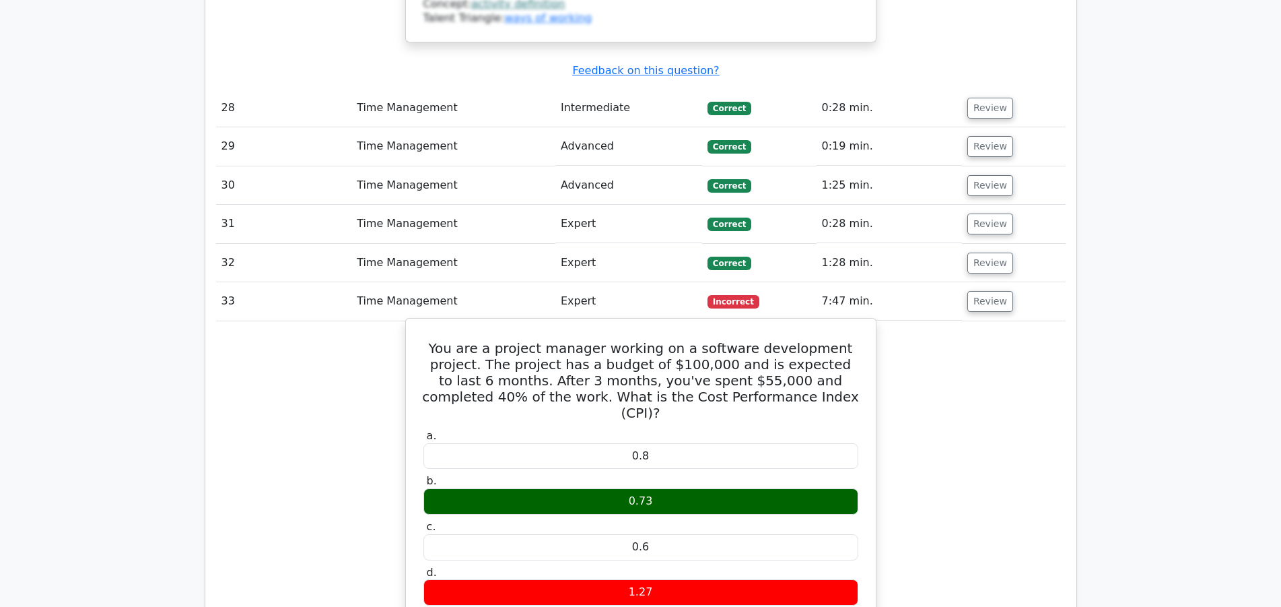
scroll to position [8379, 0]
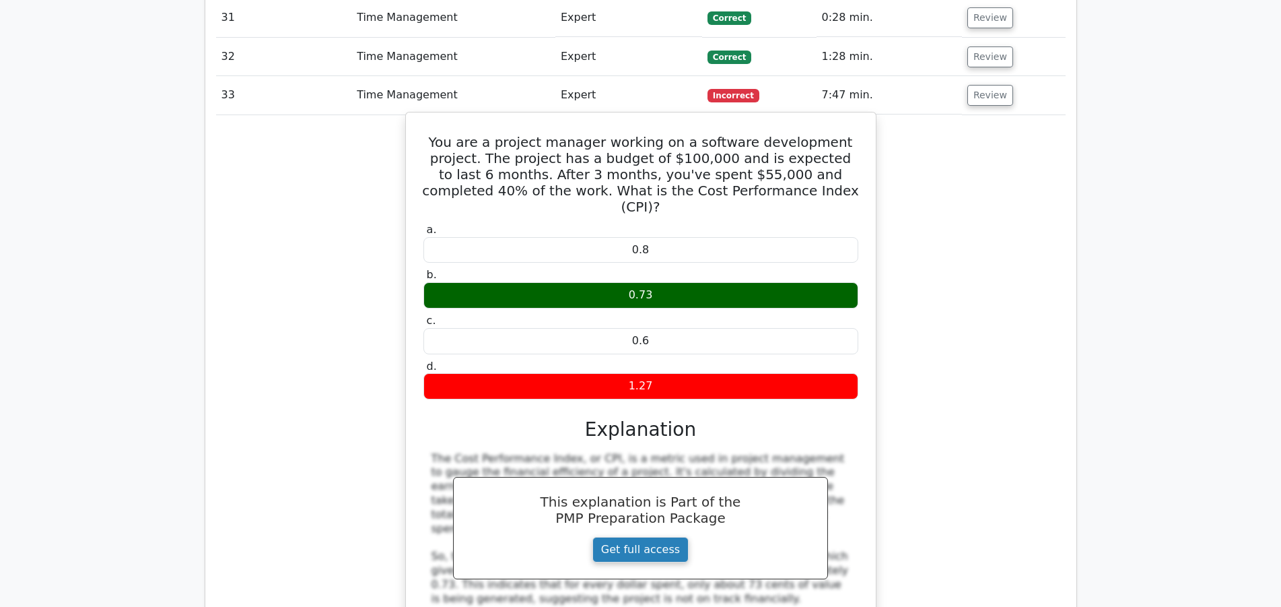
click at [668, 537] on link "Get full access" at bounding box center [641, 550] width 96 height 26
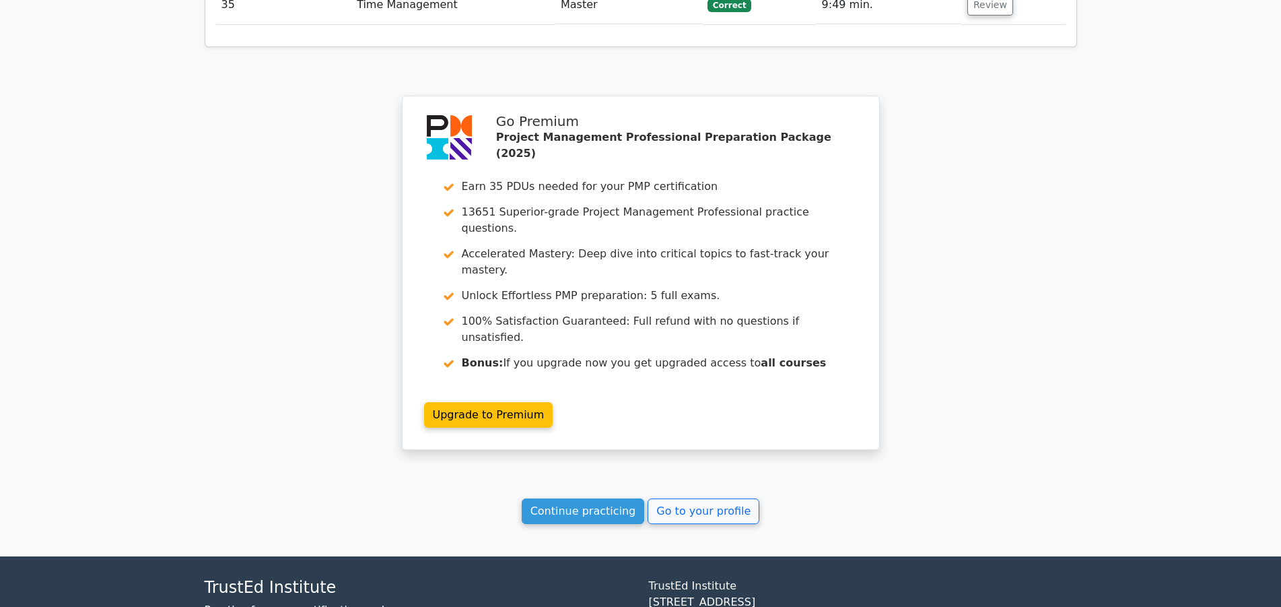
scroll to position [2998, 0]
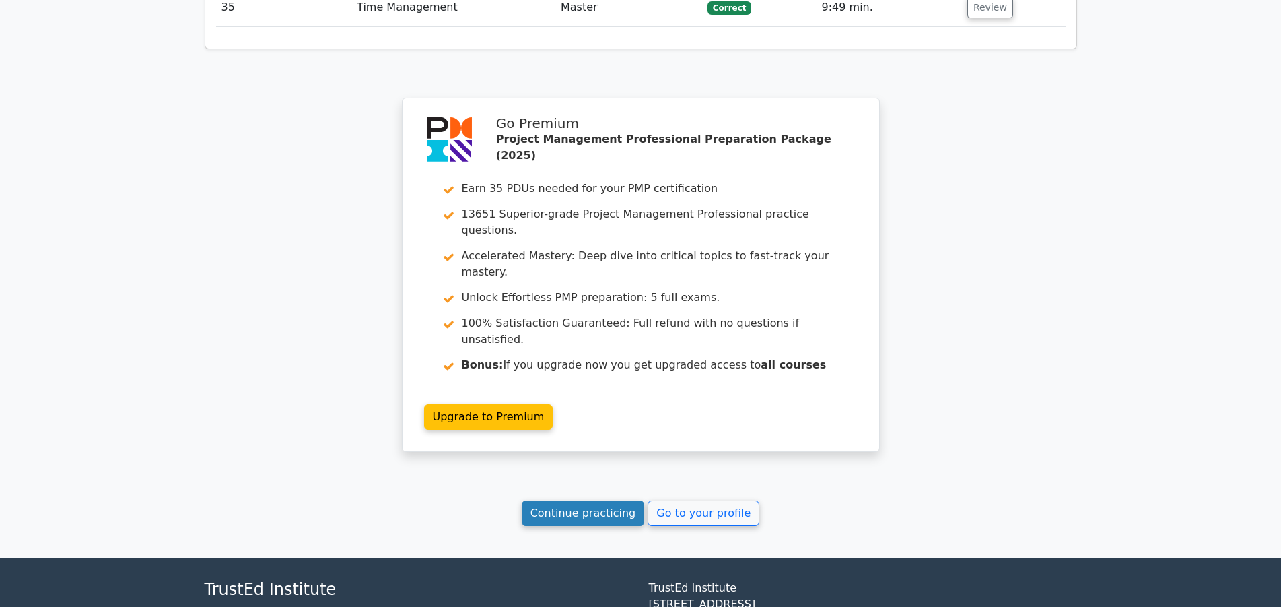
click at [597, 500] on link "Continue practicing" at bounding box center [583, 513] width 123 height 26
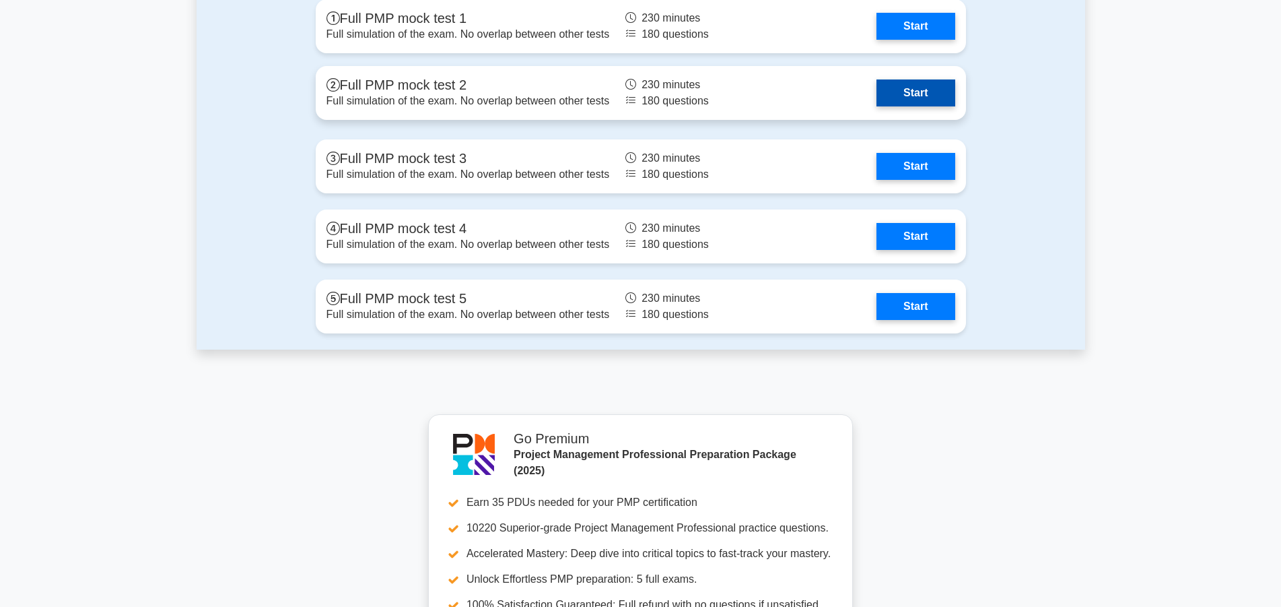
scroll to position [4395, 0]
